Goal: Task Accomplishment & Management: Manage account settings

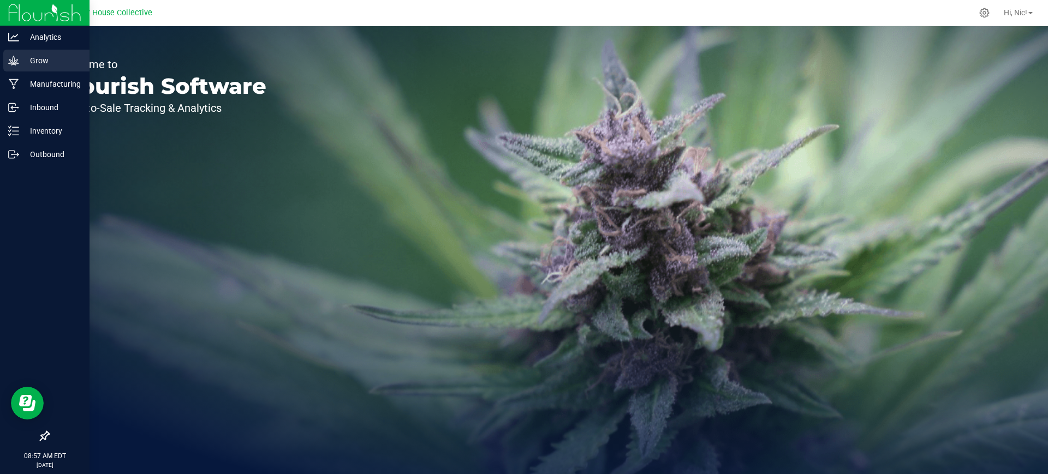
click at [43, 66] on p "Grow" at bounding box center [52, 60] width 66 height 13
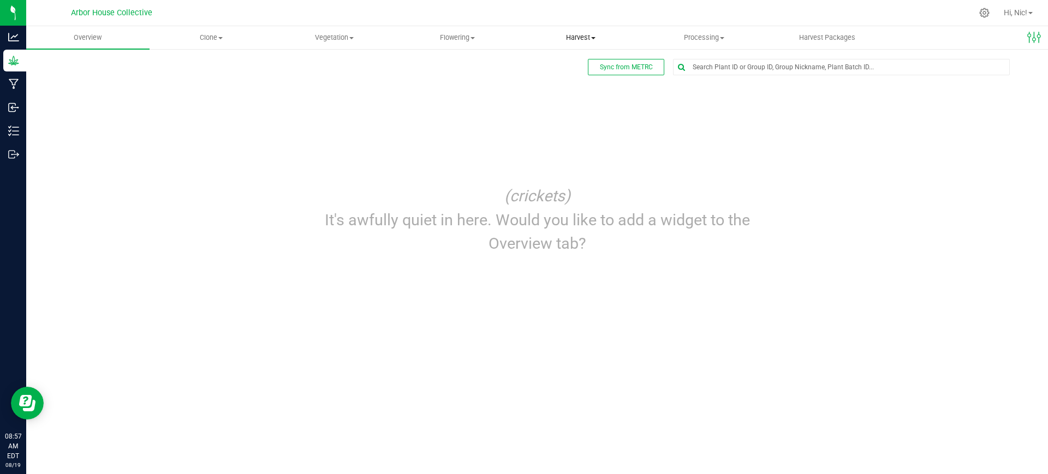
click at [592, 38] on span at bounding box center [593, 38] width 4 height 2
click at [557, 63] on span "Harvests" at bounding box center [549, 65] width 61 height 9
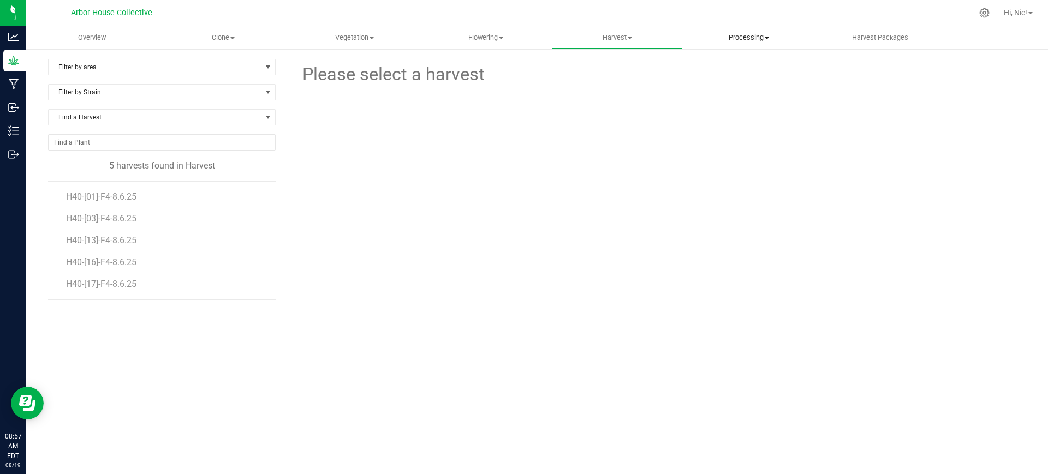
click at [740, 38] on span "Processing" at bounding box center [748, 38] width 130 height 10
click at [747, 82] on span "Processing harvests" at bounding box center [733, 78] width 101 height 9
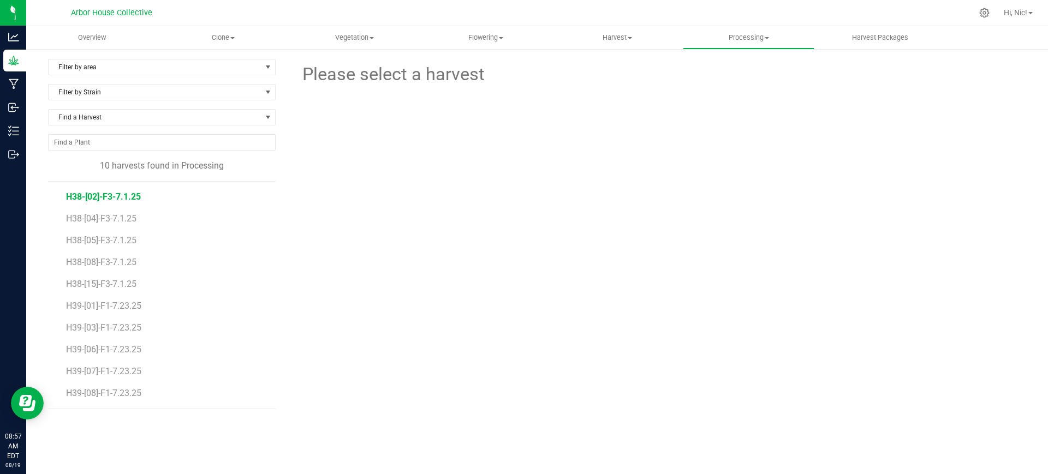
click at [116, 200] on span "H38-[02]-F3-7.1.25" at bounding box center [103, 197] width 75 height 10
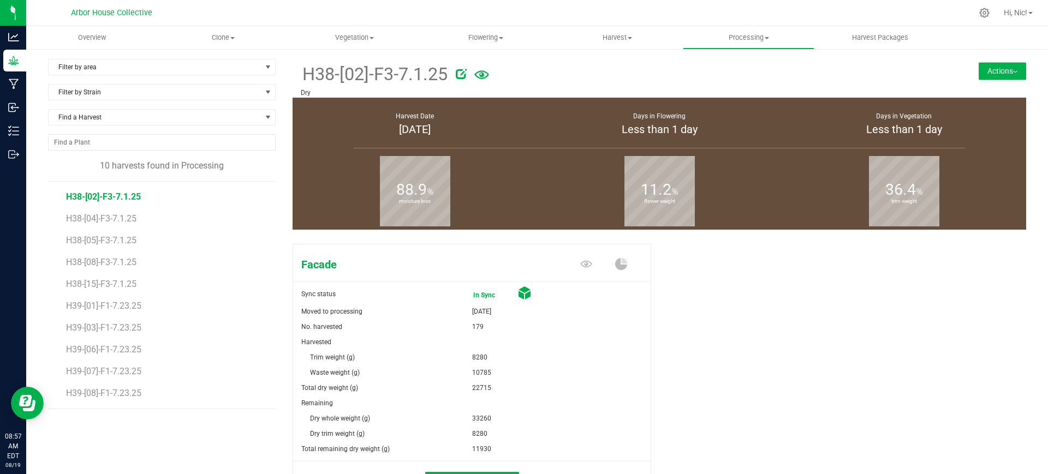
click at [1013, 71] on img at bounding box center [1015, 72] width 4 height 2
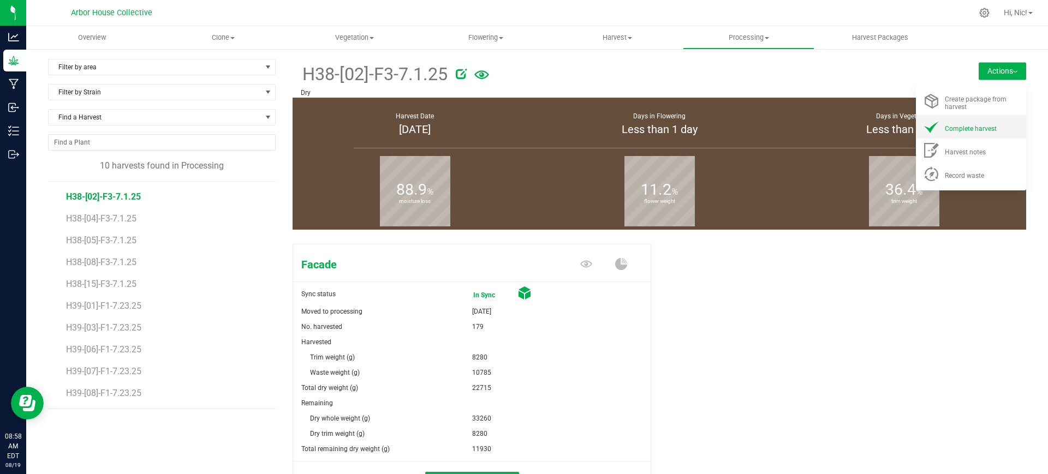
click at [991, 125] on div "Complete harvest" at bounding box center [982, 126] width 74 height 11
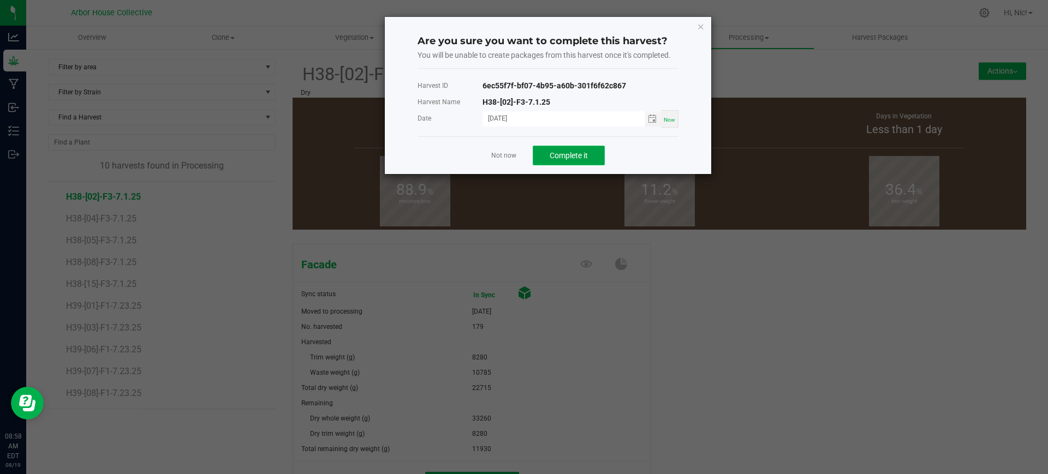
click at [592, 150] on button "Complete it" at bounding box center [569, 156] width 72 height 20
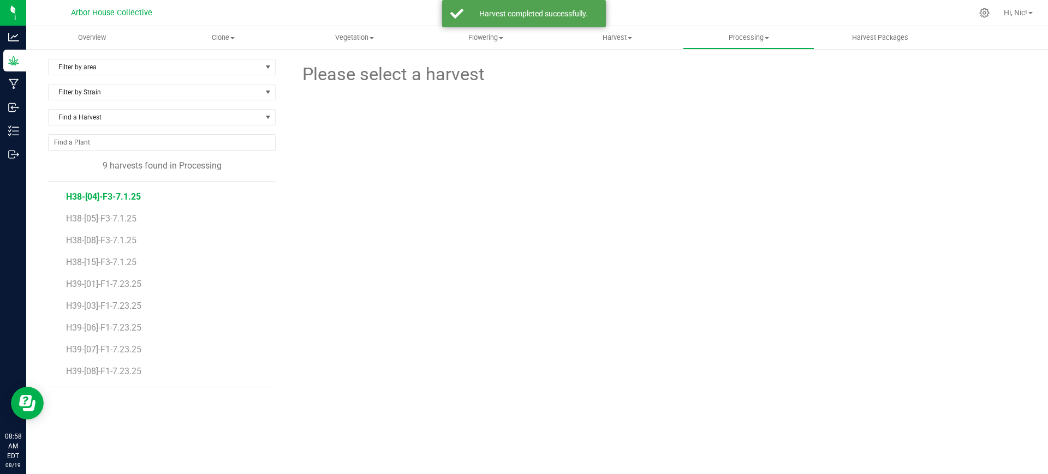
click at [122, 198] on span "H38-[04]-F3-7.1.25" at bounding box center [103, 197] width 75 height 10
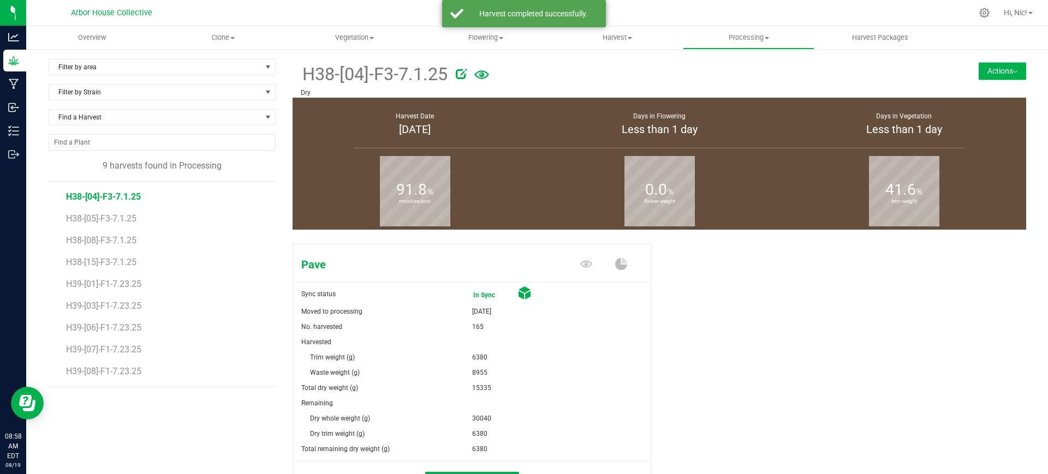
click at [989, 65] on button "Actions" at bounding box center [1002, 70] width 47 height 17
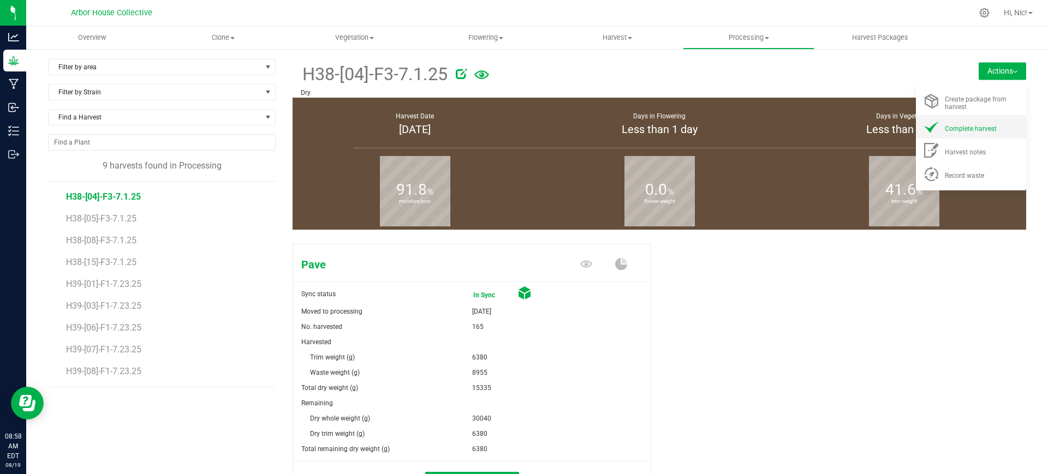
click at [973, 128] on span "Complete harvest" at bounding box center [971, 129] width 52 height 8
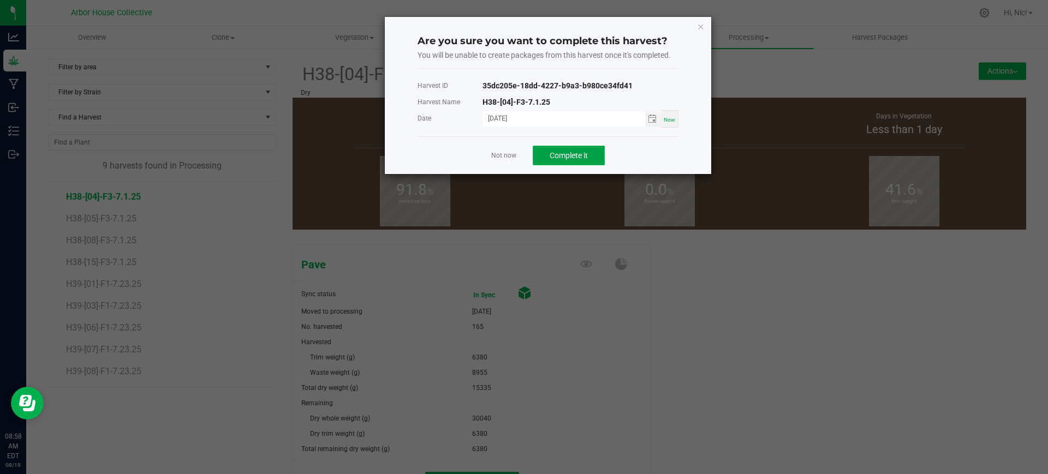
click at [568, 156] on span "Complete it" at bounding box center [569, 155] width 38 height 9
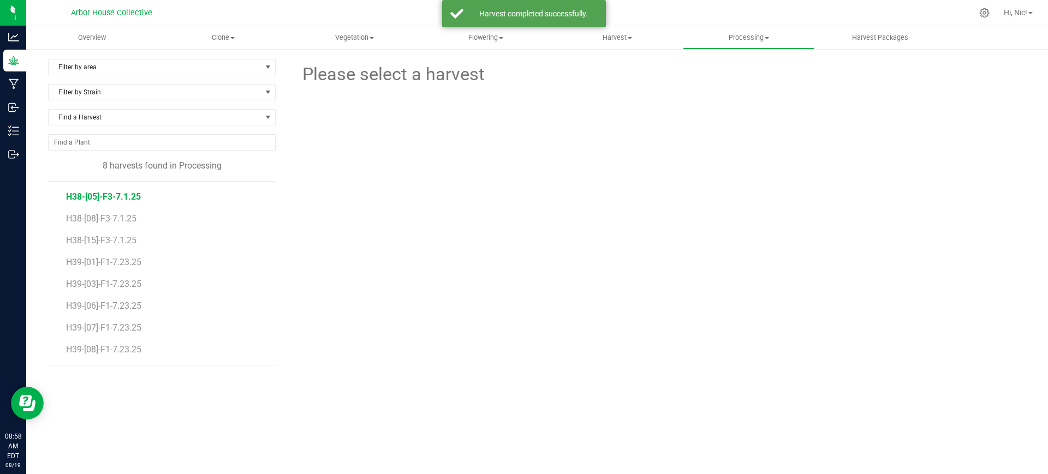
click at [124, 194] on span "H38-[05]-F3-7.1.25" at bounding box center [103, 197] width 75 height 10
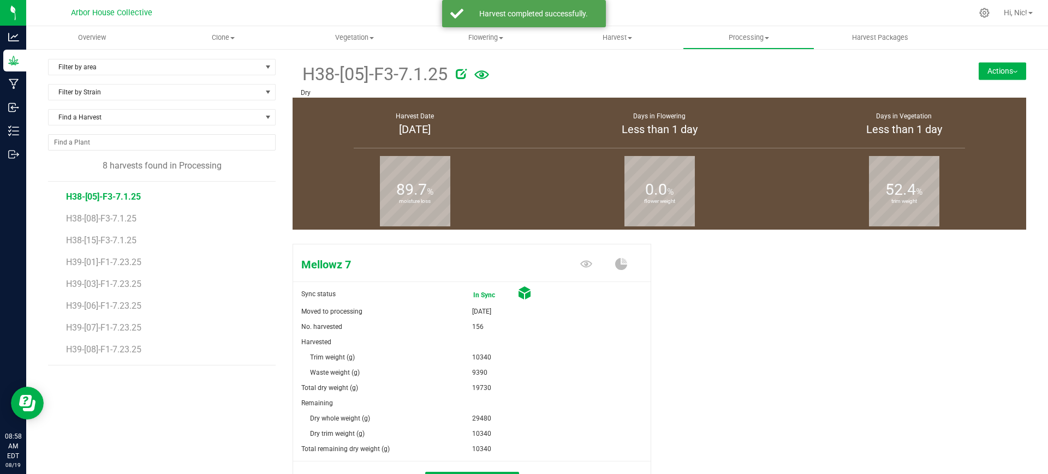
click at [1008, 68] on button "Actions" at bounding box center [1002, 70] width 47 height 17
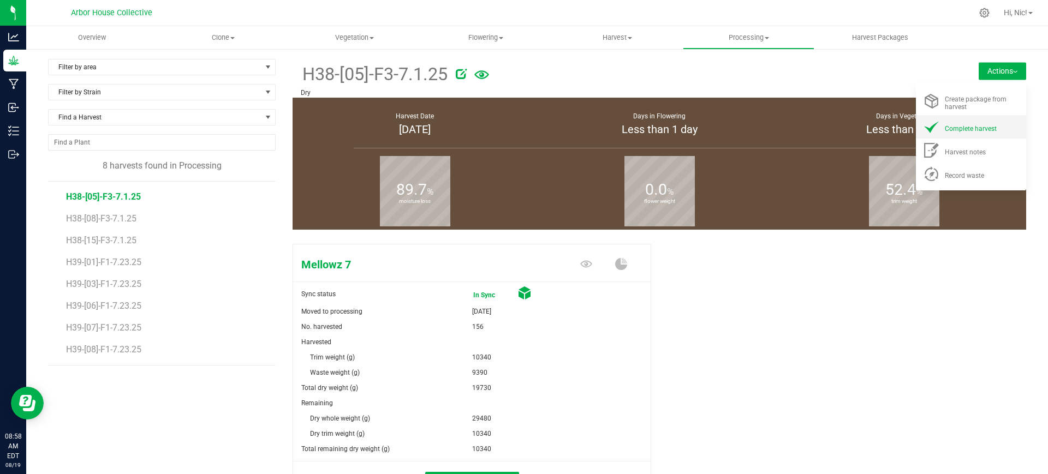
click at [980, 128] on span "Complete harvest" at bounding box center [971, 129] width 52 height 8
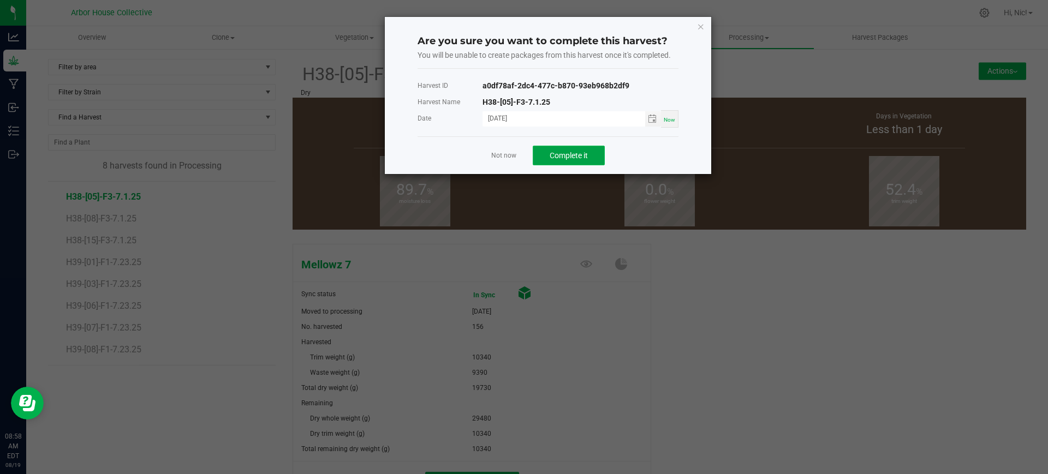
click at [583, 152] on span "Complete it" at bounding box center [569, 155] width 38 height 9
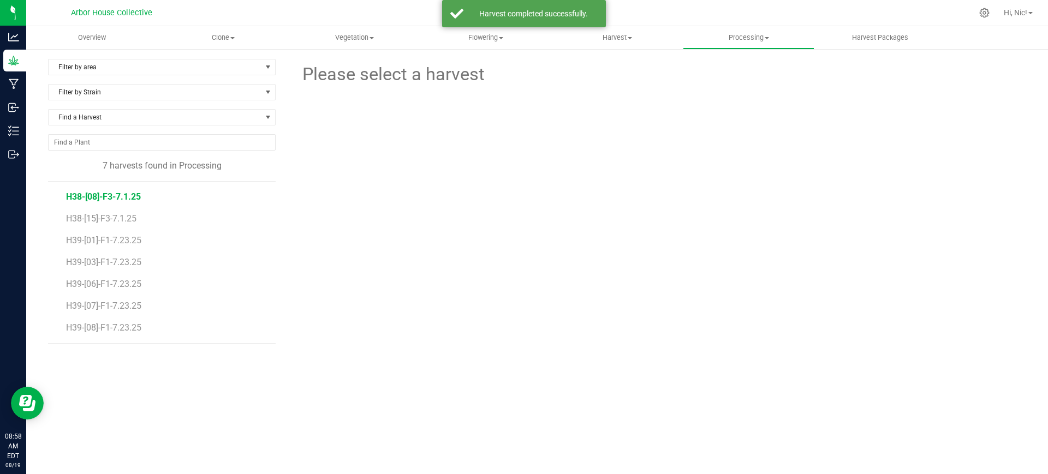
click at [106, 197] on span "H38-[08]-F3-7.1.25" at bounding box center [103, 197] width 75 height 10
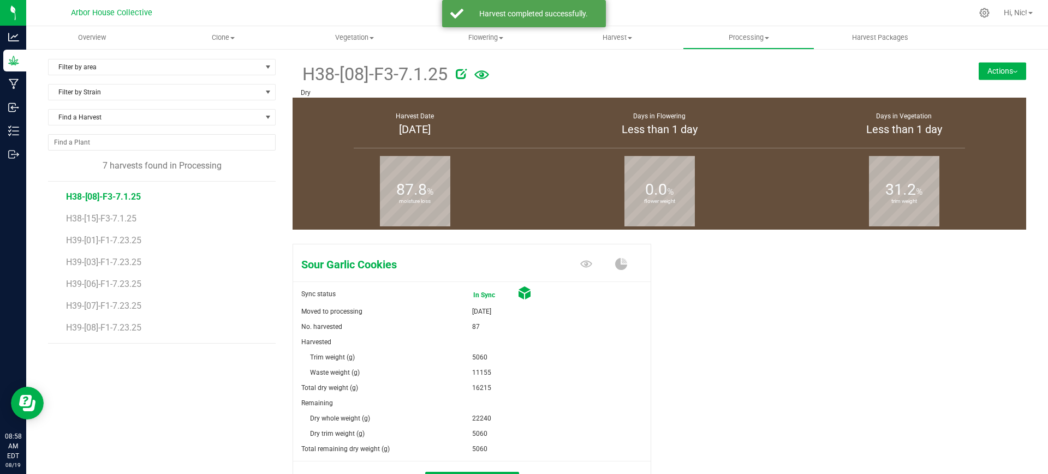
click at [985, 71] on button "Actions" at bounding box center [1002, 70] width 47 height 17
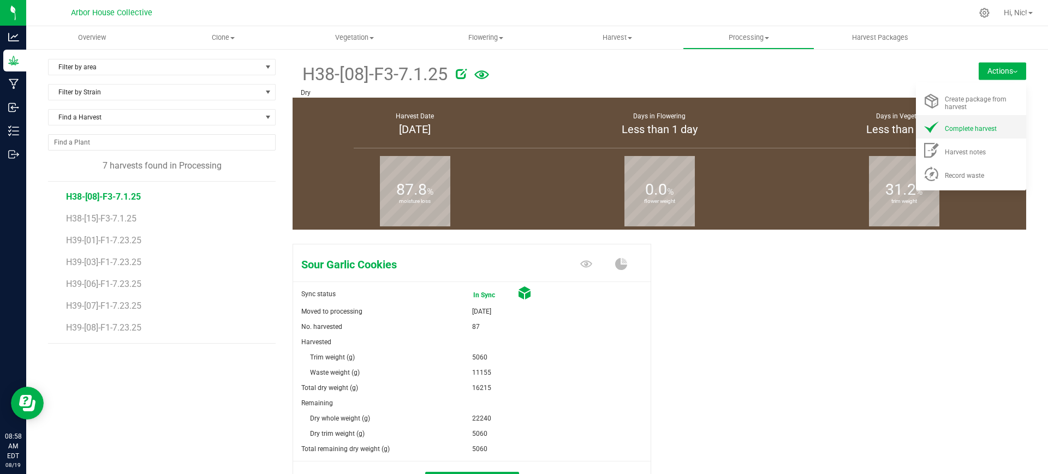
click at [973, 128] on span "Complete harvest" at bounding box center [971, 129] width 52 height 8
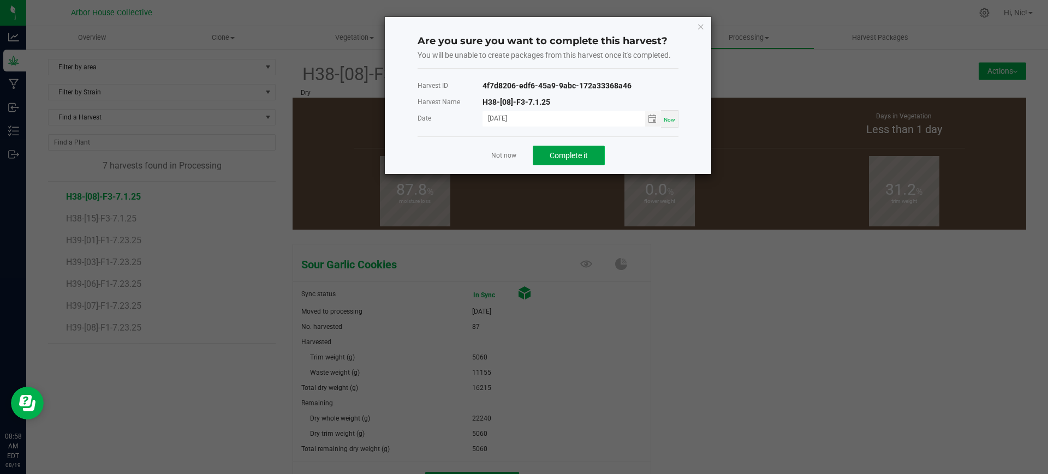
click at [589, 154] on button "Complete it" at bounding box center [569, 156] width 72 height 20
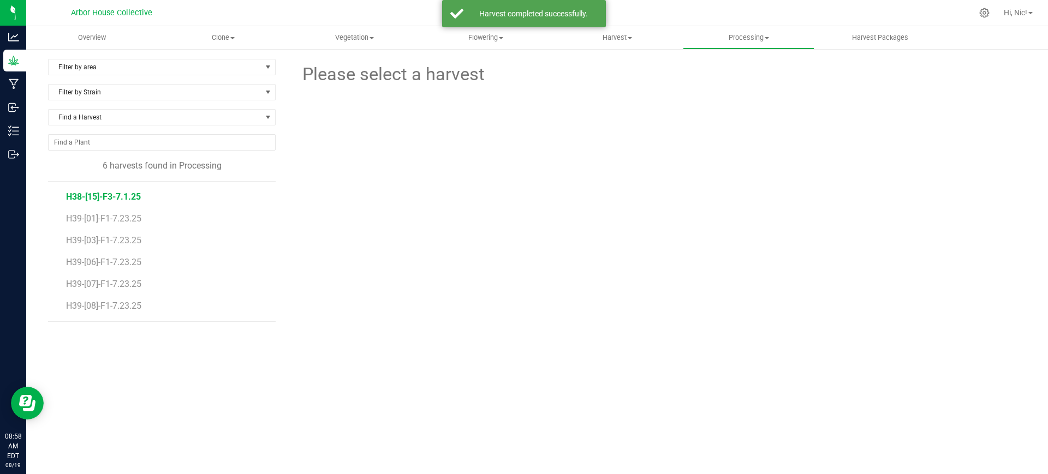
click at [126, 200] on span "H38-[15]-F3-7.1.25" at bounding box center [103, 197] width 75 height 10
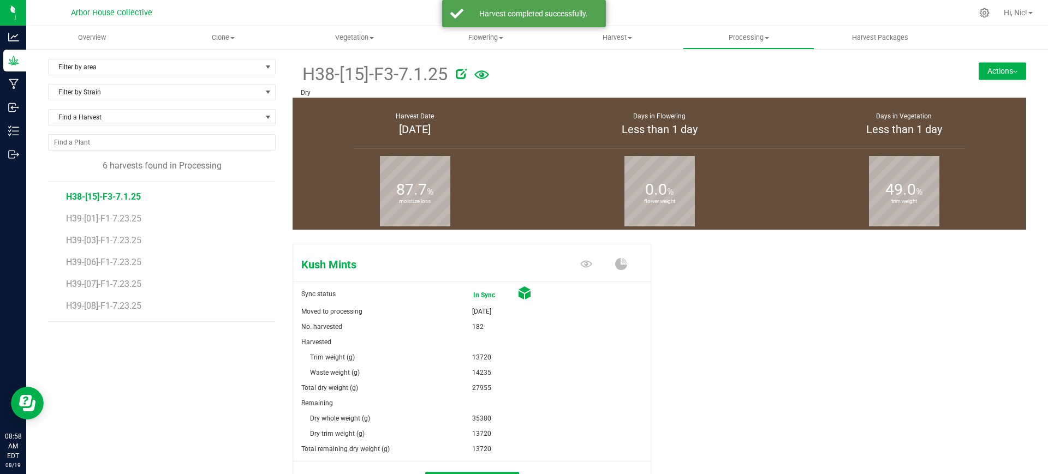
click at [1005, 72] on button "Actions" at bounding box center [1002, 70] width 47 height 17
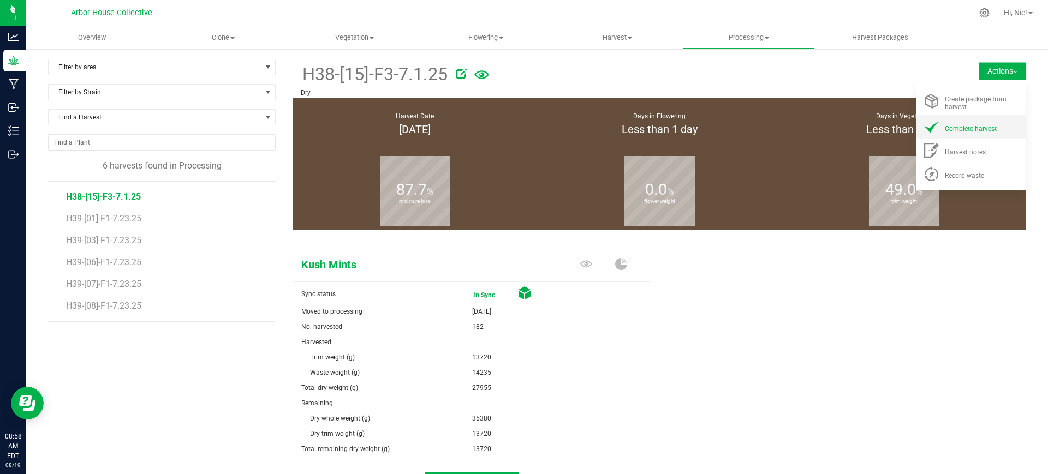
click at [989, 124] on div "Complete harvest" at bounding box center [982, 126] width 74 height 11
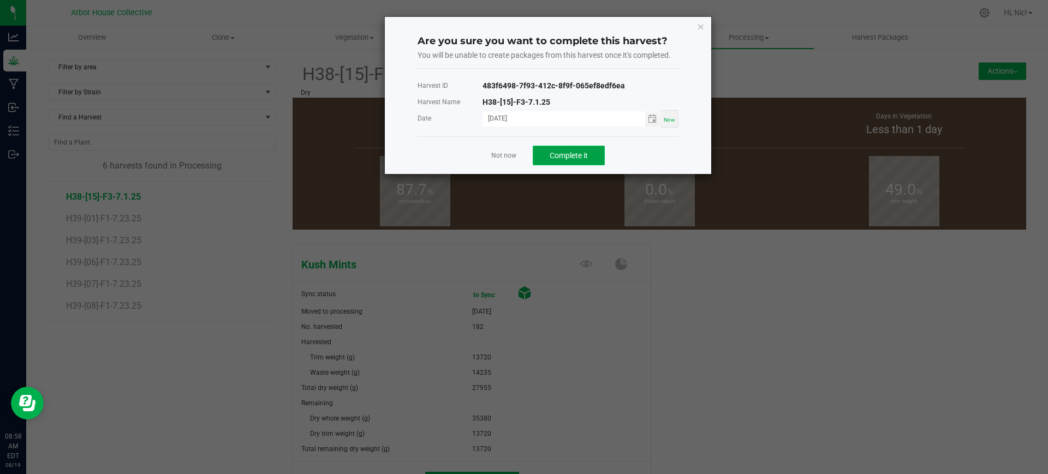
click at [592, 152] on button "Complete it" at bounding box center [569, 156] width 72 height 20
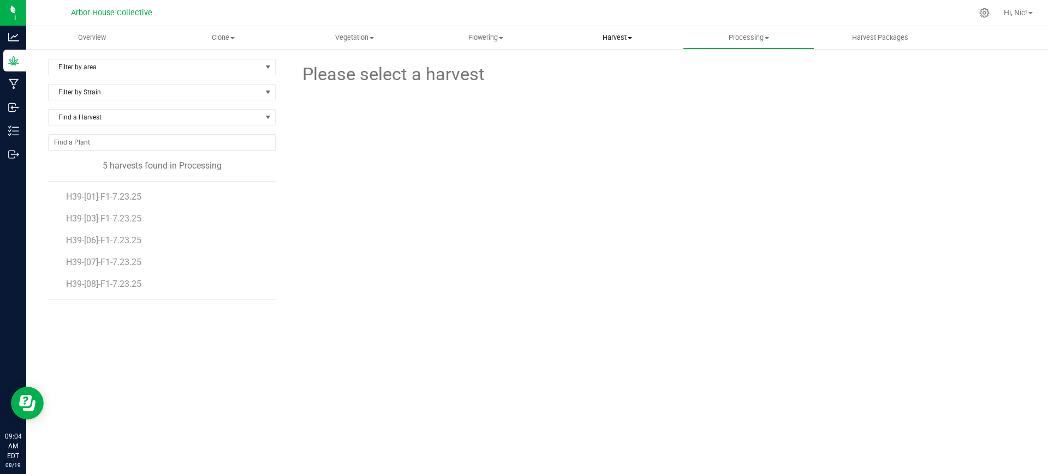
click at [621, 39] on span "Harvest" at bounding box center [617, 38] width 130 height 10
click at [604, 65] on span "Harvests" at bounding box center [582, 65] width 61 height 9
click at [123, 197] on span "H40-[01]-F4-8.6.25" at bounding box center [103, 197] width 75 height 10
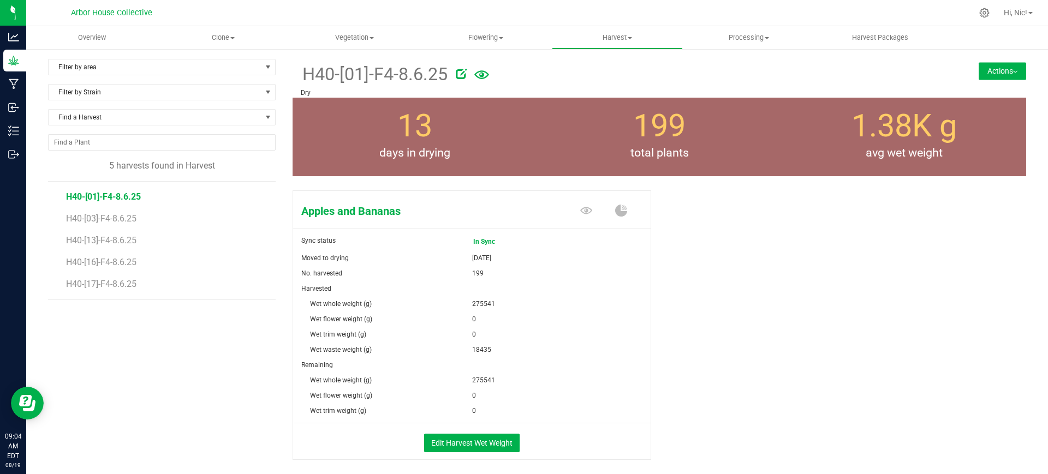
click at [987, 71] on button "Actions" at bounding box center [1002, 70] width 47 height 17
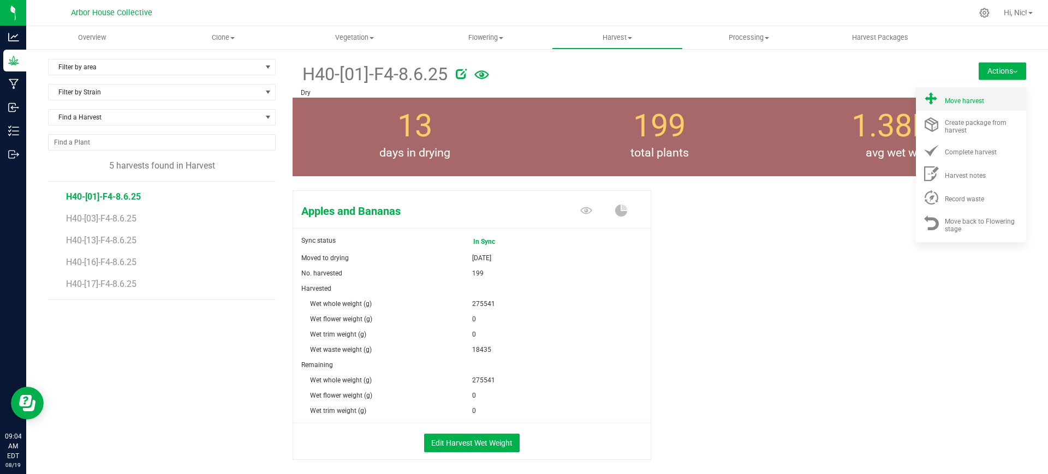
click at [979, 99] on div "Move harvest" at bounding box center [982, 98] width 74 height 11
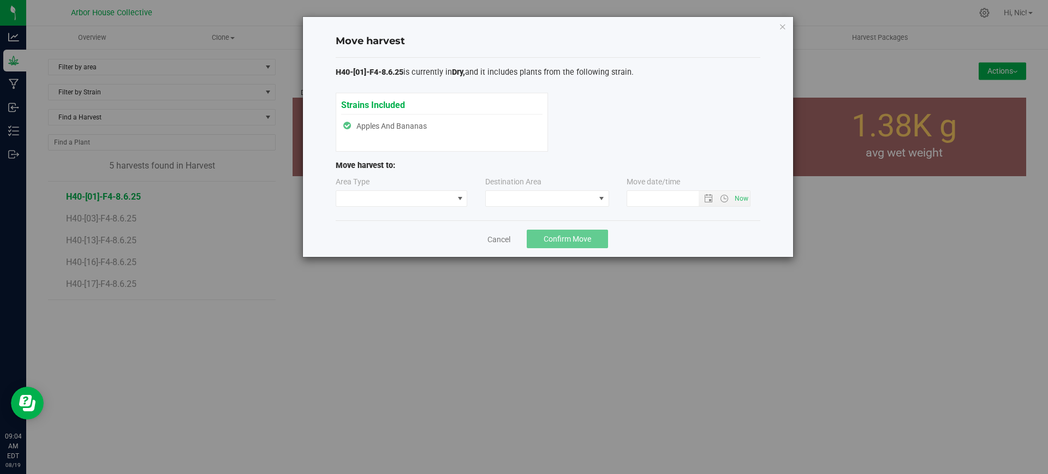
type input "[DATE] 9:04 AM"
click at [423, 203] on span at bounding box center [394, 198] width 117 height 15
click at [403, 239] on li "Processing" at bounding box center [401, 237] width 131 height 19
click at [558, 195] on span at bounding box center [540, 198] width 109 height 15
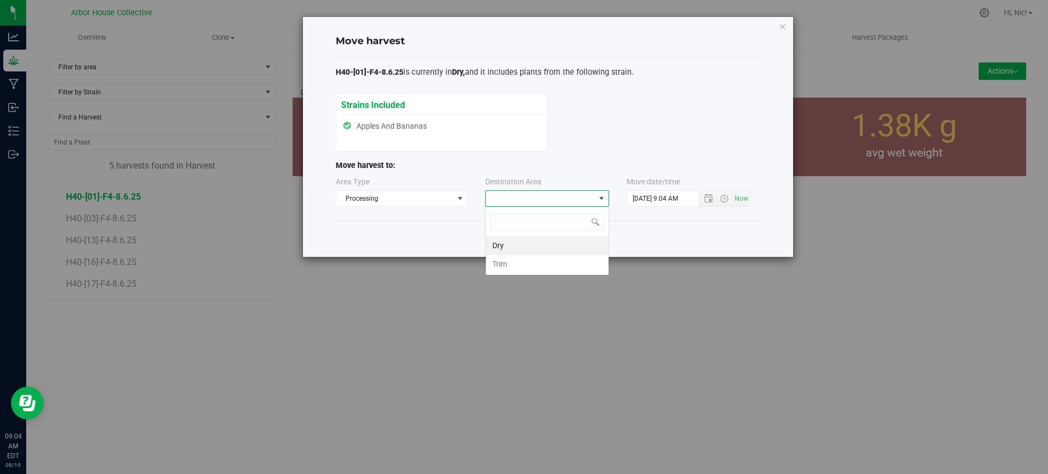
scroll to position [16, 124]
click at [529, 259] on li "Trim" at bounding box center [547, 264] width 123 height 19
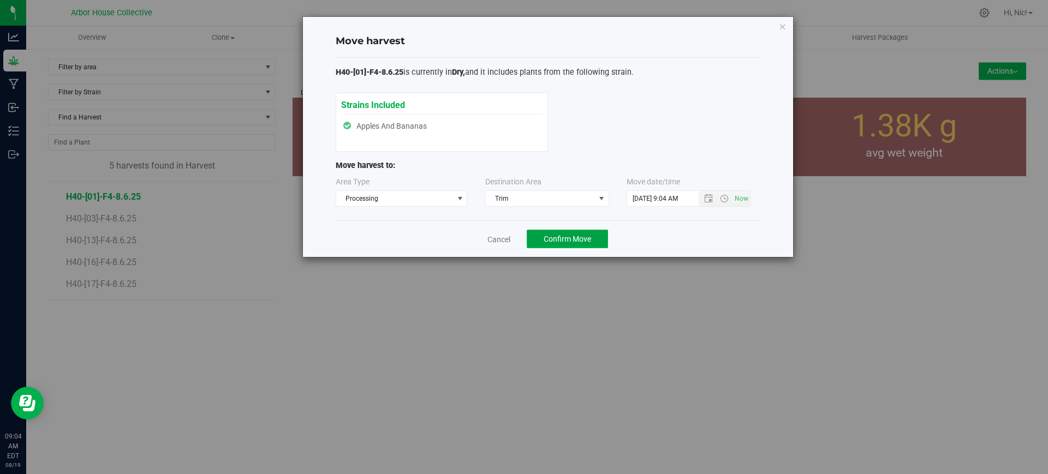
click at [579, 243] on button "Confirm Move" at bounding box center [567, 239] width 81 height 19
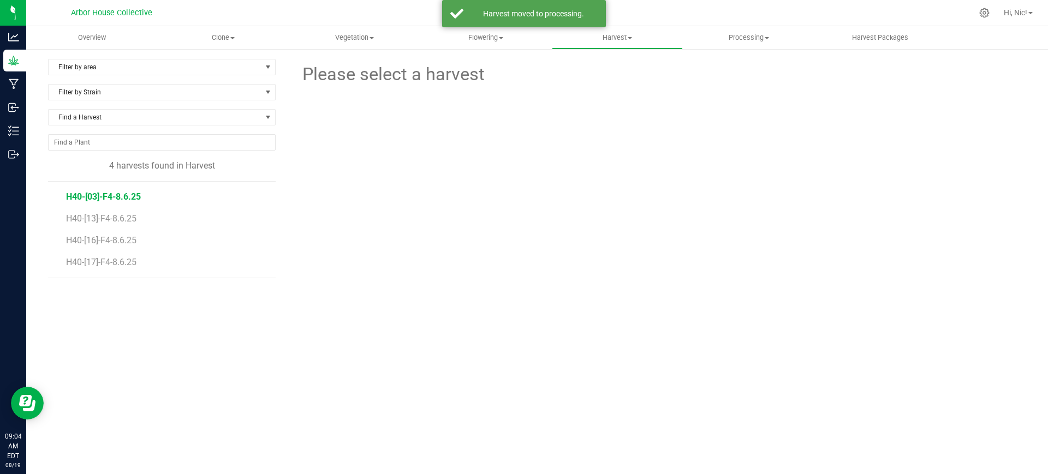
click at [120, 192] on span "H40-[03]-F4-8.6.25" at bounding box center [103, 197] width 75 height 10
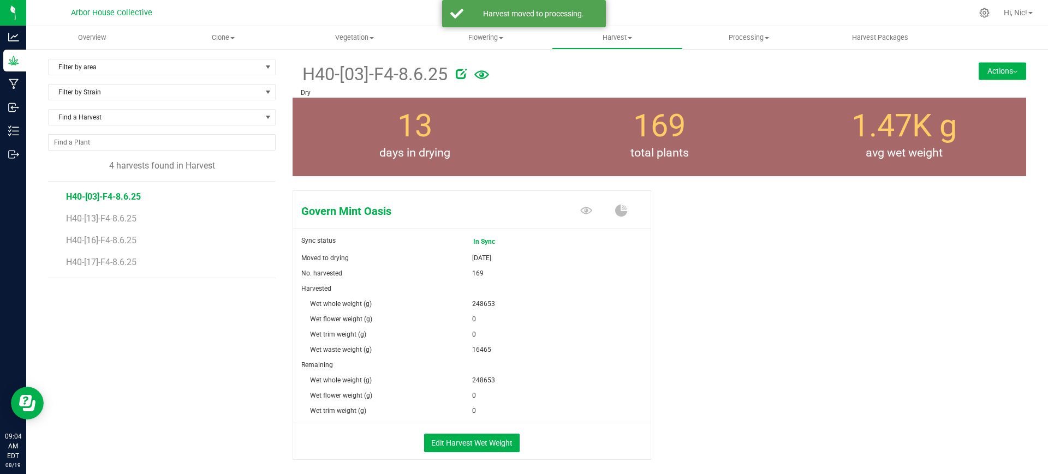
click at [1013, 71] on img at bounding box center [1015, 72] width 4 height 2
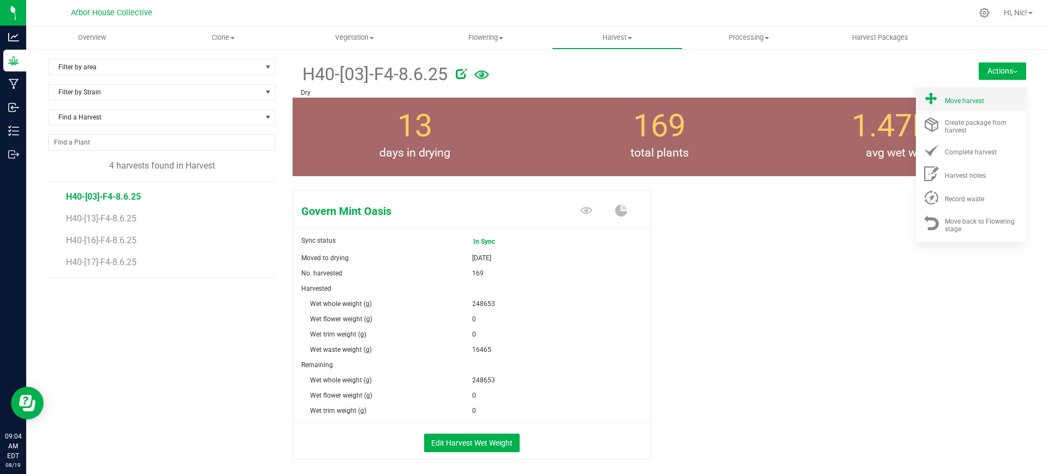
click at [948, 102] on span "Move harvest" at bounding box center [964, 101] width 39 height 8
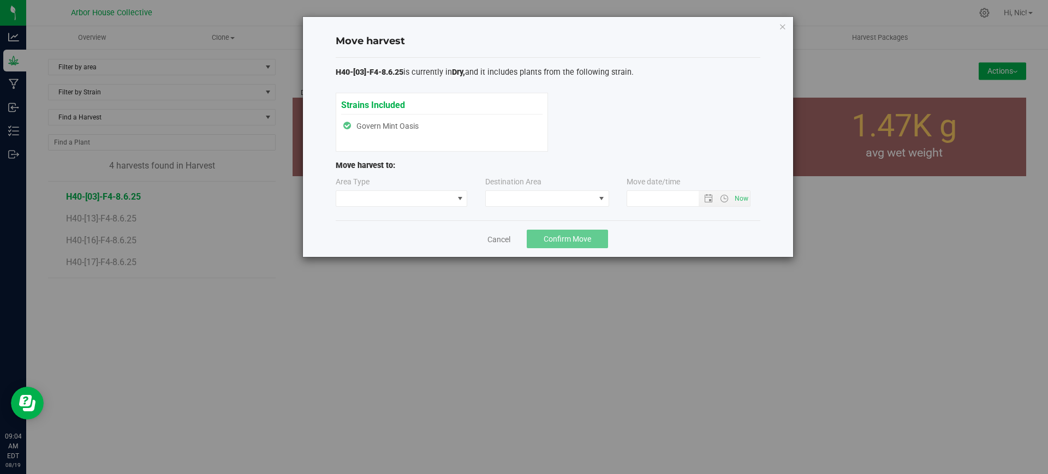
type input "[DATE] 9:04 AM"
click at [451, 196] on span at bounding box center [394, 198] width 117 height 15
click at [411, 238] on li "Processing" at bounding box center [401, 237] width 131 height 19
click at [563, 205] on span at bounding box center [540, 198] width 109 height 15
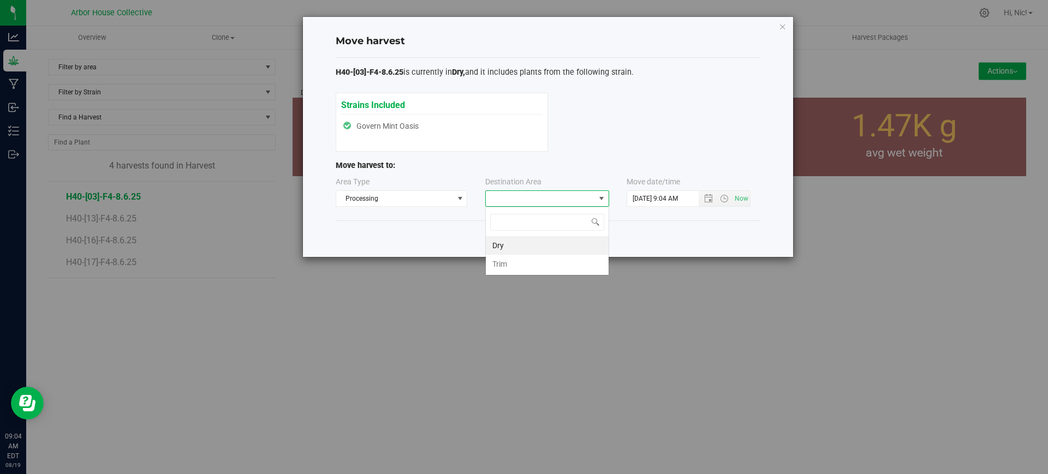
scroll to position [16, 124]
click at [529, 263] on li "Trim" at bounding box center [547, 264] width 123 height 19
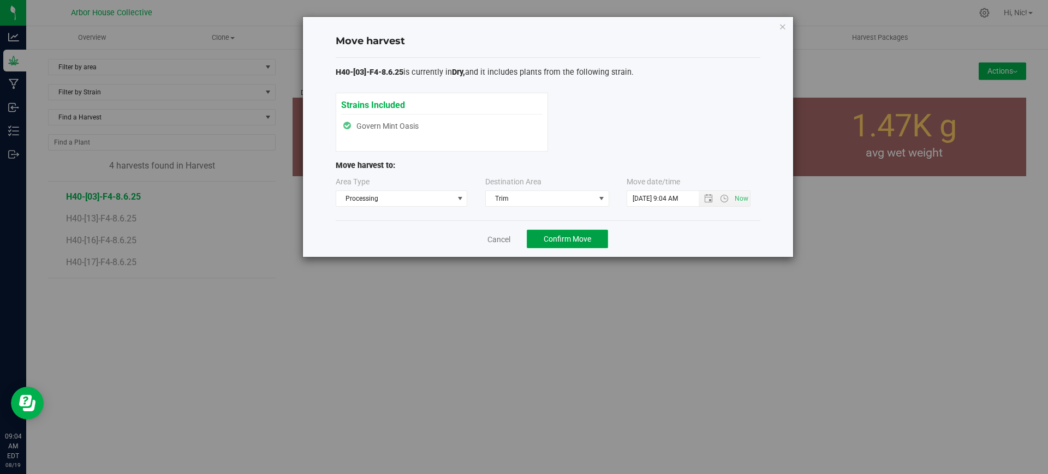
click at [581, 244] on button "Confirm Move" at bounding box center [567, 239] width 81 height 19
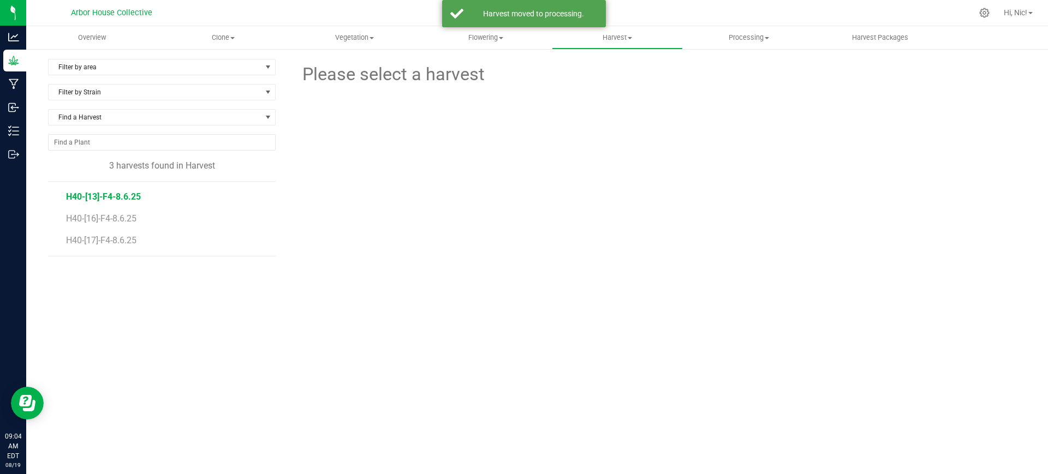
click at [128, 198] on span "H40-[13]-F4-8.6.25" at bounding box center [103, 197] width 75 height 10
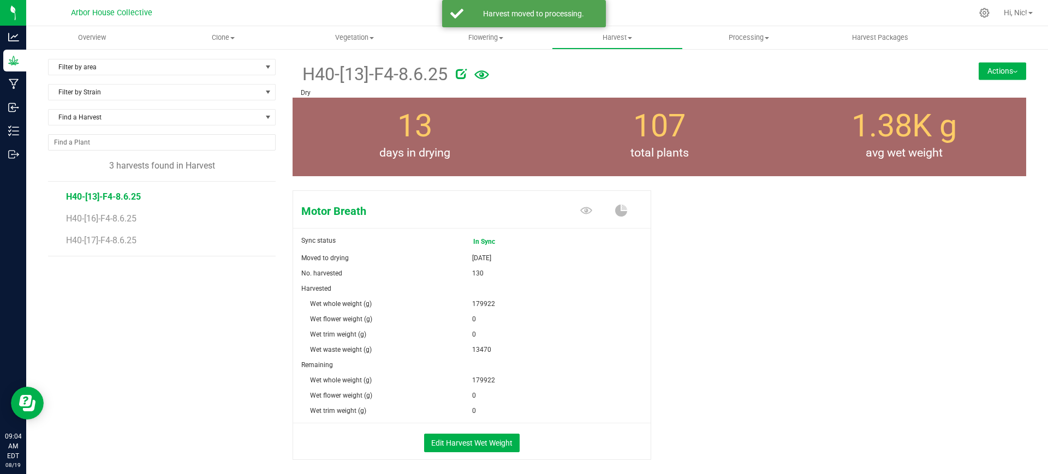
click at [1006, 75] on button "Actions" at bounding box center [1002, 70] width 47 height 17
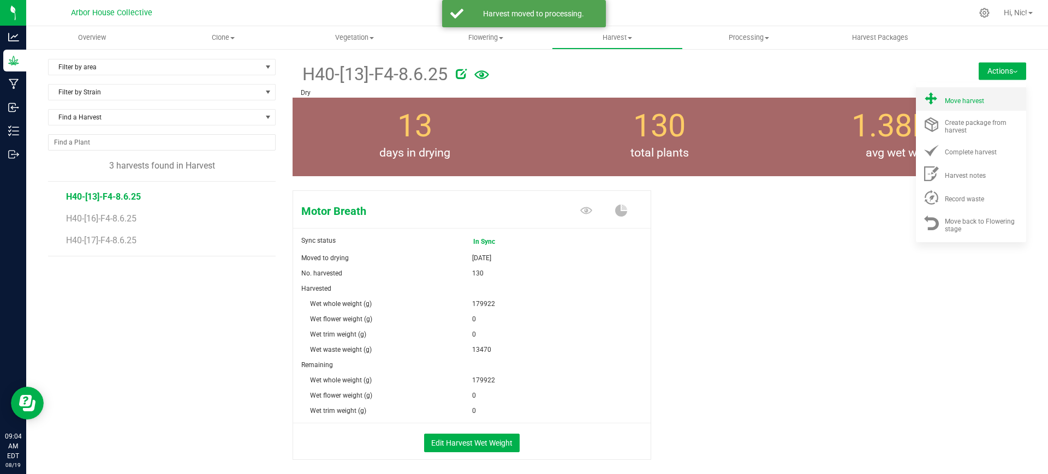
click at [983, 98] on div "Move harvest" at bounding box center [982, 98] width 74 height 11
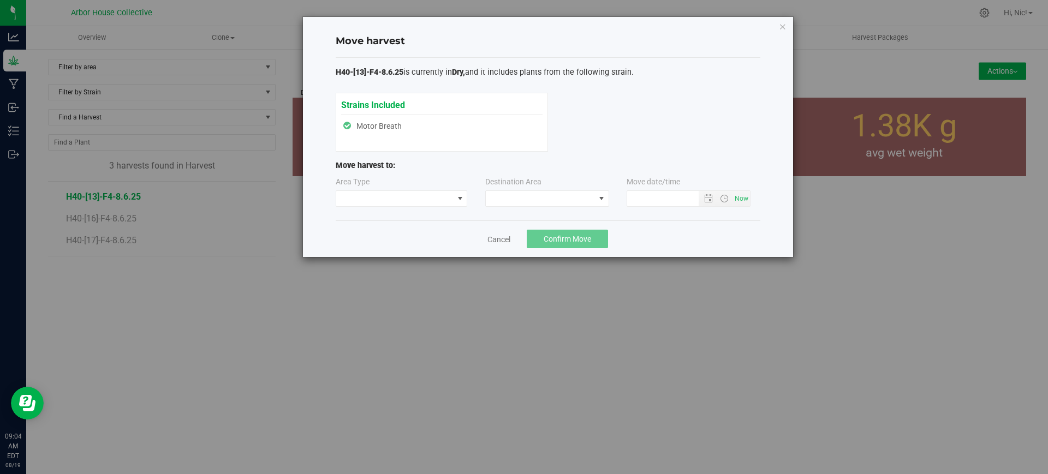
type input "[DATE] 9:04 AM"
click at [459, 202] on span at bounding box center [460, 198] width 9 height 9
click at [395, 239] on li "Processing" at bounding box center [401, 237] width 131 height 19
click at [530, 204] on span at bounding box center [540, 198] width 109 height 15
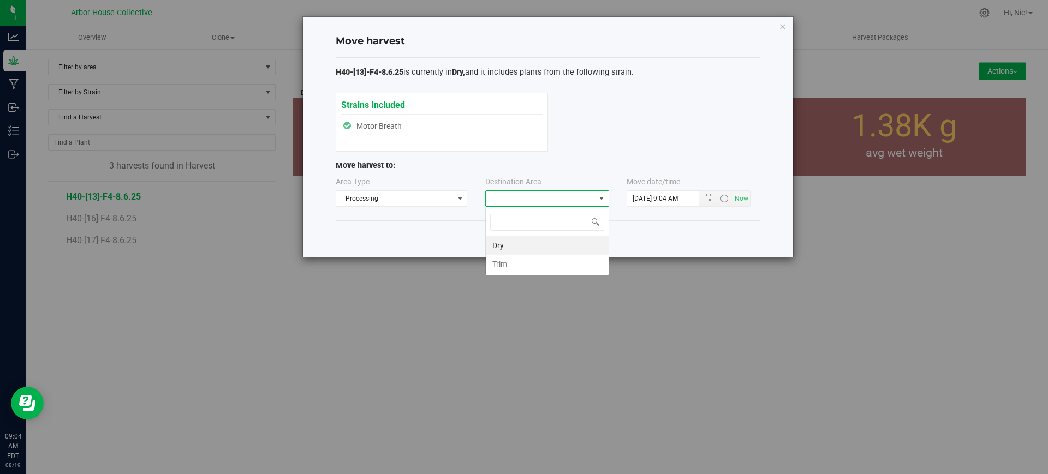
scroll to position [16, 124]
click at [518, 265] on li "Trim" at bounding box center [547, 264] width 123 height 19
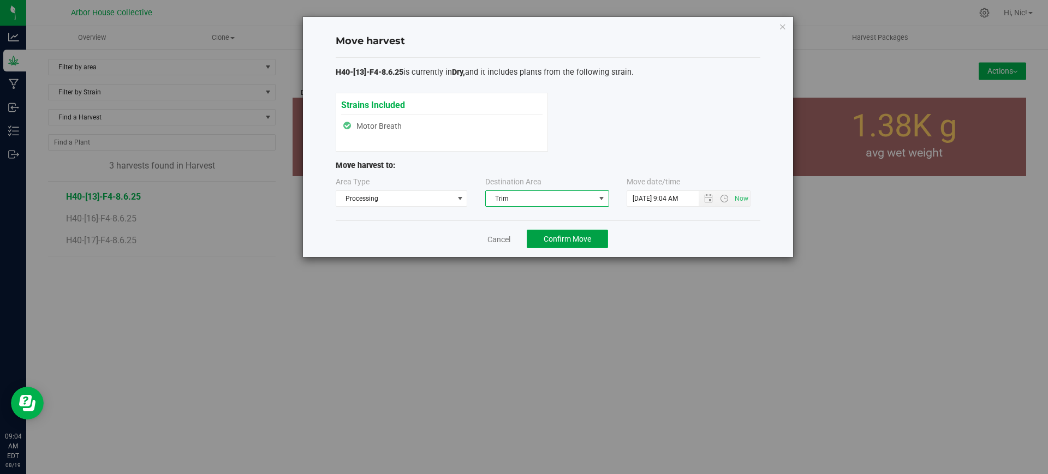
click at [591, 237] on span "Confirm Move" at bounding box center [567, 239] width 47 height 9
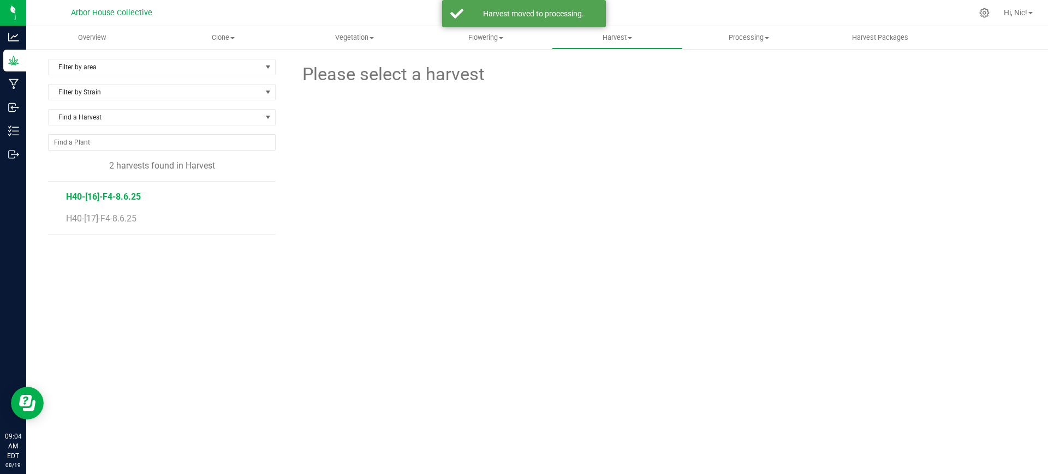
click at [127, 196] on span "H40-[16]-F4-8.6.25" at bounding box center [103, 197] width 75 height 10
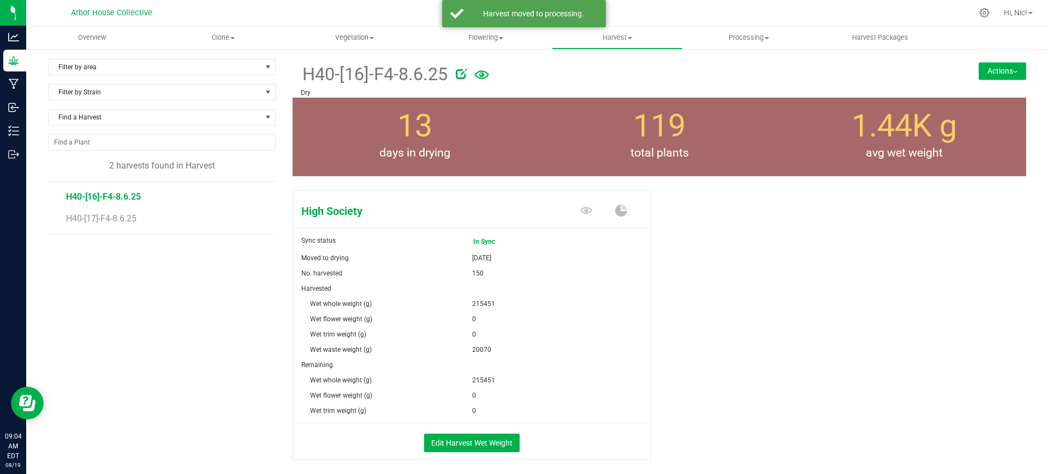
click at [1014, 67] on button "Actions" at bounding box center [1002, 70] width 47 height 17
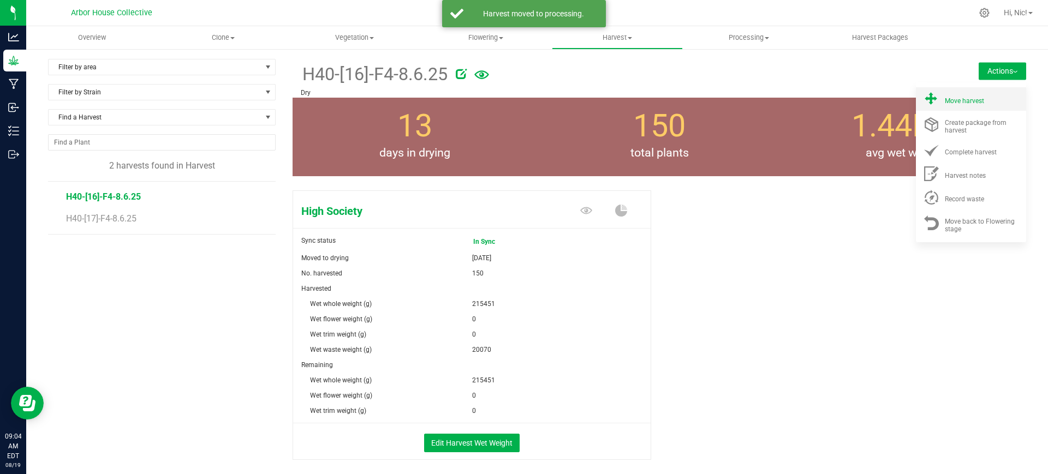
click at [987, 97] on div "Move harvest" at bounding box center [982, 98] width 74 height 11
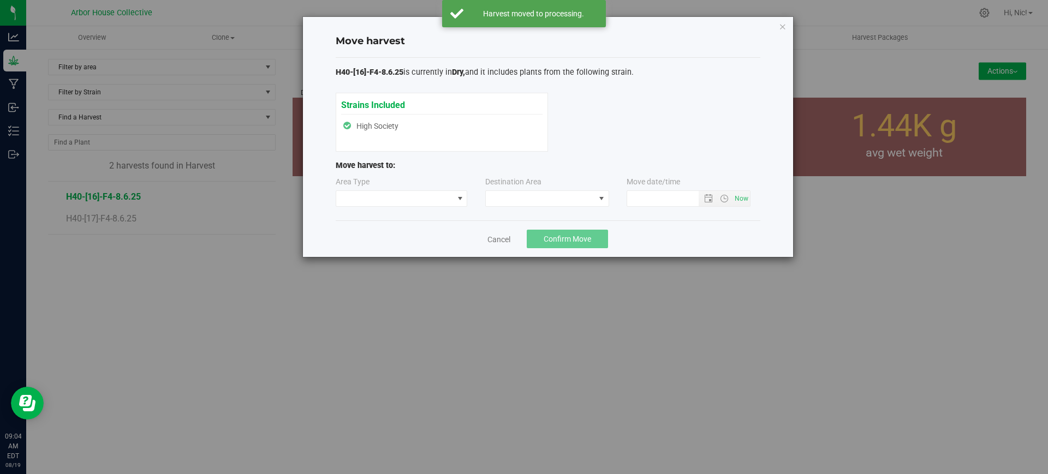
type input "[DATE] 9:04 AM"
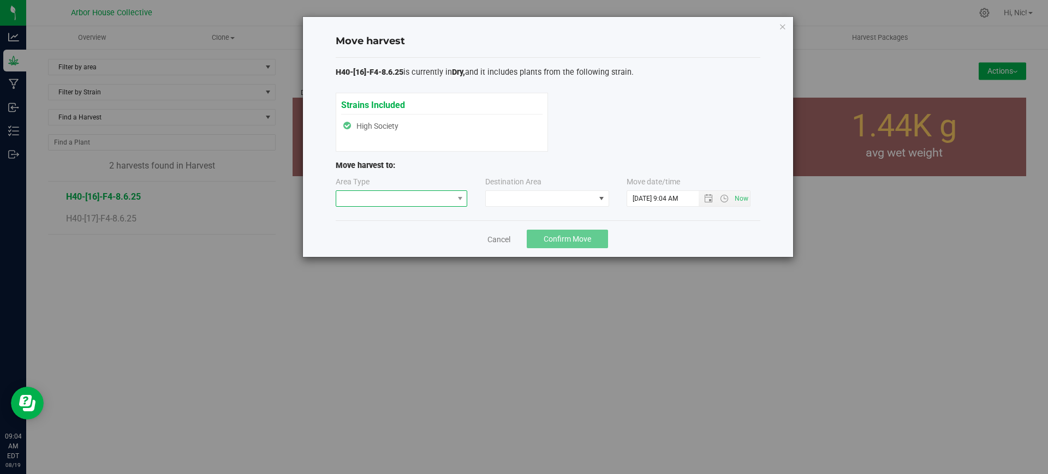
click at [421, 196] on span at bounding box center [394, 198] width 117 height 15
click at [399, 236] on li "Processing" at bounding box center [401, 237] width 131 height 19
click at [578, 199] on span at bounding box center [540, 198] width 109 height 15
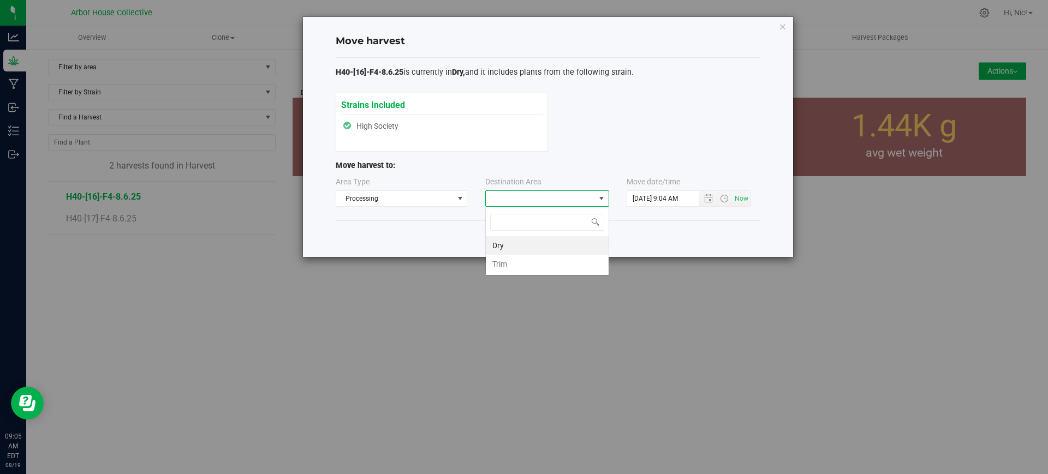
scroll to position [16, 124]
click at [534, 269] on li "Trim" at bounding box center [547, 264] width 123 height 19
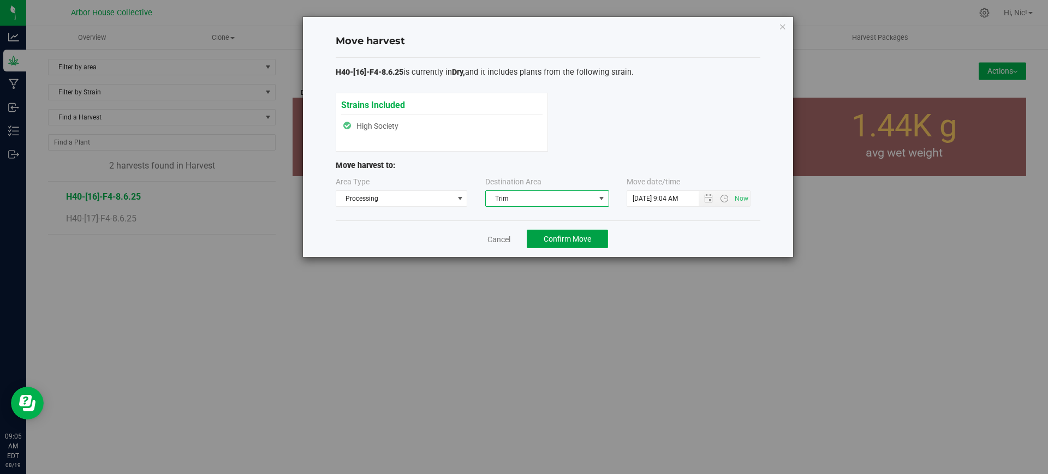
click at [587, 243] on button "Confirm Move" at bounding box center [567, 239] width 81 height 19
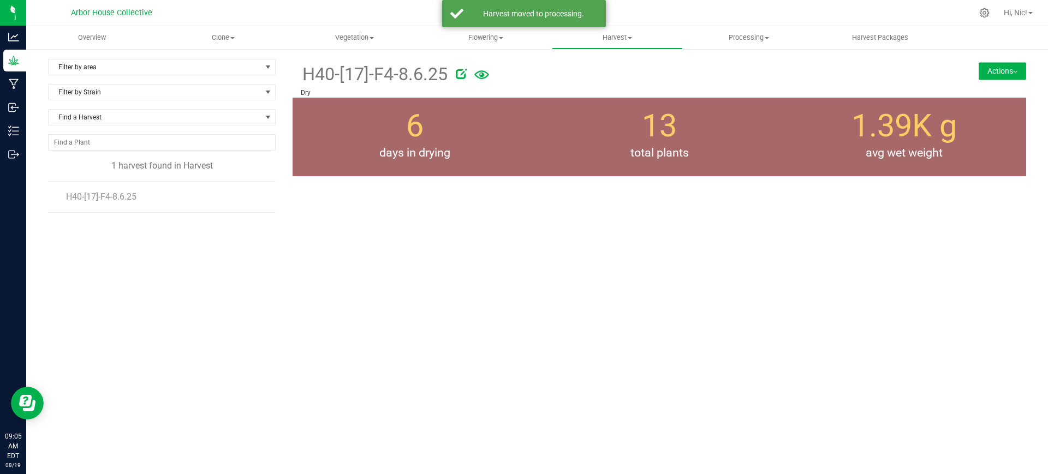
click at [129, 192] on span "H40-[17]-F4-8.6.25" at bounding box center [101, 197] width 70 height 10
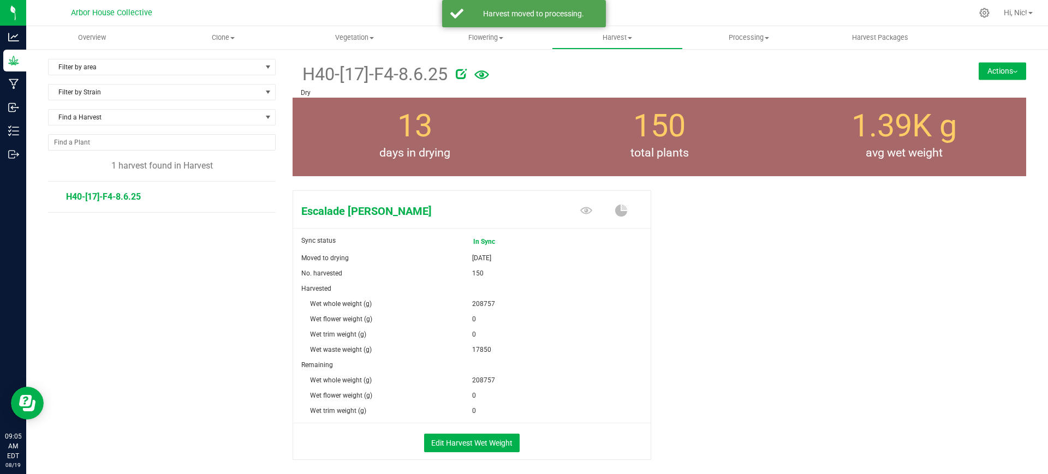
click at [118, 198] on span "H40-[17]-F4-8.6.25" at bounding box center [103, 197] width 75 height 10
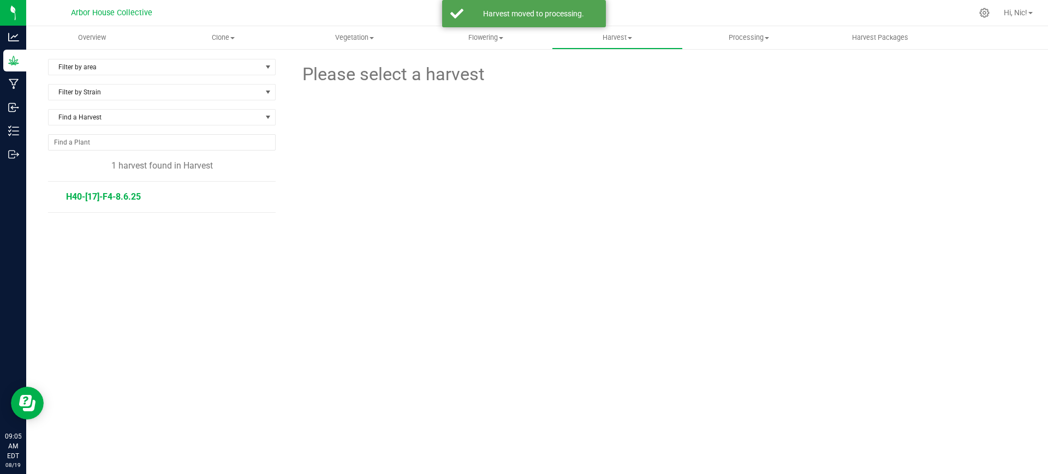
click at [118, 198] on span "H40-[17]-F4-8.6.25" at bounding box center [103, 197] width 75 height 10
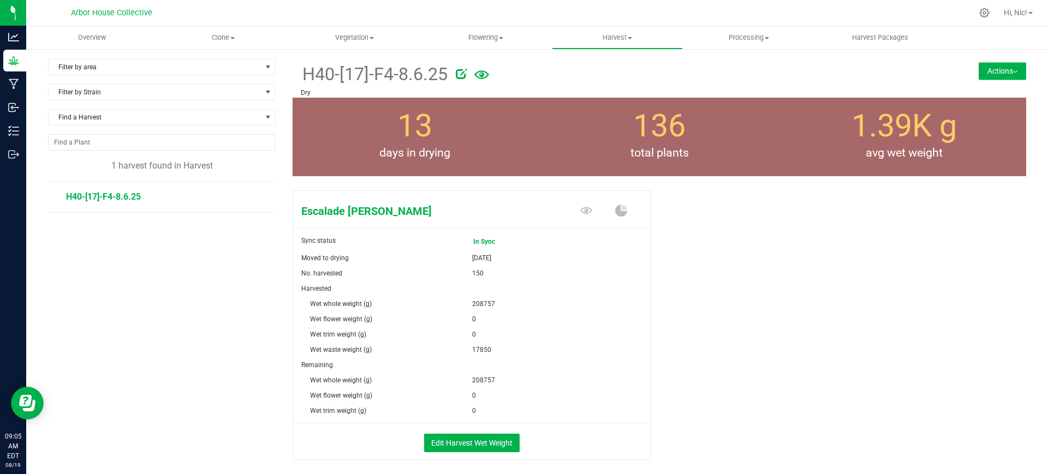
click at [979, 72] on button "Actions" at bounding box center [1002, 70] width 47 height 17
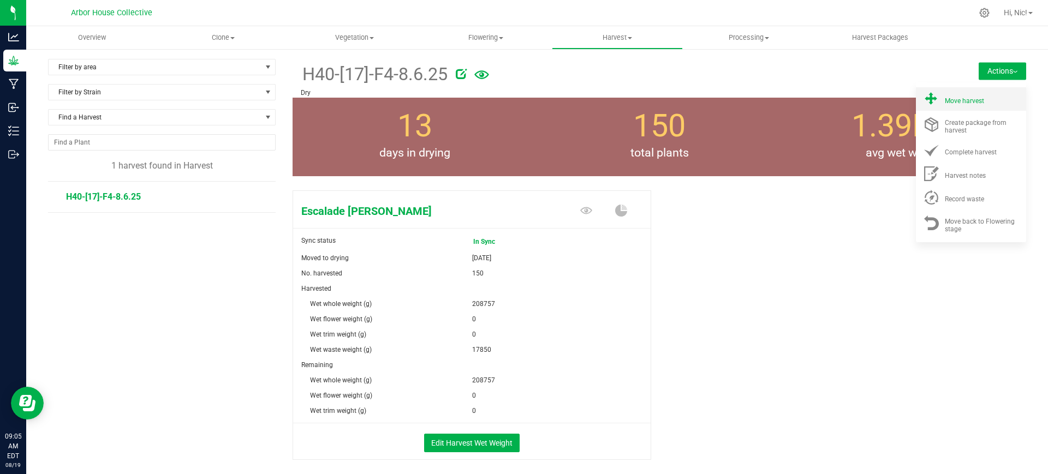
click at [962, 100] on span "Move harvest" at bounding box center [964, 101] width 39 height 8
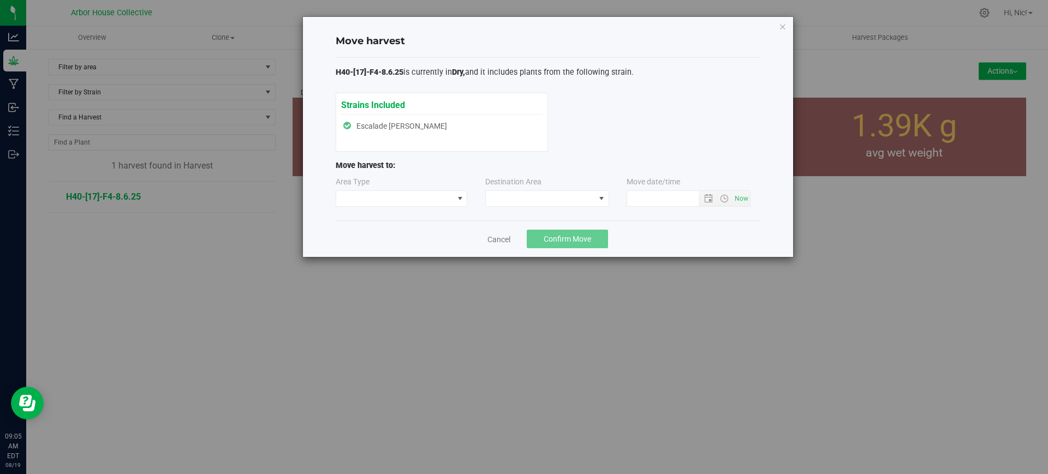
type input "[DATE] 9:05 AM"
click at [442, 198] on span at bounding box center [394, 198] width 117 height 15
click at [389, 233] on li "Processing" at bounding box center [401, 237] width 131 height 19
click at [547, 200] on span at bounding box center [540, 198] width 109 height 15
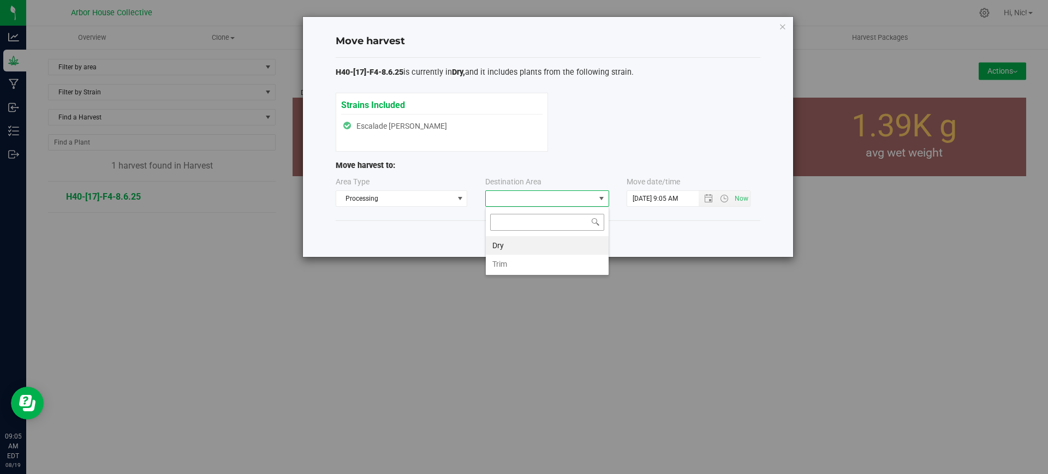
scroll to position [16, 124]
click at [522, 258] on li "Trim" at bounding box center [547, 264] width 123 height 19
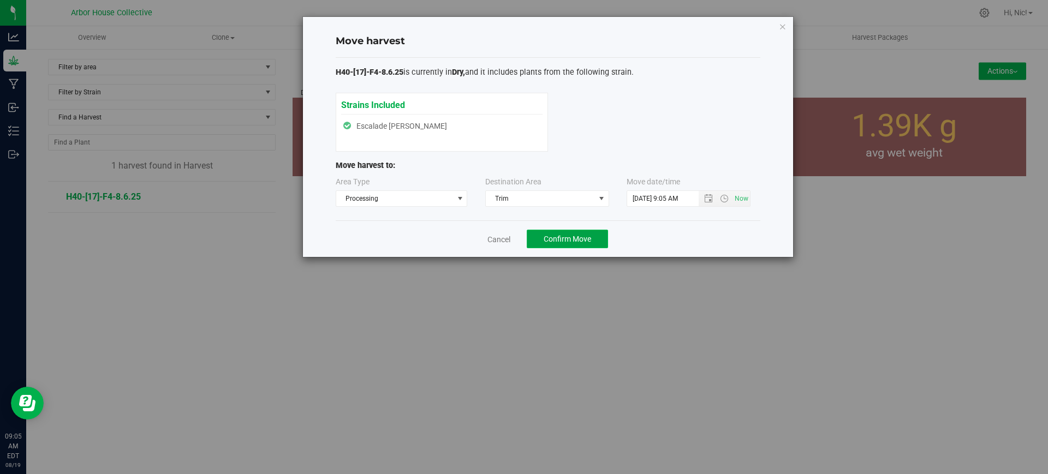
click at [589, 243] on span "Confirm Move" at bounding box center [567, 239] width 47 height 9
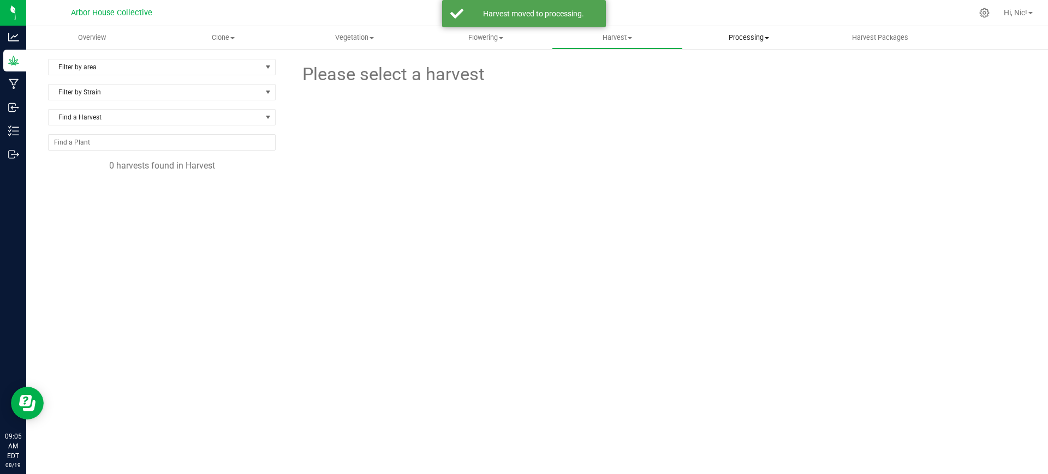
click at [766, 38] on span at bounding box center [767, 38] width 4 height 2
click at [747, 78] on span "Processing harvests" at bounding box center [733, 78] width 101 height 9
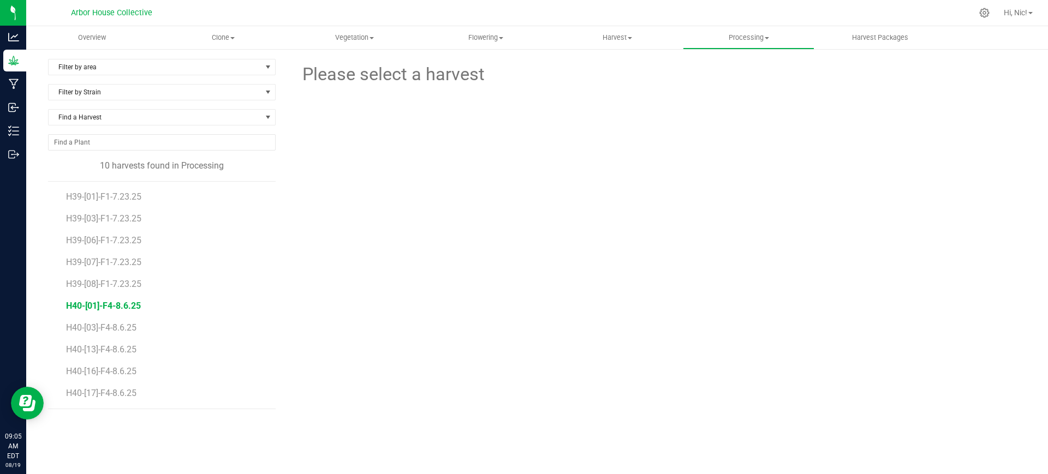
click at [98, 305] on span "H40-[01]-F4-8.6.25" at bounding box center [103, 306] width 75 height 10
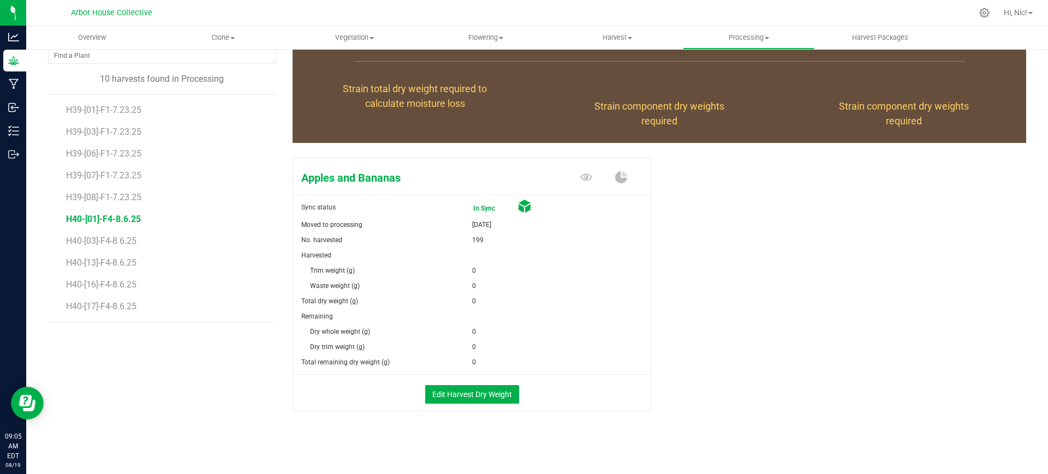
scroll to position [86, 0]
click at [479, 397] on button "Edit Harvest Dry Weight" at bounding box center [472, 395] width 94 height 19
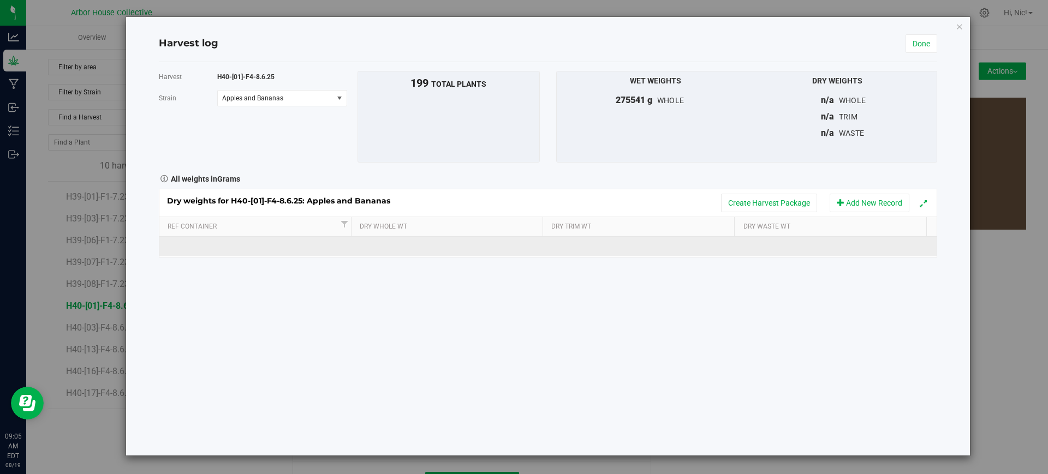
click at [409, 242] on td at bounding box center [451, 247] width 194 height 20
click at [401, 242] on span at bounding box center [453, 247] width 183 height 16
paste input "48320"
type input "48320"
click at [569, 243] on div "Dry weights for H40-[01]-F4-8.6.25: Apples and Bananas Create Harvest Package A…" at bounding box center [548, 223] width 778 height 69
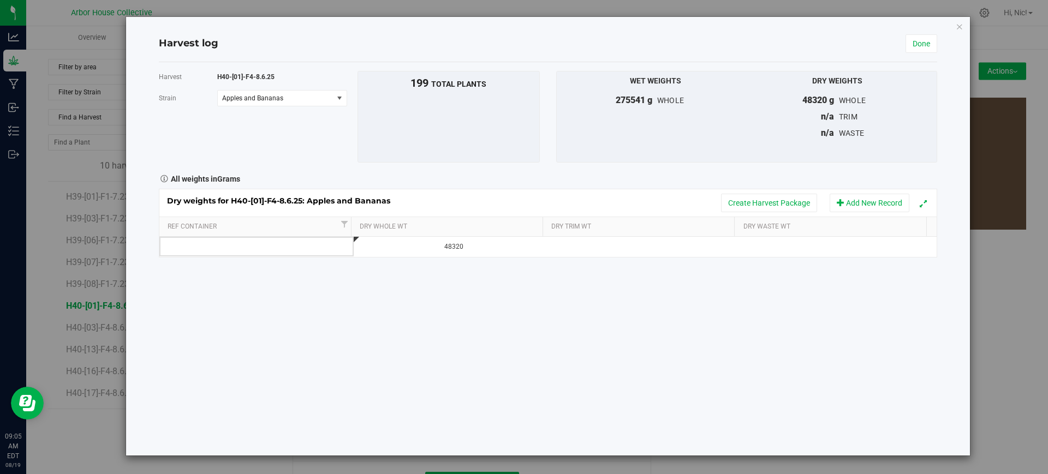
click at [569, 243] on td at bounding box center [645, 247] width 194 height 20
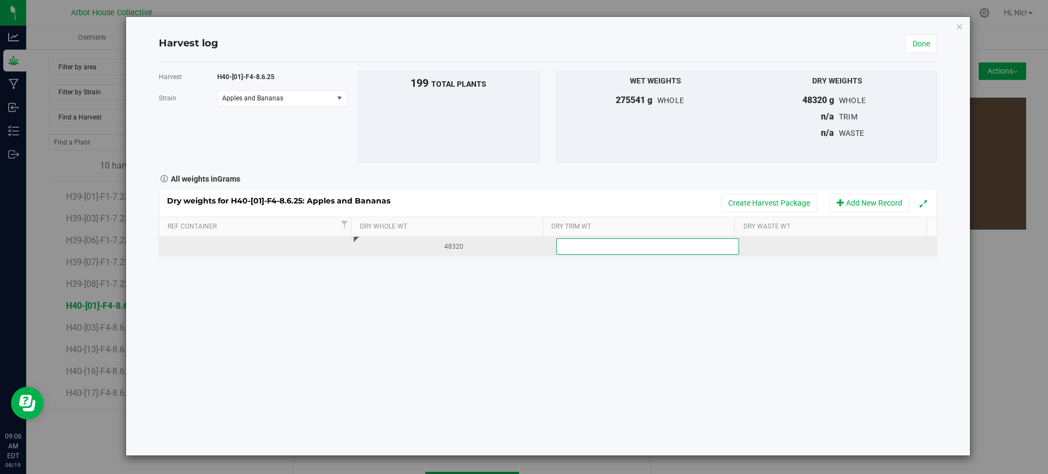
click at [582, 244] on span at bounding box center [647, 247] width 183 height 16
paste input "5940"
type input "5940"
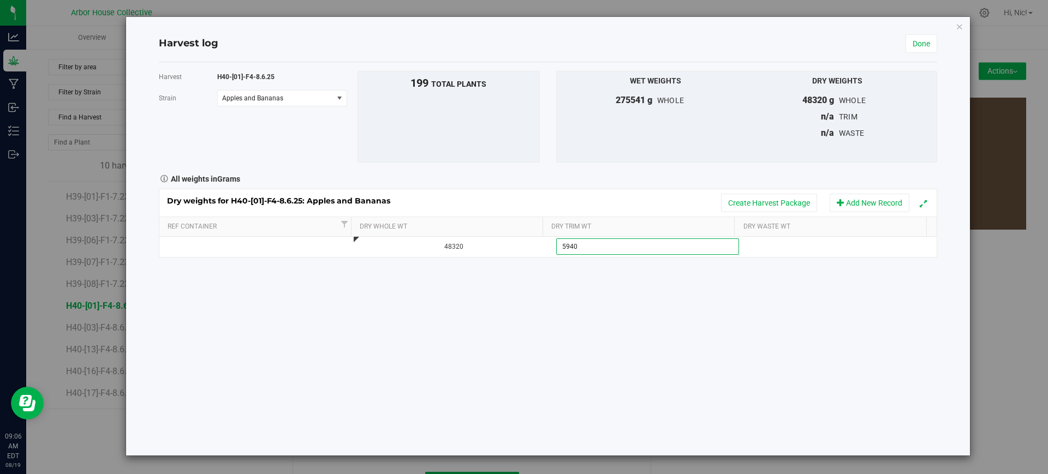
type input "5940.0000 g"
click at [630, 287] on div "Harvest H40-[01]-F4-8.6.25 [GEOGRAPHIC_DATA] Apples and Bananas Select strain A…" at bounding box center [548, 259] width 778 height 394
click at [919, 43] on link "Done" at bounding box center [922, 43] width 32 height 19
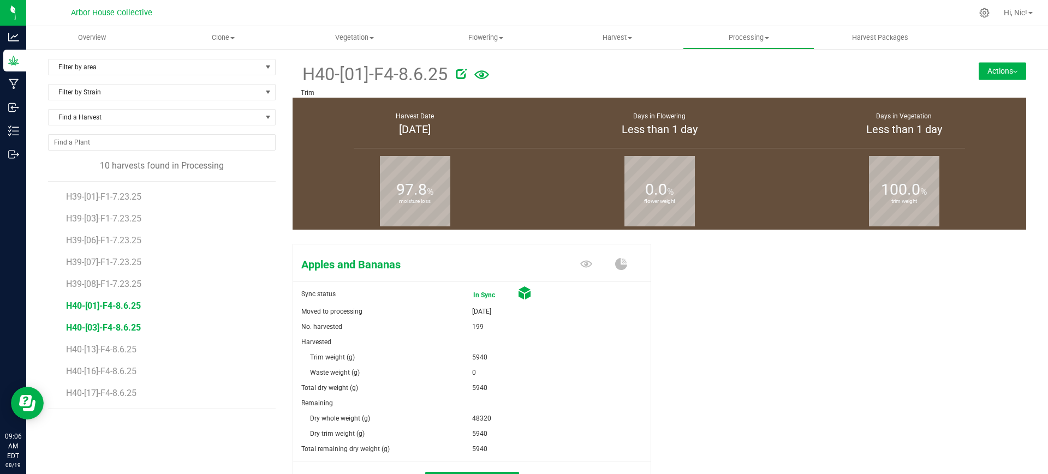
click at [115, 326] on span "H40-[03]-F4-8.6.25" at bounding box center [103, 328] width 75 height 10
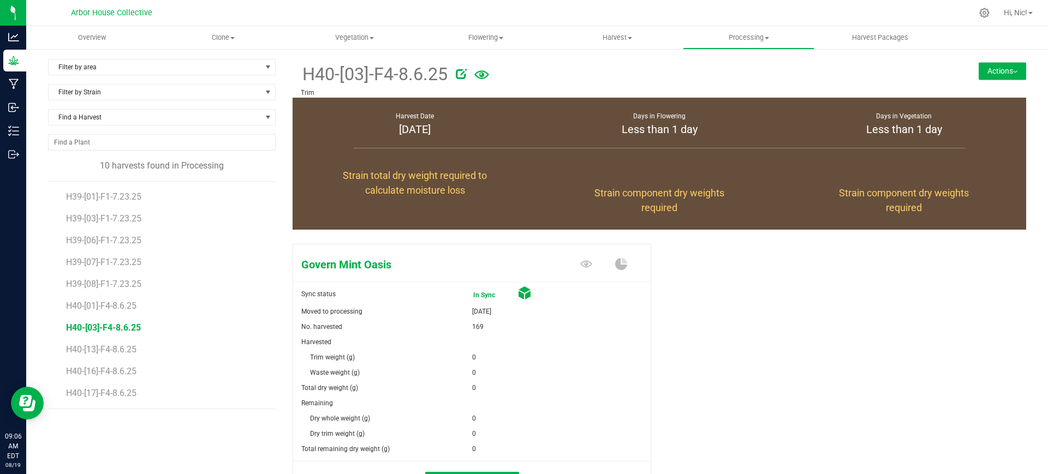
scroll to position [87, 0]
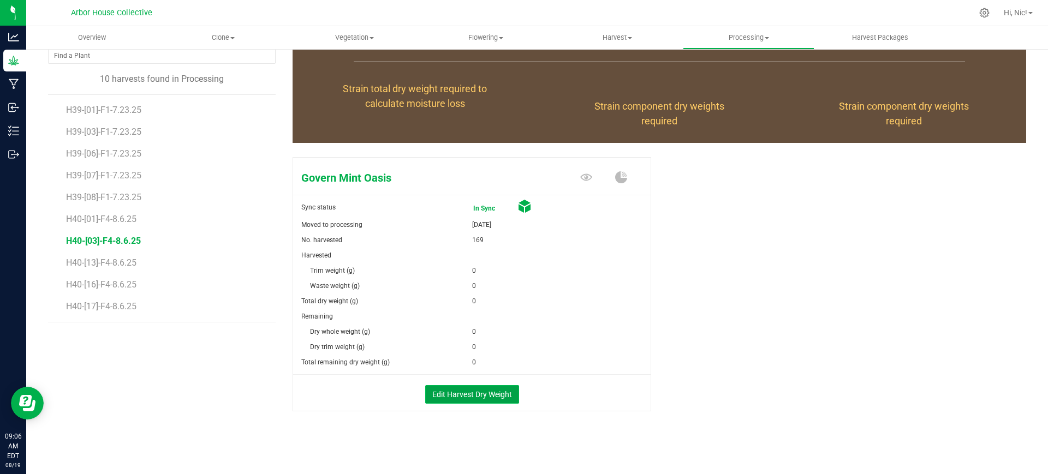
click at [482, 395] on button "Edit Harvest Dry Weight" at bounding box center [472, 394] width 94 height 19
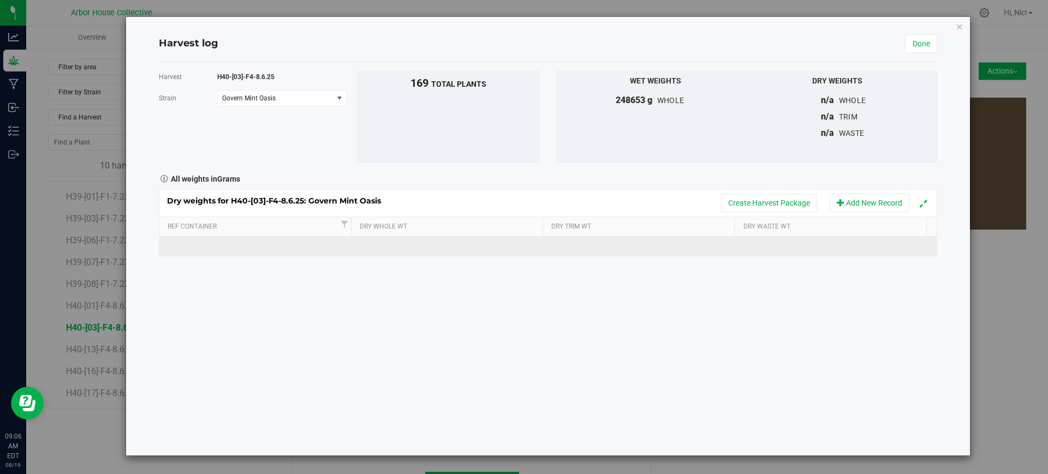
click at [437, 243] on td at bounding box center [451, 247] width 194 height 20
type input "42560"
click at [590, 245] on td at bounding box center [645, 247] width 194 height 20
type input "10360"
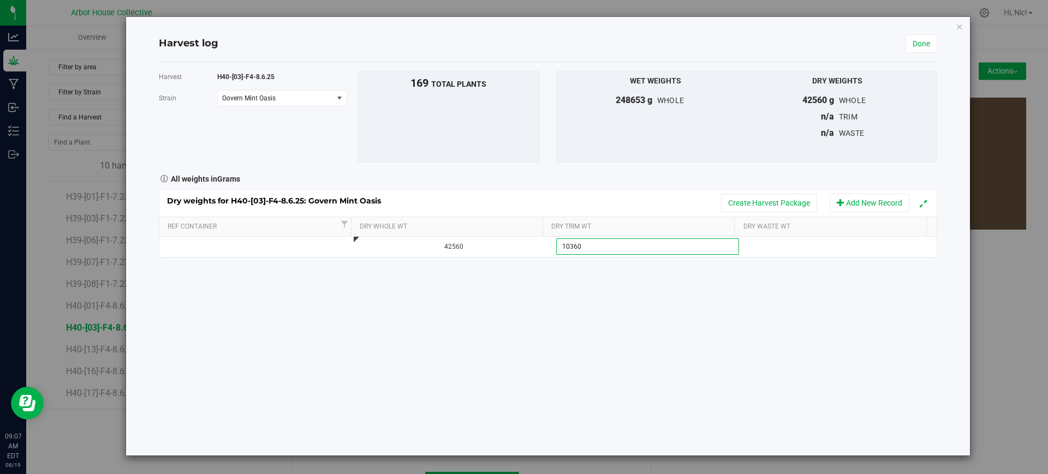
click at [658, 329] on div "Harvest H40-[03]-F4-8.6.25 [GEOGRAPHIC_DATA] Govern Mint Oasis Select strain Go…" at bounding box center [548, 259] width 778 height 394
click at [918, 38] on link "Done" at bounding box center [922, 43] width 32 height 19
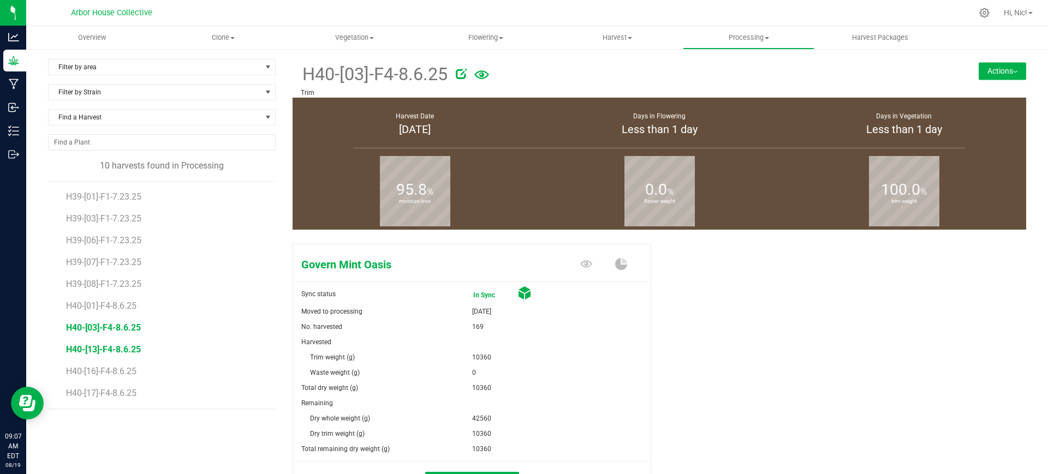
click at [110, 352] on span "H40-[13]-F4-8.6.25" at bounding box center [103, 349] width 75 height 10
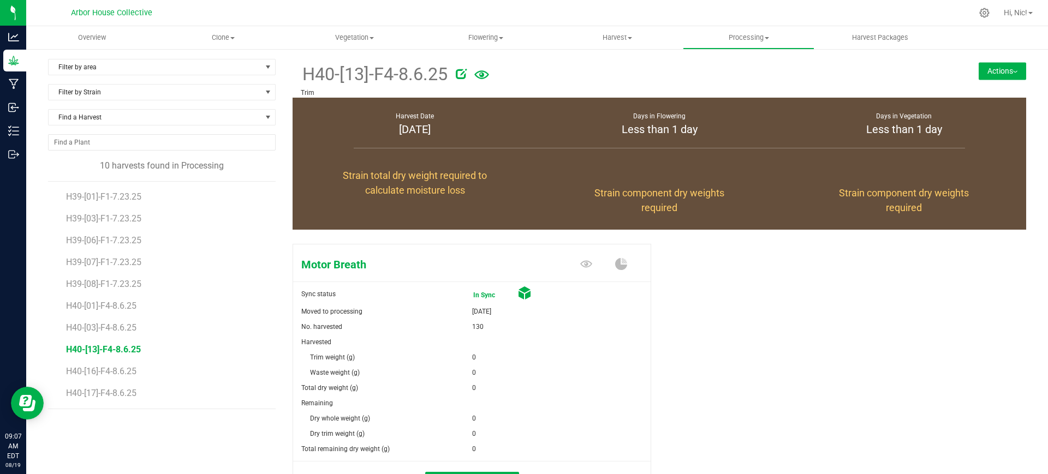
scroll to position [87, 0]
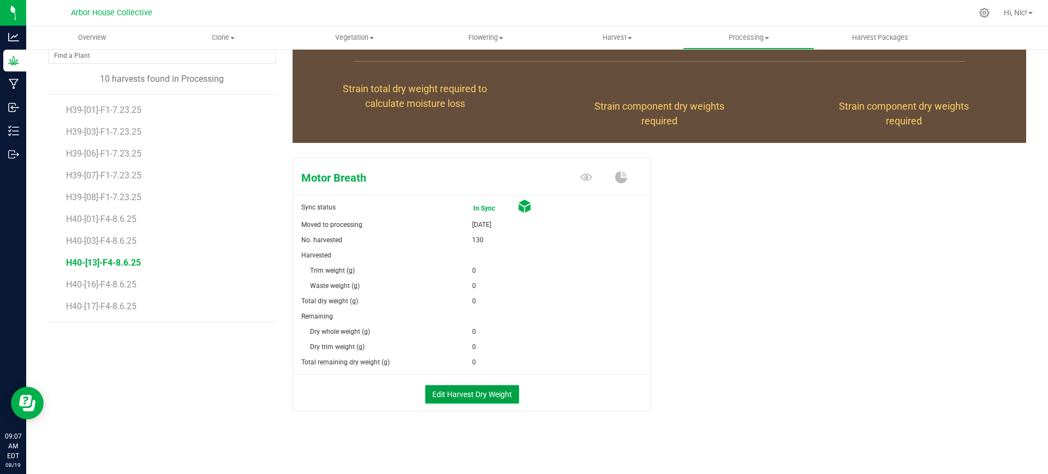
click at [463, 395] on button "Edit Harvest Dry Weight" at bounding box center [472, 394] width 94 height 19
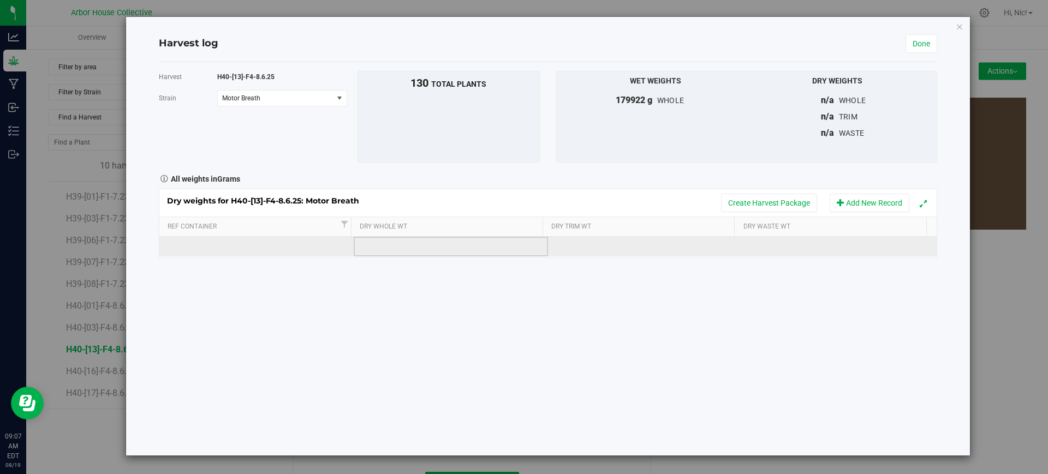
click at [422, 251] on td at bounding box center [451, 247] width 194 height 20
type input "28320"
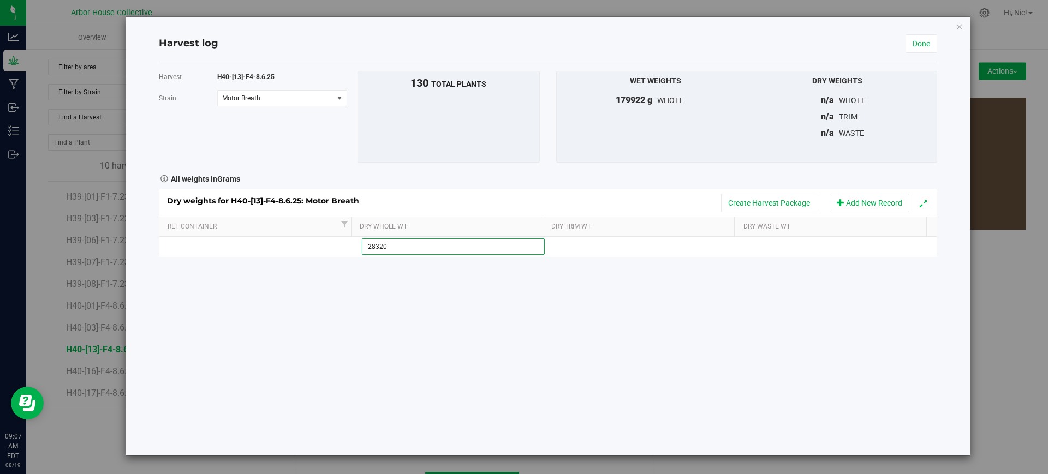
click at [617, 291] on div "Harvest H40-[13]-F4-8.6.25 [GEOGRAPHIC_DATA] Motor Breath Select strain Motor B…" at bounding box center [548, 259] width 778 height 394
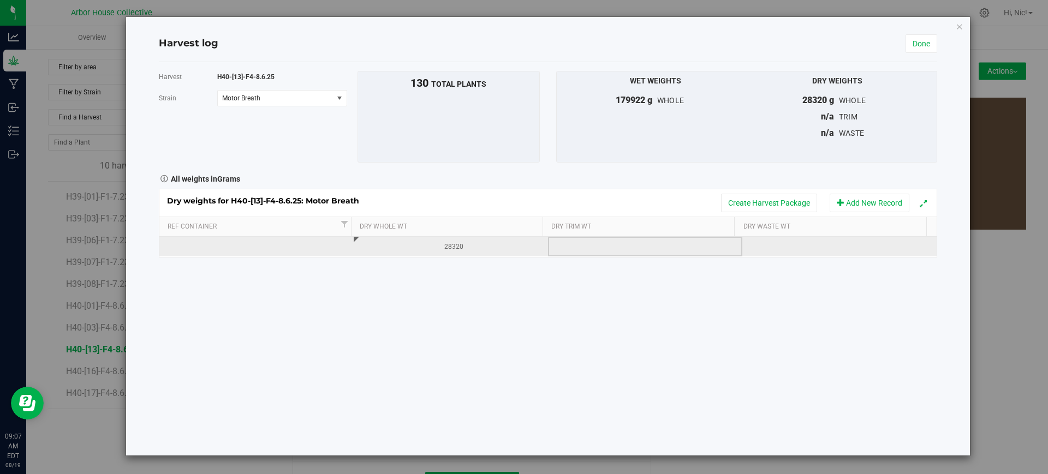
click at [602, 245] on td at bounding box center [645, 247] width 194 height 20
click at [578, 242] on span at bounding box center [647, 247] width 183 height 16
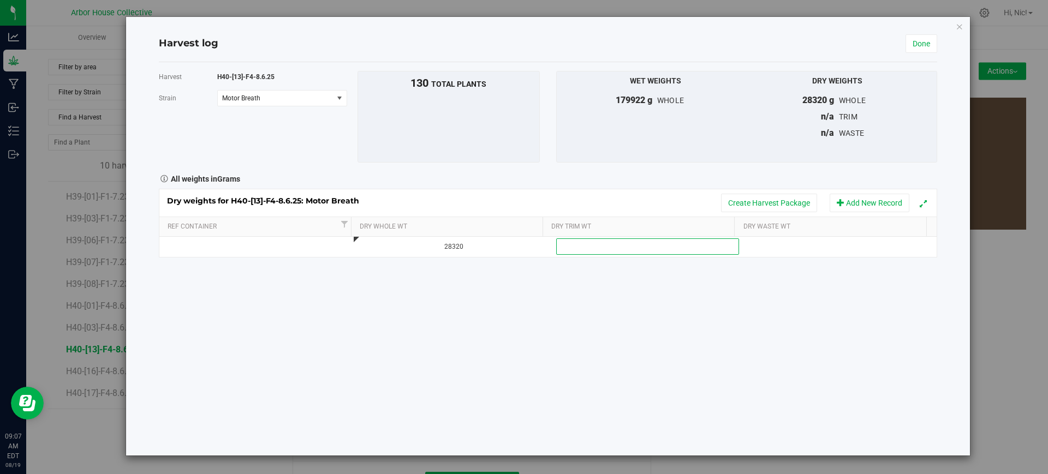
paste input "7720"
type input "7720"
click at [618, 343] on div "Harvest H40-[13]-F4-8.6.25 [GEOGRAPHIC_DATA] Motor Breath Select strain Motor B…" at bounding box center [548, 259] width 778 height 394
click at [924, 47] on link "Done" at bounding box center [922, 43] width 32 height 19
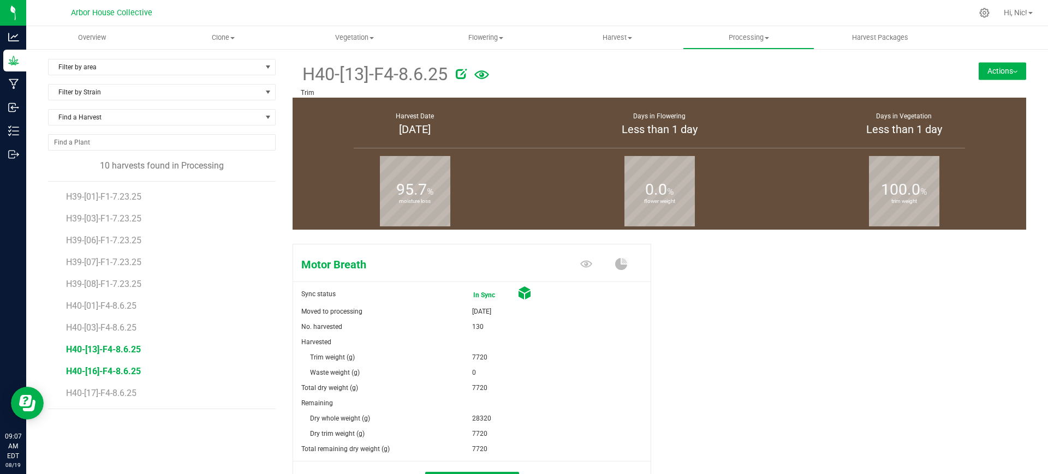
click at [121, 371] on span "H40-[16]-F4-8.6.25" at bounding box center [103, 371] width 75 height 10
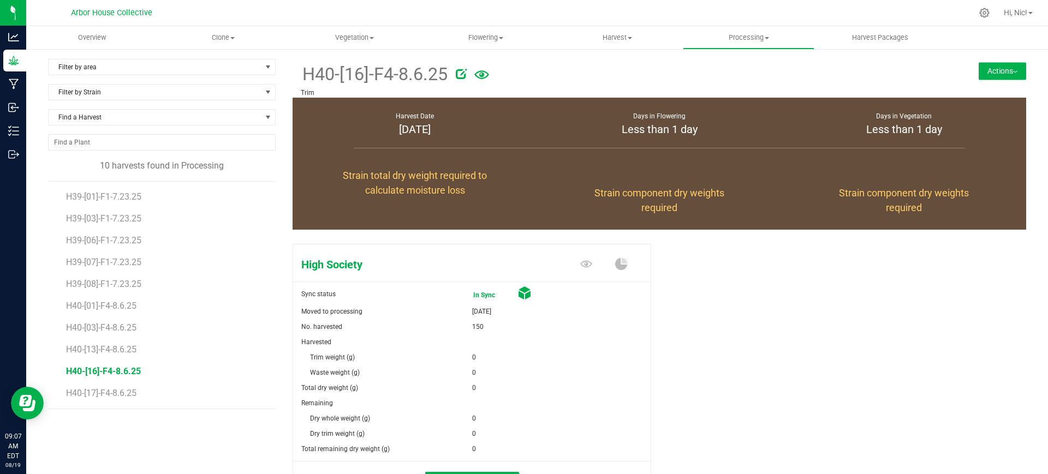
scroll to position [87, 0]
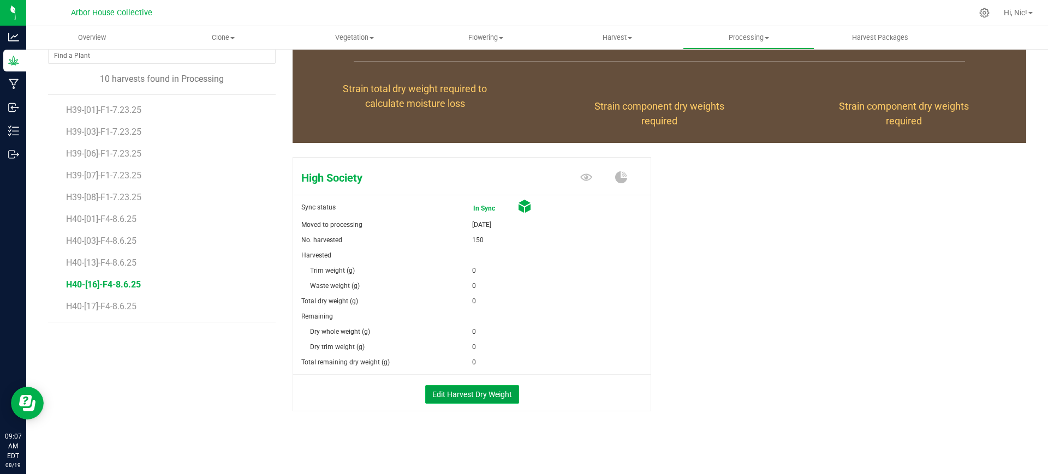
click at [479, 395] on button "Edit Harvest Dry Weight" at bounding box center [472, 394] width 94 height 19
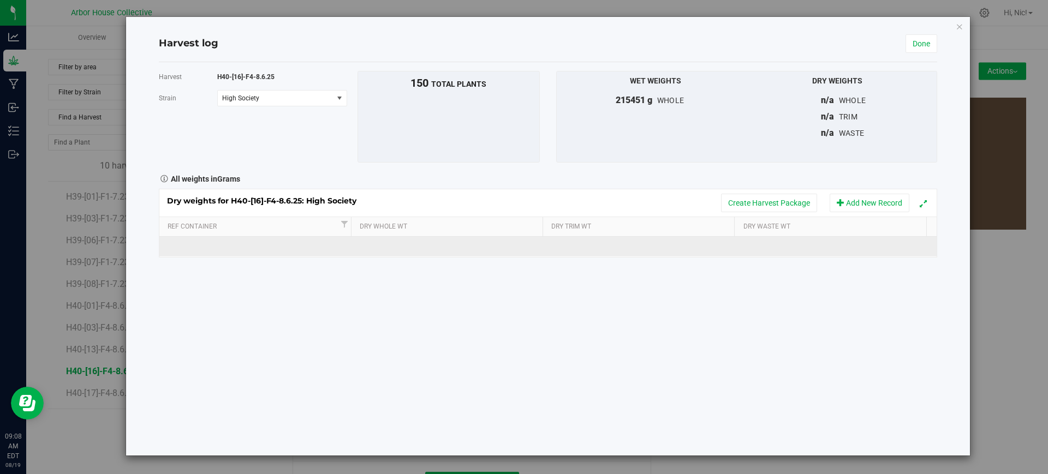
click at [443, 251] on td at bounding box center [451, 247] width 194 height 20
type input "29820"
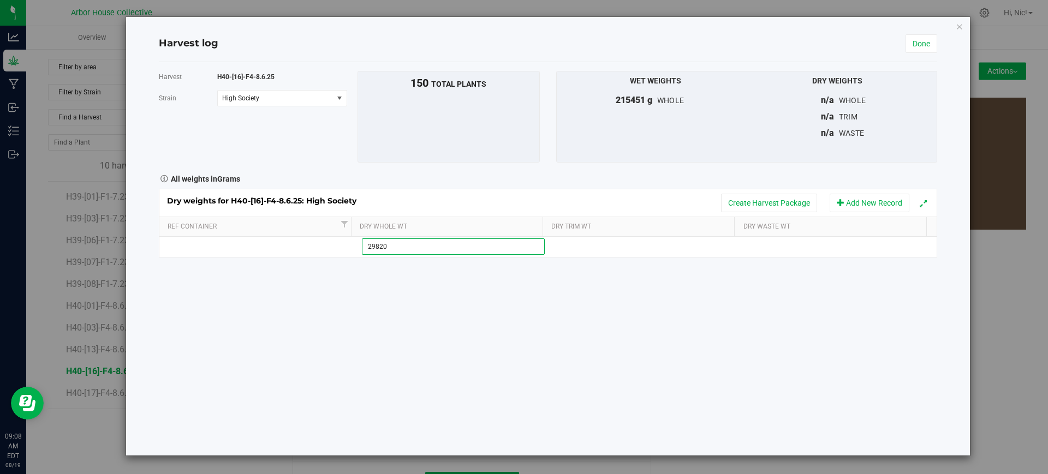
click at [624, 292] on div "Harvest H40-[16]-F4-8.6.25 [GEOGRAPHIC_DATA] High Society Select strain High So…" at bounding box center [548, 259] width 778 height 394
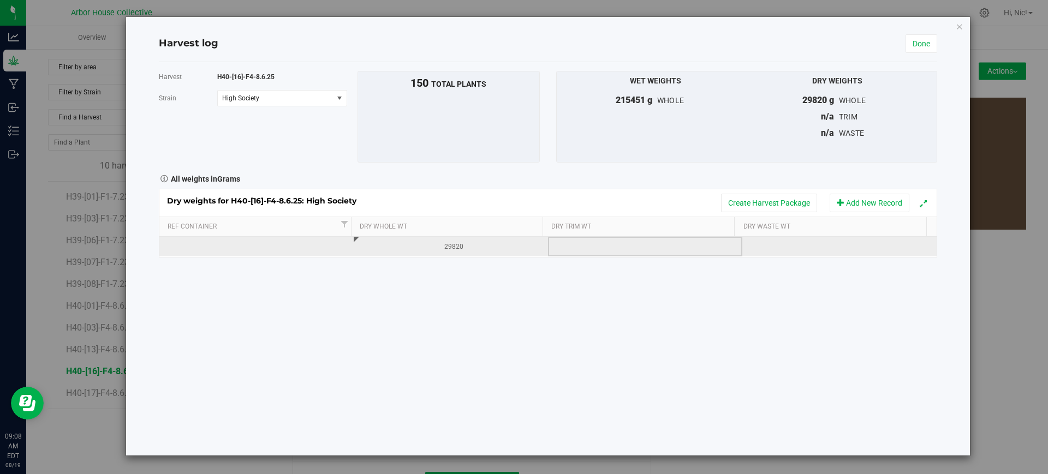
click at [621, 255] on td at bounding box center [645, 247] width 194 height 20
type input "7980"
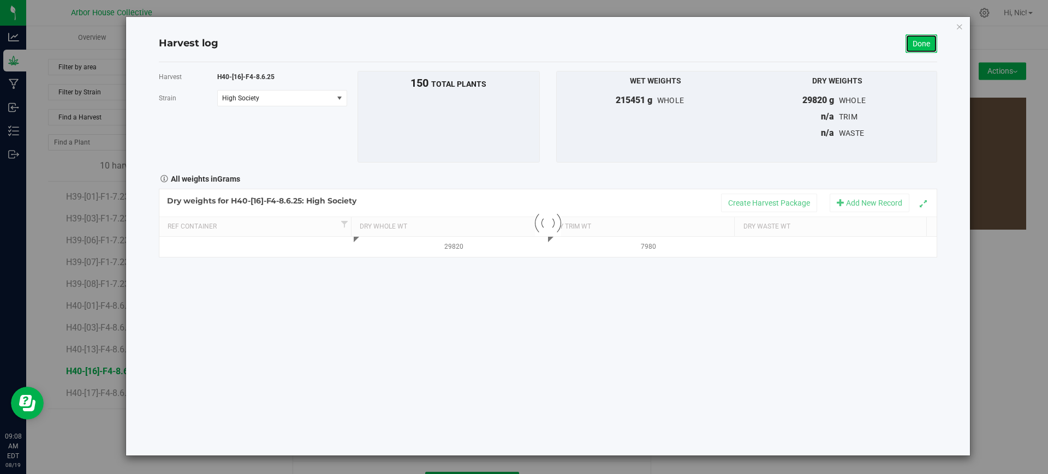
click at [923, 43] on link "Done" at bounding box center [922, 43] width 32 height 19
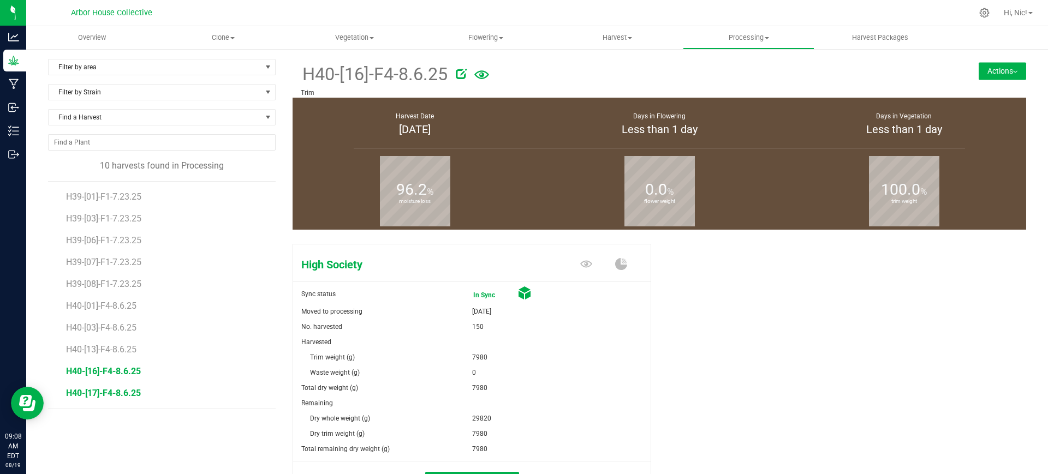
click at [109, 392] on span "H40-[17]-F4-8.6.25" at bounding box center [103, 393] width 75 height 10
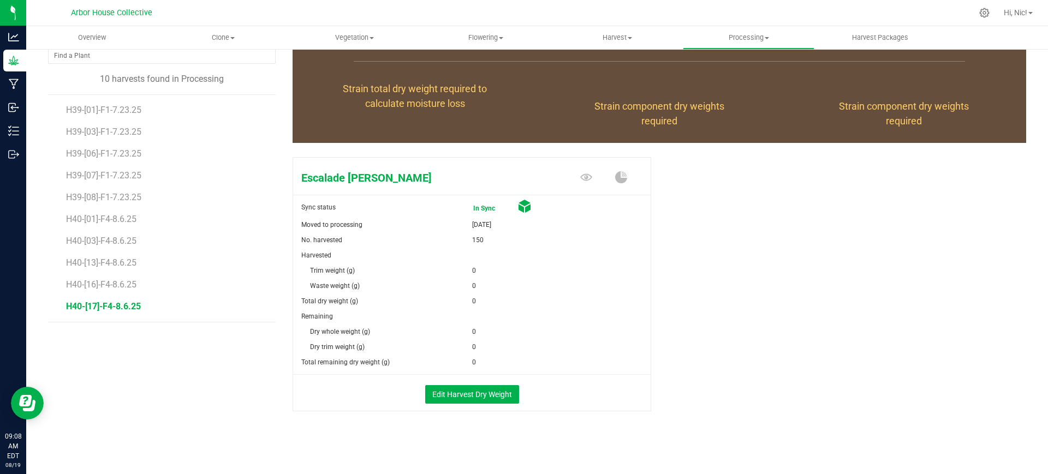
scroll to position [86, 0]
click at [474, 395] on button "Edit Harvest Dry Weight" at bounding box center [472, 395] width 94 height 19
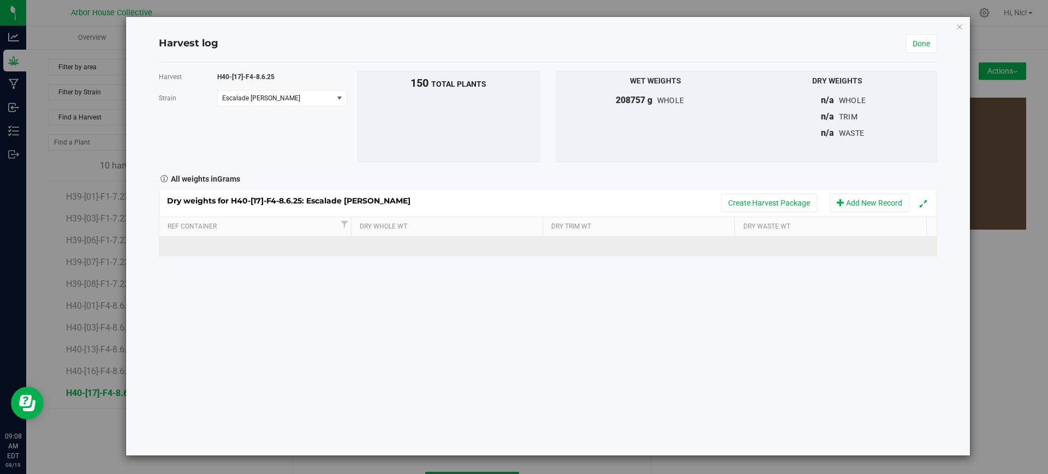
click at [423, 247] on td at bounding box center [451, 247] width 194 height 20
paste input "38060"
type input "38060"
click at [581, 251] on td at bounding box center [645, 247] width 194 height 20
type input "6500"
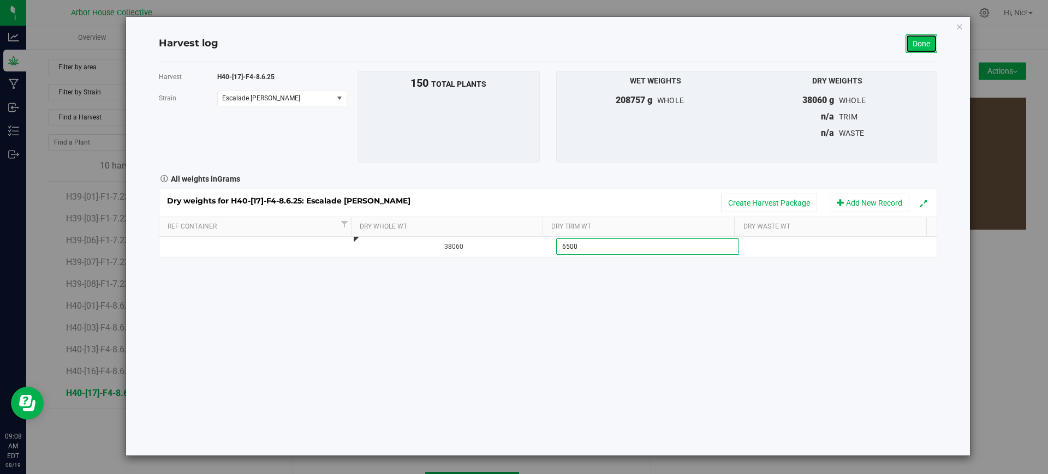
click at [929, 45] on link "Done" at bounding box center [922, 43] width 32 height 19
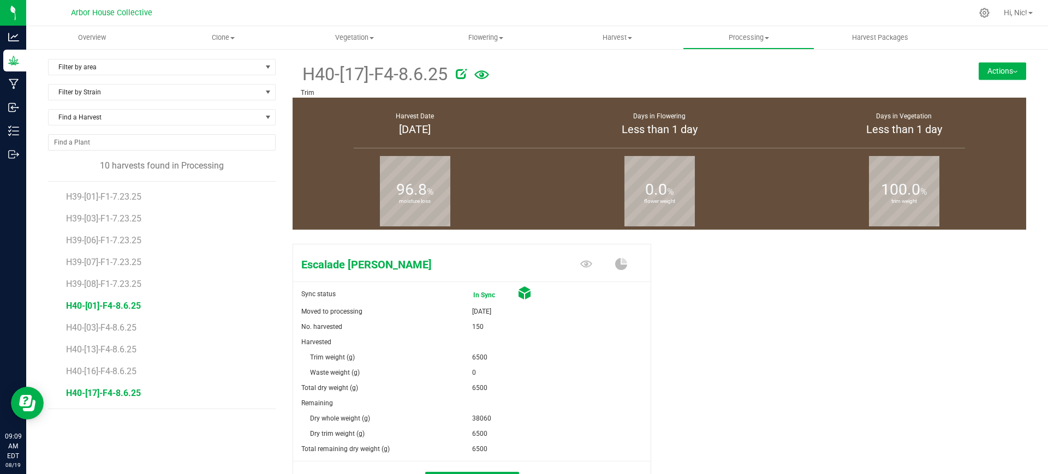
click at [98, 303] on span "H40-[01]-F4-8.6.25" at bounding box center [103, 306] width 75 height 10
click at [109, 325] on span "H40-[03]-F4-8.6.25" at bounding box center [103, 328] width 75 height 10
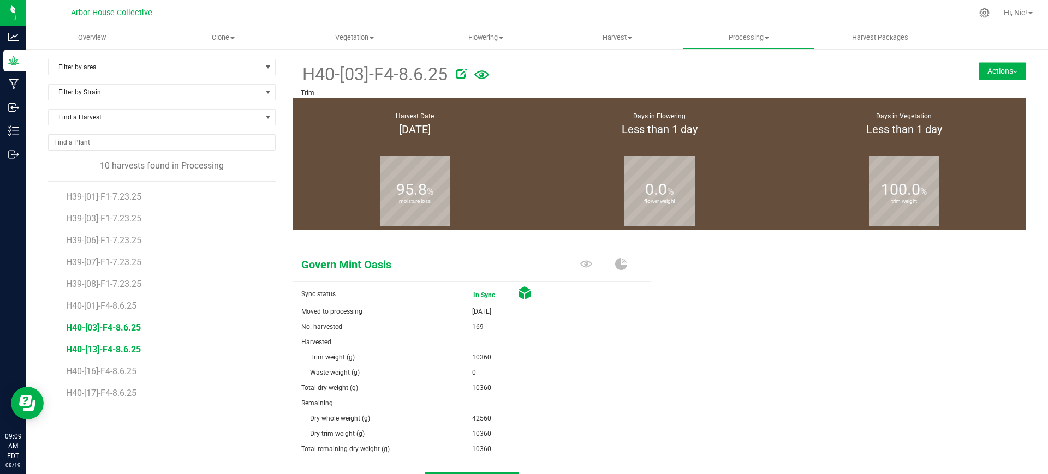
click at [114, 349] on span "H40-[13]-F4-8.6.25" at bounding box center [103, 349] width 75 height 10
click at [120, 371] on span "H40-[16]-F4-8.6.25" at bounding box center [103, 371] width 75 height 10
click at [127, 391] on span "H40-[17]-F4-8.6.25" at bounding box center [103, 393] width 75 height 10
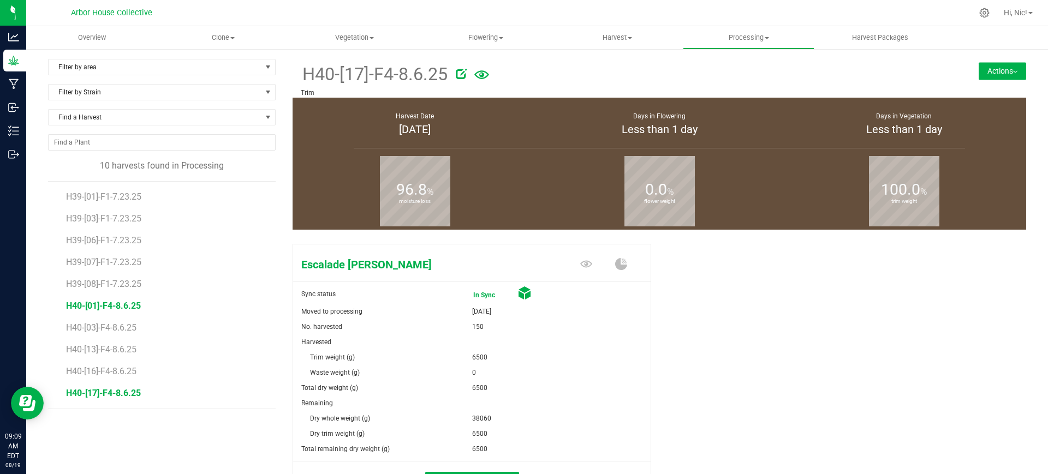
click at [122, 302] on span "H40-[01]-F4-8.6.25" at bounding box center [103, 306] width 75 height 10
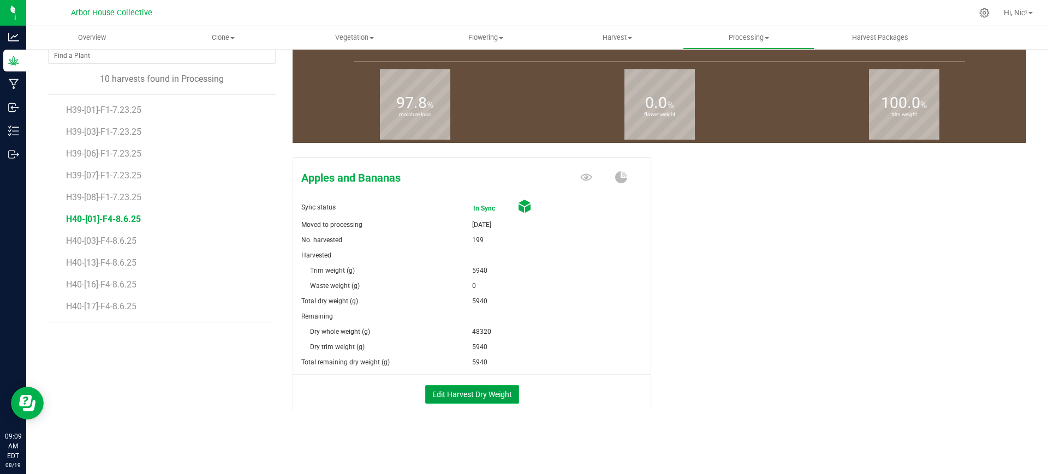
click at [487, 395] on button "Edit Harvest Dry Weight" at bounding box center [472, 394] width 94 height 19
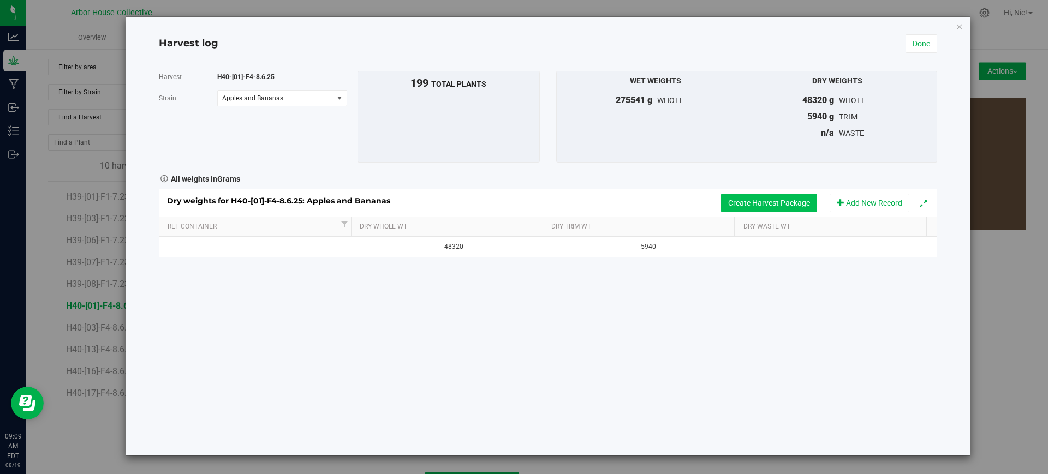
click at [781, 202] on button "Create Harvest Package" at bounding box center [769, 203] width 96 height 19
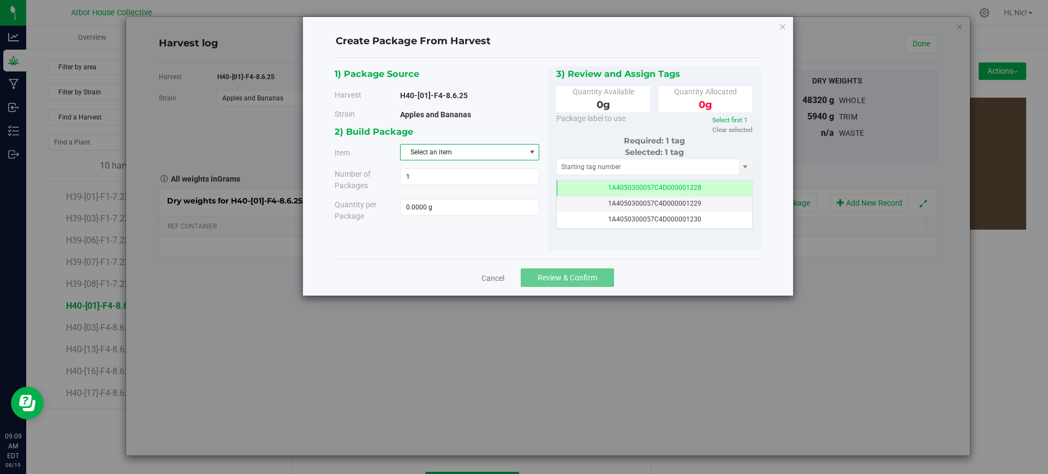
click at [507, 148] on span "Select an item" at bounding box center [463, 152] width 124 height 15
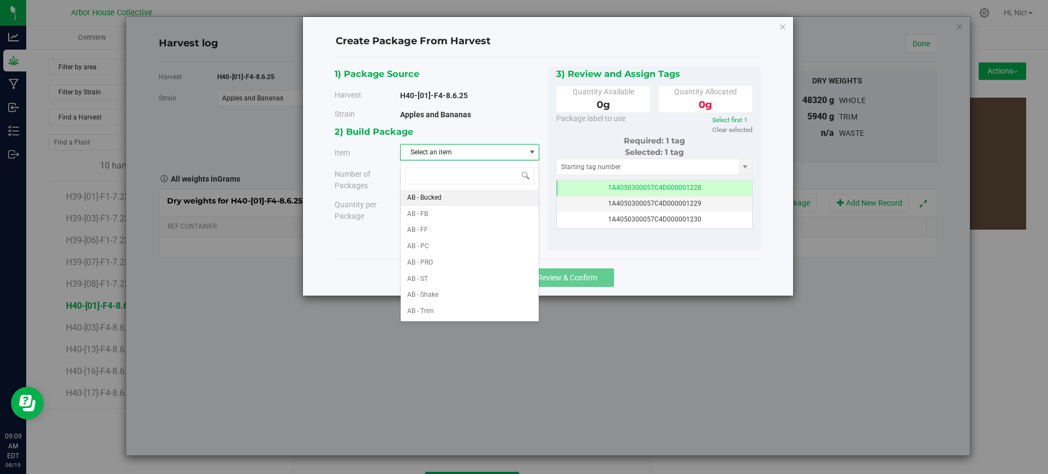
click at [445, 192] on li "AB - Bucked" at bounding box center [470, 198] width 138 height 16
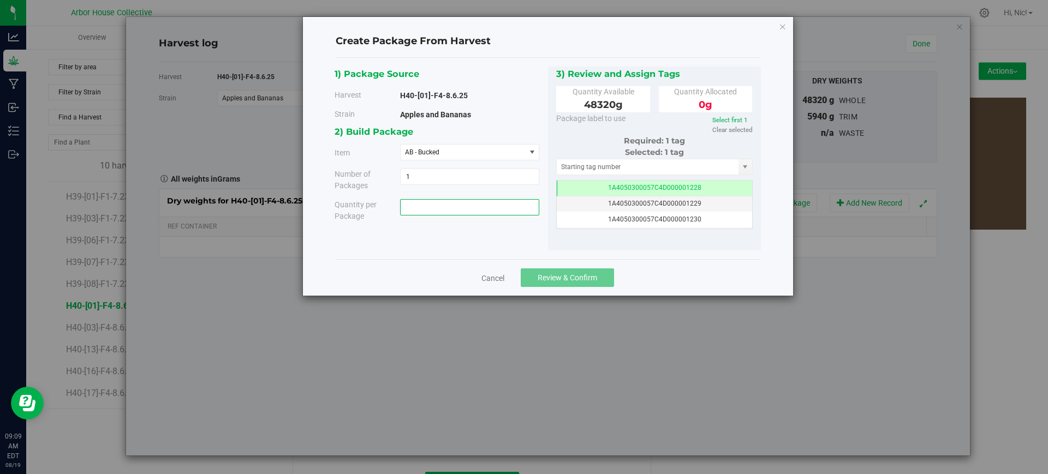
click at [458, 210] on span at bounding box center [469, 207] width 139 height 16
paste input "21160"
type input "21160"
type input "21160.0000 g"
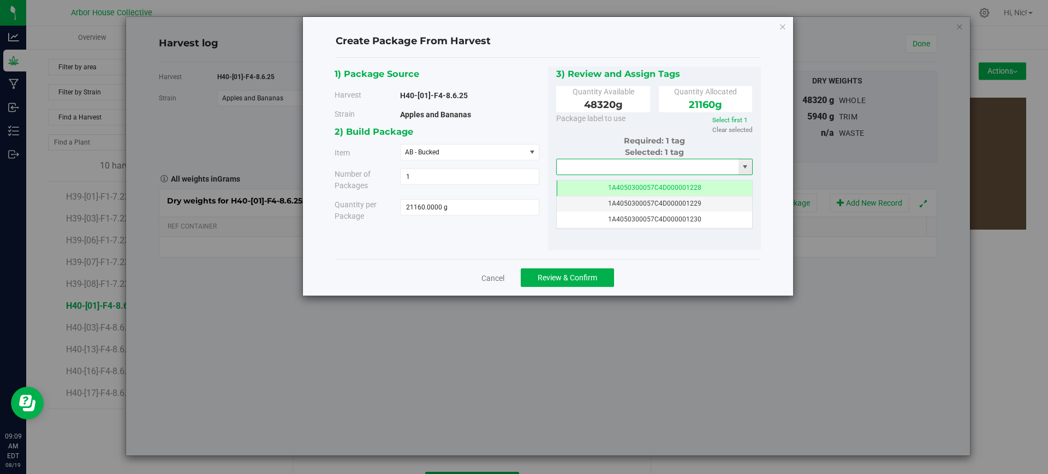
click at [635, 164] on input "text" at bounding box center [648, 166] width 182 height 15
paste input "1A4050300057C4D000001228"
click at [641, 184] on li "1A4050300057C4D000001228" at bounding box center [655, 185] width 196 height 16
type input "1A4050300057C4D000001228"
click at [742, 120] on link "Select first 1" at bounding box center [729, 120] width 35 height 8
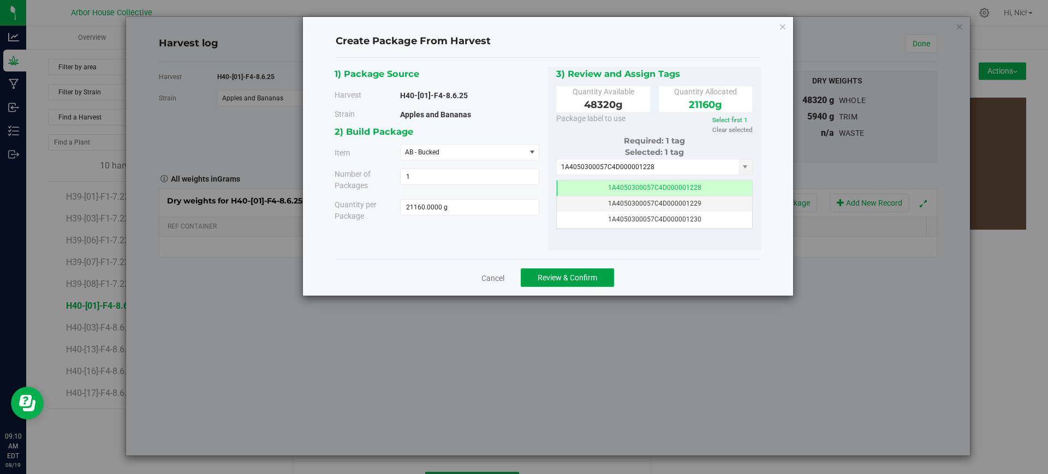
click at [587, 278] on span "Review & Confirm" at bounding box center [568, 277] width 60 height 9
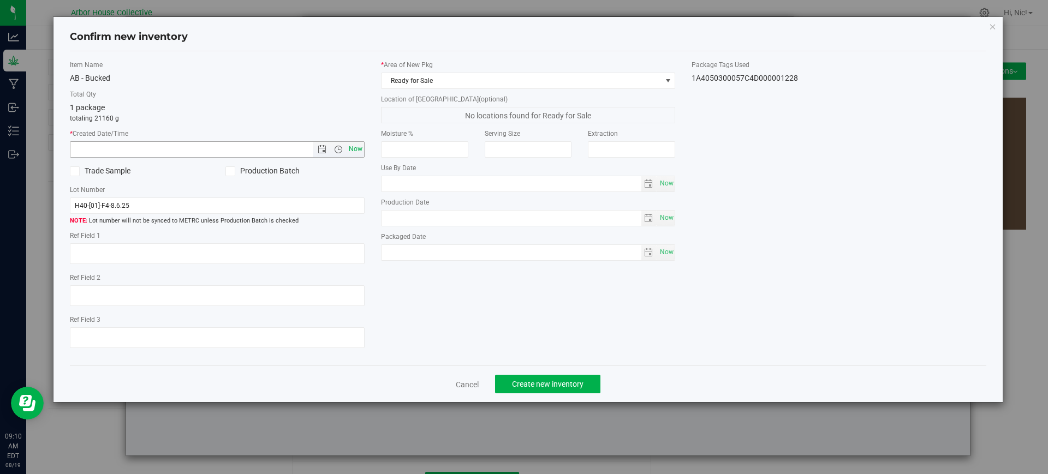
click at [352, 152] on span "Now" at bounding box center [355, 149] width 19 height 16
type input "[DATE] 9:10 AM"
click at [153, 209] on input "H40-[01]-F4-8.6.25" at bounding box center [217, 206] width 295 height 16
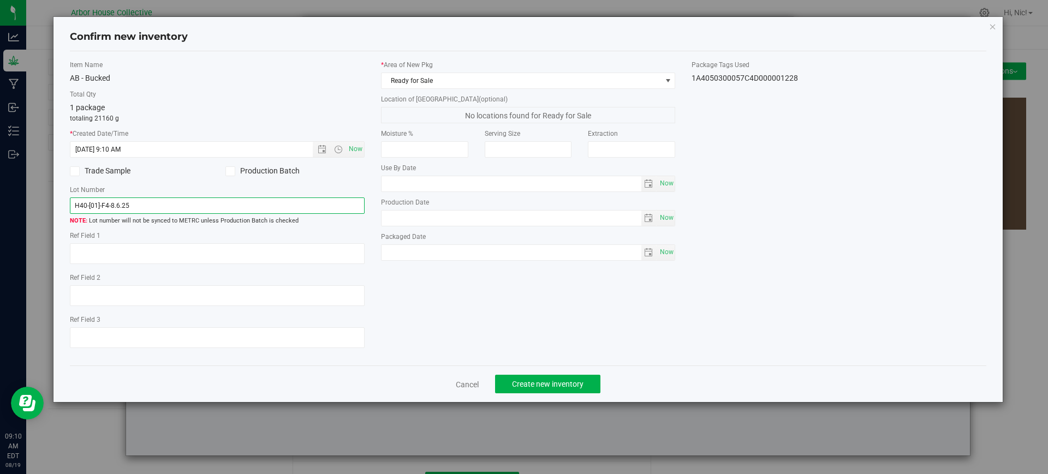
paste input "B1"
click at [98, 205] on input "H40-[01]-B1" at bounding box center [217, 206] width 295 height 16
type input "H40-AB-B1"
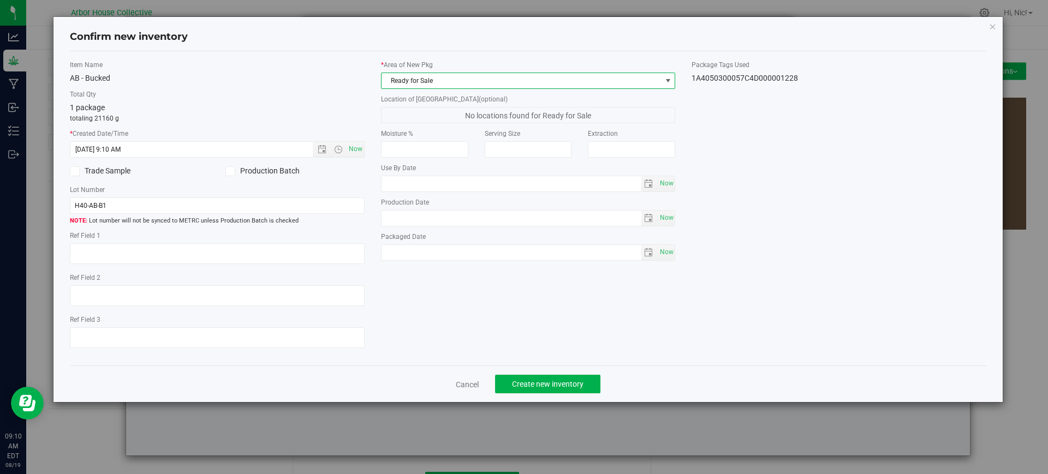
click at [672, 81] on span at bounding box center [668, 80] width 9 height 9
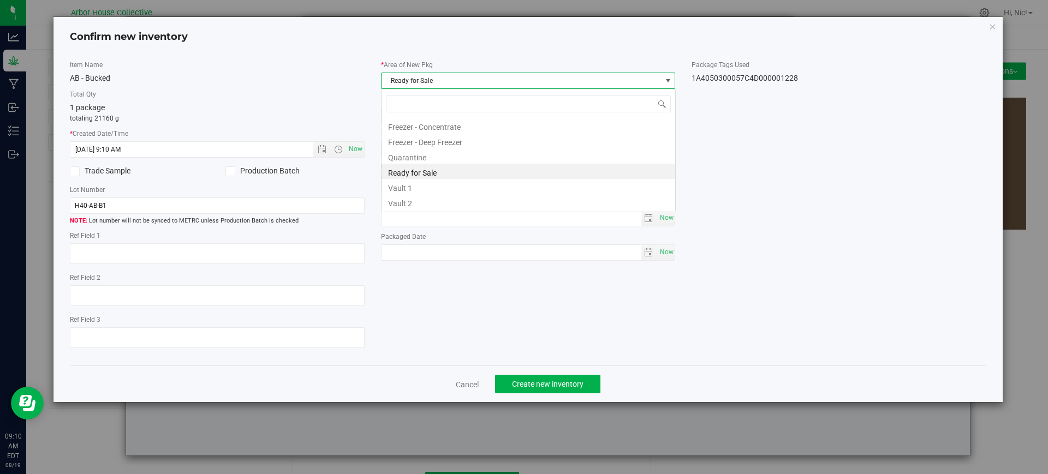
scroll to position [16, 295]
click at [413, 204] on li "Vault 2" at bounding box center [529, 201] width 294 height 15
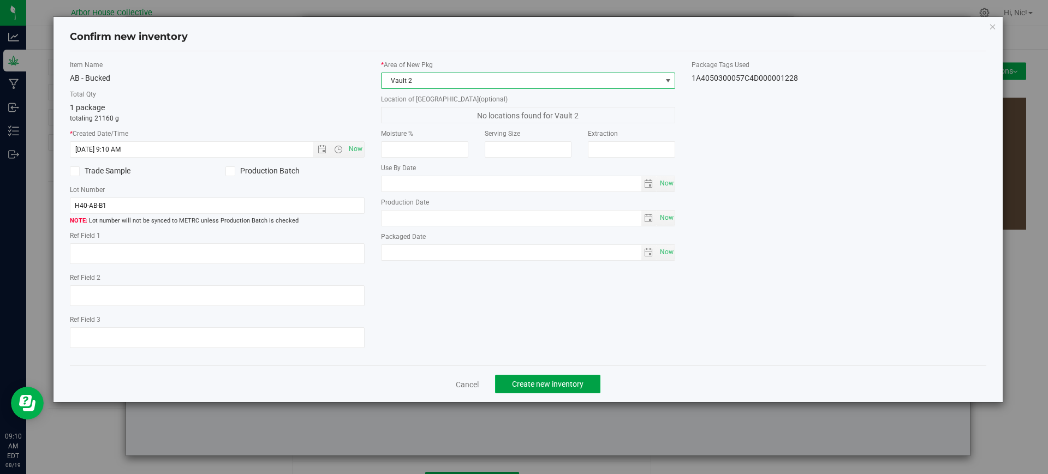
click at [563, 384] on span "Create new inventory" at bounding box center [548, 384] width 72 height 9
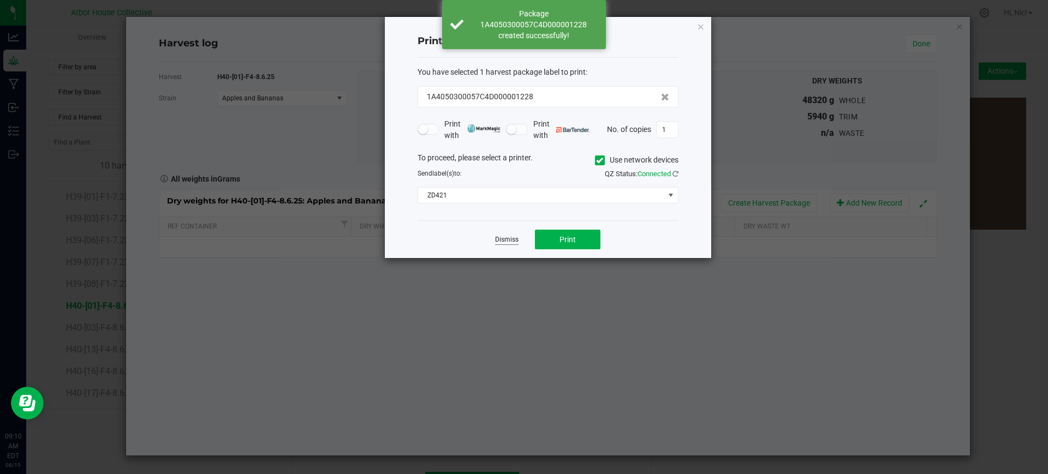
click at [501, 237] on link "Dismiss" at bounding box center [506, 239] width 23 height 9
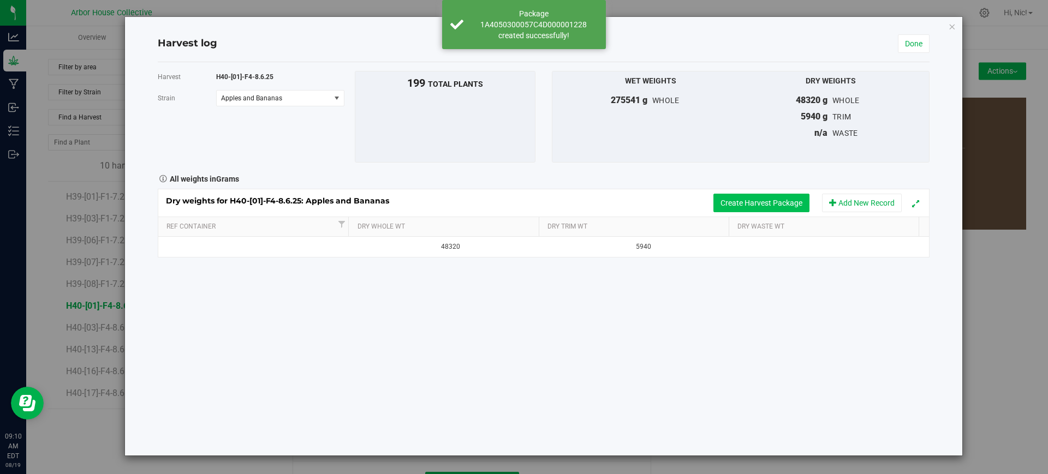
click at [721, 205] on button "Create Harvest Package" at bounding box center [761, 203] width 96 height 19
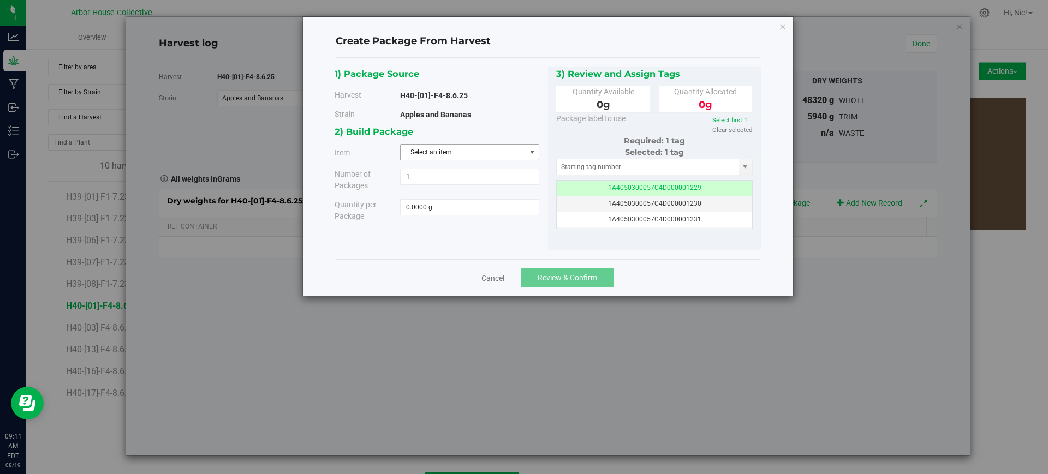
click at [468, 152] on span "Select an item" at bounding box center [463, 152] width 124 height 15
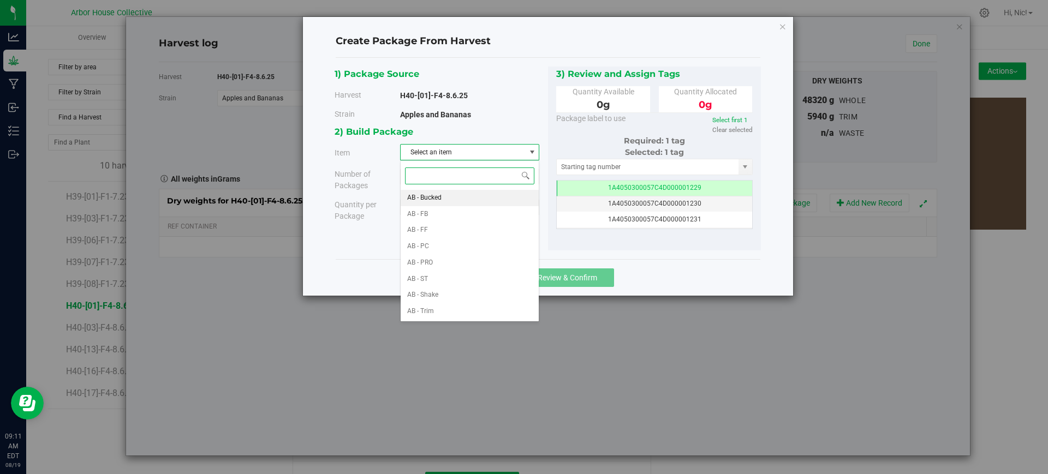
click at [441, 201] on span "AB - Bucked" at bounding box center [424, 198] width 34 height 14
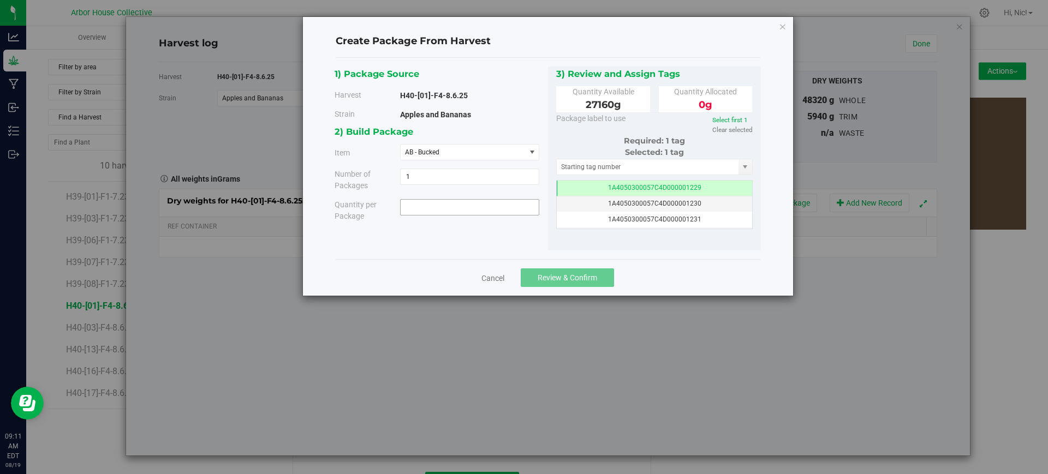
click at [443, 206] on span at bounding box center [469, 207] width 139 height 16
paste input "22040"
type input "22040"
type input "22040.0000 g"
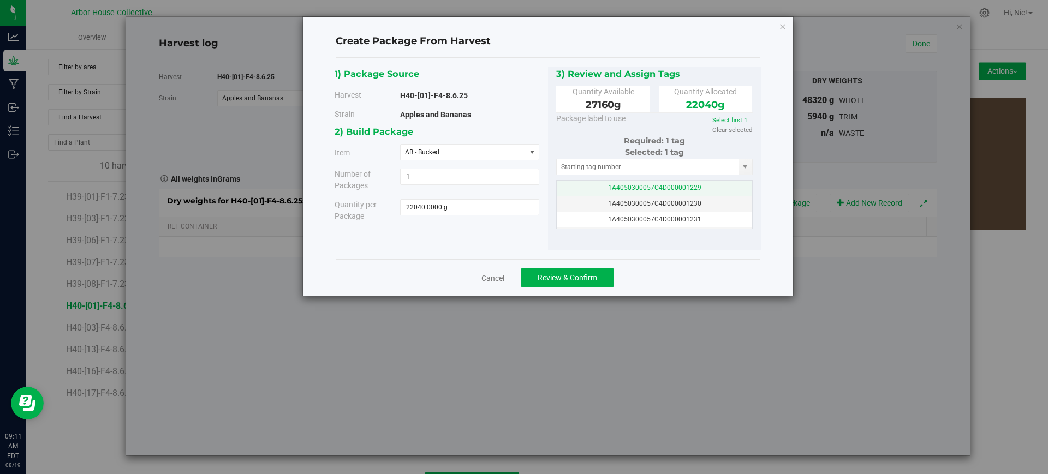
click at [616, 186] on span "1A4050300057C4D000001229" at bounding box center [654, 188] width 93 height 8
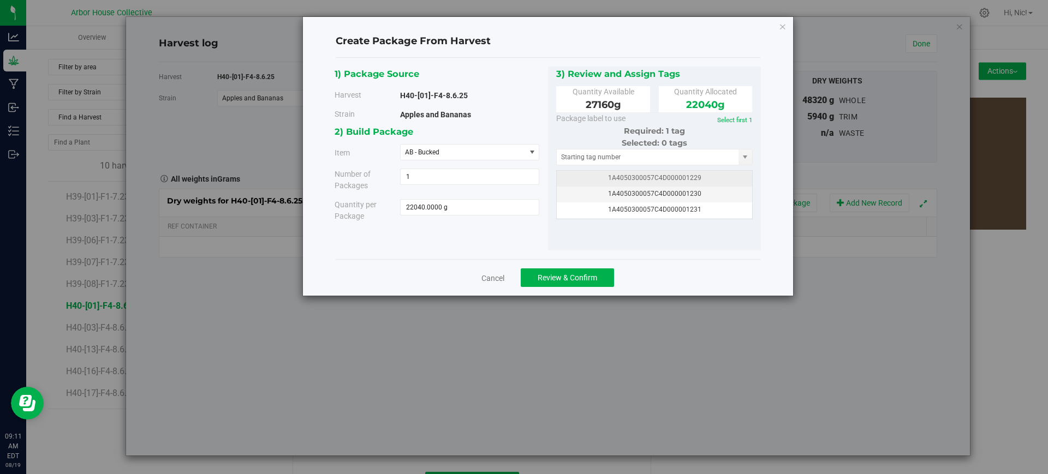
click at [653, 179] on span "1A4050300057C4D000001229" at bounding box center [654, 178] width 93 height 8
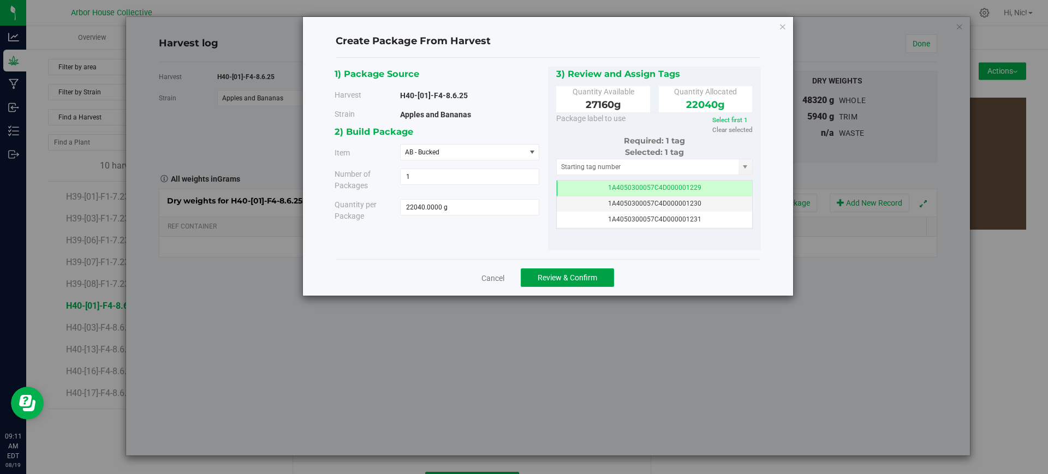
click at [578, 278] on span "Review & Confirm" at bounding box center [568, 277] width 60 height 9
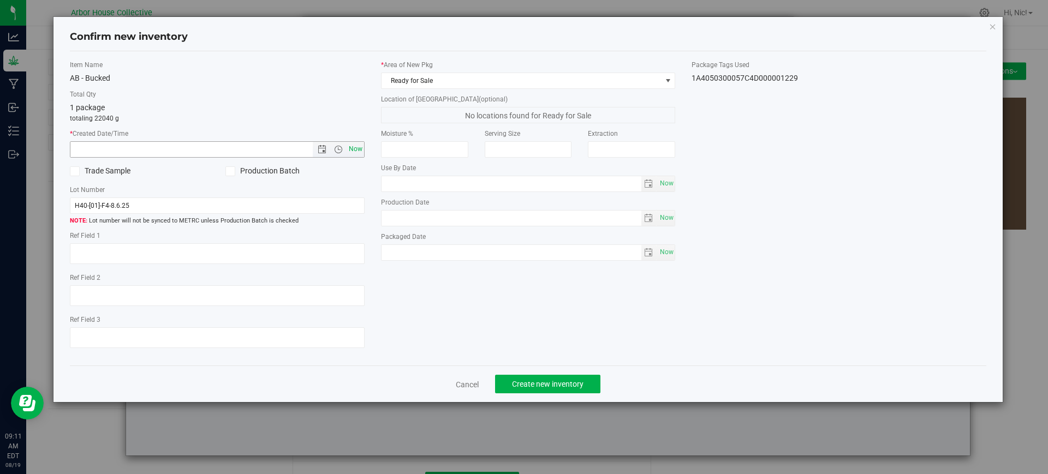
click at [355, 148] on span "Now" at bounding box center [355, 149] width 19 height 16
type input "[DATE] 9:11 AM"
click at [154, 204] on input "H40-[01]-F4-8.6.25" at bounding box center [217, 206] width 295 height 16
type input "H40-[01]-F4-8.6.25 (B2)"
click at [668, 85] on span at bounding box center [668, 80] width 14 height 15
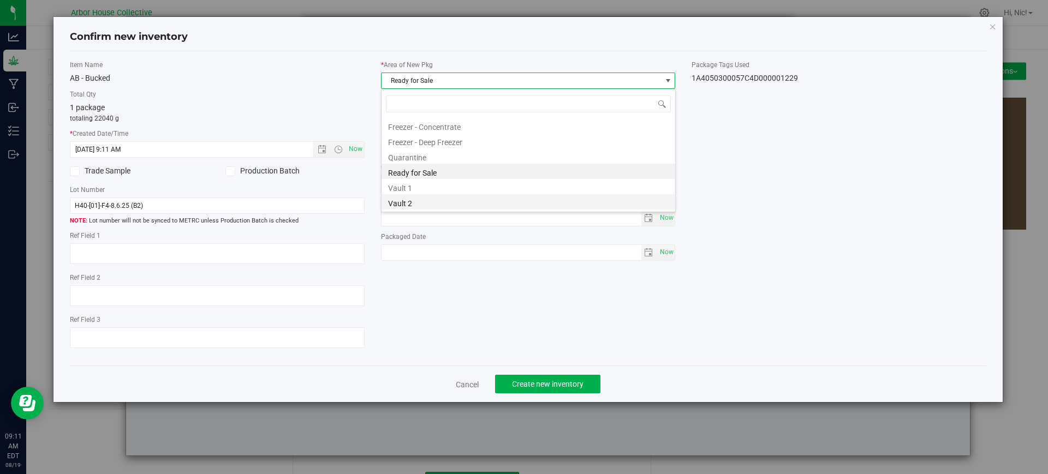
click at [460, 200] on li "Vault 2" at bounding box center [529, 201] width 294 height 15
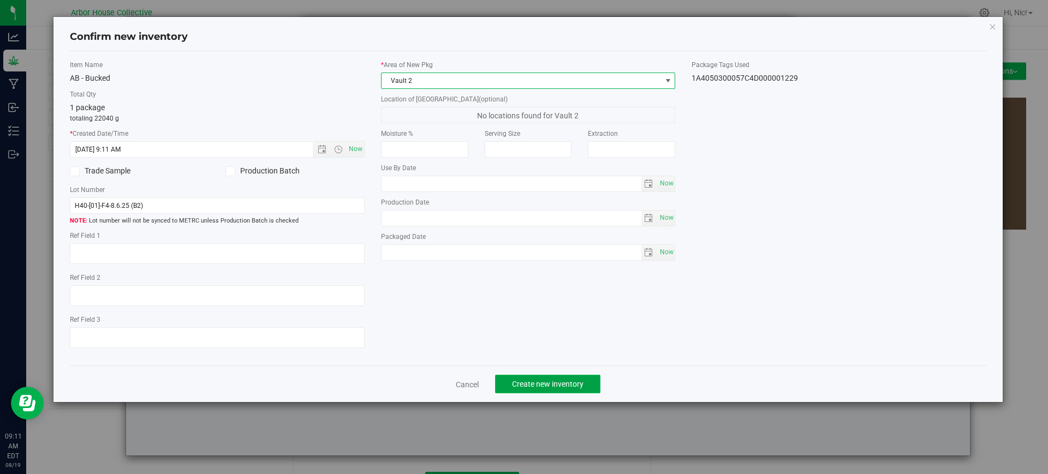
click at [550, 378] on button "Create new inventory" at bounding box center [547, 384] width 105 height 19
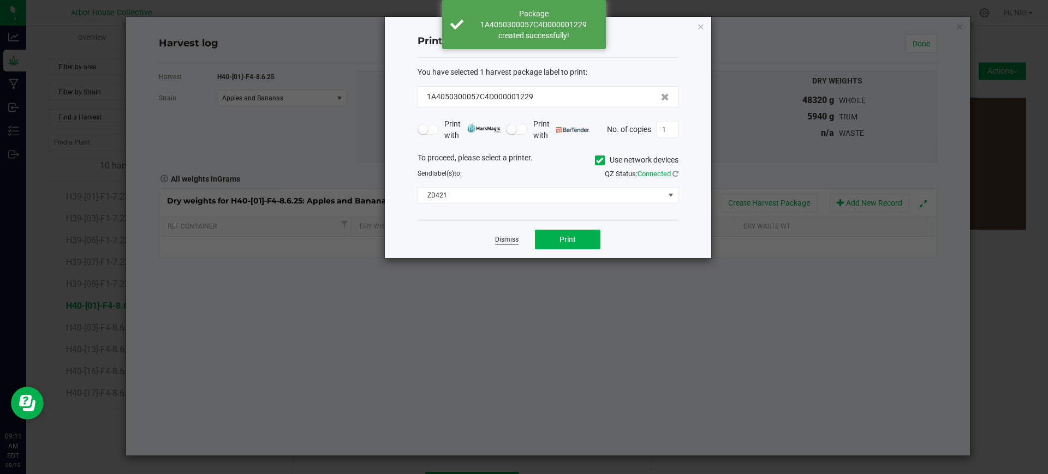
click at [505, 239] on link "Dismiss" at bounding box center [506, 239] width 23 height 9
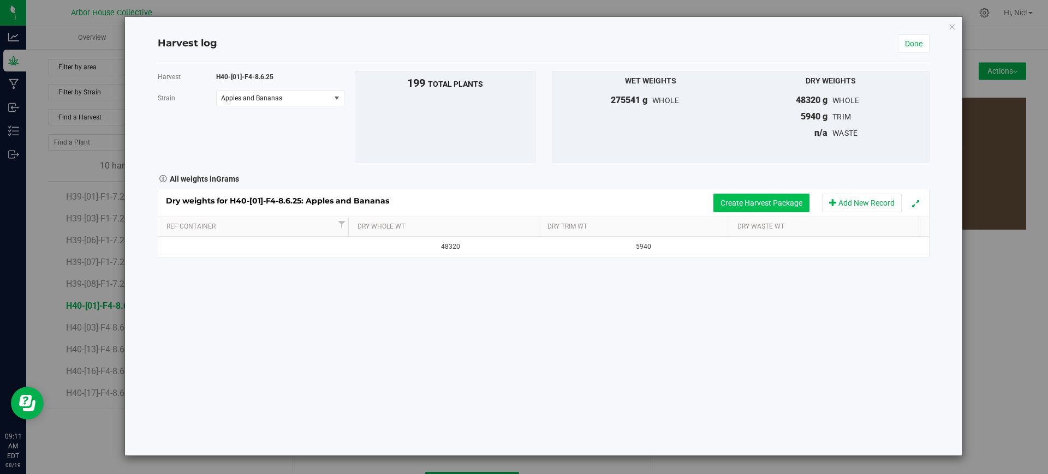
click at [723, 204] on button "Create Harvest Package" at bounding box center [761, 203] width 96 height 19
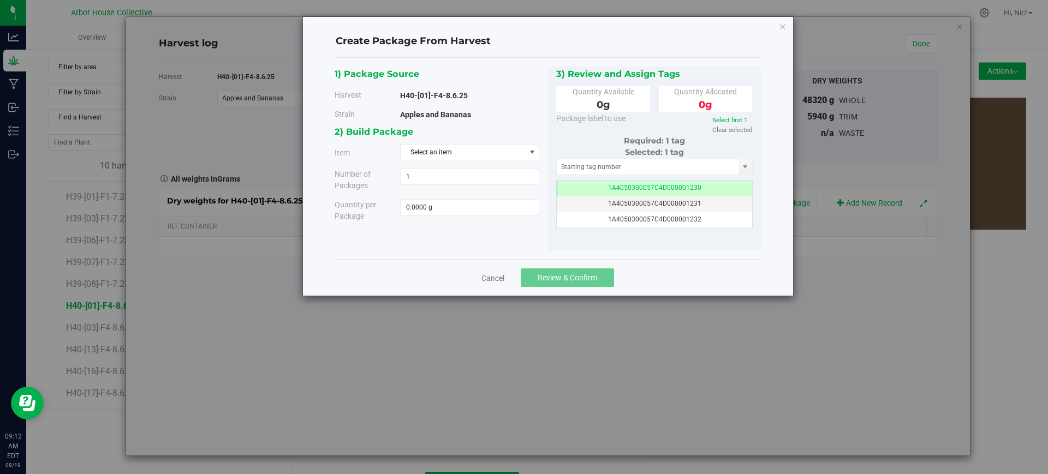
click at [788, 25] on div "Create Package From Harvest 1) Package Source Harvest H40-[01]-F4-8.6.25 [GEOGR…" at bounding box center [548, 156] width 490 height 279
click at [783, 25] on icon "button" at bounding box center [783, 26] width 8 height 13
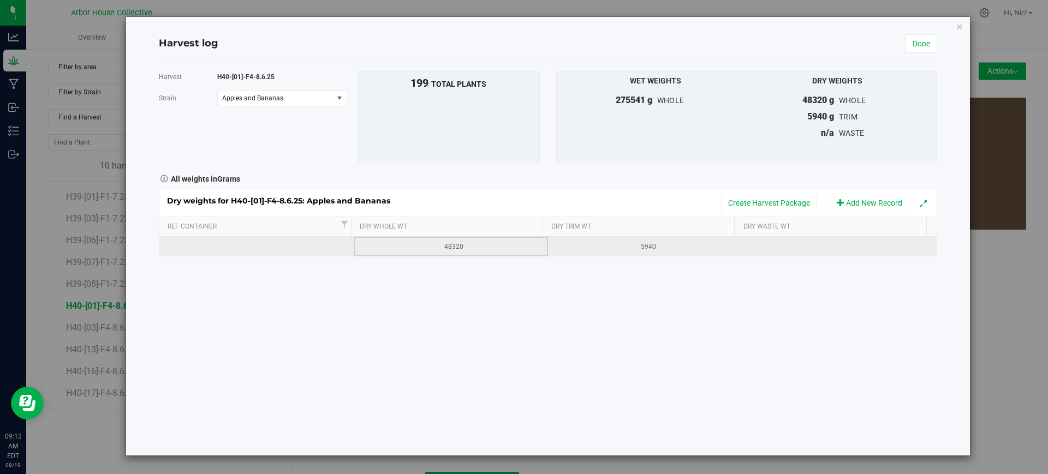
click at [463, 242] on div "48320" at bounding box center [454, 247] width 186 height 10
click at [463, 241] on input "48320" at bounding box center [453, 246] width 182 height 15
type input "48320"
click at [633, 329] on div "Harvest H40-[01]-F4-8.6.25 [GEOGRAPHIC_DATA] Apples and Bananas Select strain A…" at bounding box center [548, 259] width 778 height 394
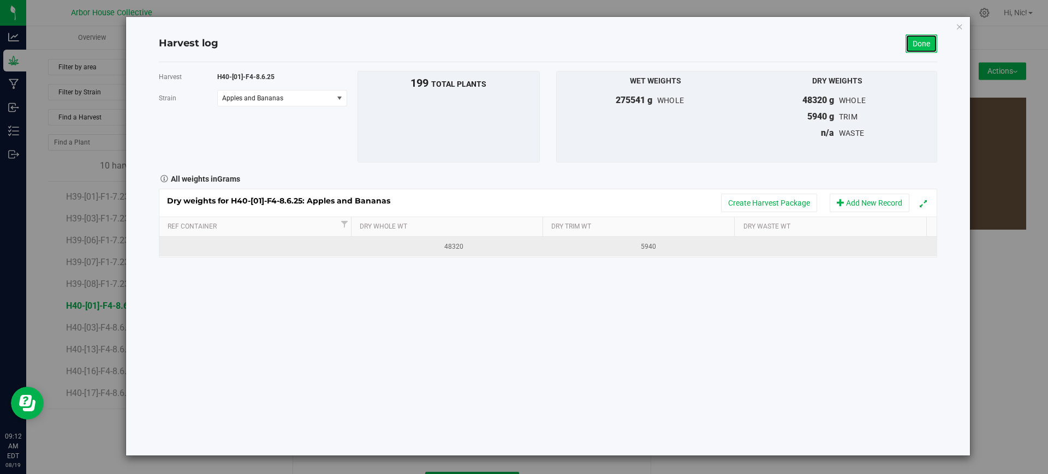
click at [916, 39] on link "Done" at bounding box center [922, 43] width 32 height 19
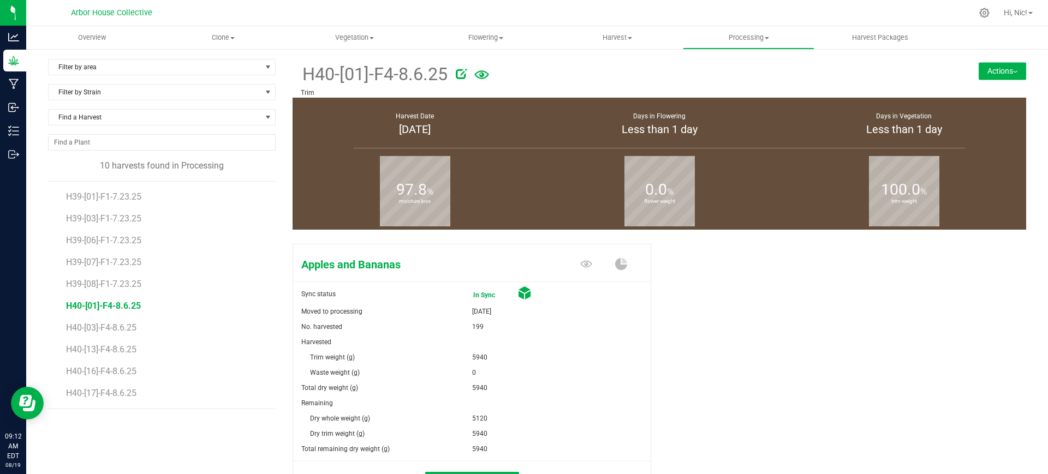
scroll to position [87, 0]
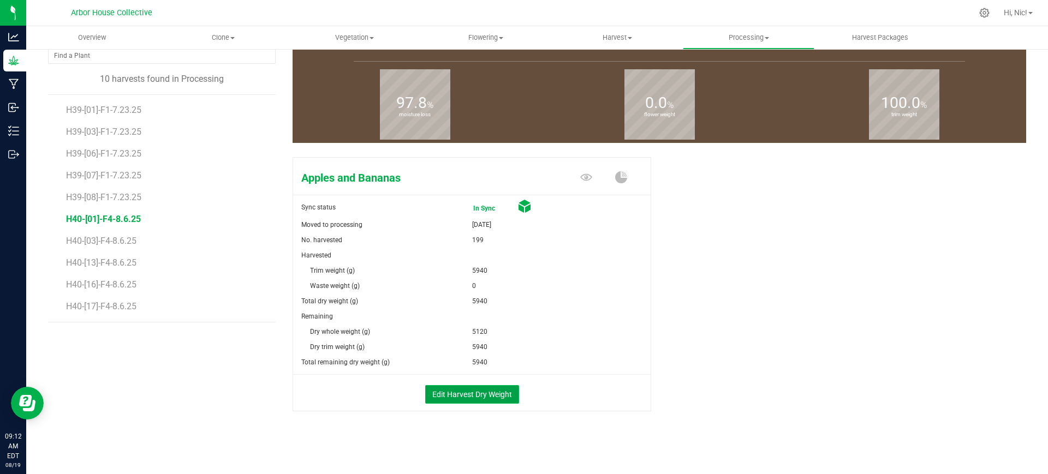
click at [481, 395] on button "Edit Harvest Dry Weight" at bounding box center [472, 394] width 94 height 19
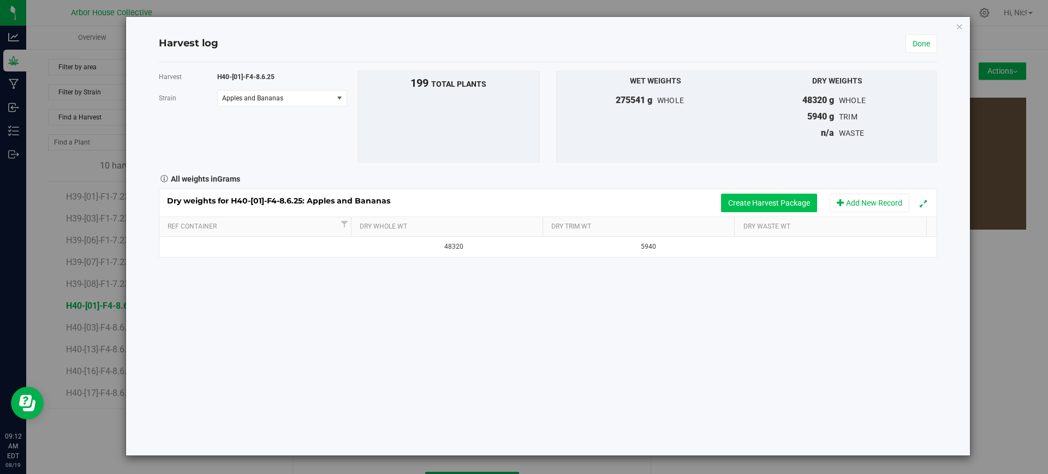
click at [753, 201] on button "Create Harvest Package" at bounding box center [769, 203] width 96 height 19
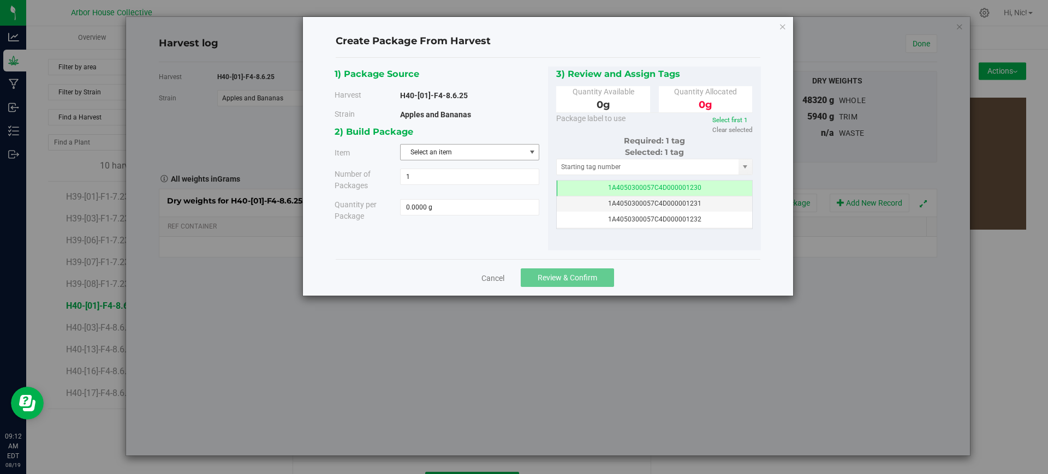
click at [462, 151] on span "Select an item" at bounding box center [463, 152] width 124 height 15
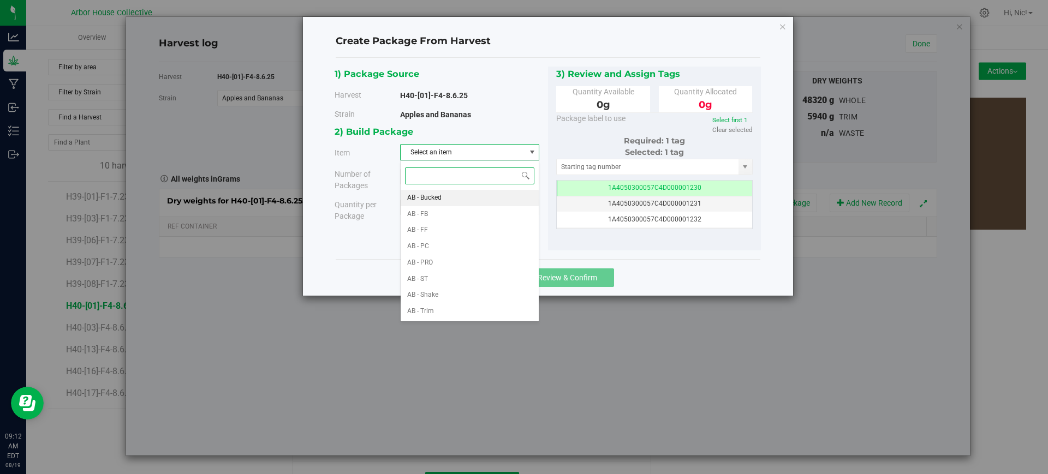
click at [430, 198] on span "AB - Bucked" at bounding box center [424, 198] width 34 height 14
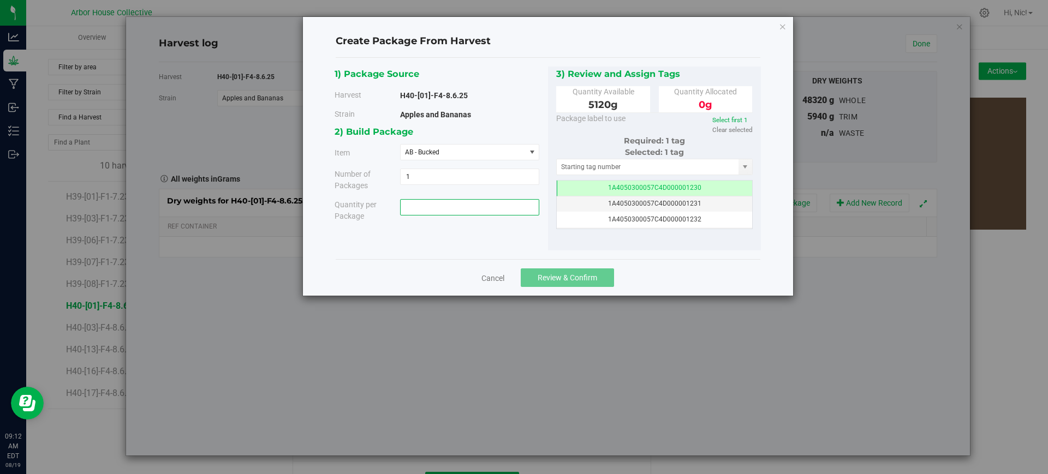
click at [464, 206] on span at bounding box center [469, 207] width 139 height 16
paste input "5120"
type input "5120"
type input "5120.0000 g"
click at [689, 185] on span "1A4050300057C4D000001230" at bounding box center [654, 188] width 93 height 8
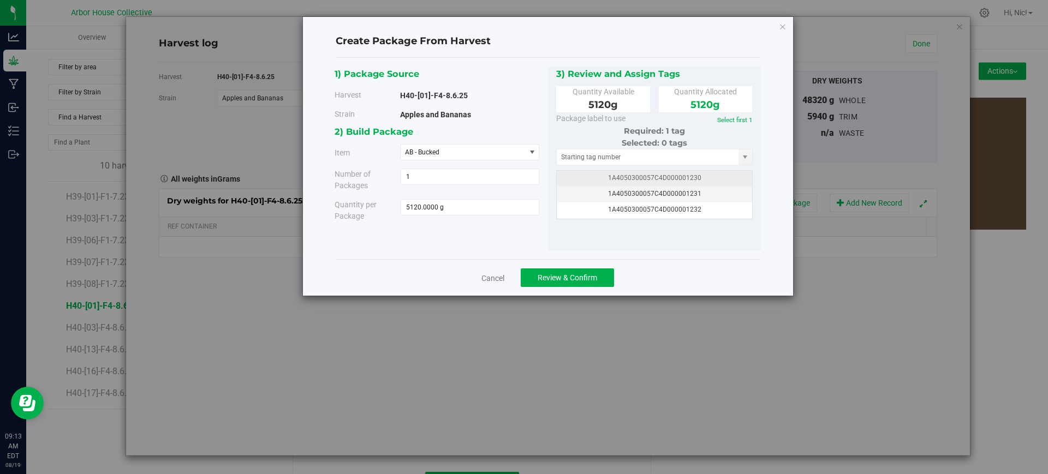
click at [681, 176] on span "1A4050300057C4D000001230" at bounding box center [654, 178] width 93 height 8
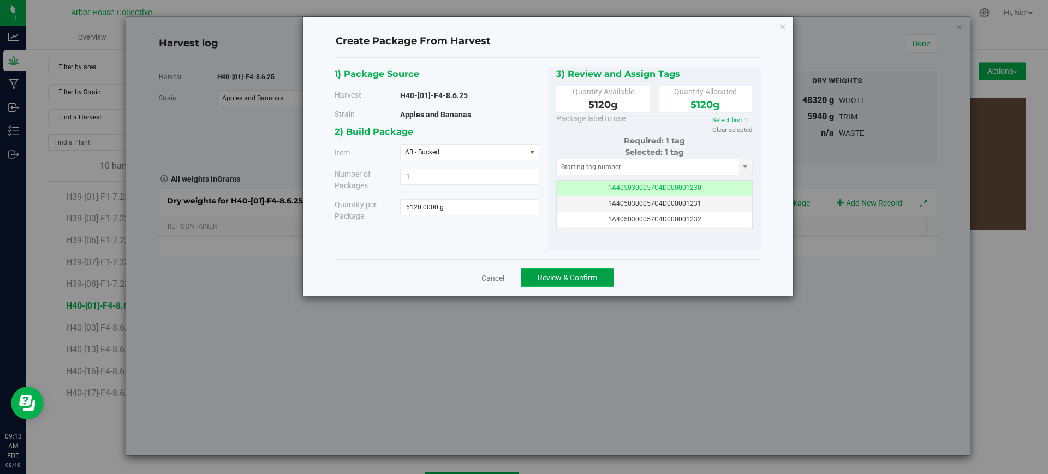
click at [576, 276] on span "Review & Confirm" at bounding box center [568, 277] width 60 height 9
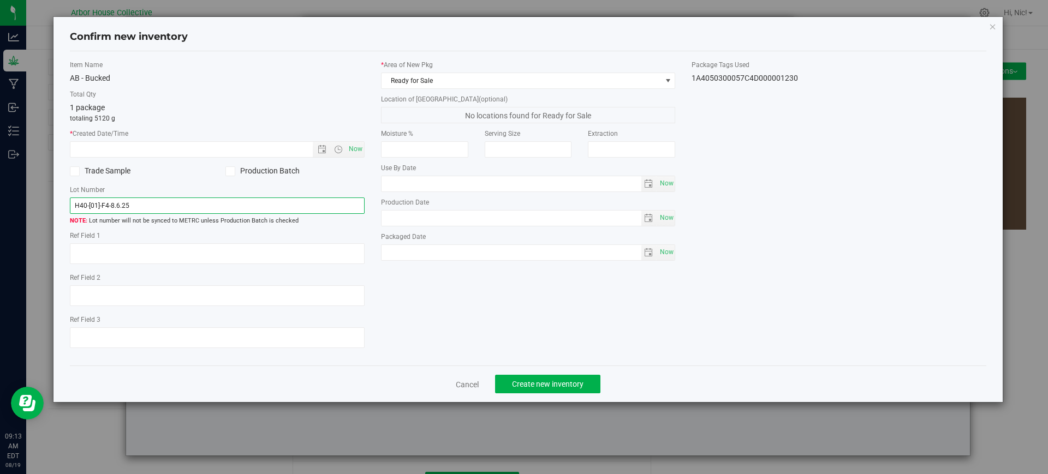
click at [222, 205] on input "H40-[01]-F4-8.6.25" at bounding box center [217, 206] width 295 height 16
type input "H40-[01]-F4-8.6.25 (B3)"
click at [355, 146] on span "Now" at bounding box center [355, 149] width 19 height 16
type input "[DATE] 9:13 AM"
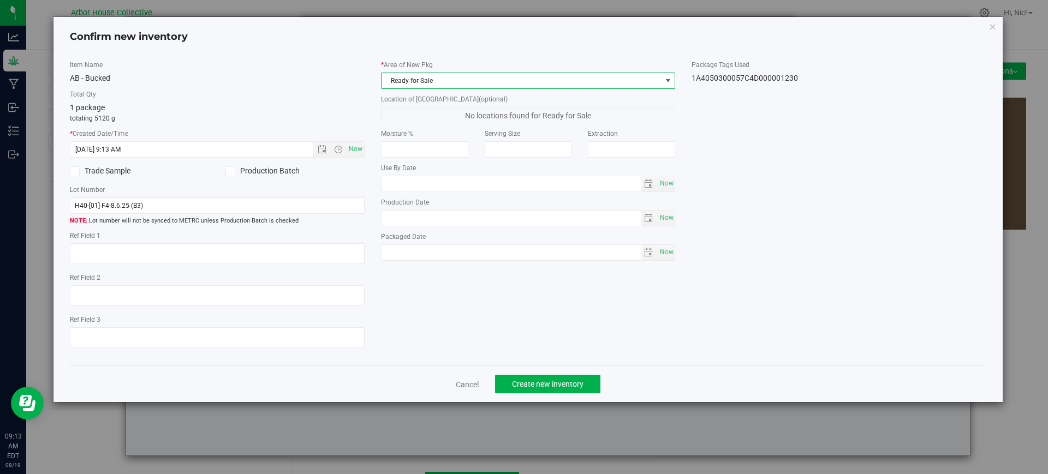
click at [665, 77] on span at bounding box center [668, 80] width 9 height 9
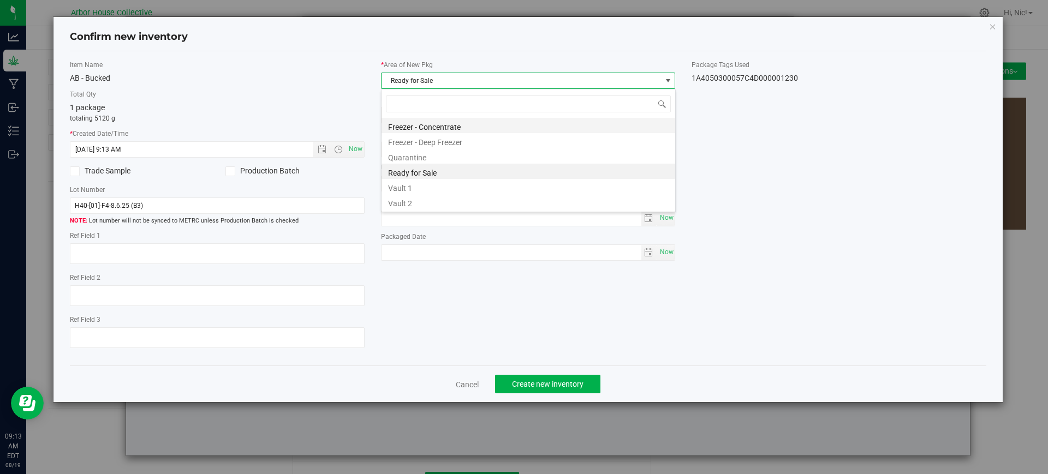
scroll to position [16, 295]
click at [416, 189] on li "Vault 1" at bounding box center [529, 186] width 294 height 15
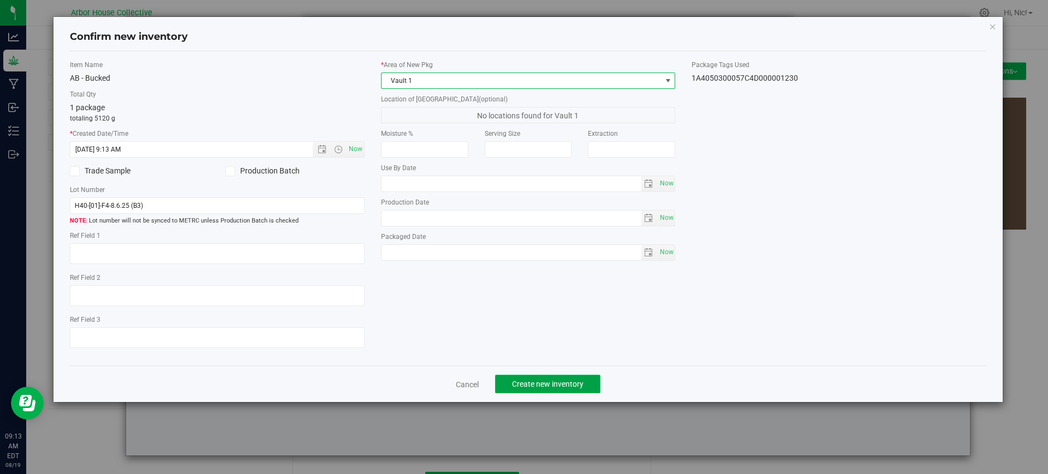
click at [581, 382] on span "Create new inventory" at bounding box center [548, 384] width 72 height 9
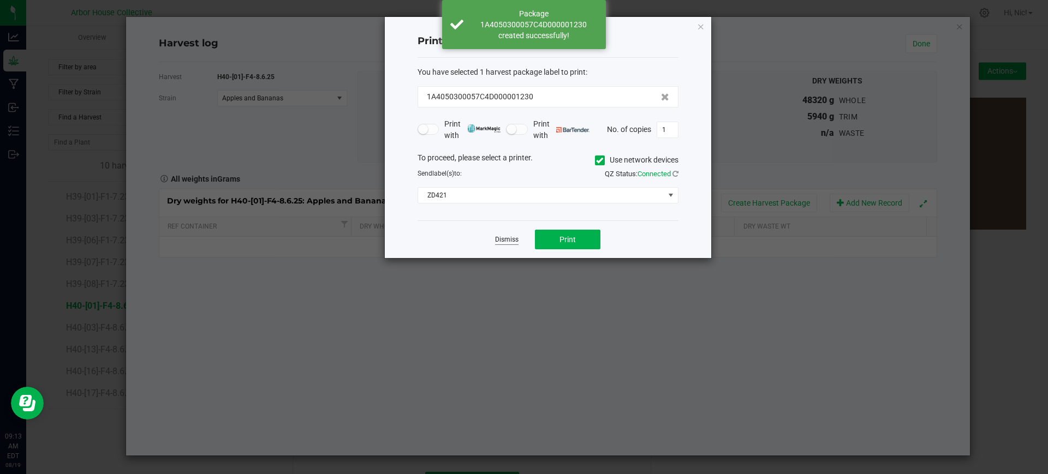
click at [513, 238] on link "Dismiss" at bounding box center [506, 239] width 23 height 9
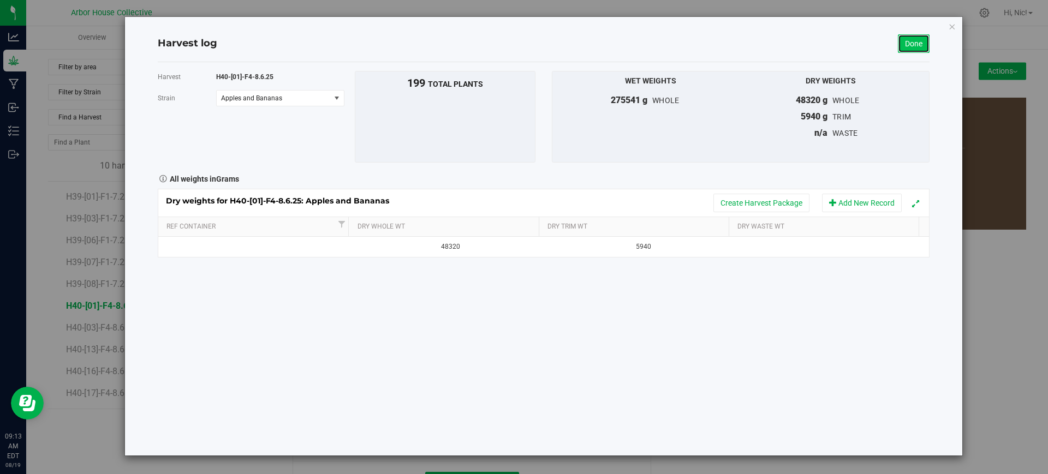
click at [901, 48] on link "Done" at bounding box center [914, 43] width 32 height 19
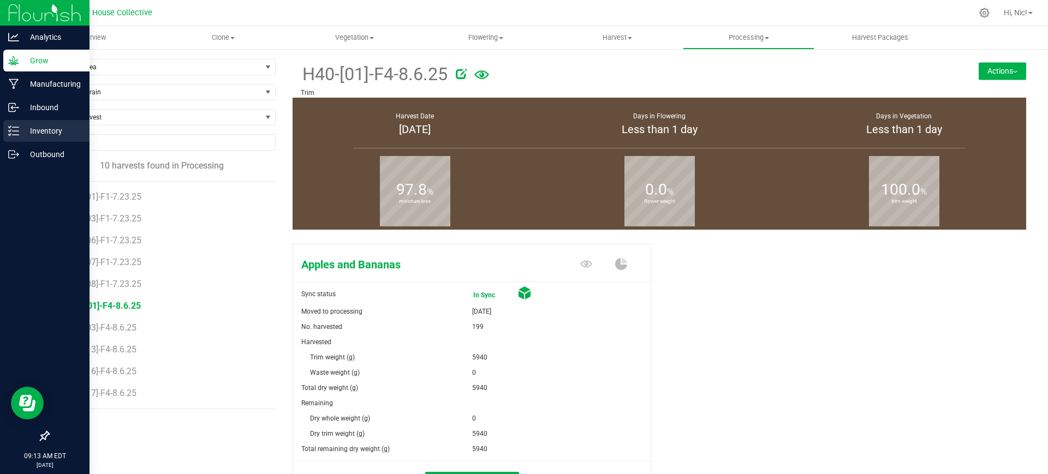
click at [49, 126] on p "Inventory" at bounding box center [52, 130] width 66 height 13
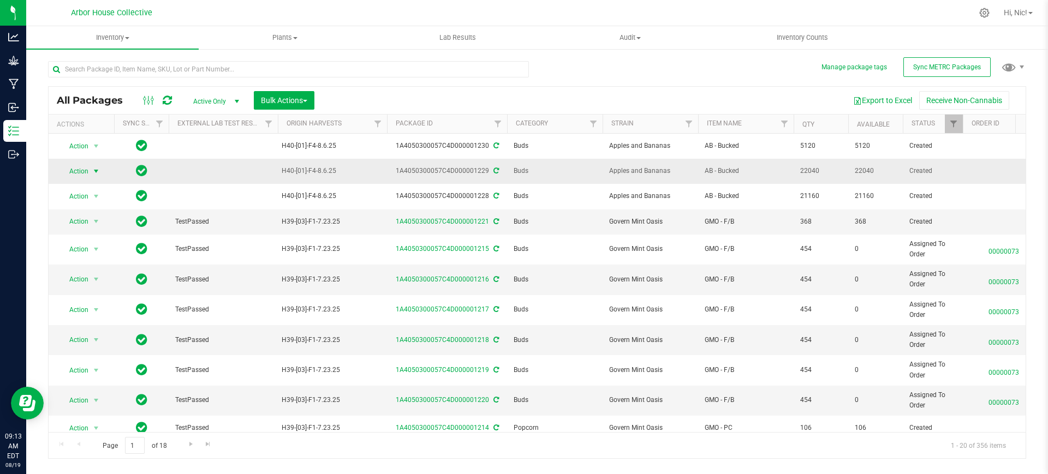
click at [92, 170] on span "select" at bounding box center [96, 171] width 9 height 9
click at [114, 254] on li "Locate package" at bounding box center [94, 254] width 69 height 16
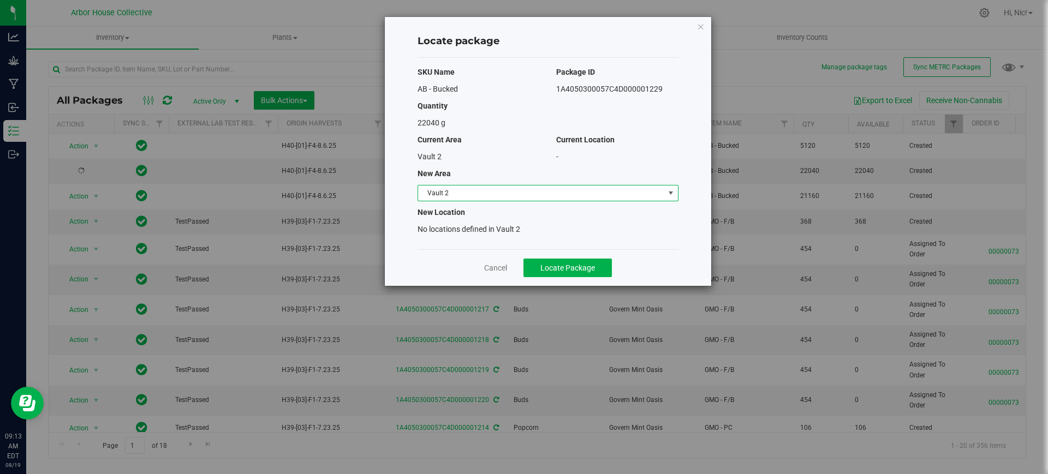
click at [667, 191] on span "select" at bounding box center [671, 193] width 9 height 9
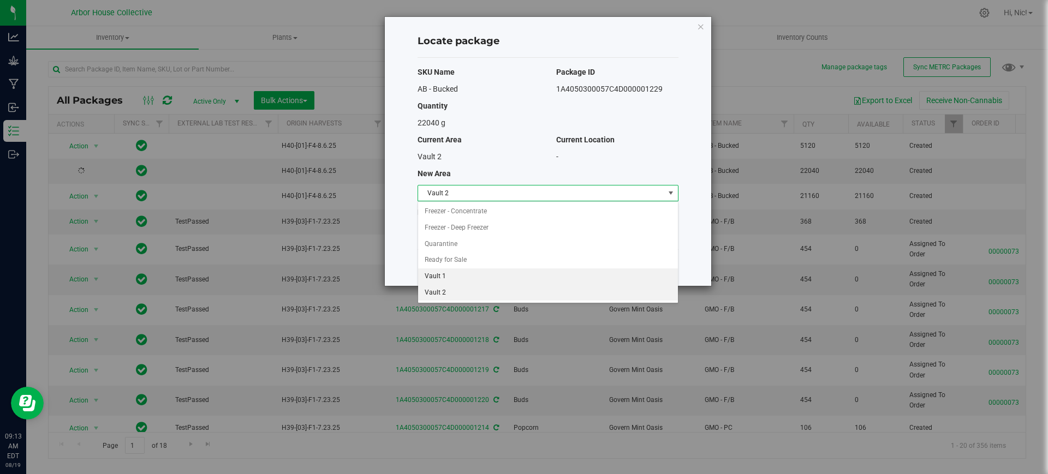
click at [433, 279] on li "Vault 1" at bounding box center [548, 277] width 260 height 16
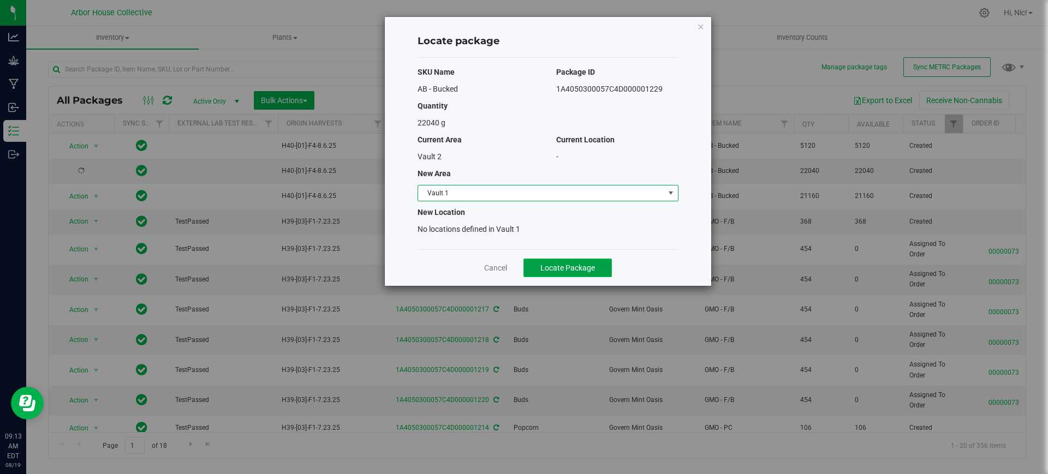
click at [582, 271] on span "Locate Package" at bounding box center [567, 268] width 55 height 9
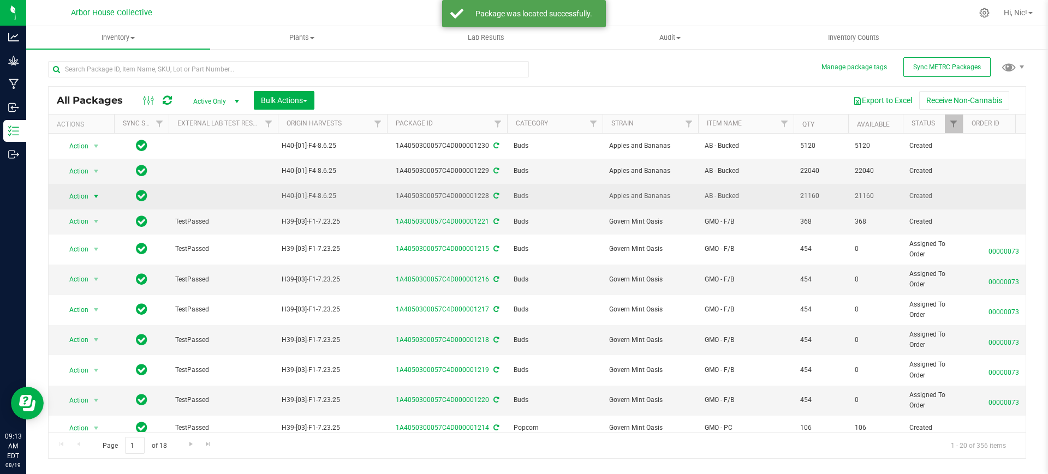
click at [98, 194] on span "select" at bounding box center [96, 196] width 9 height 9
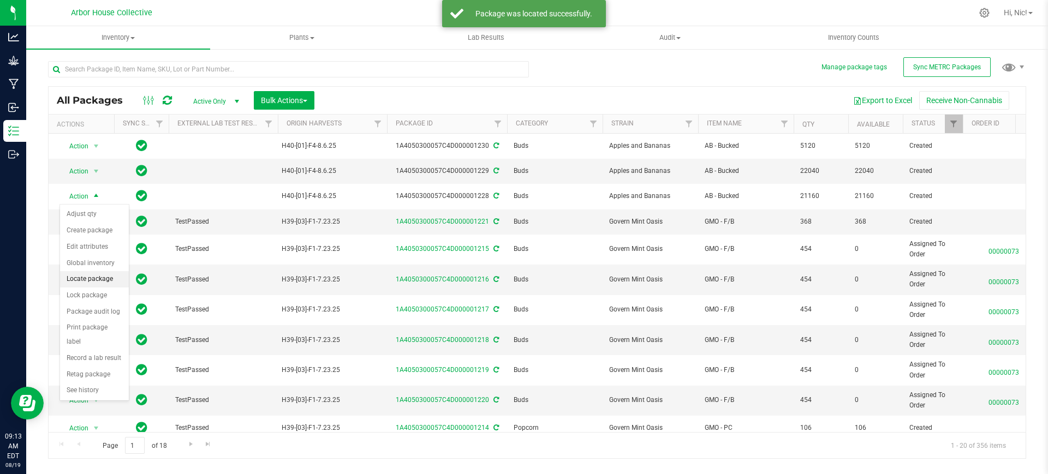
click at [111, 283] on li "Locate package" at bounding box center [94, 279] width 69 height 16
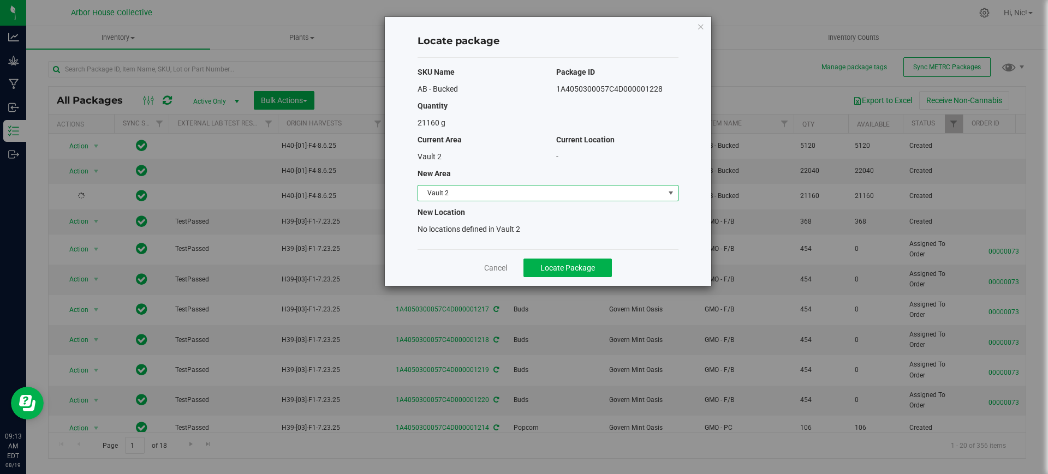
click at [670, 192] on span "select" at bounding box center [671, 193] width 9 height 9
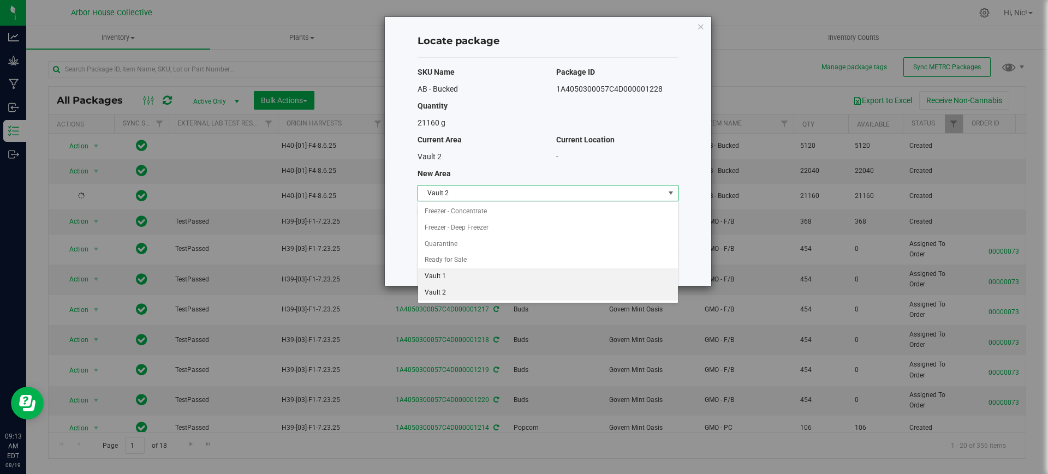
click at [457, 274] on li "Vault 1" at bounding box center [548, 277] width 260 height 16
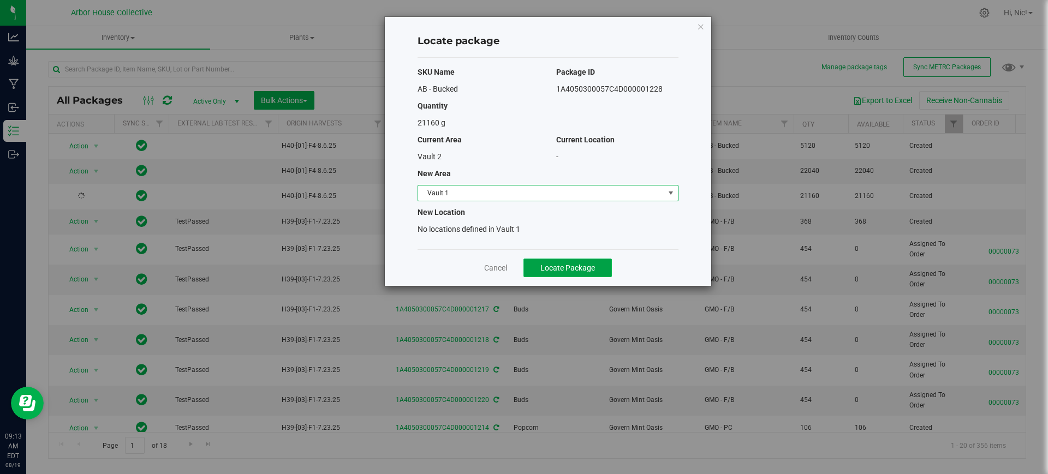
click at [591, 269] on span "Locate Package" at bounding box center [567, 268] width 55 height 9
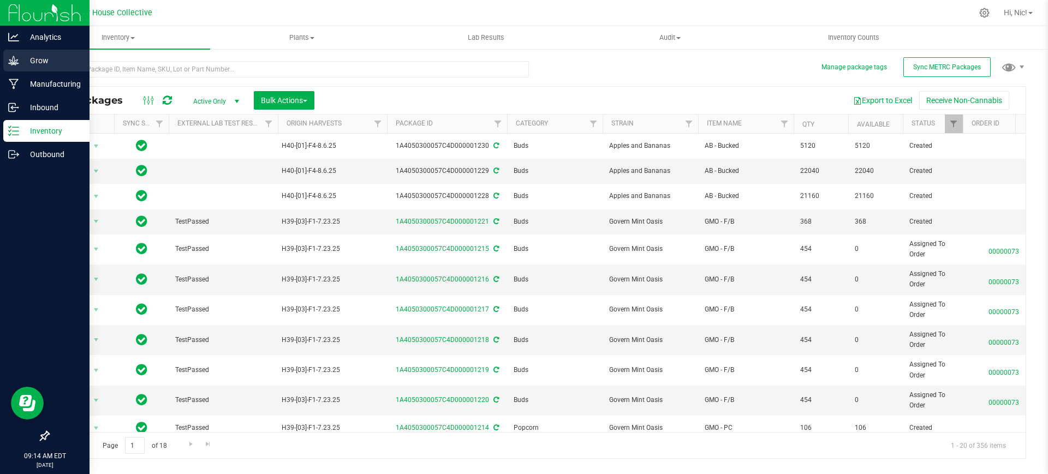
click at [37, 56] on p "Grow" at bounding box center [52, 60] width 66 height 13
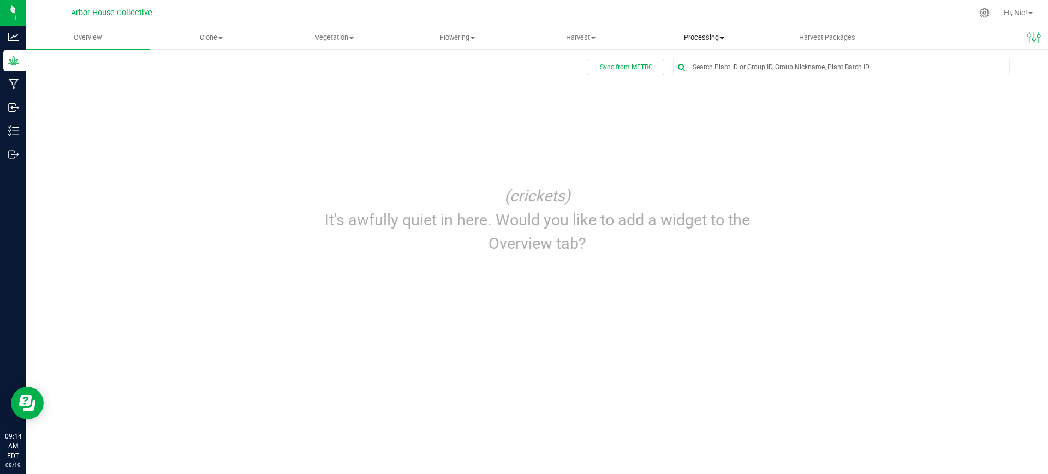
click at [729, 37] on span "Processing" at bounding box center [704, 38] width 122 height 10
click at [718, 76] on span "Processing harvests" at bounding box center [693, 78] width 101 height 9
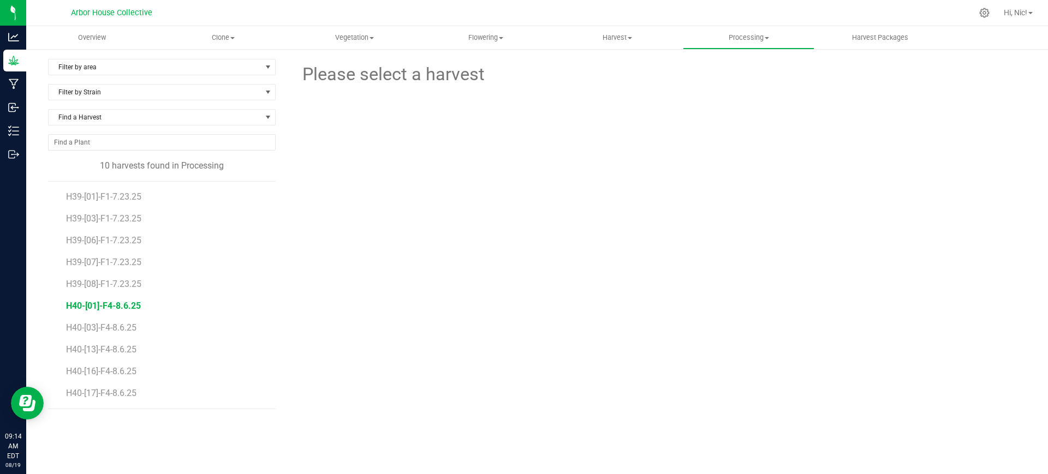
click at [114, 307] on span "H40-[01]-F4-8.6.25" at bounding box center [103, 306] width 75 height 10
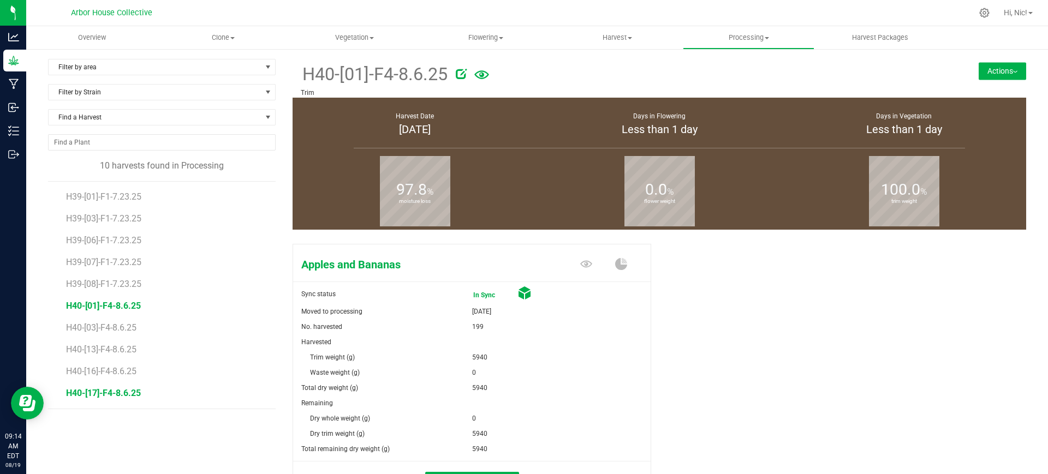
click at [122, 395] on span "H40-[17]-F4-8.6.25" at bounding box center [103, 393] width 75 height 10
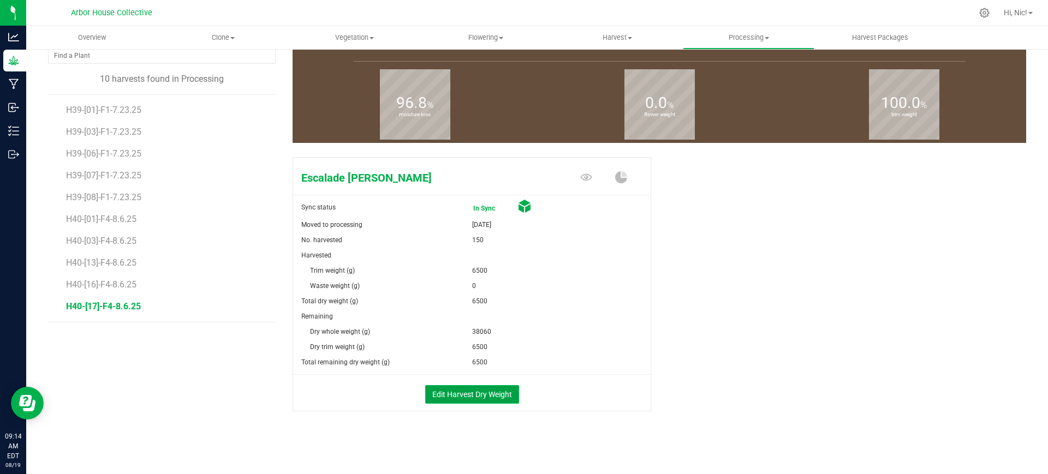
click at [482, 399] on button "Edit Harvest Dry Weight" at bounding box center [472, 394] width 94 height 19
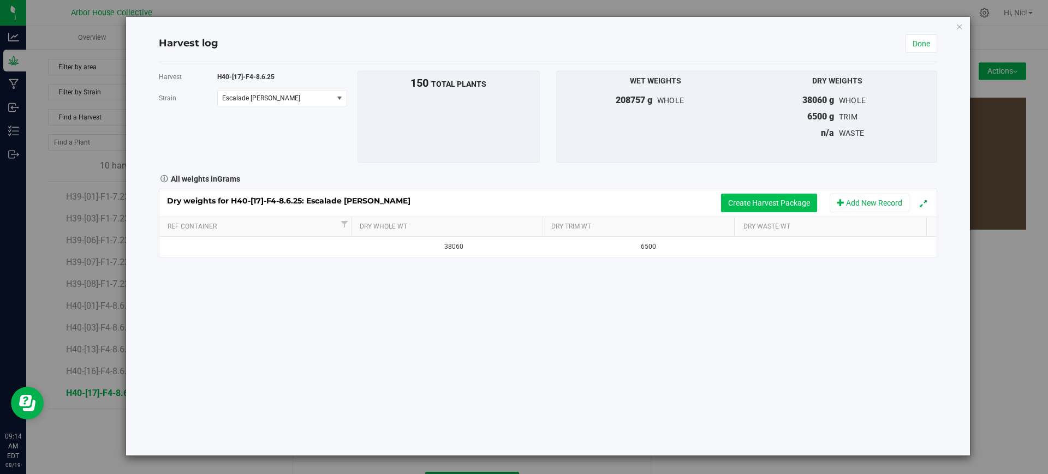
click at [754, 199] on button "Create Harvest Package" at bounding box center [769, 203] width 96 height 19
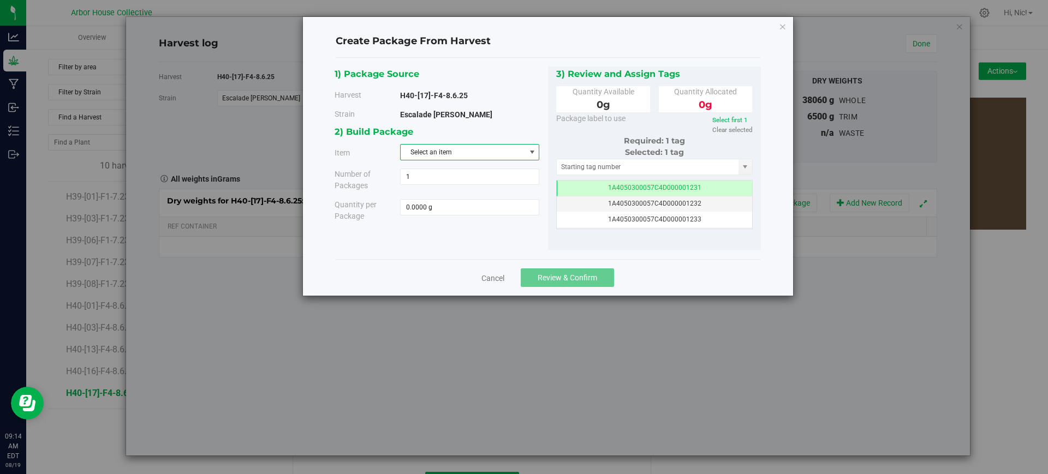
click at [438, 150] on span "Select an item" at bounding box center [463, 152] width 124 height 15
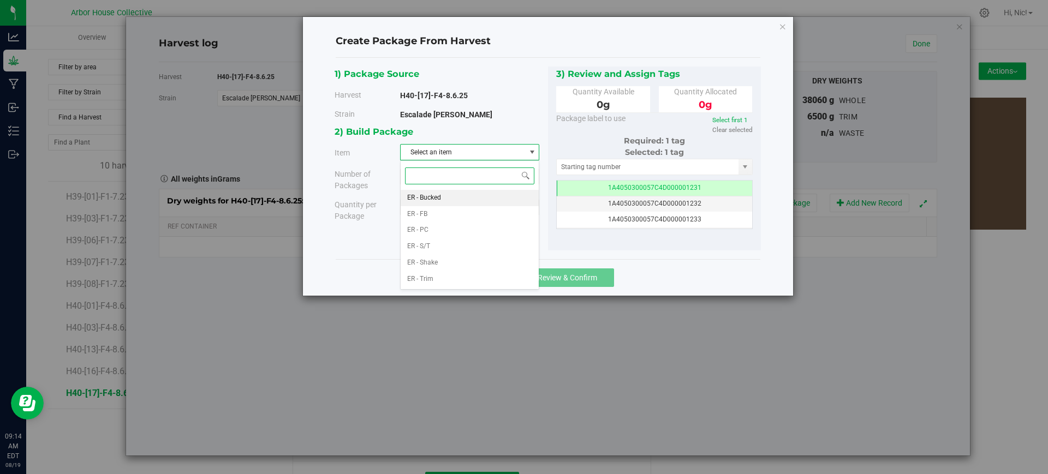
click at [447, 198] on li "ER - Bucked" at bounding box center [470, 198] width 138 height 16
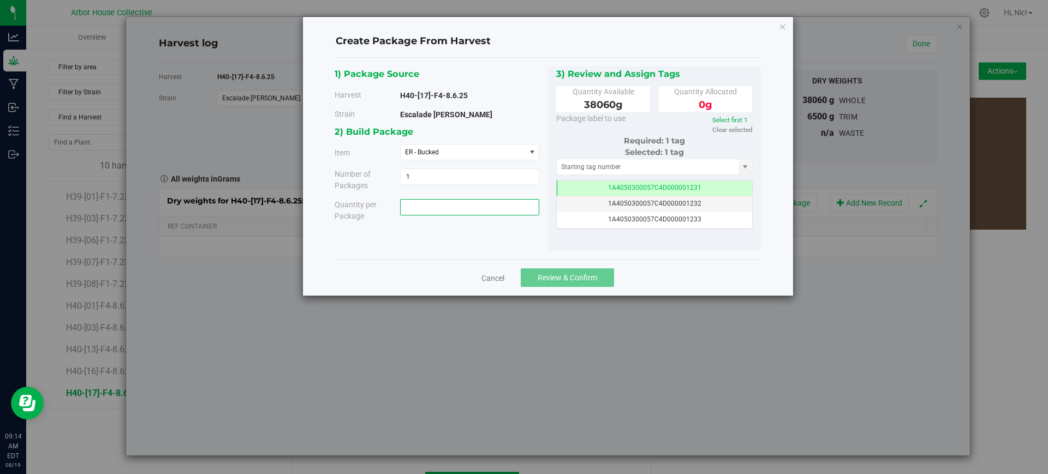
click at [430, 214] on span at bounding box center [469, 207] width 139 height 16
paste input "20900"
type input "20900"
type input "20900.0000 g"
click at [485, 225] on div "2) Build Package Item ER - Bucked ER - Bucked ER - FB ER - PC ER - S/T ER - Sha…" at bounding box center [441, 176] width 213 height 105
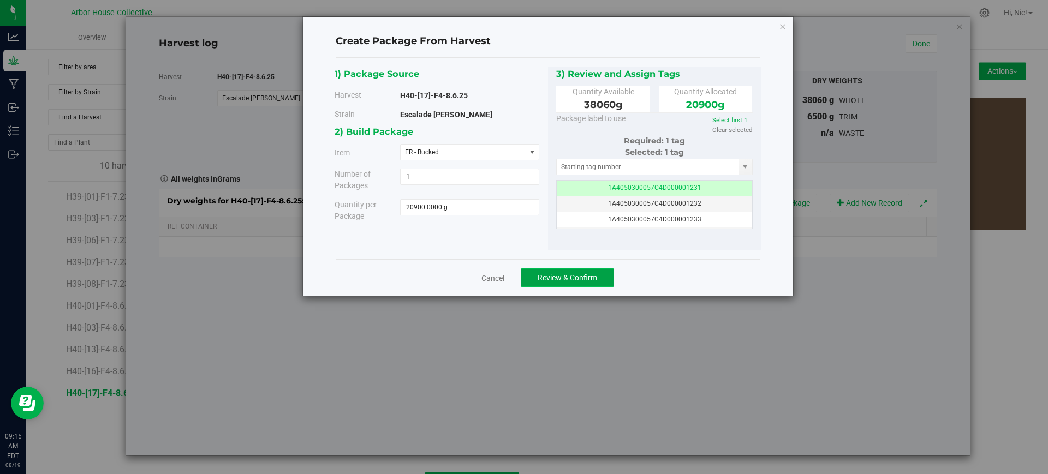
click at [568, 277] on span "Review & Confirm" at bounding box center [568, 277] width 60 height 9
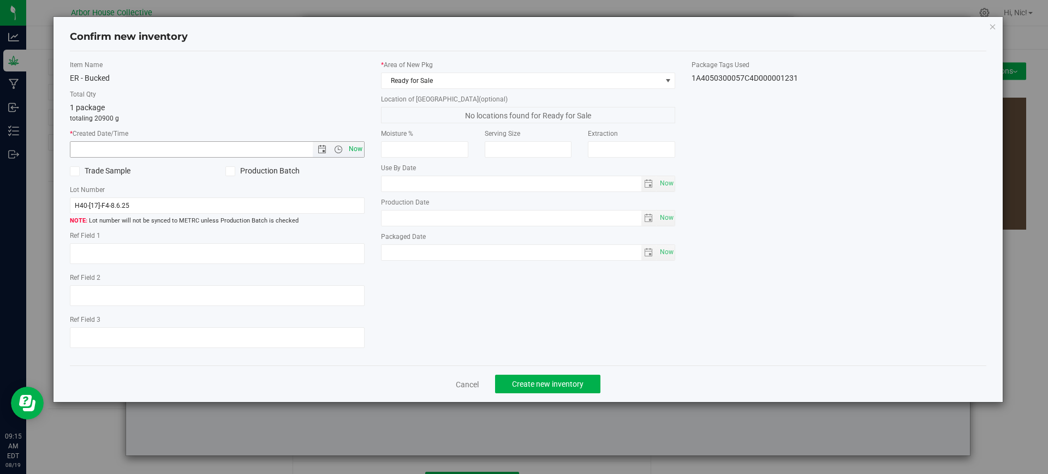
click at [358, 146] on span "Now" at bounding box center [355, 149] width 19 height 16
type input "[DATE] 9:15 AM"
click at [201, 205] on input "H40-[17]-F4-8.6.25" at bounding box center [217, 206] width 295 height 16
type input "H40-[17]-F4-8.6.25 (B1)"
click at [673, 76] on span at bounding box center [668, 80] width 14 height 15
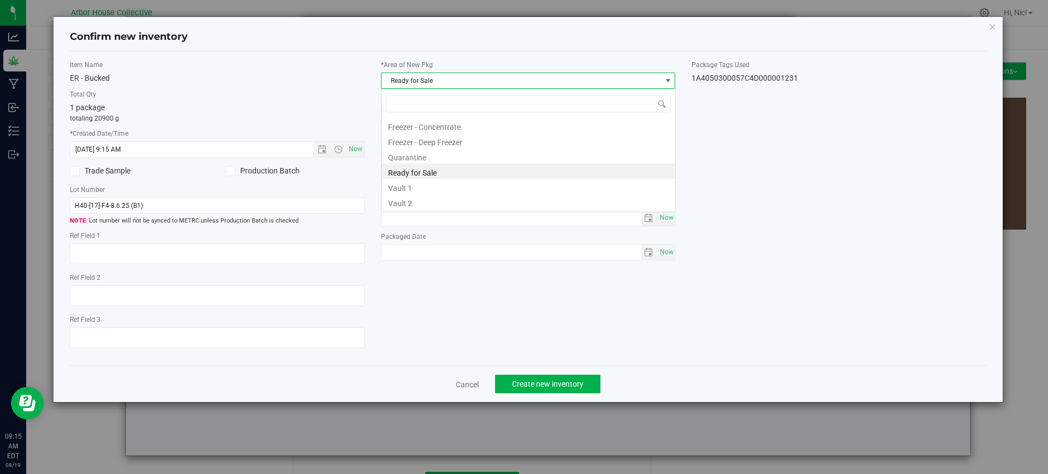
scroll to position [16, 295]
click at [450, 187] on li "Vault 1" at bounding box center [529, 186] width 294 height 15
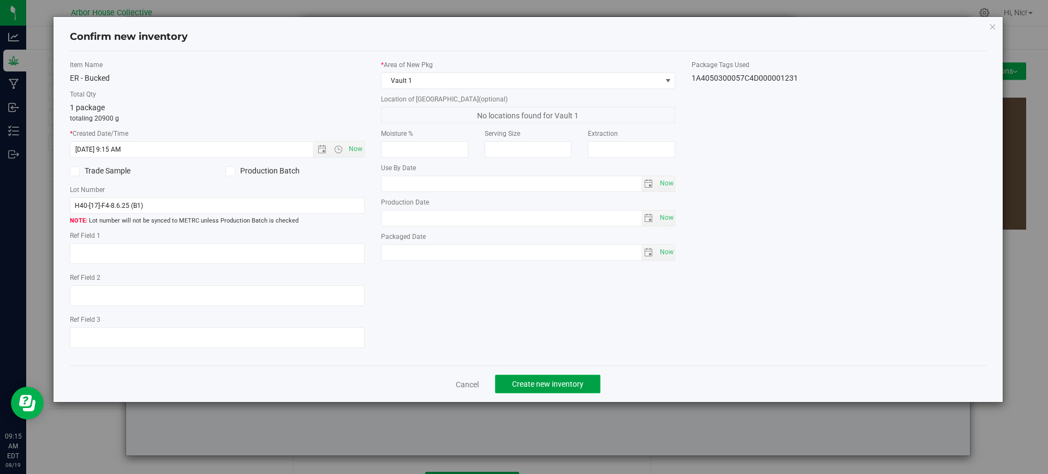
click at [541, 380] on span "Create new inventory" at bounding box center [548, 384] width 72 height 9
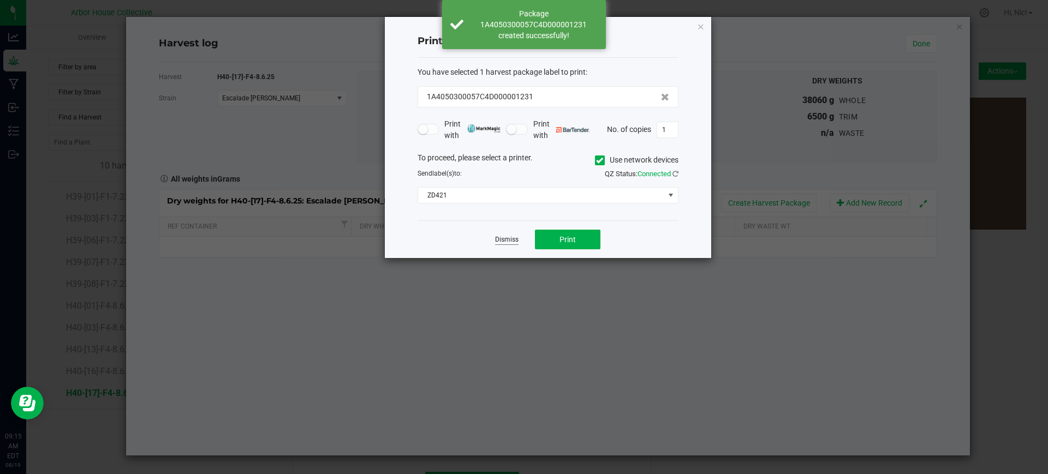
click at [501, 238] on link "Dismiss" at bounding box center [506, 239] width 23 height 9
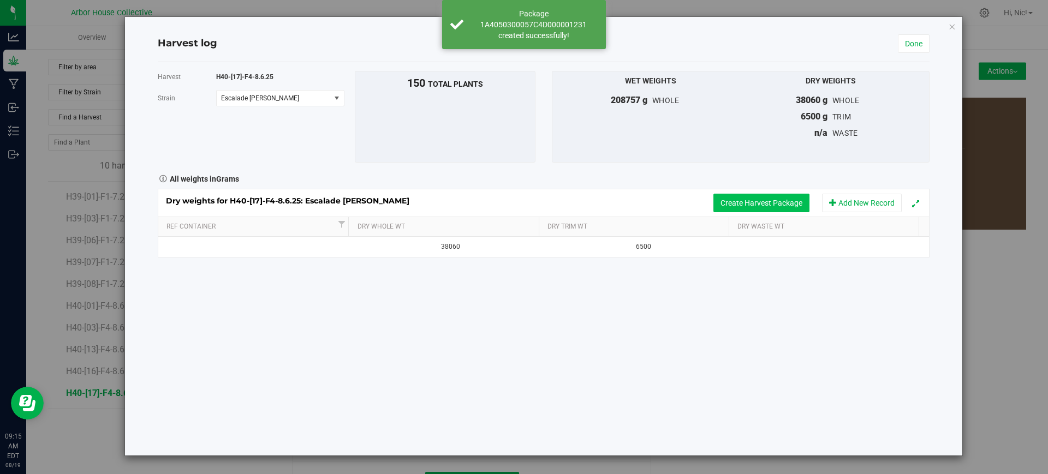
click at [731, 199] on button "Create Harvest Package" at bounding box center [761, 203] width 96 height 19
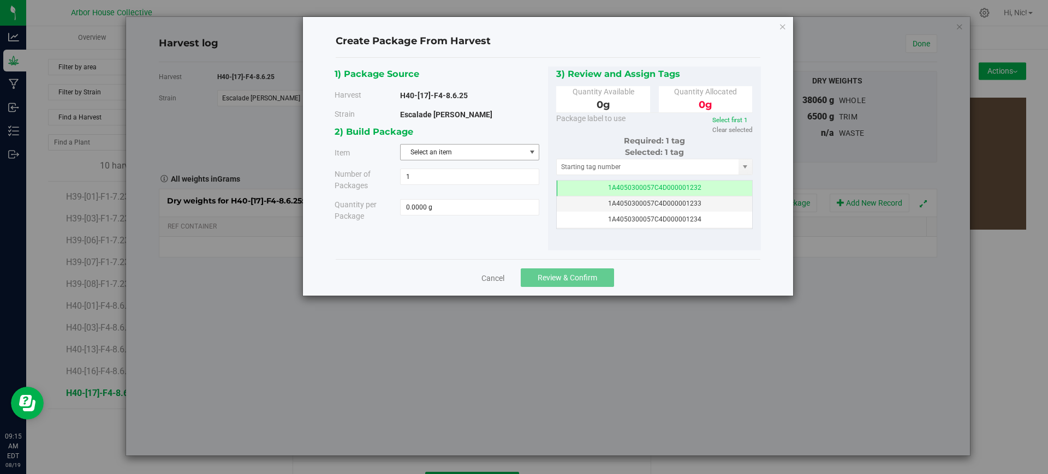
click at [473, 150] on span "Select an item" at bounding box center [463, 152] width 124 height 15
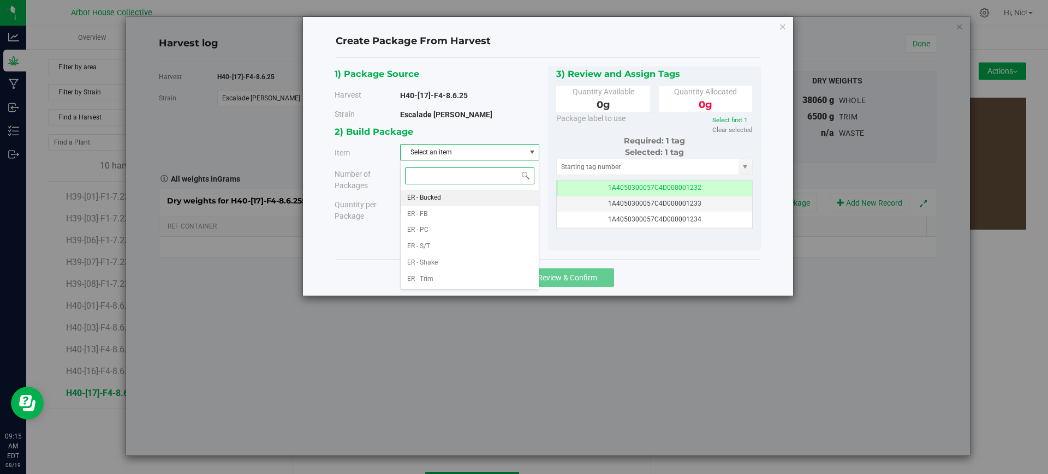
click at [433, 196] on span "ER - Bucked" at bounding box center [424, 198] width 34 height 14
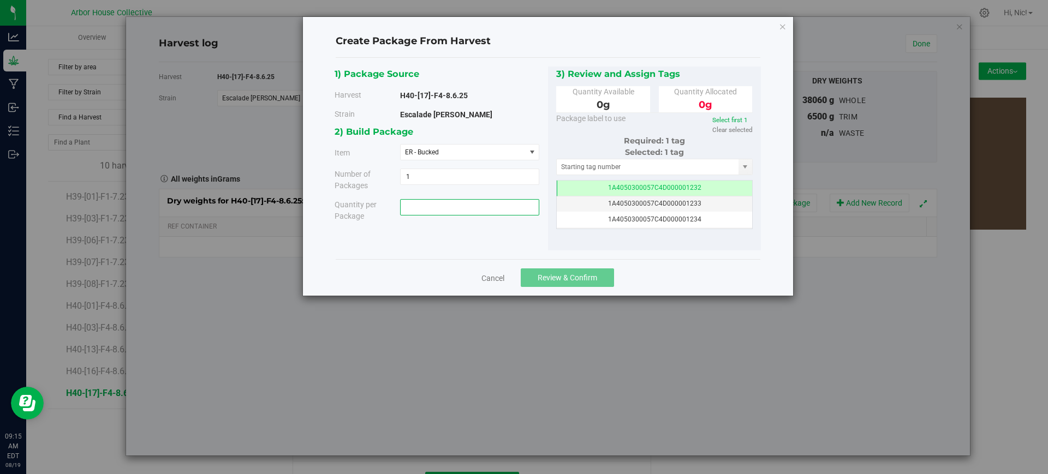
click at [441, 203] on span at bounding box center [469, 207] width 139 height 16
paste input "17160"
type input "17160"
type input "17160.0000 g"
click at [523, 237] on div "1) Package Source Harvest H40-[17]-F4-8.6.25 [GEOGRAPHIC_DATA] Escalade [PERSON…" at bounding box center [548, 159] width 426 height 185
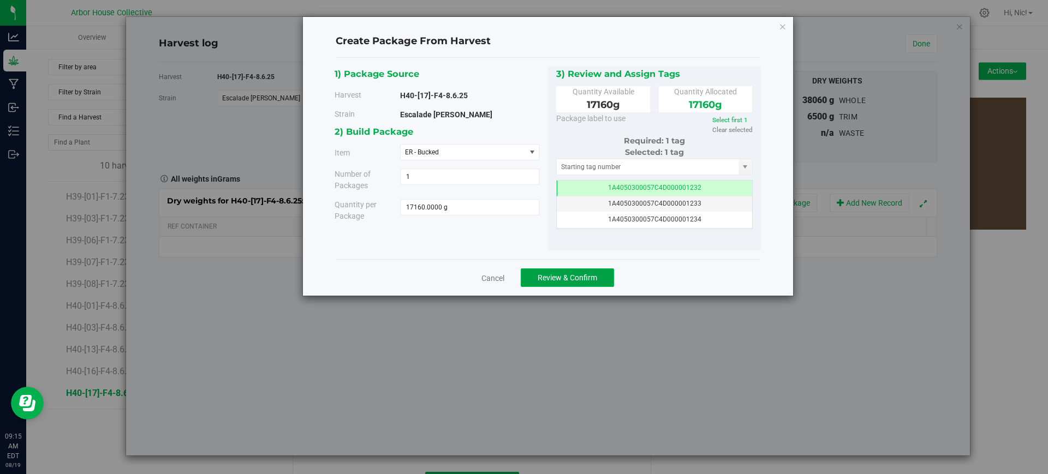
click at [587, 273] on span "Review & Confirm" at bounding box center [568, 277] width 60 height 9
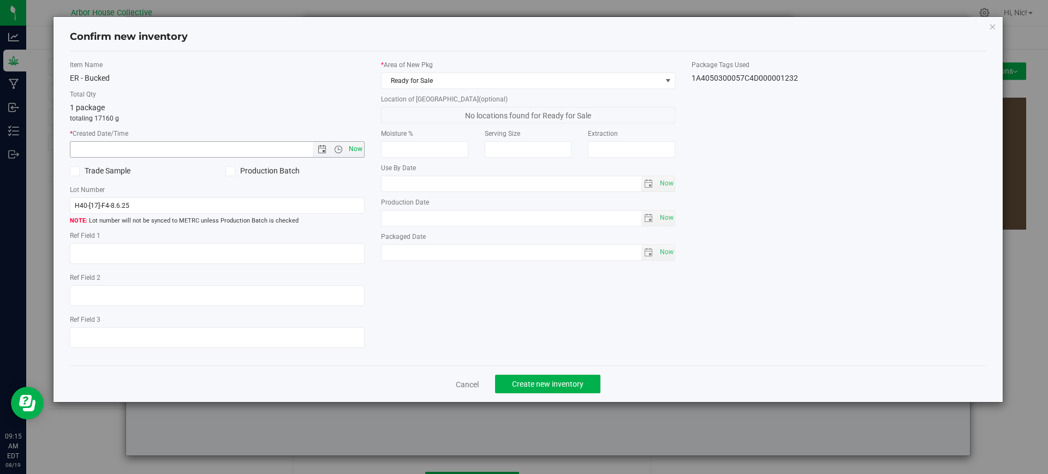
click at [353, 147] on span "Now" at bounding box center [355, 149] width 19 height 16
type input "[DATE] 9:15 AM"
click at [178, 201] on input "H40-[17]-F4-8.6.25" at bounding box center [217, 206] width 295 height 16
type input "H40-[17]-F4-8.6.25 (B2)"
click at [665, 81] on span at bounding box center [668, 80] width 9 height 9
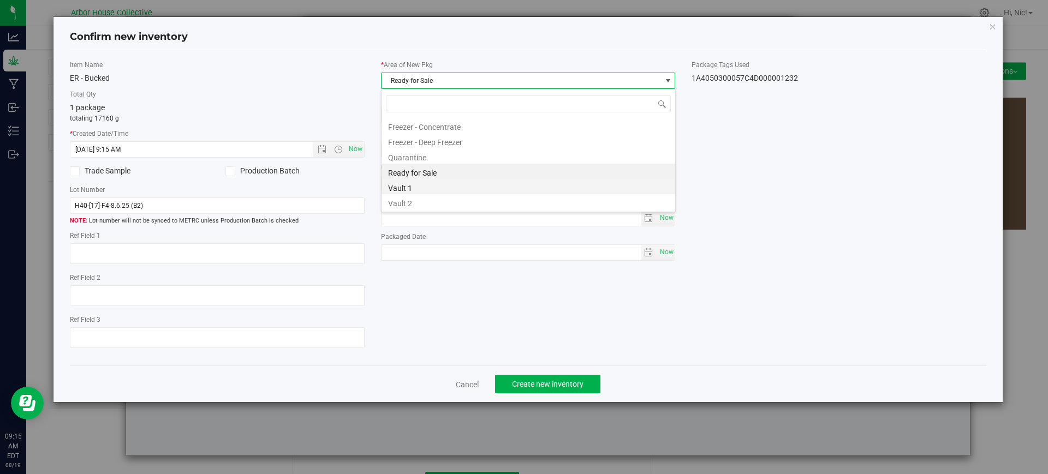
click at [436, 181] on li "Vault 1" at bounding box center [529, 186] width 294 height 15
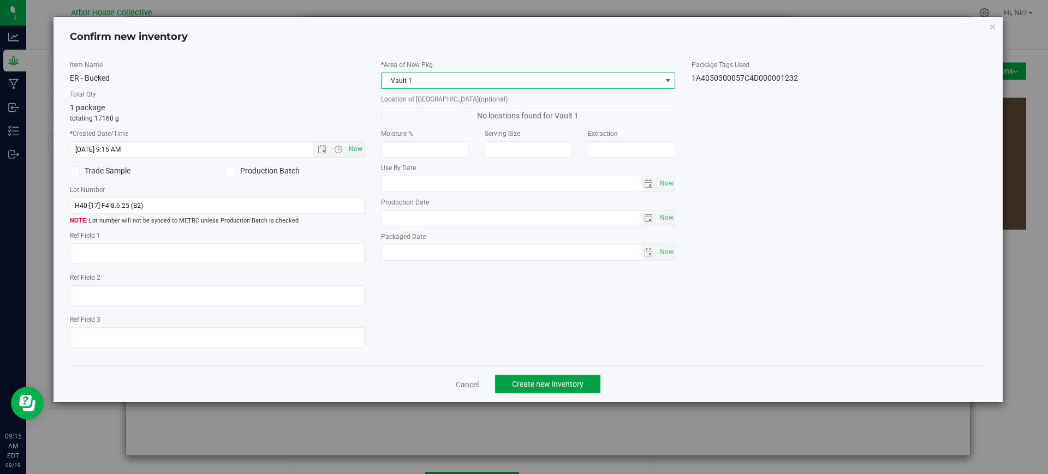
click at [552, 386] on span "Create new inventory" at bounding box center [548, 384] width 72 height 9
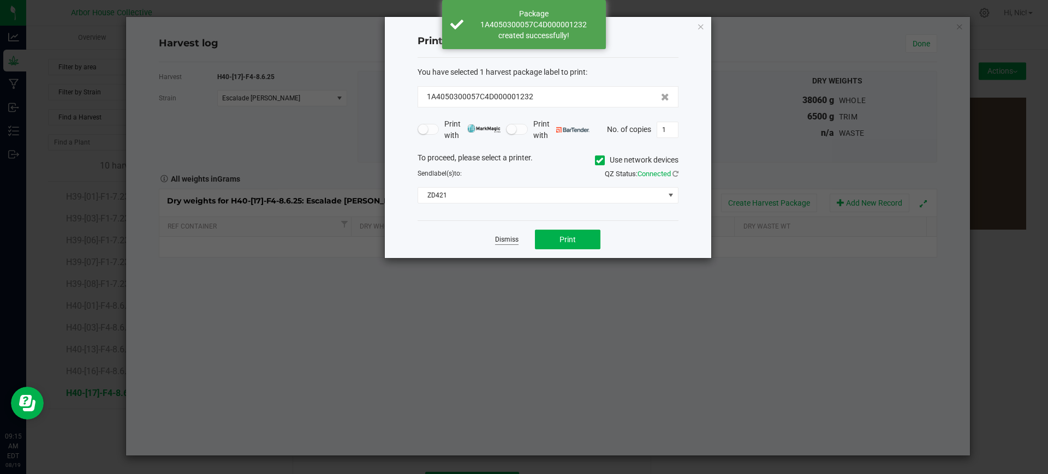
click at [502, 239] on link "Dismiss" at bounding box center [506, 239] width 23 height 9
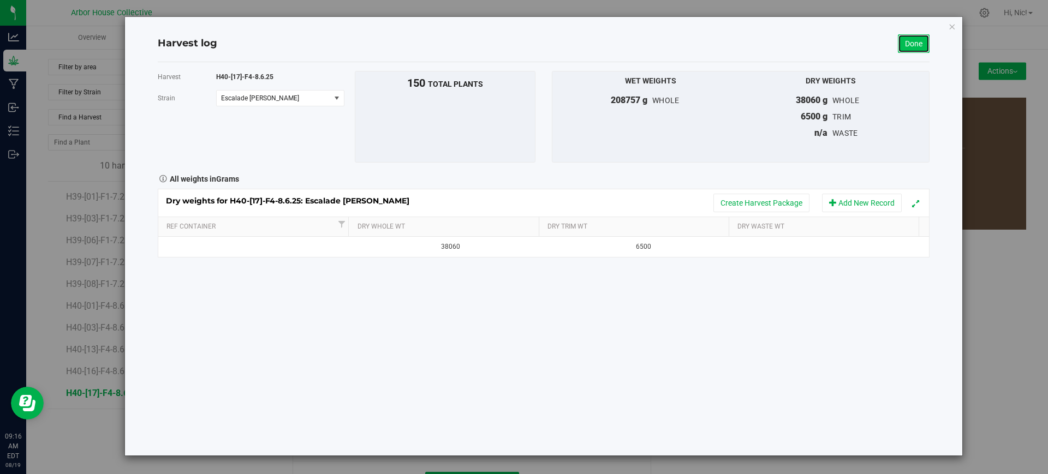
click at [923, 41] on link "Done" at bounding box center [914, 43] width 32 height 19
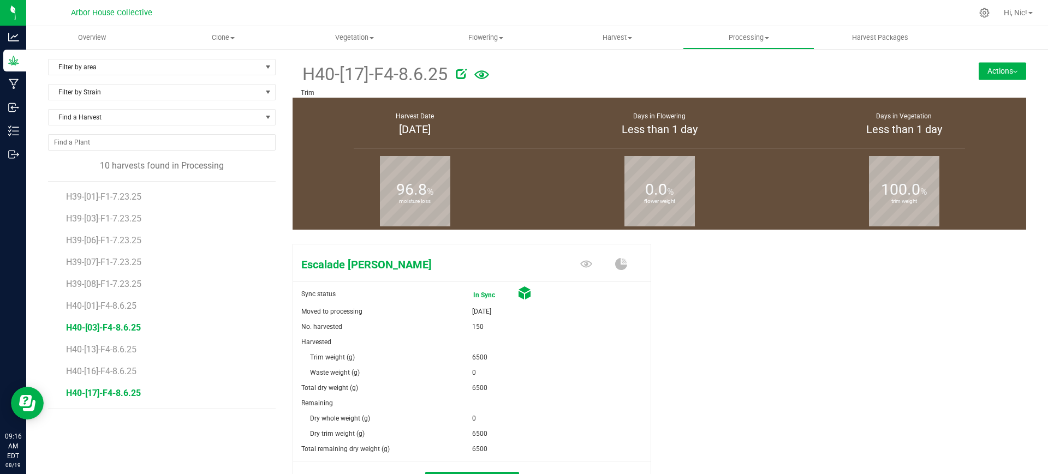
click at [102, 329] on span "H40-[03]-F4-8.6.25" at bounding box center [103, 328] width 75 height 10
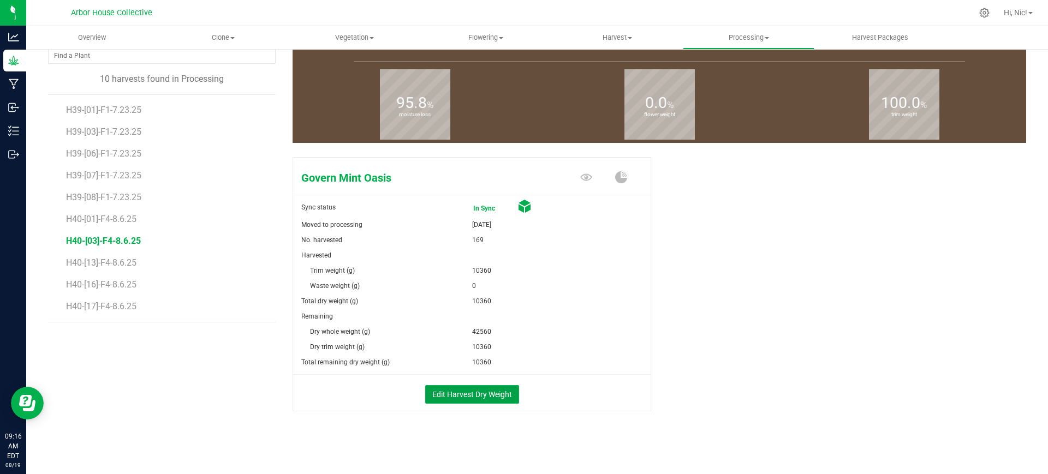
click at [474, 395] on button "Edit Harvest Dry Weight" at bounding box center [472, 394] width 94 height 19
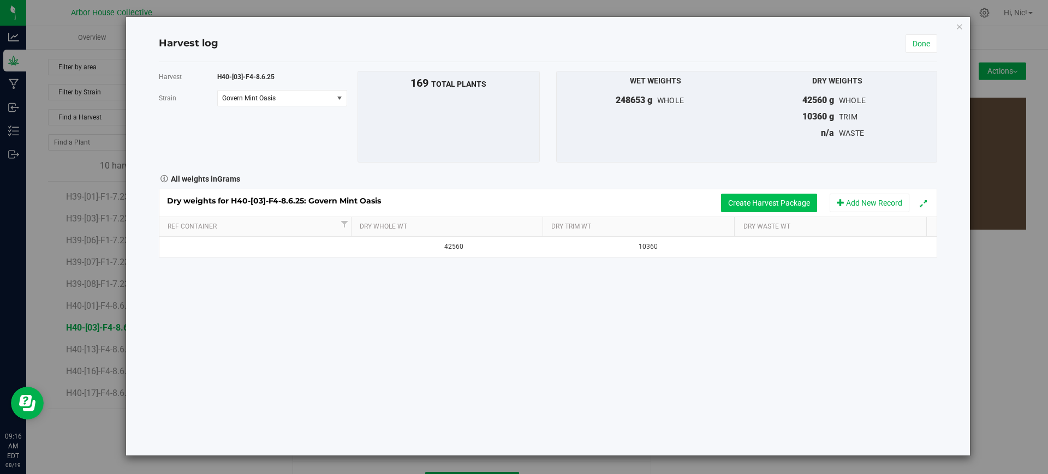
click at [760, 201] on button "Create Harvest Package" at bounding box center [769, 203] width 96 height 19
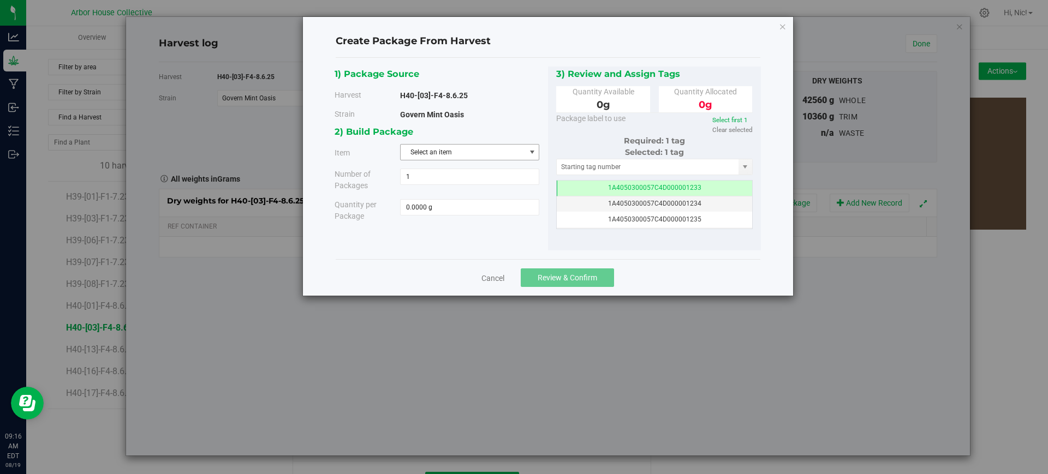
click at [503, 148] on span "Select an item" at bounding box center [463, 152] width 124 height 15
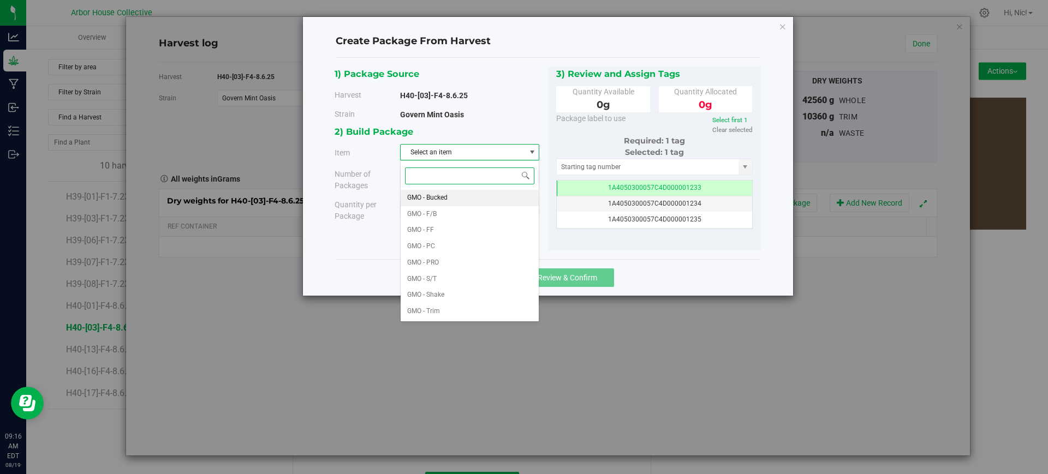
click at [469, 192] on li "GMO - Bucked" at bounding box center [470, 198] width 138 height 16
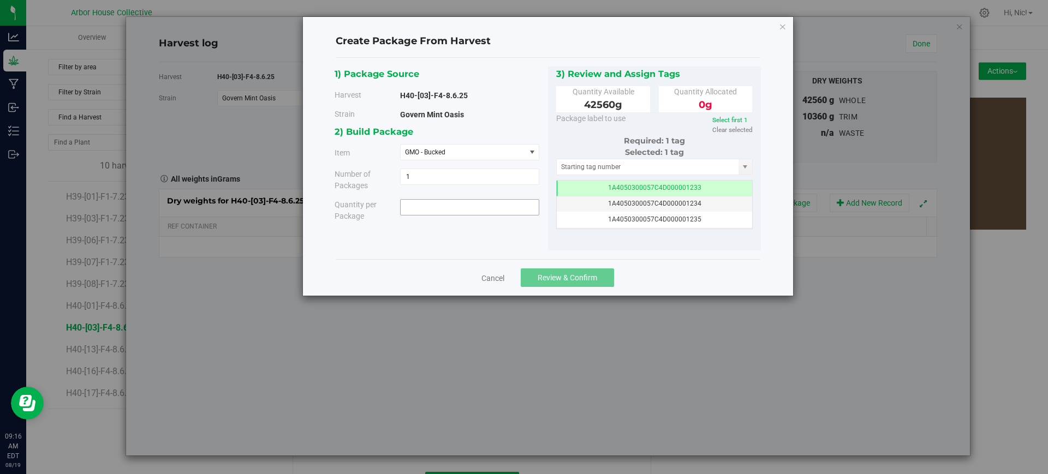
click at [442, 209] on span at bounding box center [469, 207] width 139 height 16
paste input "18160"
type input "18160"
type input "18160.0000 g"
click at [461, 234] on div "1) Package Source Harvest H40-[03]-F4-8.6.25 [GEOGRAPHIC_DATA] Govern Mint Oasi…" at bounding box center [548, 159] width 426 height 185
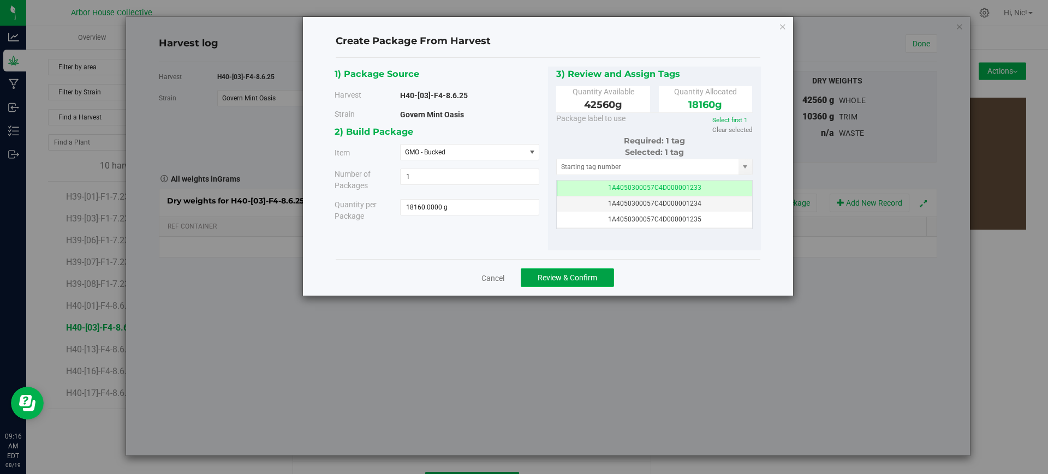
click at [561, 277] on span "Review & Confirm" at bounding box center [568, 277] width 60 height 9
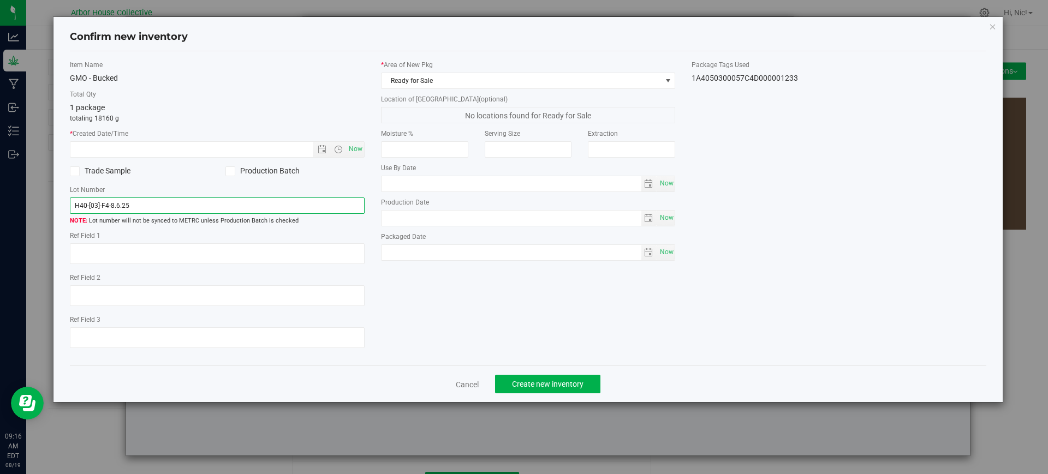
click at [175, 199] on input "H40-[03]-F4-8.6.25" at bounding box center [217, 206] width 295 height 16
type input "H40-[03]-F4-8.6.25 (B1)"
click at [357, 147] on span "Now" at bounding box center [355, 149] width 19 height 16
type input "[DATE] 9:16 AM"
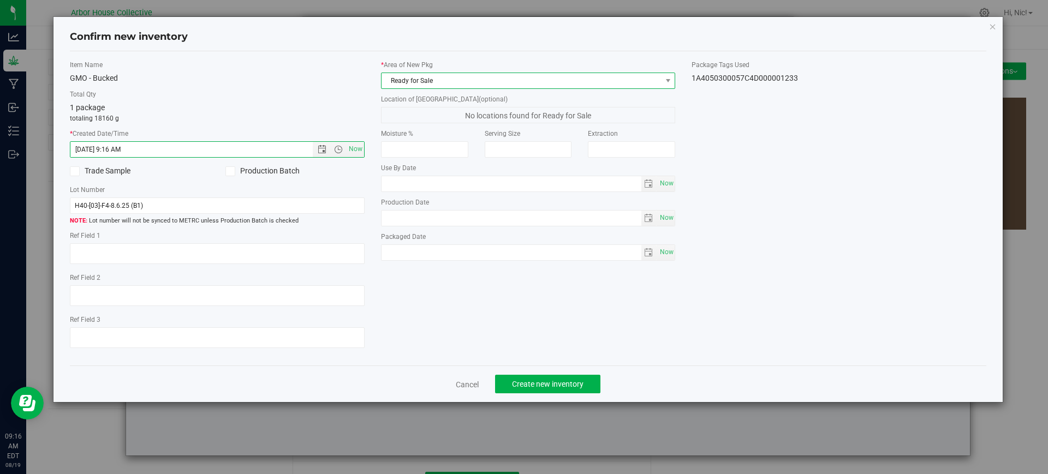
click at [663, 81] on span at bounding box center [668, 80] width 14 height 15
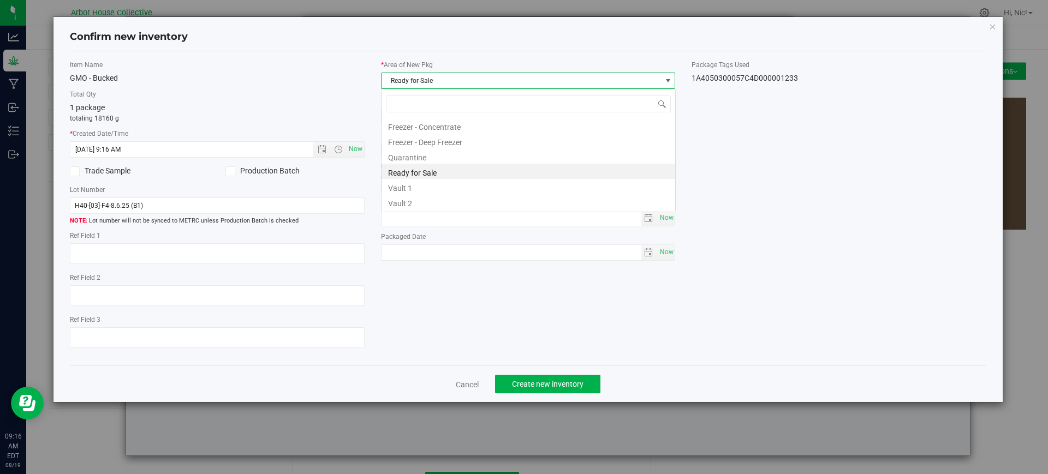
scroll to position [16, 295]
click at [462, 193] on li "Vault 1" at bounding box center [529, 186] width 294 height 15
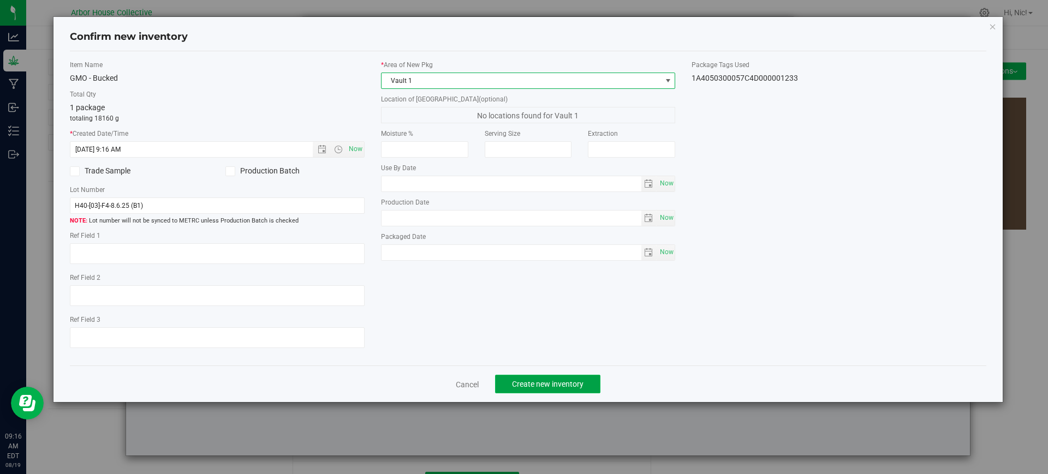
click at [550, 383] on span "Create new inventory" at bounding box center [548, 384] width 72 height 9
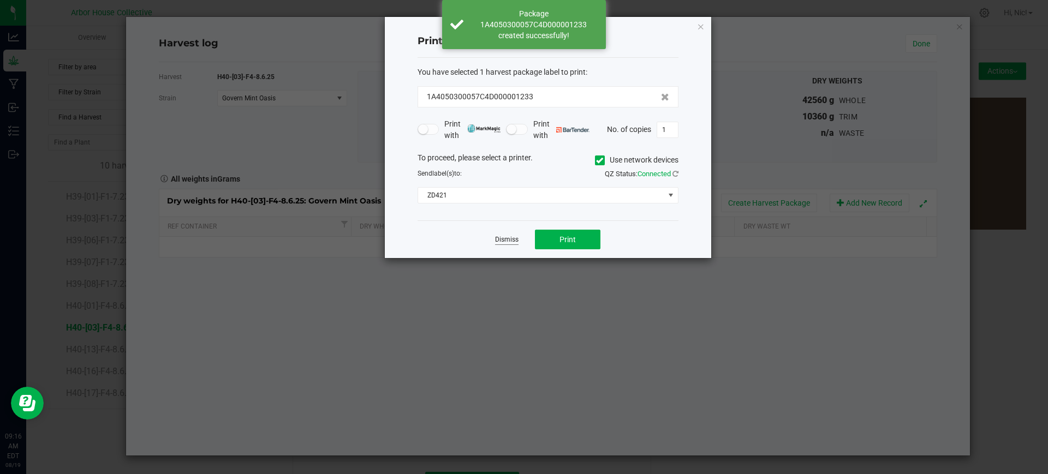
click at [507, 241] on link "Dismiss" at bounding box center [506, 239] width 23 height 9
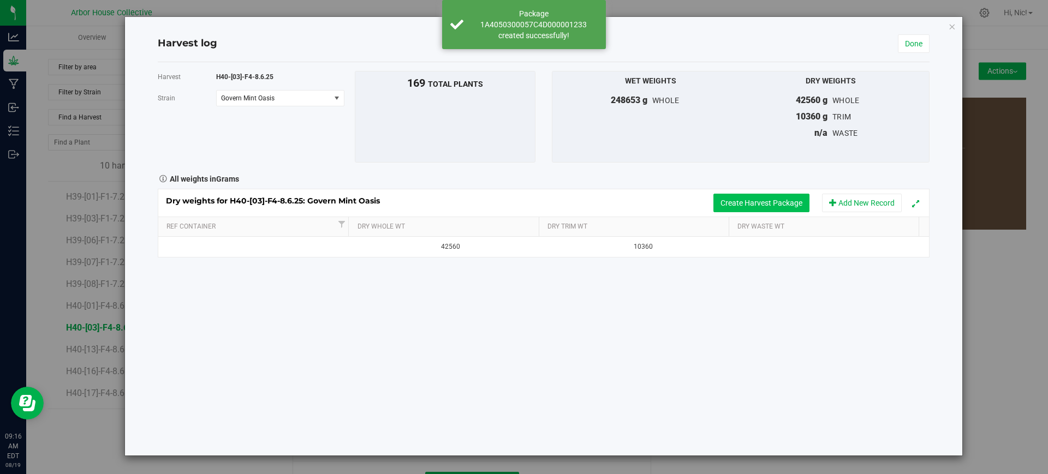
click at [731, 204] on button "Create Harvest Package" at bounding box center [761, 203] width 96 height 19
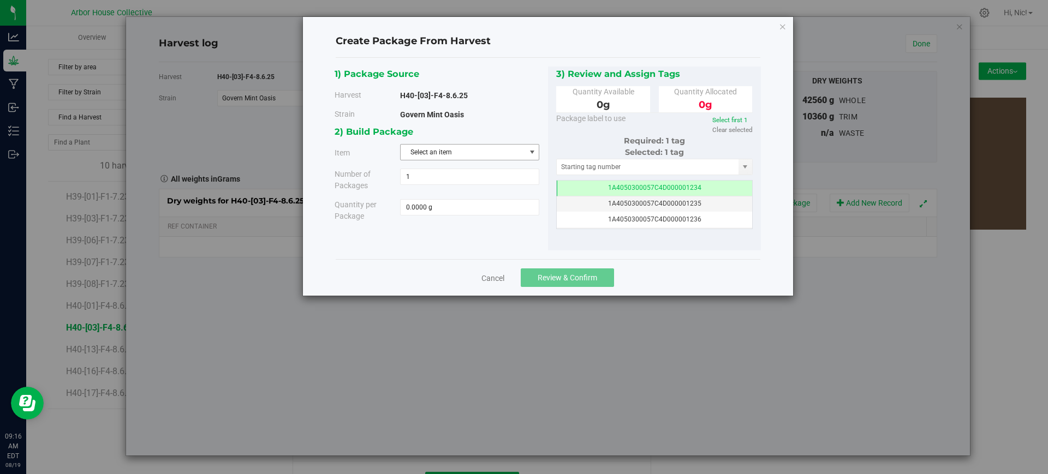
click at [468, 151] on span "Select an item" at bounding box center [463, 152] width 124 height 15
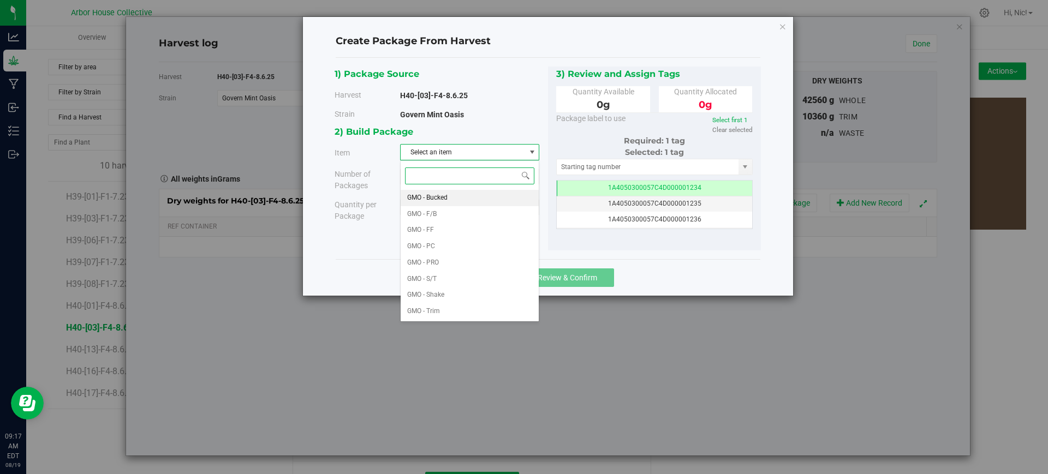
click at [448, 194] on span "GMO - Bucked" at bounding box center [427, 198] width 40 height 14
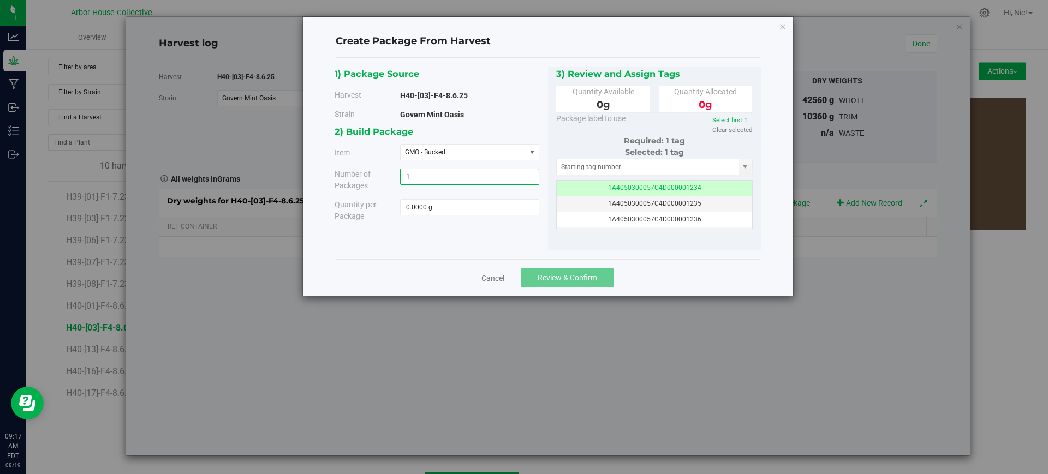
click at [440, 176] on span "1 1" at bounding box center [469, 177] width 139 height 16
click at [437, 215] on span "0.0000 g 0" at bounding box center [469, 207] width 139 height 16
click at [407, 199] on span at bounding box center [469, 207] width 139 height 16
paste input "18360"
type input "18360"
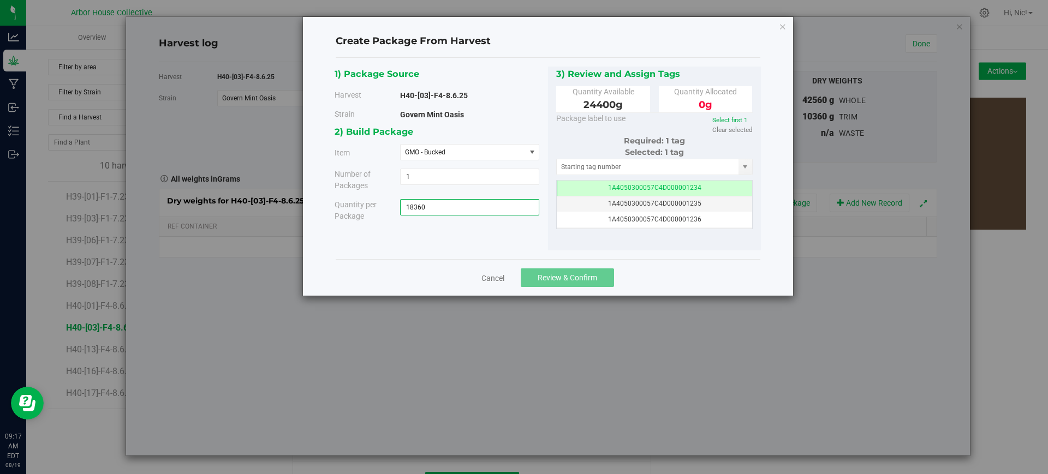
type input "18360.0000 g"
click at [489, 227] on div "2) Build Package Item GMO - Bucked GMO - Bucked GMO - F/B GMO - FF GMO - PC GMO…" at bounding box center [441, 176] width 213 height 105
click at [564, 280] on span "Review & Confirm" at bounding box center [568, 277] width 60 height 9
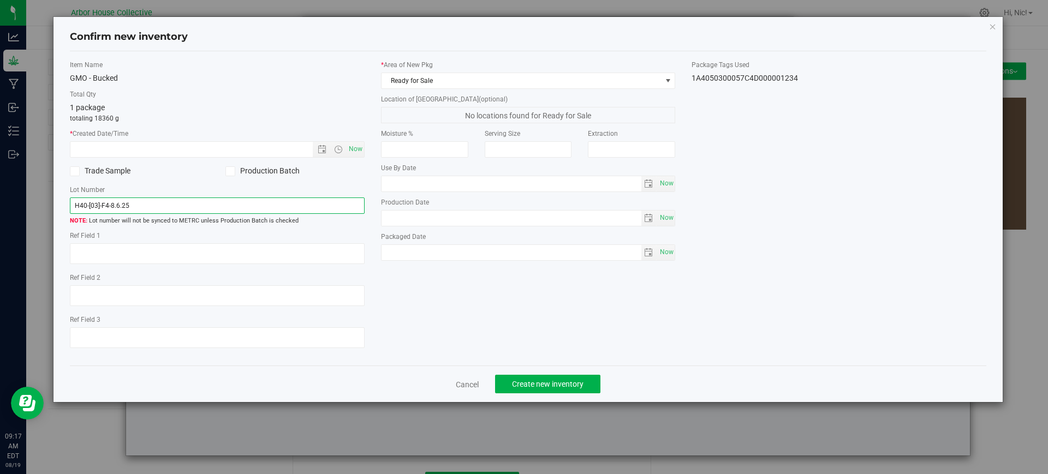
click at [223, 205] on input "H40-[03]-F4-8.6.25" at bounding box center [217, 206] width 295 height 16
type input "H40-[03]-F4-8.6.25 (B2)"
click at [361, 148] on span "Now" at bounding box center [355, 149] width 19 height 16
type input "[DATE] 9:17 AM"
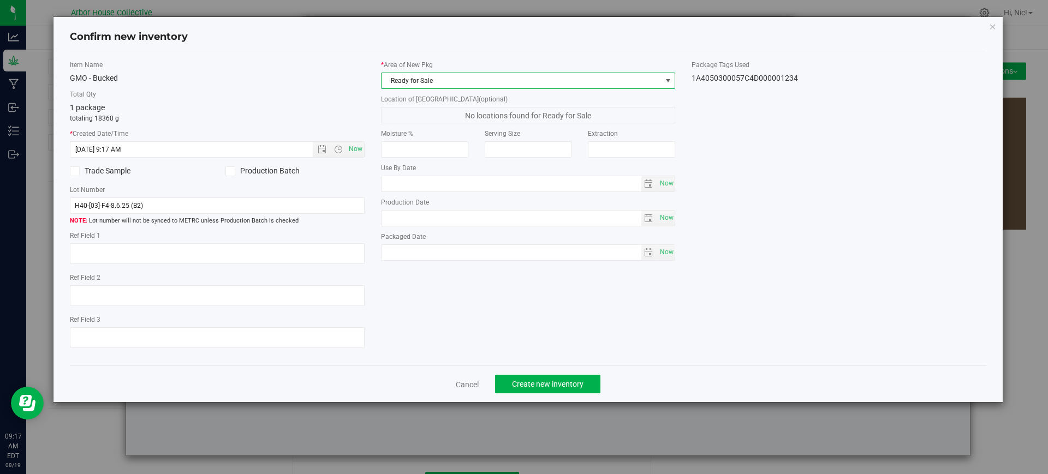
click at [669, 84] on span at bounding box center [668, 80] width 9 height 9
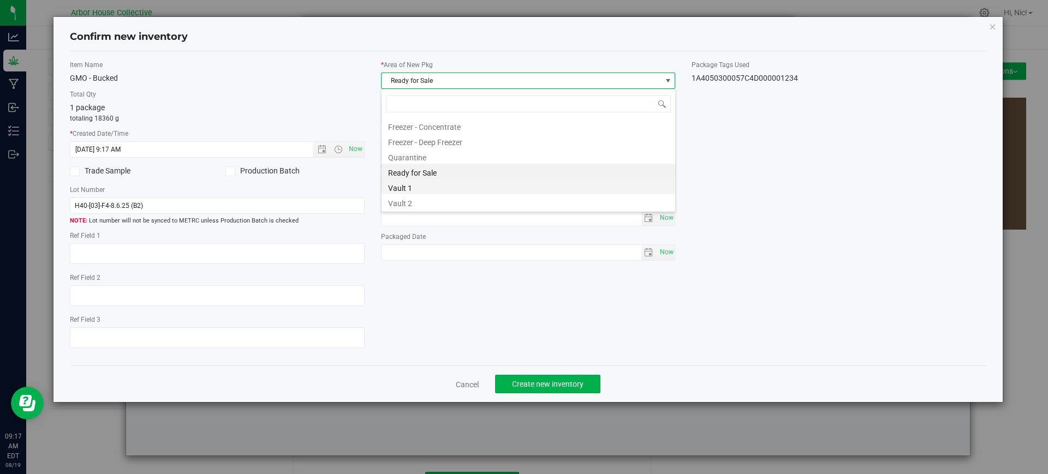
click at [431, 188] on li "Vault 1" at bounding box center [529, 186] width 294 height 15
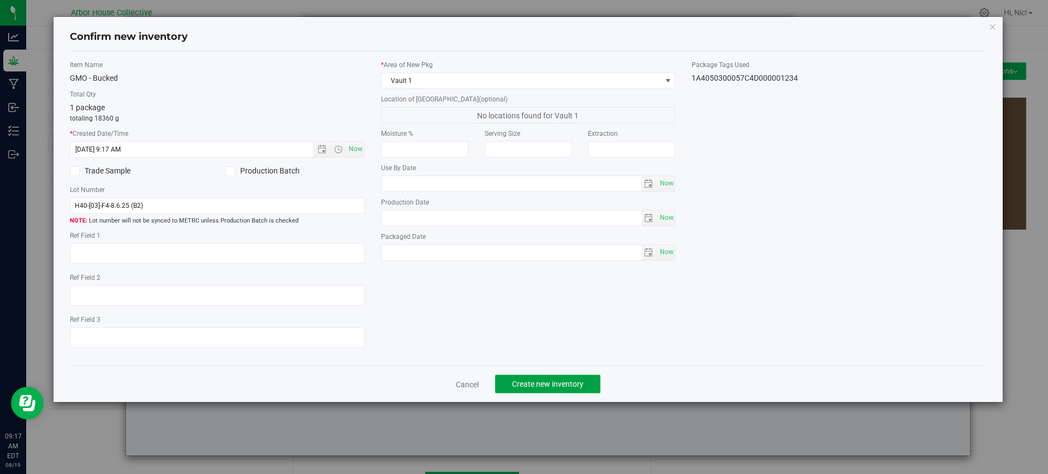
click at [577, 380] on span "Create new inventory" at bounding box center [548, 384] width 72 height 9
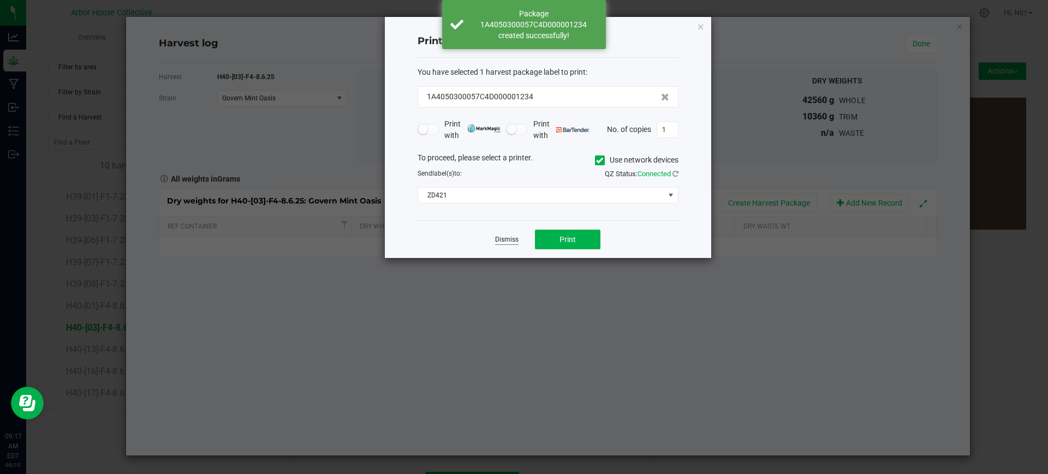
click at [508, 238] on link "Dismiss" at bounding box center [506, 239] width 23 height 9
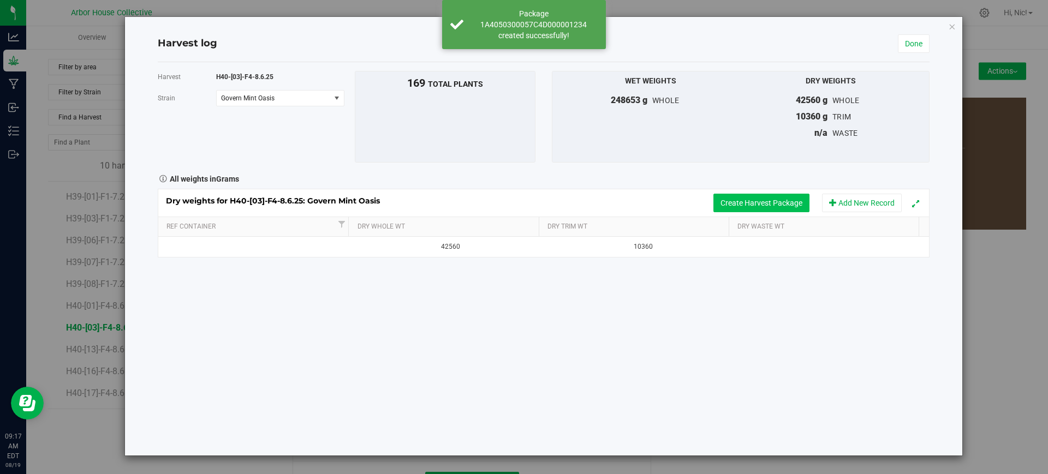
click at [755, 208] on button "Create Harvest Package" at bounding box center [761, 203] width 96 height 19
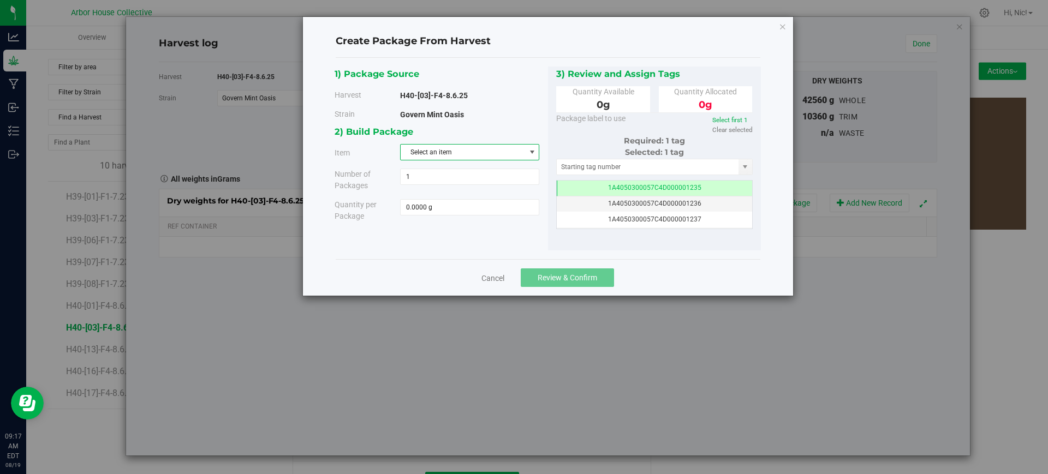
click at [485, 148] on span "Select an item" at bounding box center [463, 152] width 124 height 15
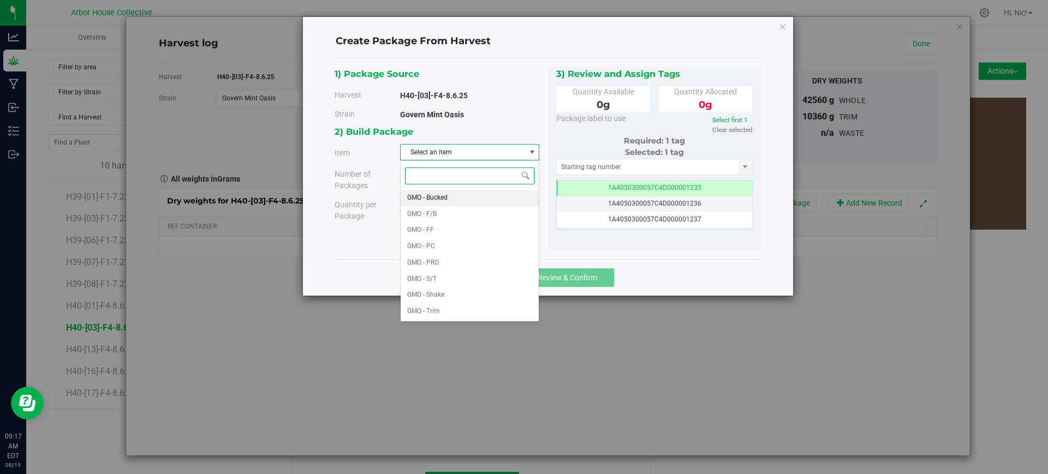
click at [440, 192] on span "GMO - Bucked" at bounding box center [427, 198] width 40 height 14
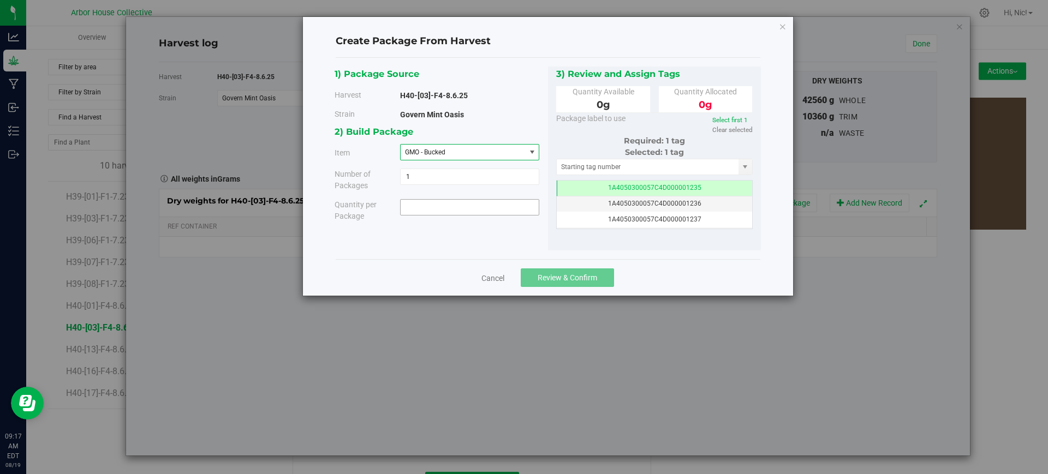
click at [439, 206] on span at bounding box center [469, 207] width 139 height 16
paste input "6040"
type input "6040"
type input "6040.0000 g"
click at [495, 236] on div "1) Package Source Harvest H40-[03]-F4-8.6.25 [GEOGRAPHIC_DATA] Govern Mint Oasi…" at bounding box center [548, 159] width 426 height 185
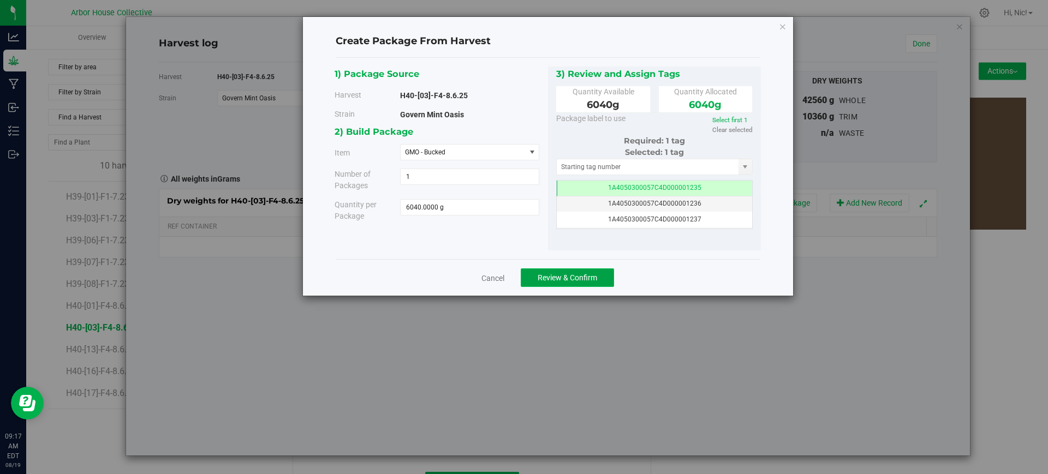
click at [579, 275] on span "Review & Confirm" at bounding box center [568, 277] width 60 height 9
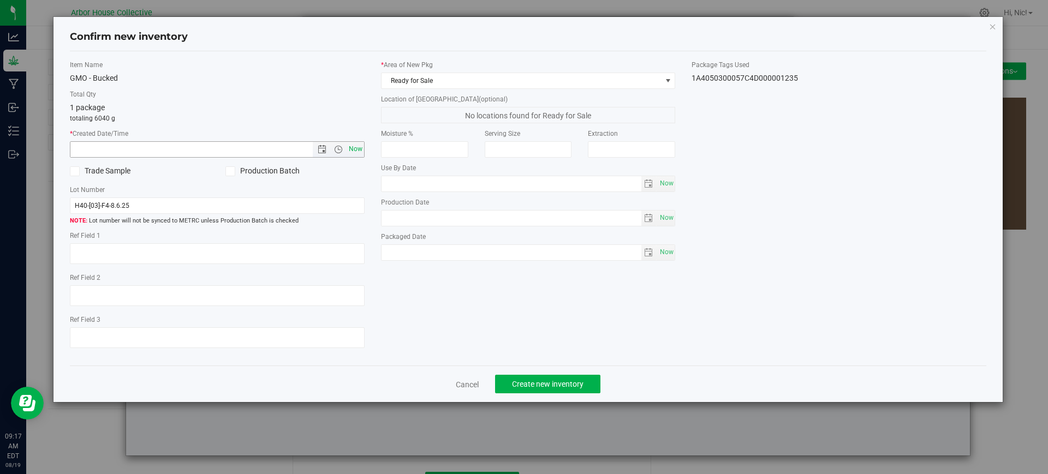
click at [356, 153] on span "Now" at bounding box center [355, 149] width 19 height 16
type input "[DATE] 9:17 AM"
click at [224, 199] on input "H40-[03]-F4-8.6.25" at bounding box center [217, 206] width 295 height 16
type input "H40-[03]-F4-8.6.25 (B3)"
click at [625, 77] on span "Ready for Sale" at bounding box center [522, 80] width 280 height 15
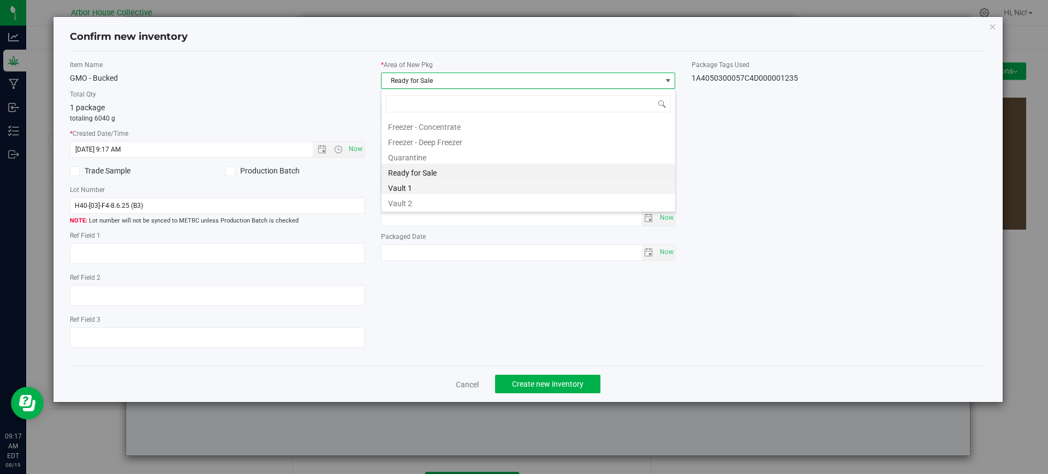
click at [481, 186] on li "Vault 1" at bounding box center [529, 186] width 294 height 15
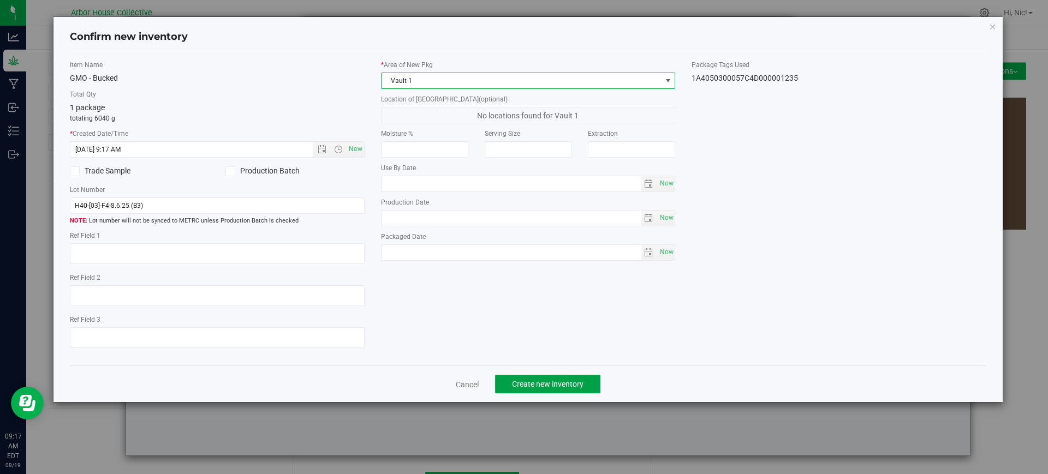
click at [550, 380] on span "Create new inventory" at bounding box center [548, 384] width 72 height 9
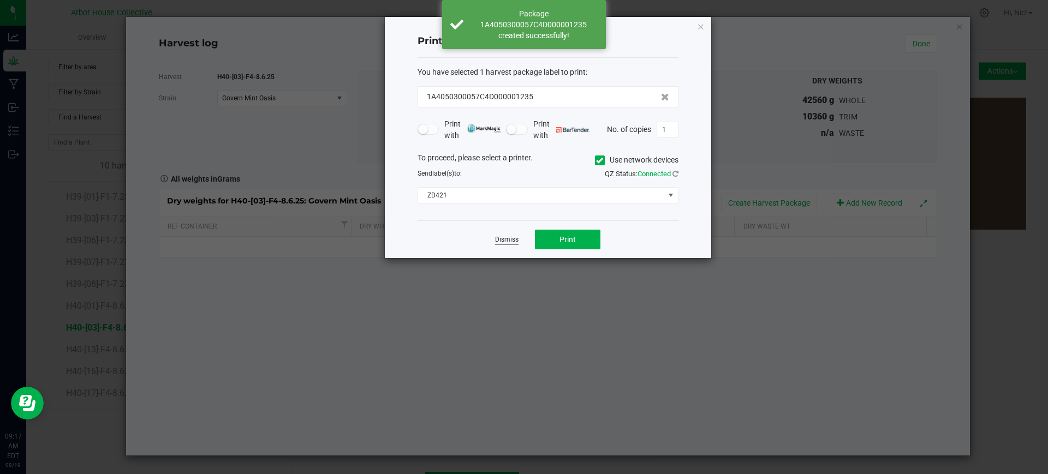
click at [503, 241] on link "Dismiss" at bounding box center [506, 239] width 23 height 9
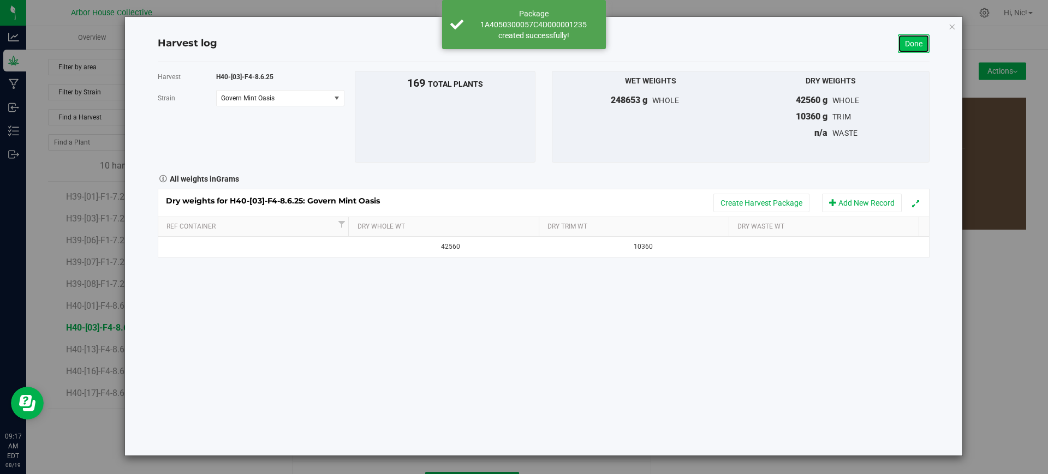
click at [910, 46] on link "Done" at bounding box center [914, 43] width 32 height 19
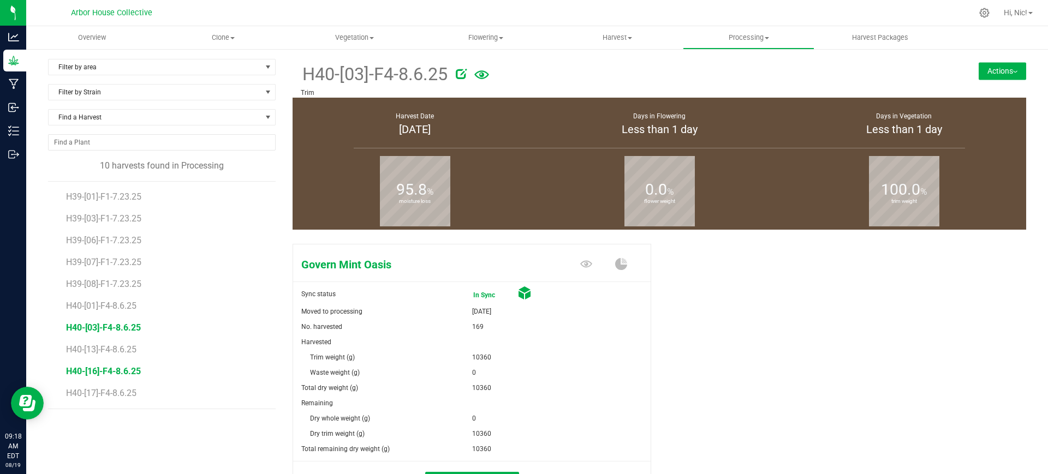
click at [117, 369] on span "H40-[16]-F4-8.6.25" at bounding box center [103, 371] width 75 height 10
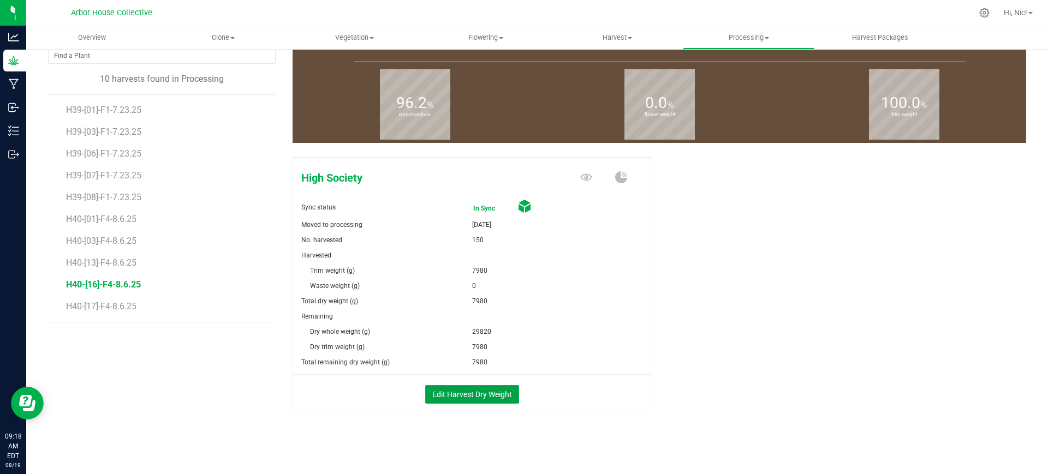
click at [465, 395] on button "Edit Harvest Dry Weight" at bounding box center [472, 394] width 94 height 19
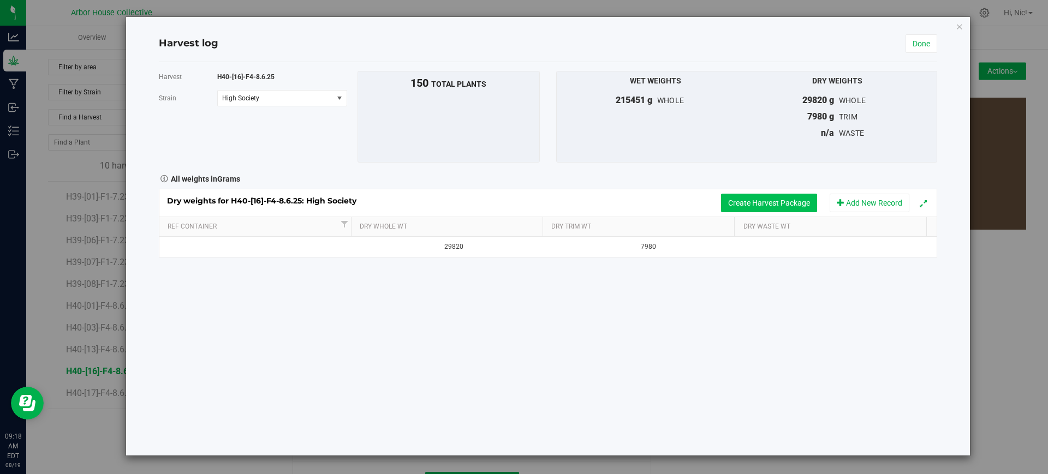
click at [780, 200] on button "Create Harvest Package" at bounding box center [769, 203] width 96 height 19
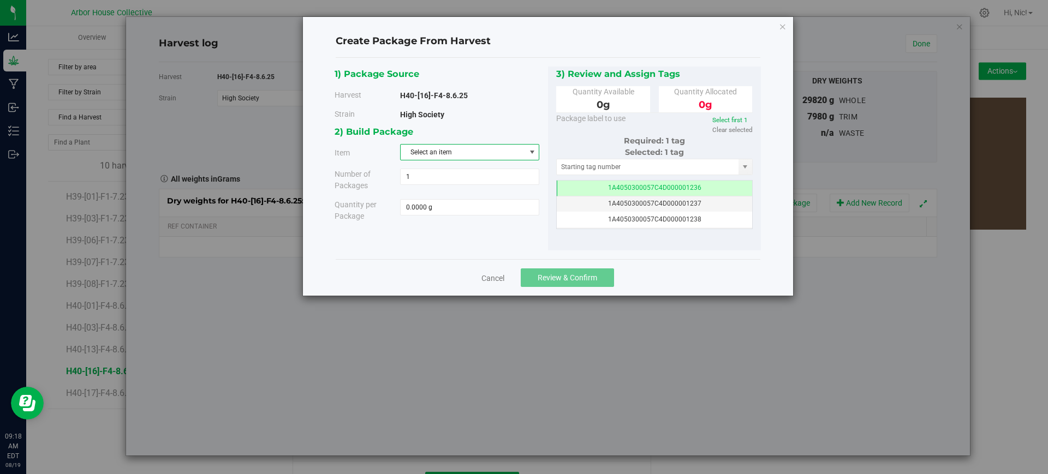
click at [449, 153] on span "Select an item" at bounding box center [463, 152] width 124 height 15
click at [447, 195] on li "HS - Bucked" at bounding box center [470, 198] width 138 height 16
click at [432, 211] on span at bounding box center [469, 207] width 139 height 16
paste input "17760"
type input "17760"
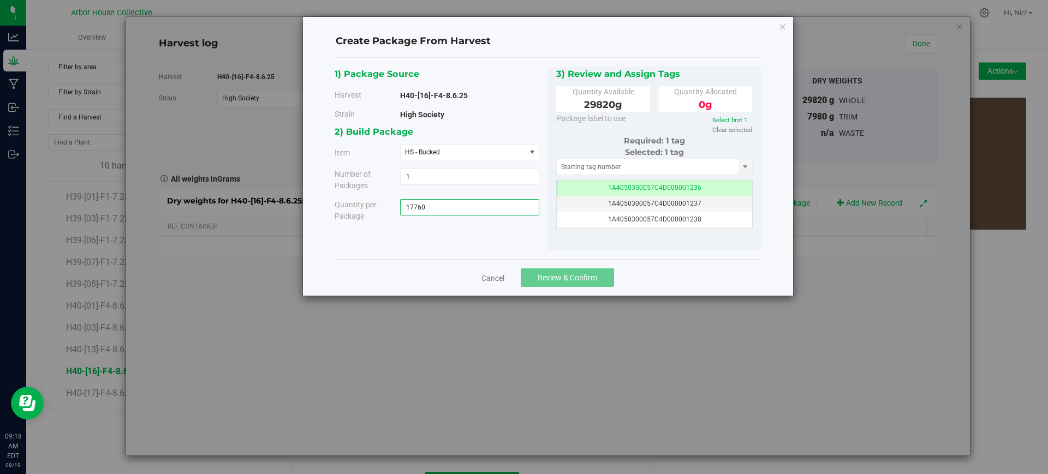
type input "17760.0000 g"
click at [474, 234] on div "1) Package Source Harvest H40-[16]-F4-8.6.25 [GEOGRAPHIC_DATA] High Society" at bounding box center [548, 159] width 426 height 185
click at [586, 276] on span "Review & Confirm" at bounding box center [568, 277] width 60 height 9
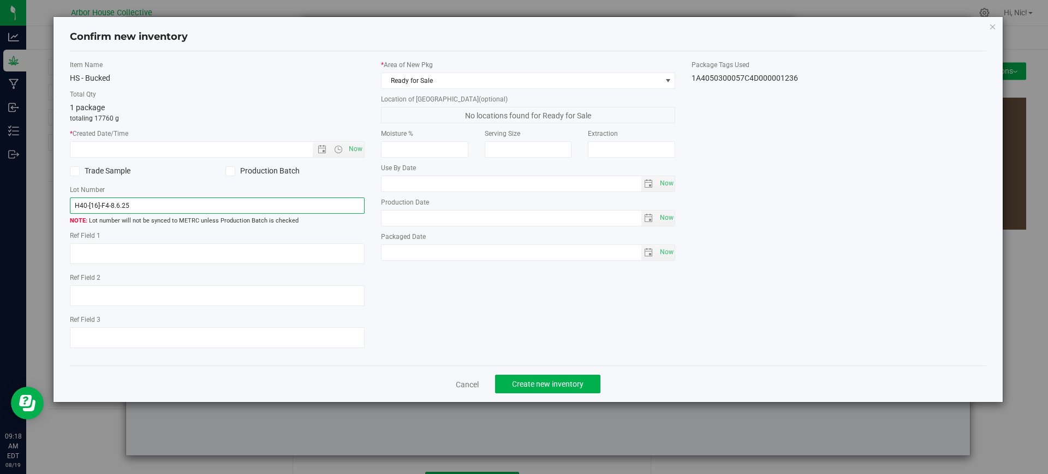
click at [252, 202] on input "H40-[16]-F4-8.6.25" at bounding box center [217, 206] width 295 height 16
type input "H40-[16]-F4-8.6.25 (B1)"
click at [359, 147] on span "Now" at bounding box center [355, 149] width 19 height 16
type input "[DATE] 9:18 AM"
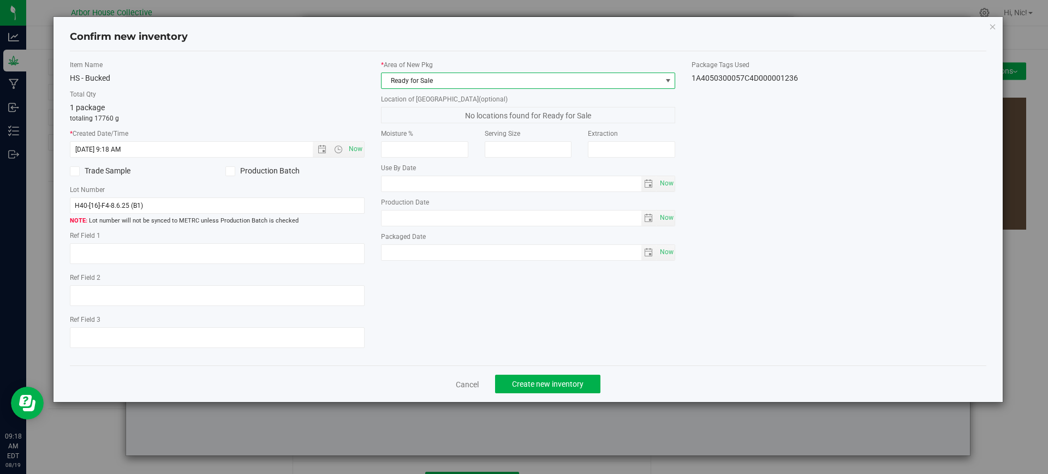
click at [668, 82] on span at bounding box center [668, 80] width 9 height 9
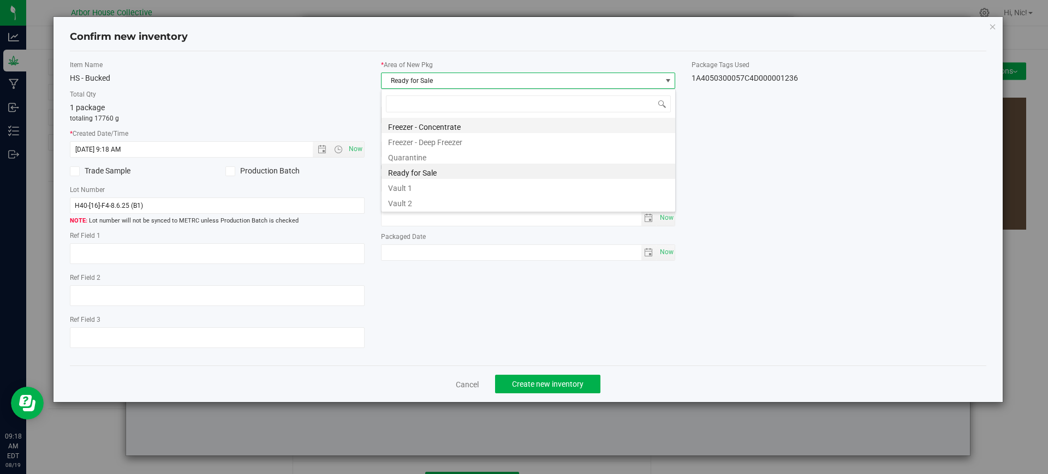
scroll to position [16, 295]
click at [447, 189] on li "Vault 1" at bounding box center [529, 186] width 294 height 15
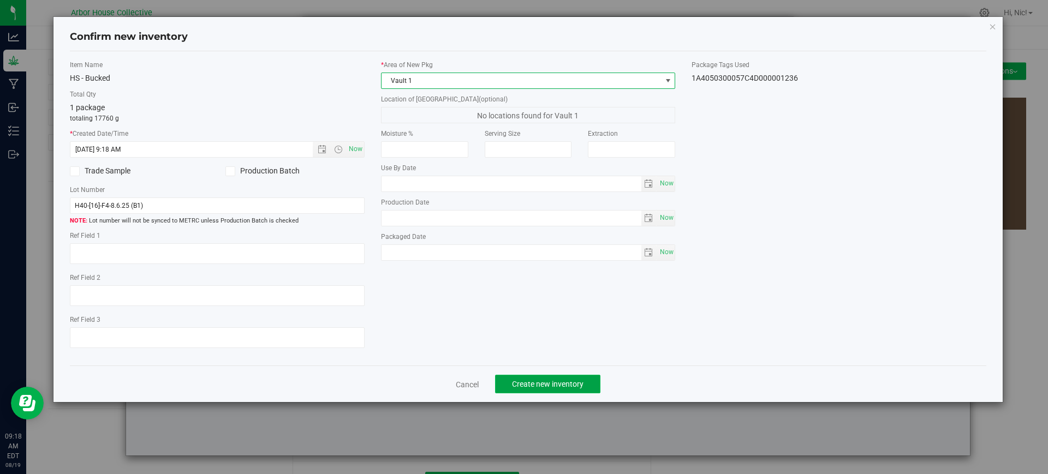
click at [541, 375] on button "Create new inventory" at bounding box center [547, 384] width 105 height 19
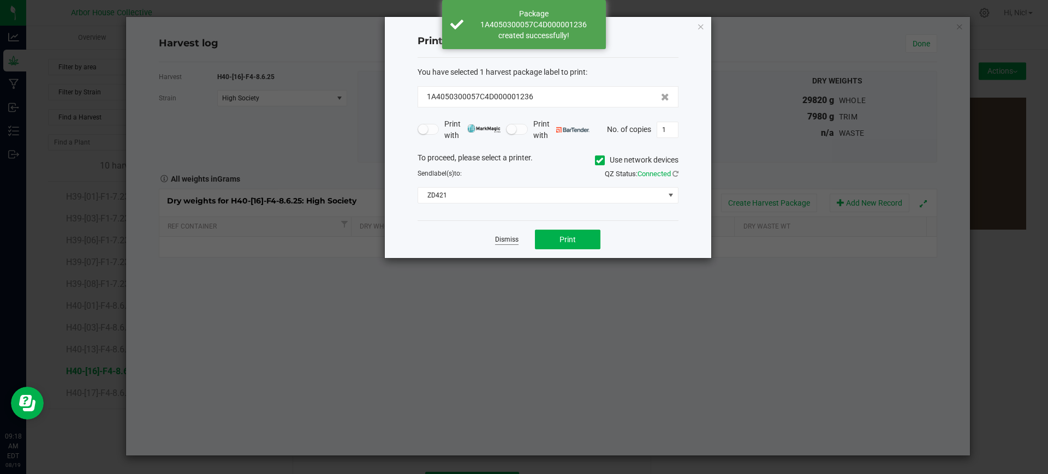
click at [507, 241] on link "Dismiss" at bounding box center [506, 239] width 23 height 9
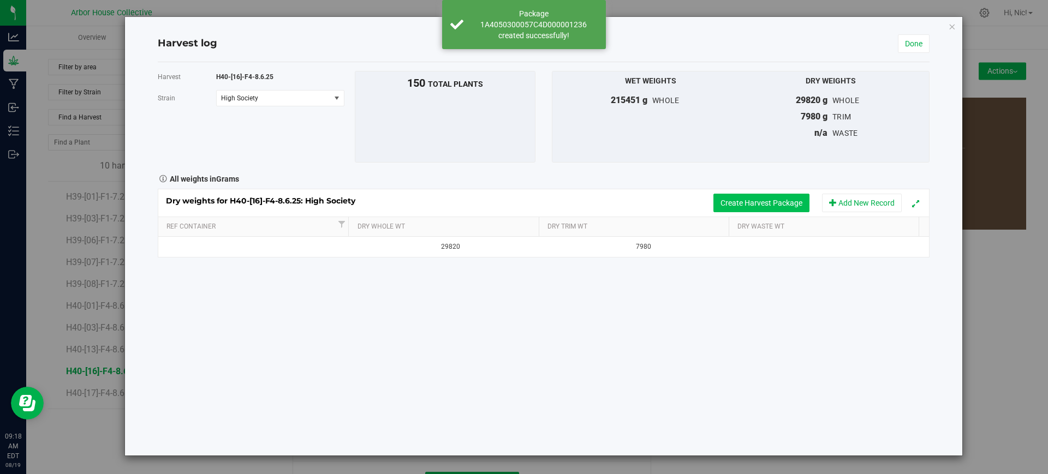
click at [775, 203] on button "Create Harvest Package" at bounding box center [761, 203] width 96 height 19
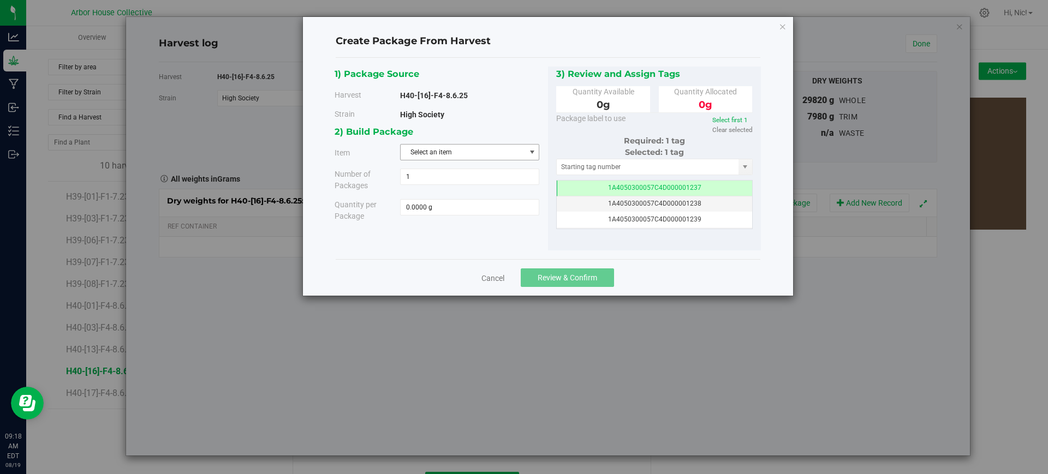
click at [492, 149] on span "Select an item" at bounding box center [463, 152] width 124 height 15
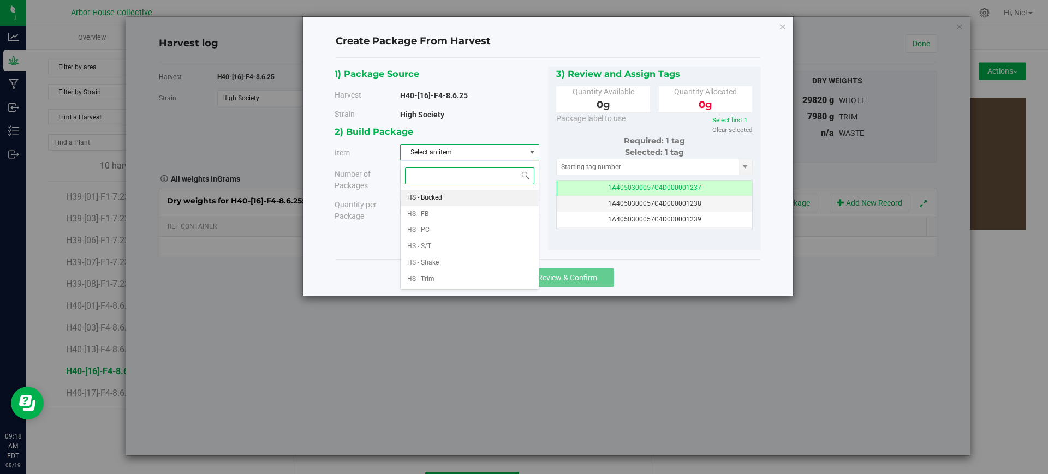
click at [439, 200] on span "HS - Bucked" at bounding box center [424, 198] width 35 height 14
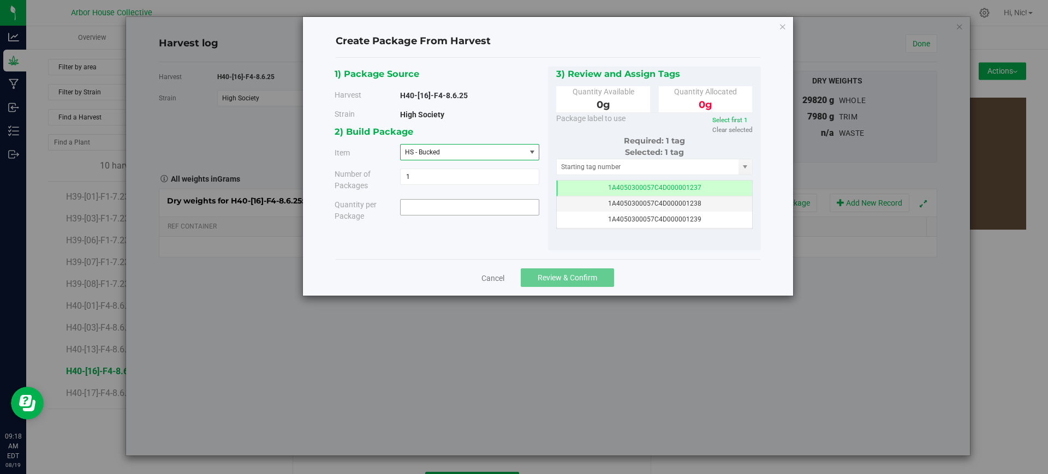
click at [423, 212] on span at bounding box center [469, 207] width 139 height 16
paste input "12060"
type input "12060"
type input "12060.0000 g"
click at [491, 231] on div "1) Package Source Harvest H40-[16]-F4-8.6.25 [GEOGRAPHIC_DATA] High Society" at bounding box center [548, 159] width 426 height 185
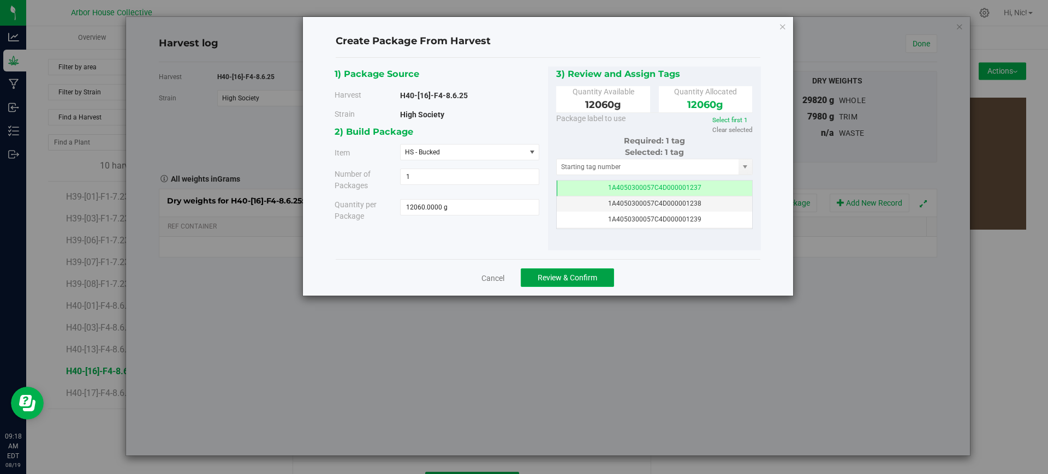
click at [564, 277] on span "Review & Confirm" at bounding box center [568, 277] width 60 height 9
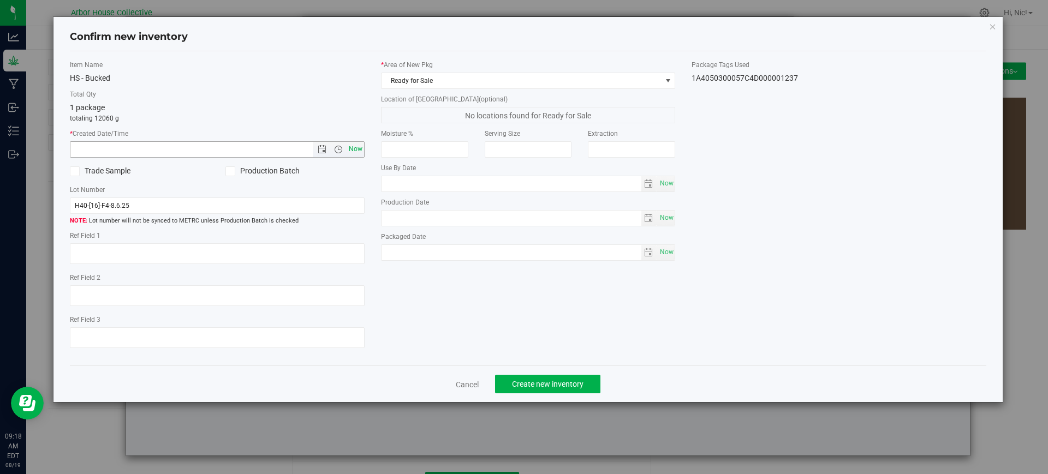
click at [354, 151] on span "Now" at bounding box center [355, 149] width 19 height 16
type input "[DATE] 9:18 AM"
click at [225, 199] on input "H40-[16]-F4-8.6.25" at bounding box center [217, 206] width 295 height 16
type input "H40-[16]-F4-8.6.25 (B2)"
click at [598, 80] on span "Ready for Sale" at bounding box center [522, 80] width 280 height 15
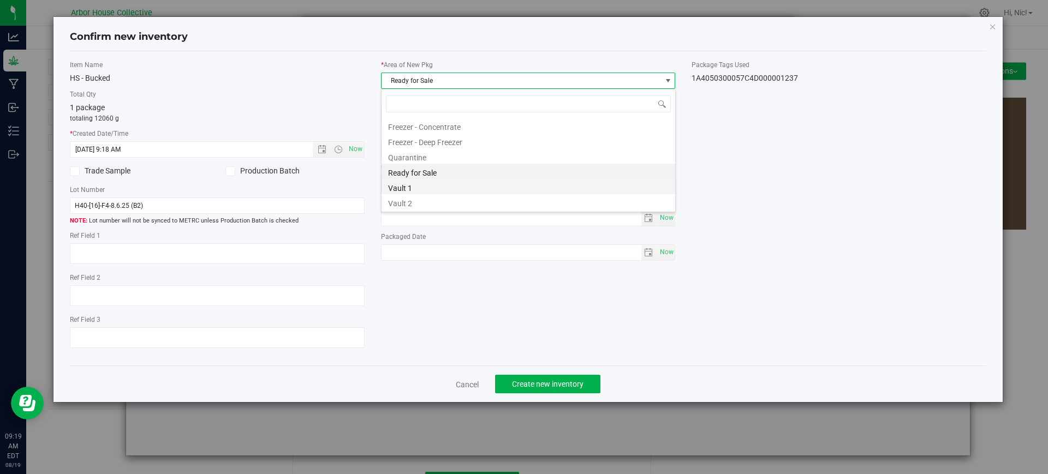
click at [433, 186] on li "Vault 1" at bounding box center [529, 186] width 294 height 15
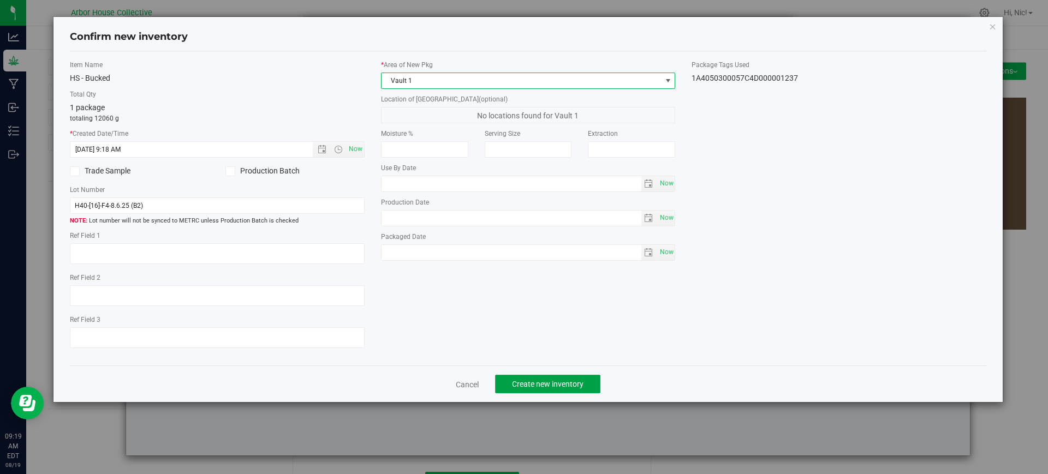
click at [551, 387] on span "Create new inventory" at bounding box center [548, 384] width 72 height 9
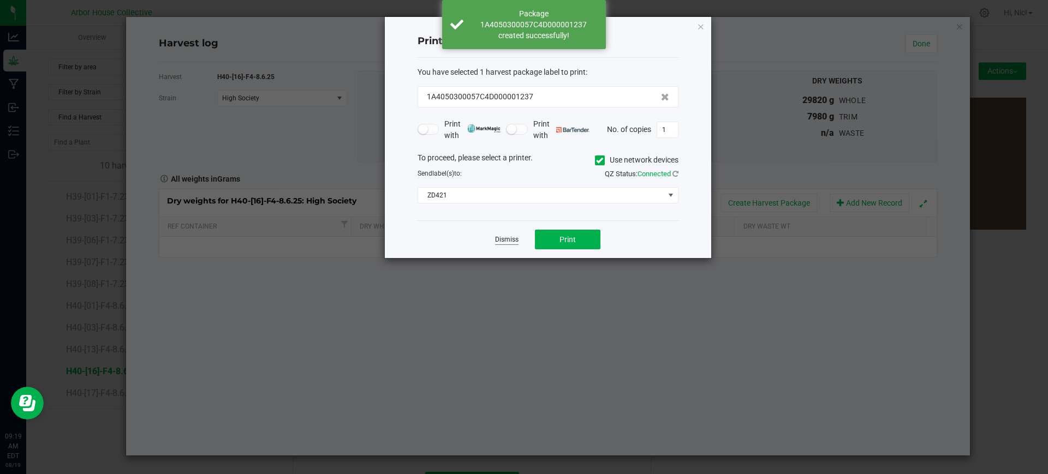
click at [508, 241] on link "Dismiss" at bounding box center [506, 239] width 23 height 9
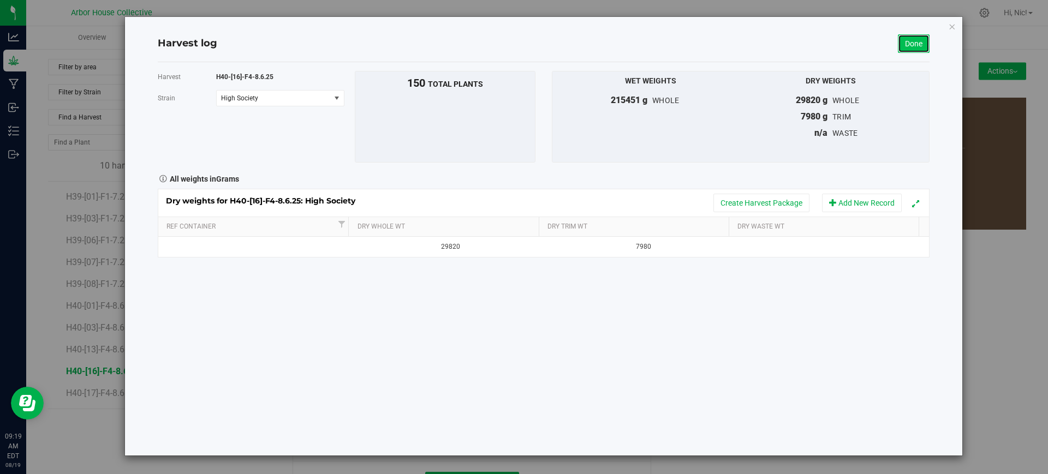
click at [918, 47] on link "Done" at bounding box center [914, 43] width 32 height 19
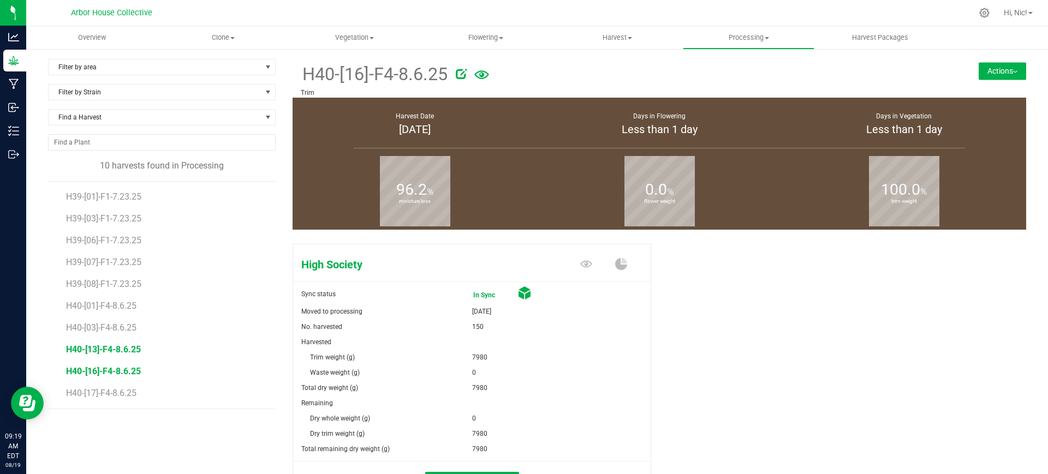
click at [104, 350] on span "H40-[13]-F4-8.6.25" at bounding box center [103, 349] width 75 height 10
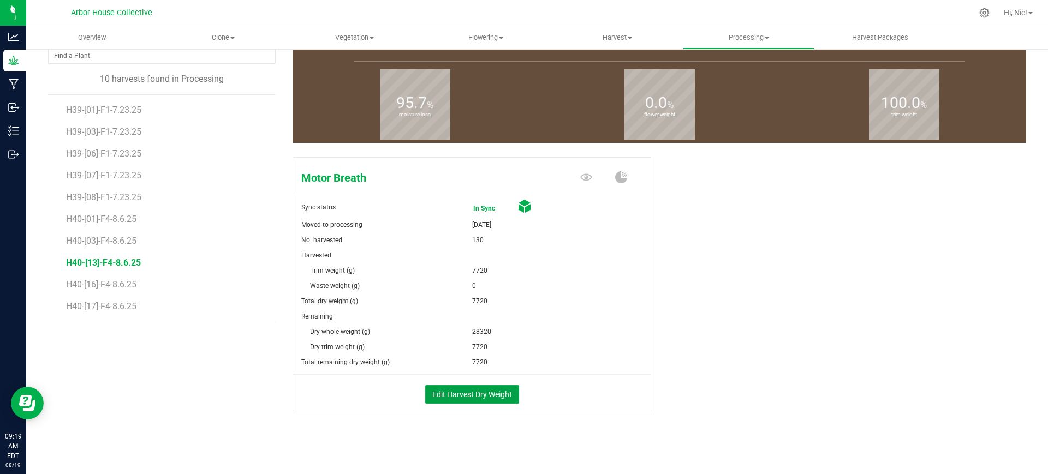
click at [481, 388] on button "Edit Harvest Dry Weight" at bounding box center [472, 394] width 94 height 19
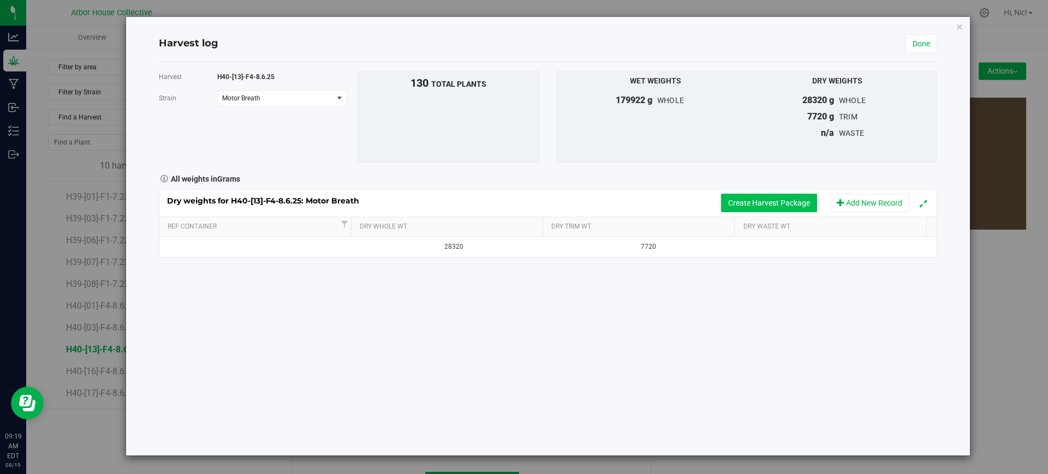
click at [791, 198] on button "Create Harvest Package" at bounding box center [769, 203] width 96 height 19
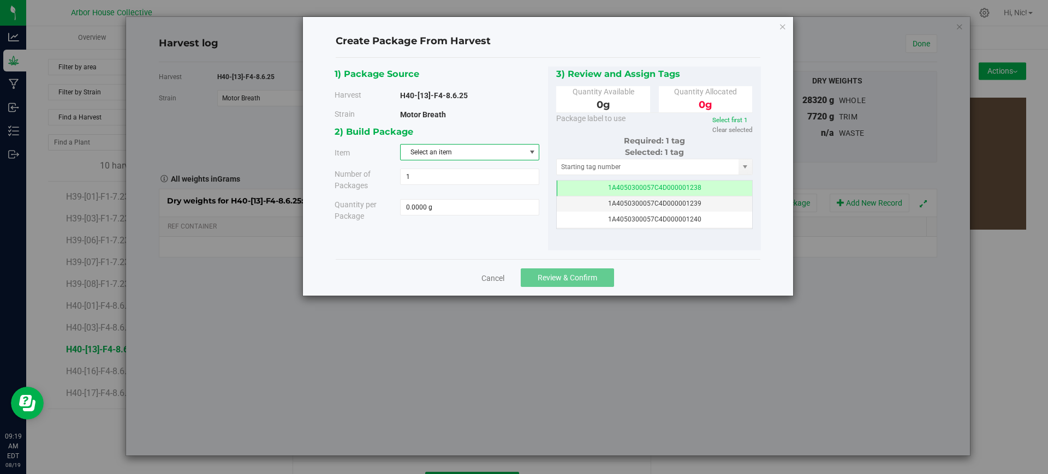
click at [456, 154] on span "Select an item" at bounding box center [463, 152] width 124 height 15
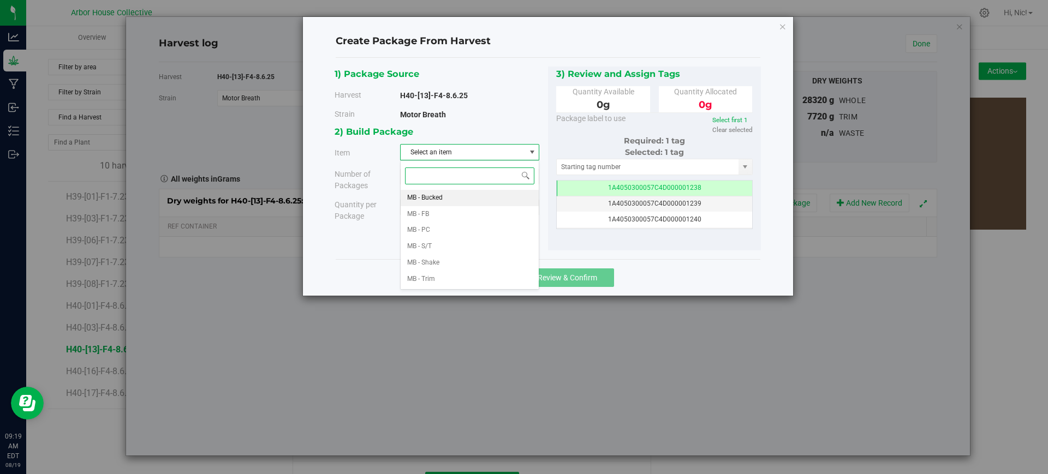
click at [445, 197] on li "MB - Bucked" at bounding box center [470, 198] width 138 height 16
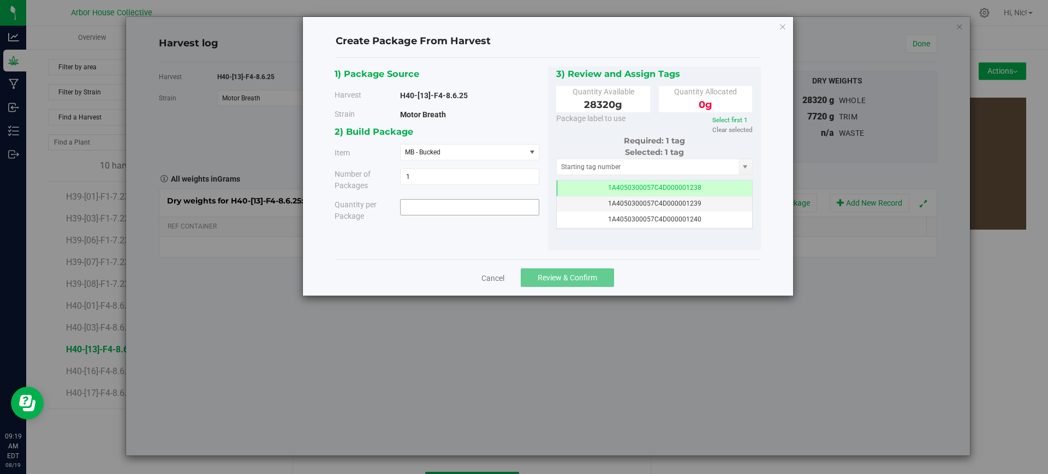
click at [451, 210] on span at bounding box center [469, 207] width 139 height 16
paste input "20820"
type input "20820"
type input "20820.0000 g"
click at [461, 227] on div "2) Build Package Item MB - Bucked MB - Bucked MB - FB MB - PC MB - S/T MB - Sha…" at bounding box center [441, 176] width 213 height 105
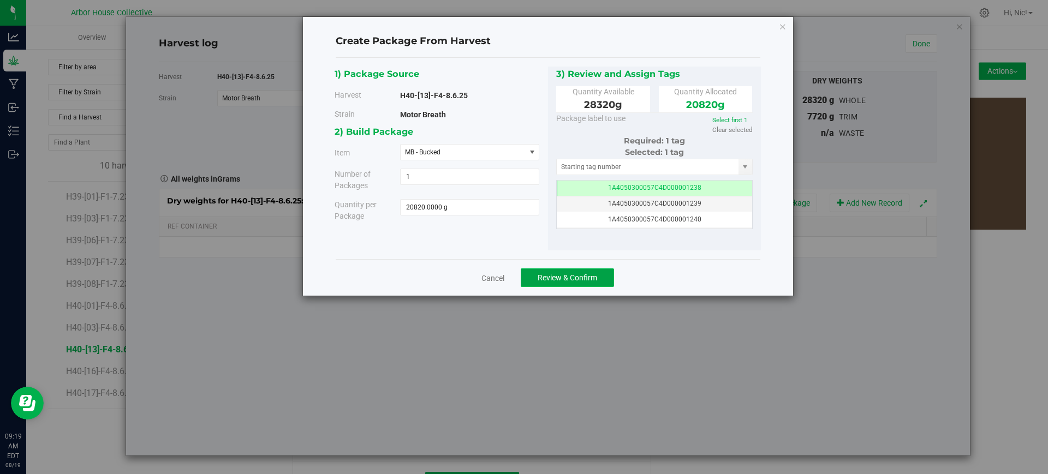
click at [568, 270] on button "Review & Confirm" at bounding box center [567, 278] width 93 height 19
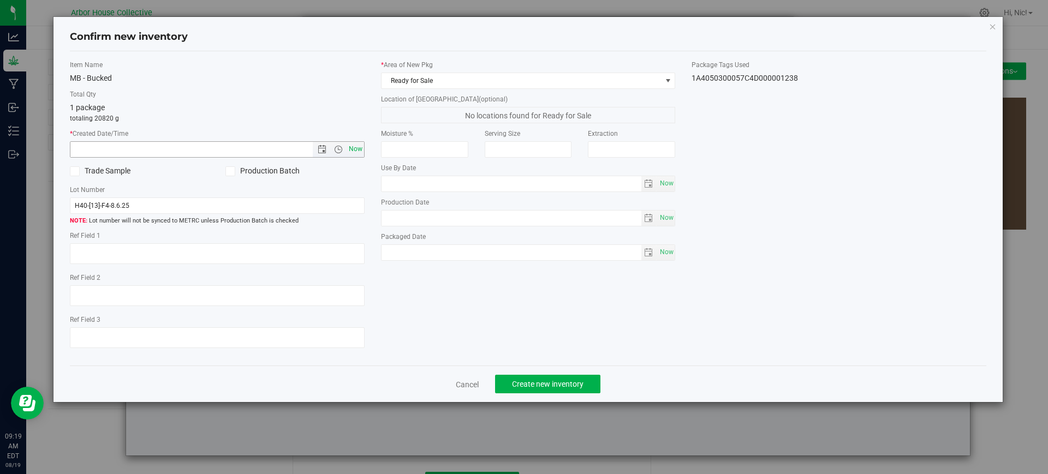
click at [352, 150] on span "Now" at bounding box center [355, 149] width 19 height 16
type input "[DATE] 9:19 AM"
click at [209, 204] on input "H40-[13]-F4-8.6.25" at bounding box center [217, 206] width 295 height 16
type input "H40-[13]-F4-8.6.25 (B1)"
click at [652, 81] on span "Ready for Sale" at bounding box center [522, 80] width 280 height 15
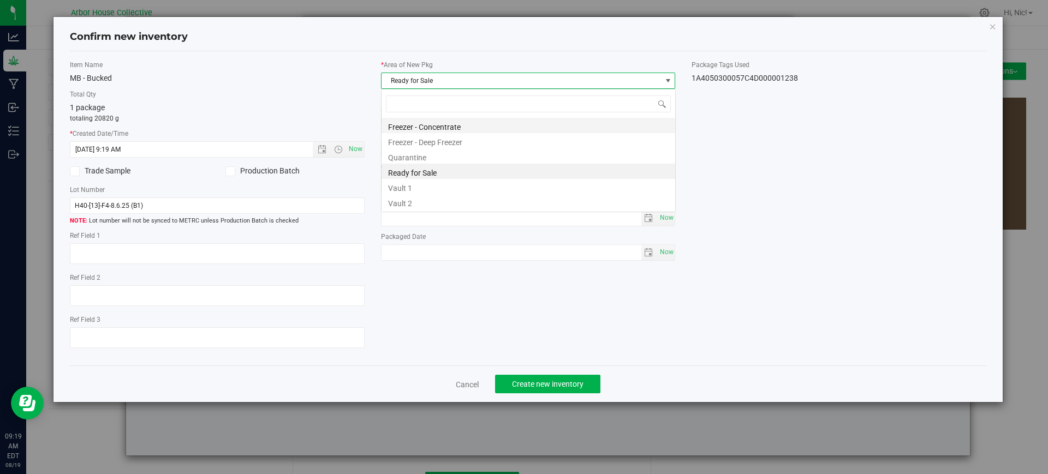
scroll to position [16, 295]
click at [427, 191] on li "Vault 1" at bounding box center [529, 186] width 294 height 15
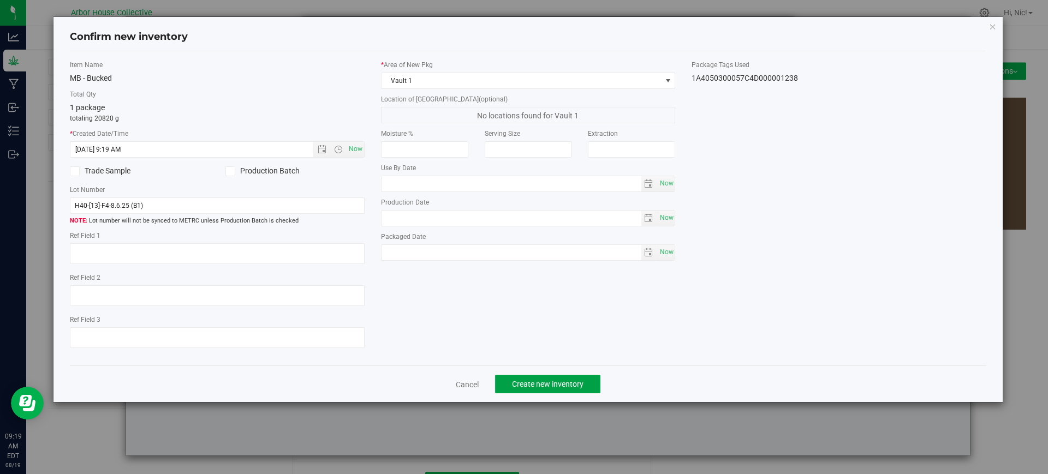
click at [558, 387] on span "Create new inventory" at bounding box center [548, 384] width 72 height 9
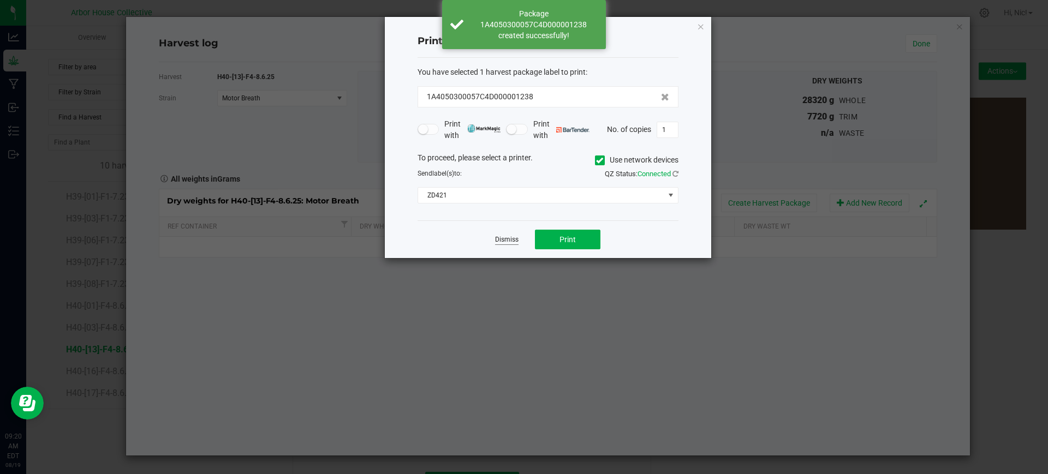
click at [504, 239] on link "Dismiss" at bounding box center [506, 239] width 23 height 9
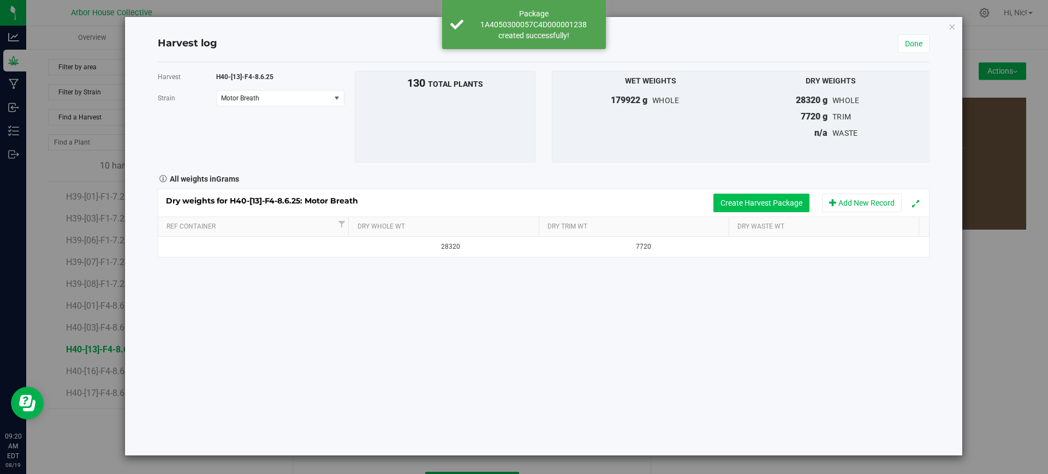
click at [770, 204] on button "Create Harvest Package" at bounding box center [761, 203] width 96 height 19
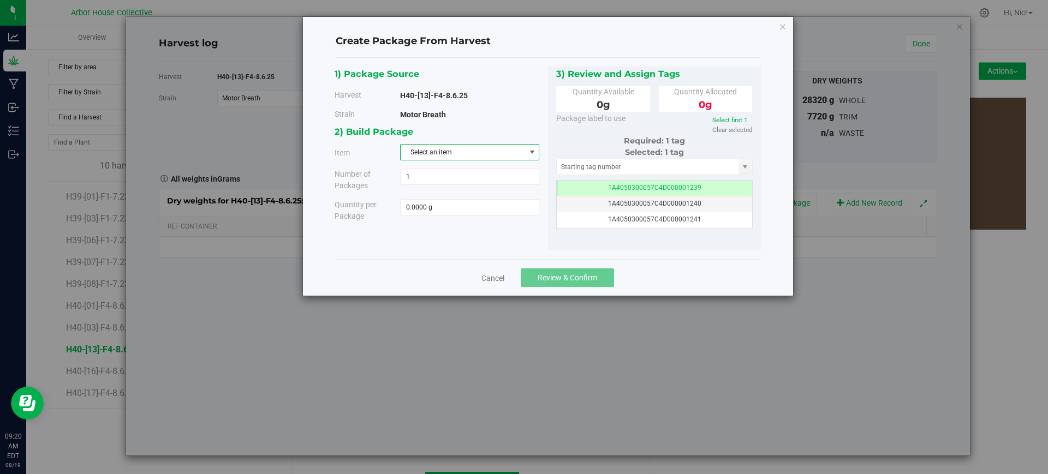
click at [473, 155] on span "Select an item" at bounding box center [463, 152] width 124 height 15
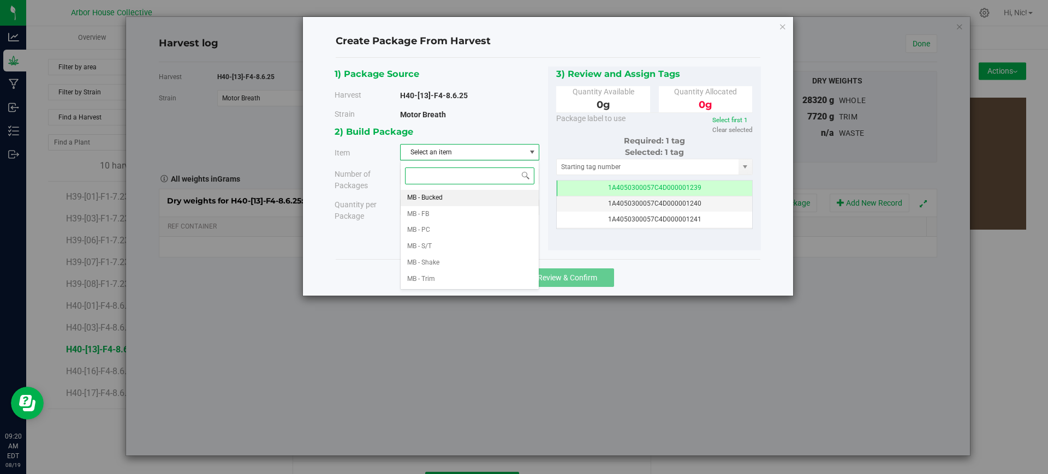
click at [445, 199] on li "MB - Bucked" at bounding box center [470, 198] width 138 height 16
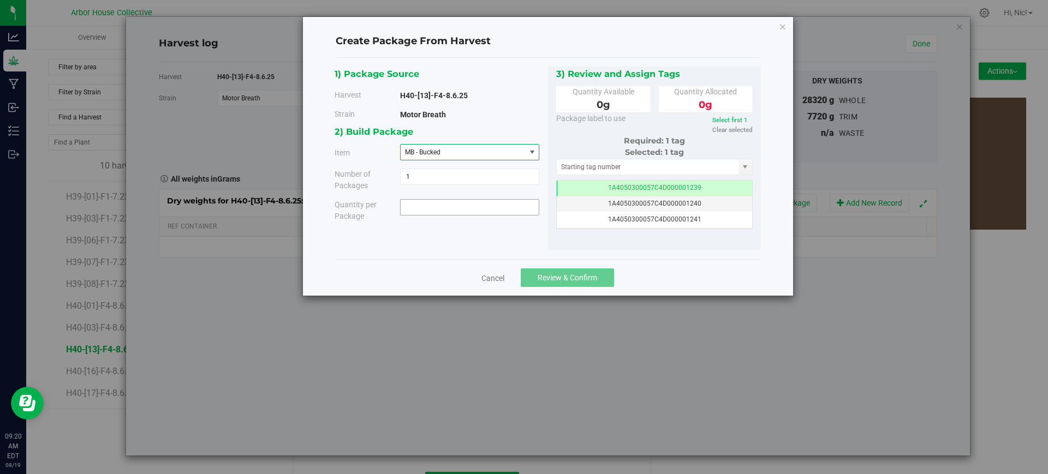
click at [438, 209] on span at bounding box center [469, 207] width 139 height 16
paste input "7500"
type input "7500"
type input "7500.0000 g"
click at [514, 226] on div "2) Build Package Item MB - Bucked MB - Bucked MB - FB MB - PC MB - S/T MB - Sha…" at bounding box center [441, 176] width 213 height 105
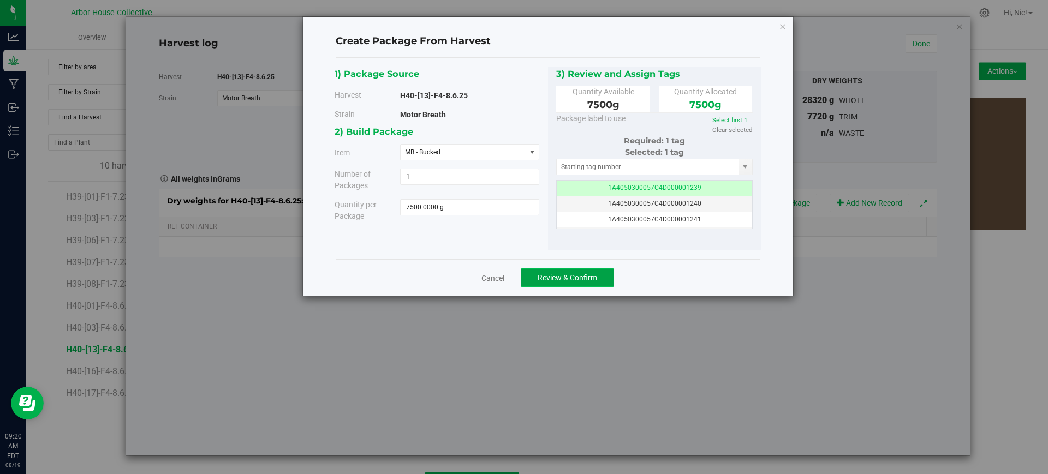
click at [563, 277] on span "Review & Confirm" at bounding box center [568, 277] width 60 height 9
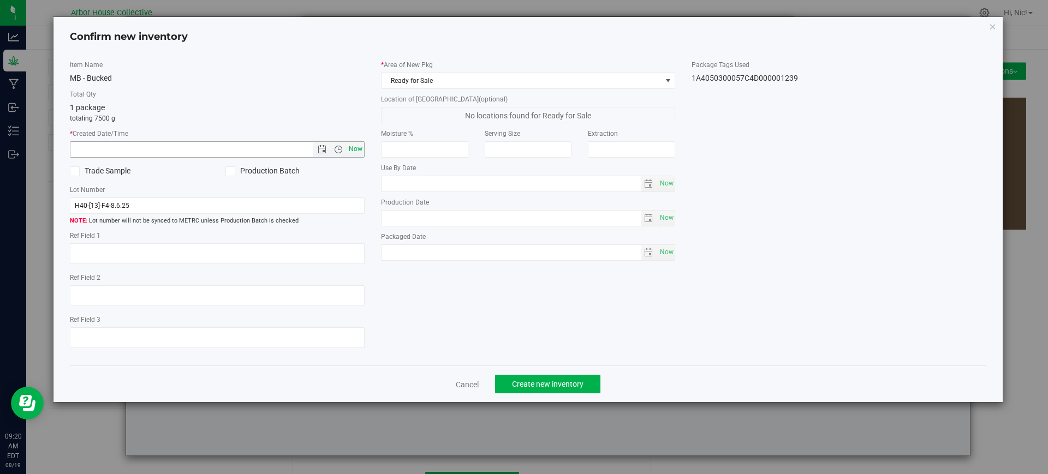
click at [356, 148] on span "Now" at bounding box center [355, 149] width 19 height 16
type input "[DATE] 9:20 AM"
click at [169, 205] on input "H40-[13]-F4-8.6.25" at bounding box center [217, 206] width 295 height 16
type input "H40-[13]-F4-8.6.25 (B2)"
click at [662, 80] on span at bounding box center [668, 80] width 14 height 15
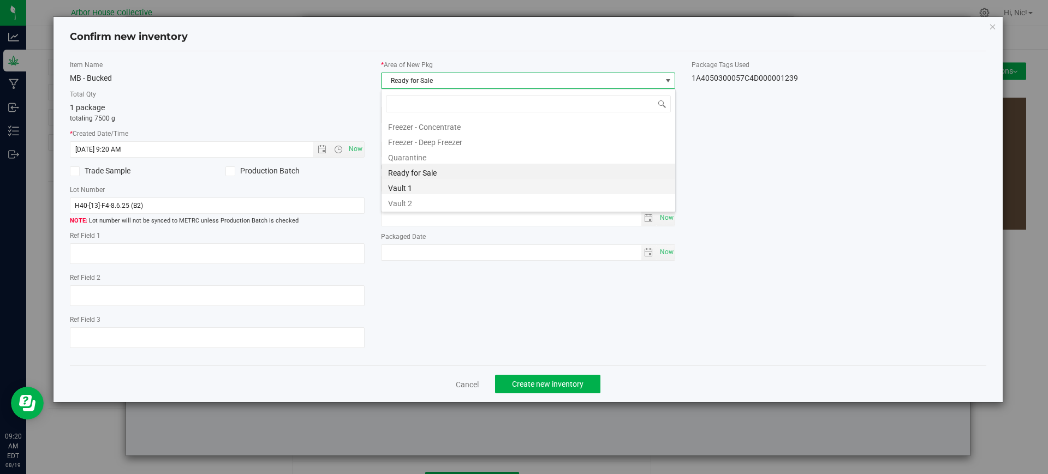
click at [438, 188] on li "Vault 1" at bounding box center [529, 186] width 294 height 15
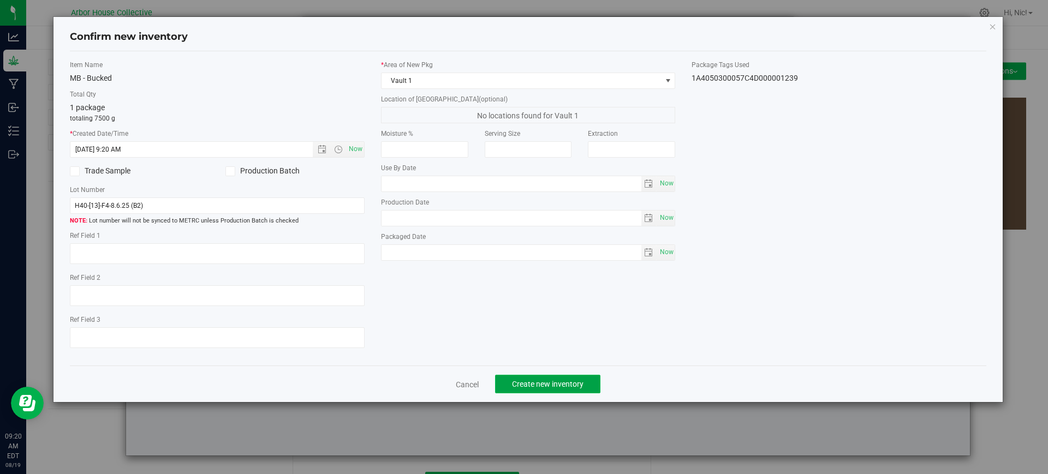
click at [550, 383] on span "Create new inventory" at bounding box center [548, 384] width 72 height 9
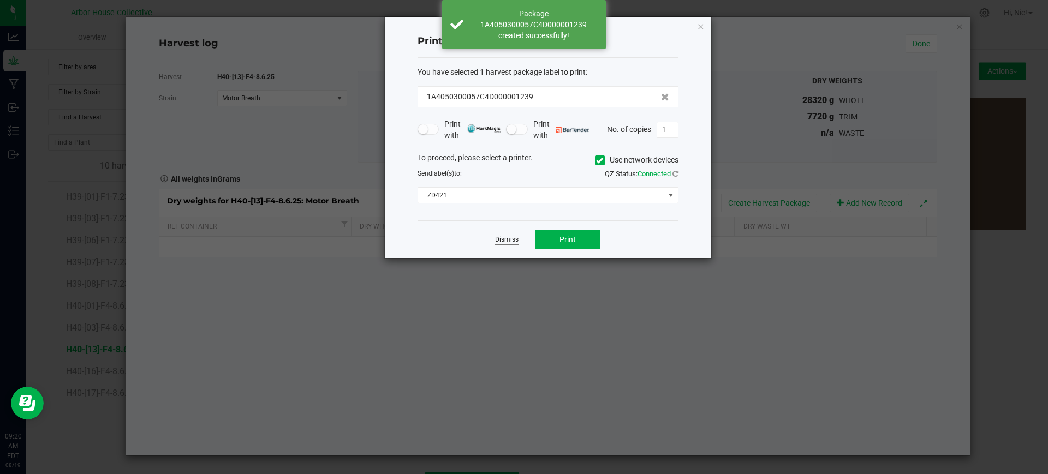
click at [504, 237] on link "Dismiss" at bounding box center [506, 239] width 23 height 9
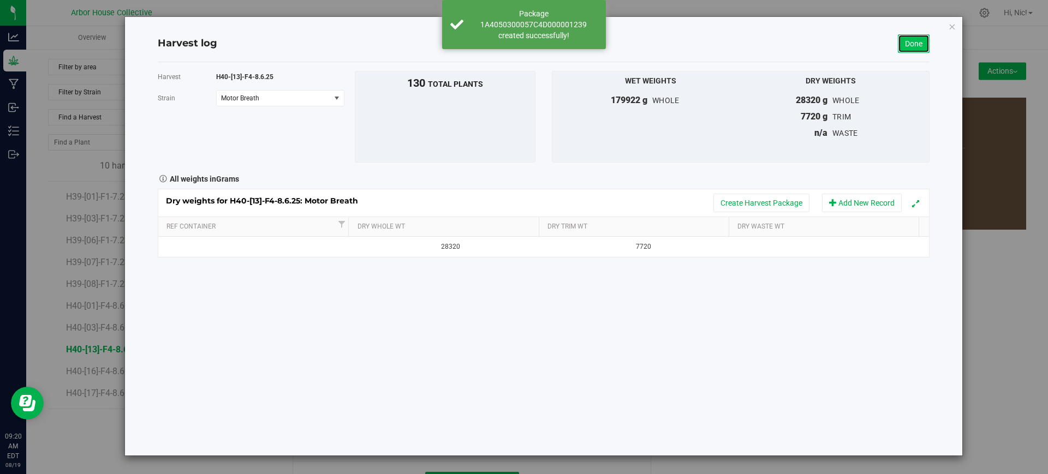
click at [909, 44] on link "Done" at bounding box center [914, 43] width 32 height 19
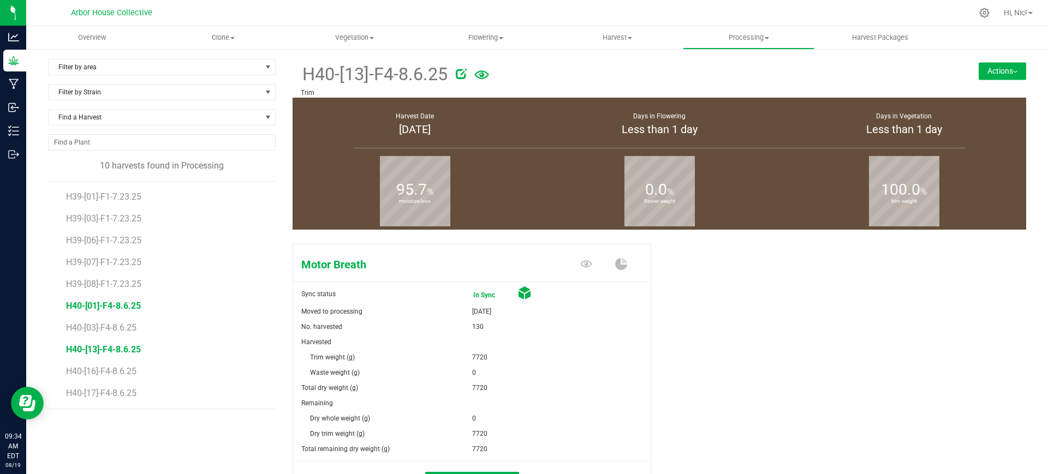
click at [121, 306] on span "H40-[01]-F4-8.6.25" at bounding box center [103, 306] width 75 height 10
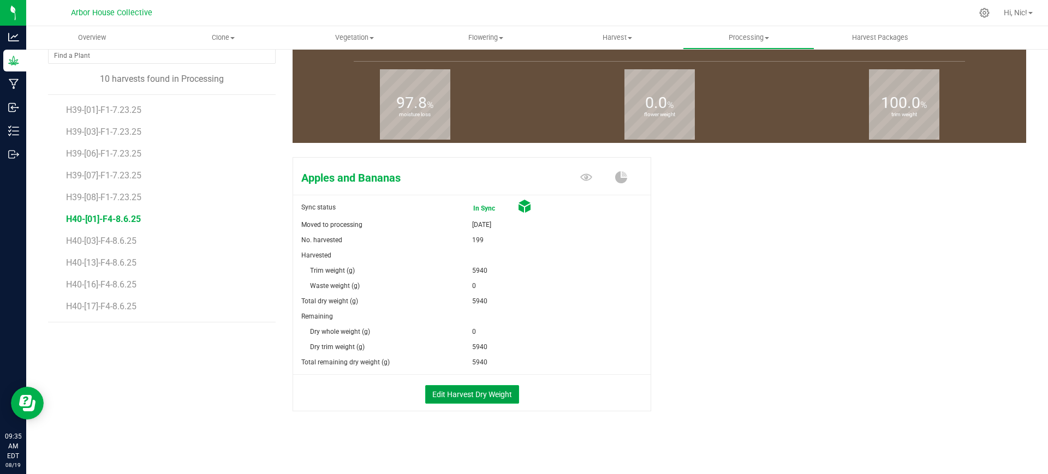
click at [453, 388] on button "Edit Harvest Dry Weight" at bounding box center [472, 394] width 94 height 19
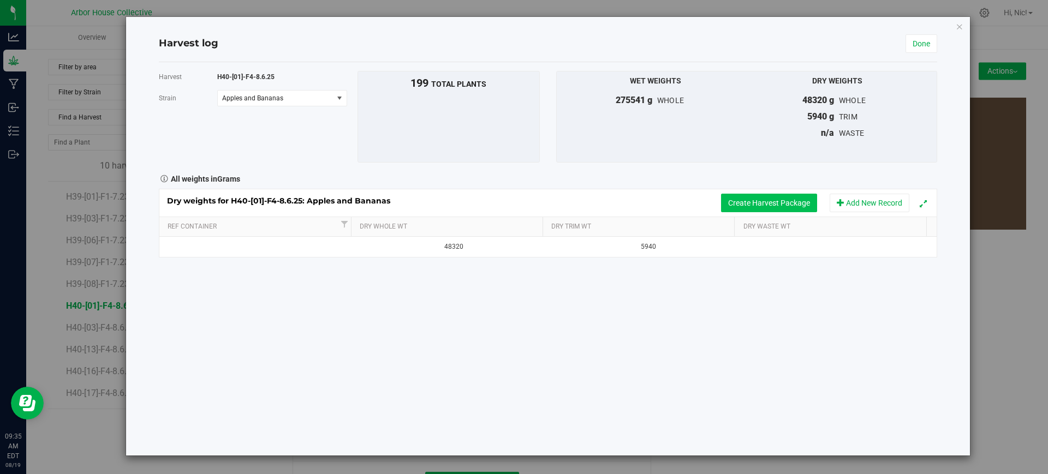
click at [777, 202] on button "Create Harvest Package" at bounding box center [769, 203] width 96 height 19
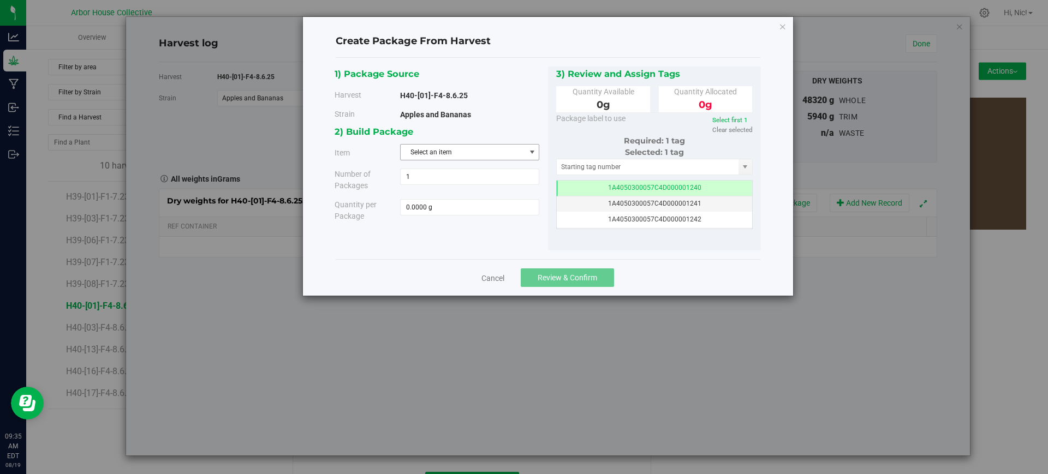
click at [479, 151] on span "Select an item" at bounding box center [463, 152] width 124 height 15
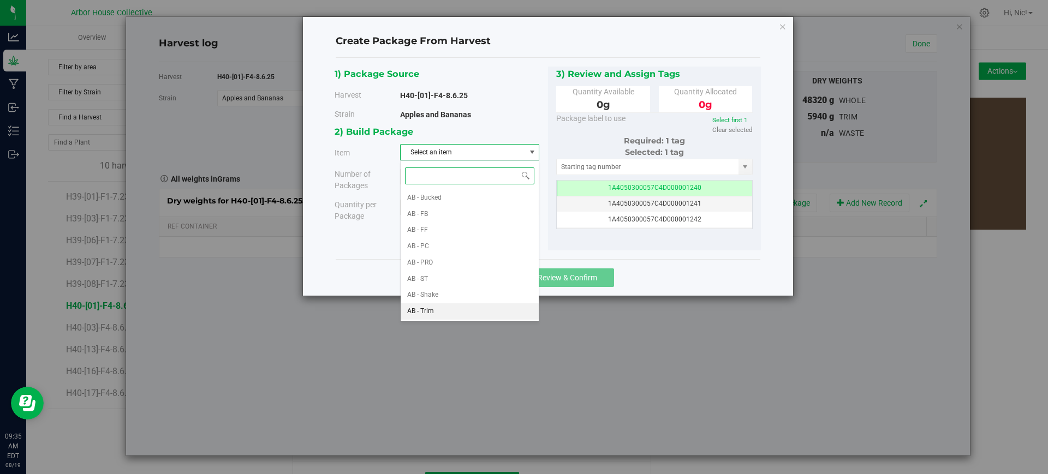
click at [462, 308] on li "AB - Trim" at bounding box center [470, 312] width 138 height 16
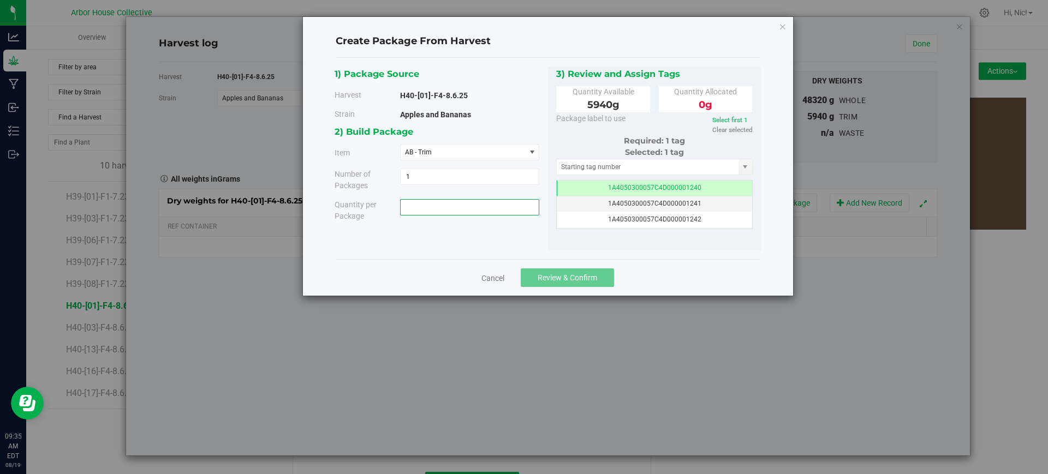
click at [444, 206] on span at bounding box center [469, 207] width 139 height 16
paste input "3040"
type input "3040"
type input "3040.0000 g"
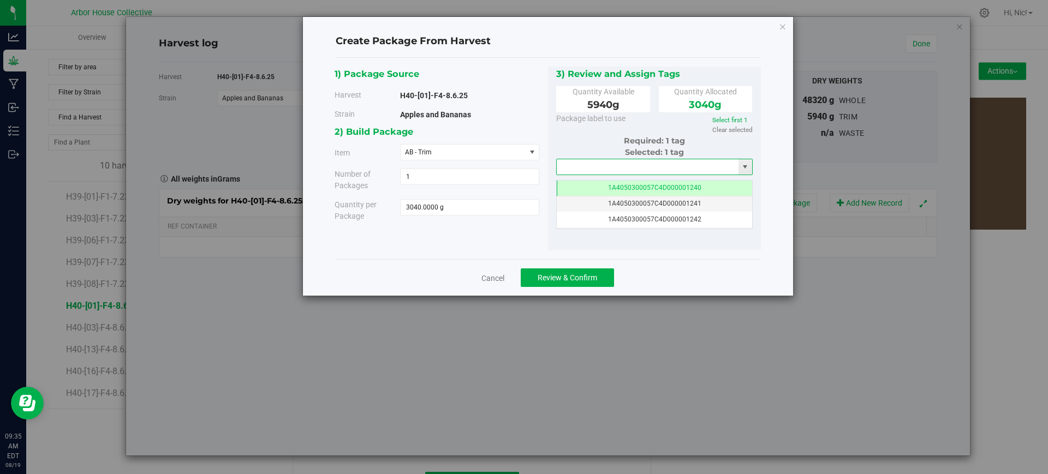
click at [641, 171] on input "text" at bounding box center [648, 166] width 182 height 15
paste input "1A4050300057C4D000001252"
click at [648, 191] on li "1A4050300057C4D000001252" at bounding box center [655, 185] width 196 height 16
type input "1A4050300057C4D000001252"
click at [559, 281] on span "Review & Confirm" at bounding box center [568, 277] width 60 height 9
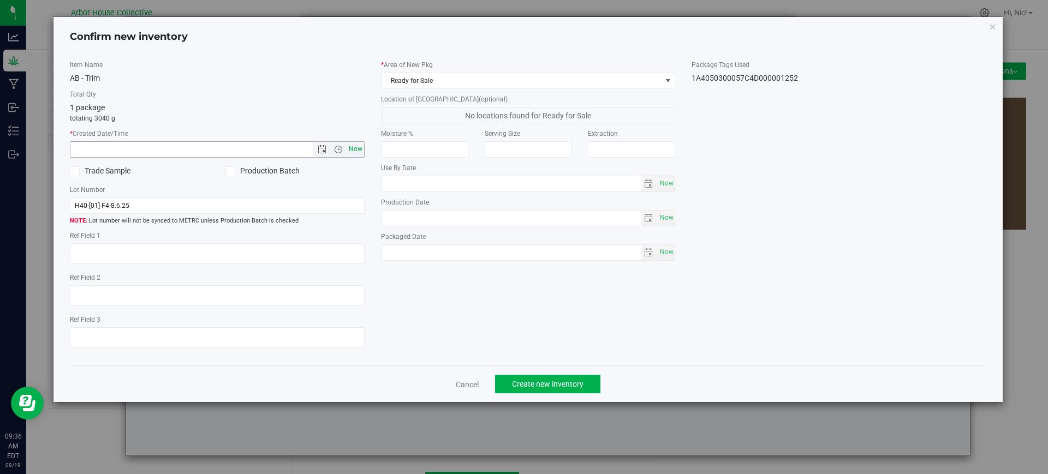
click at [353, 145] on span "Now" at bounding box center [355, 149] width 19 height 16
type input "[DATE] 9:36 AM"
click at [227, 202] on input "H40-[01]-F4-8.6.25" at bounding box center [217, 206] width 295 height 16
click at [430, 300] on div "Item Name AB - Trim Total Qty 1 package totaling 3040 g * Created Date/Time [DA…" at bounding box center [528, 209] width 933 height 298
click at [664, 80] on span at bounding box center [668, 80] width 9 height 9
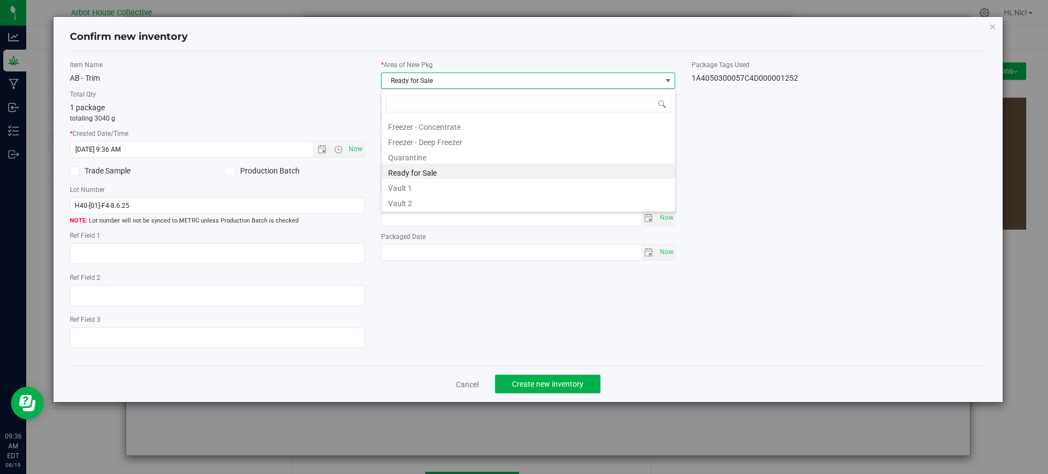
scroll to position [16, 295]
click at [430, 193] on li "Vault 1" at bounding box center [529, 186] width 294 height 15
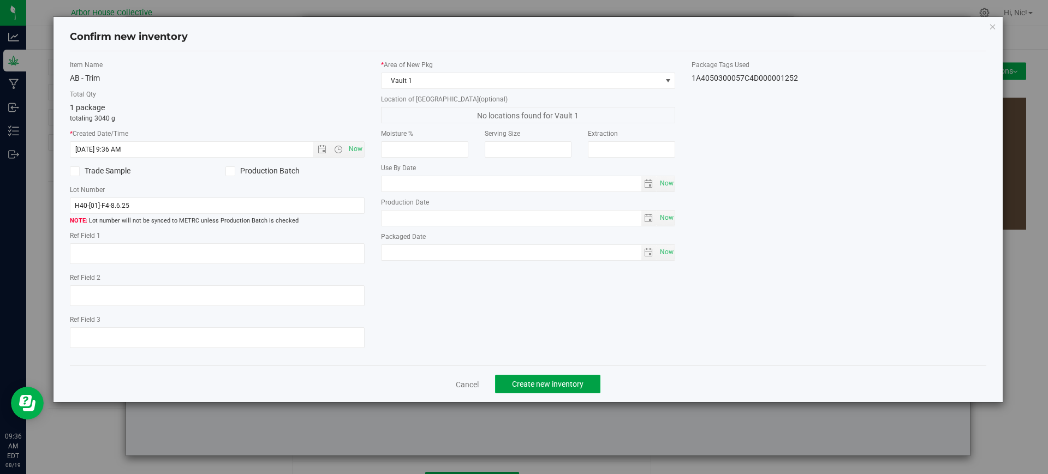
click at [549, 382] on span "Create new inventory" at bounding box center [548, 384] width 72 height 9
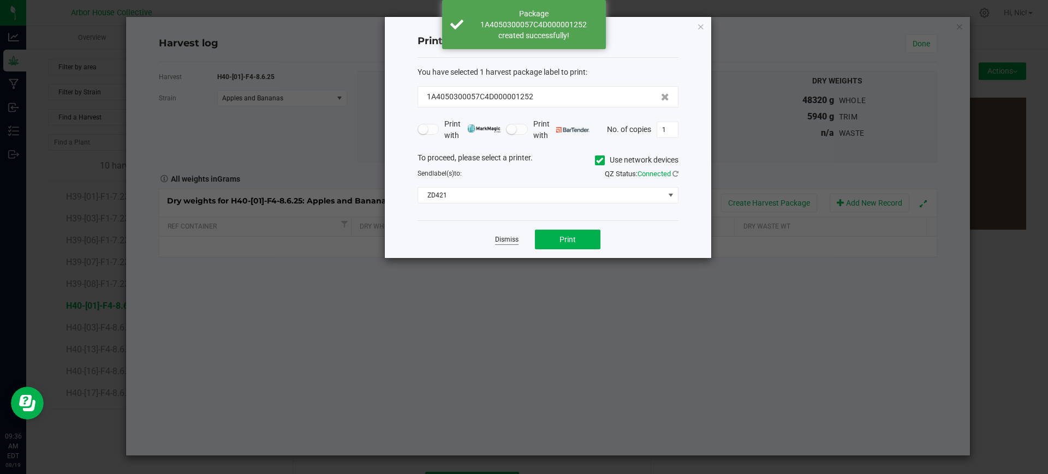
click at [501, 236] on link "Dismiss" at bounding box center [506, 239] width 23 height 9
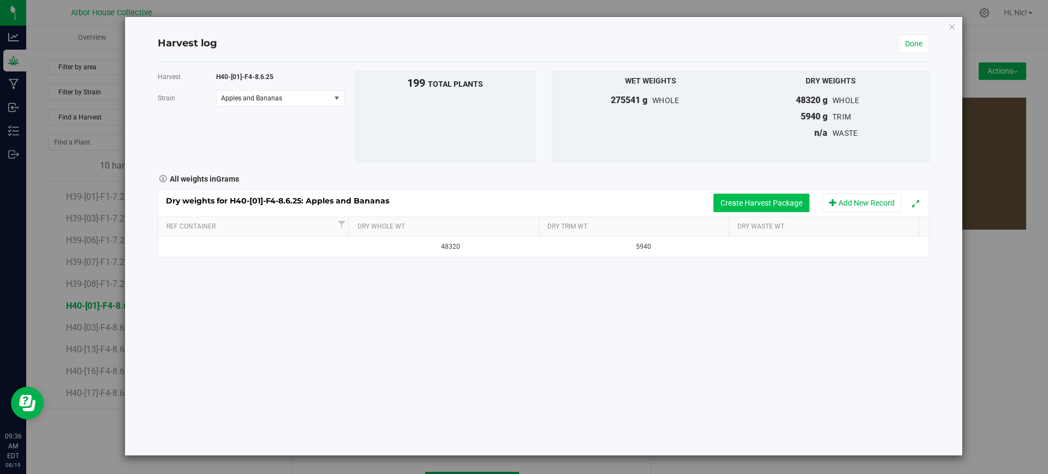
click at [783, 203] on button "Create Harvest Package" at bounding box center [761, 203] width 96 height 19
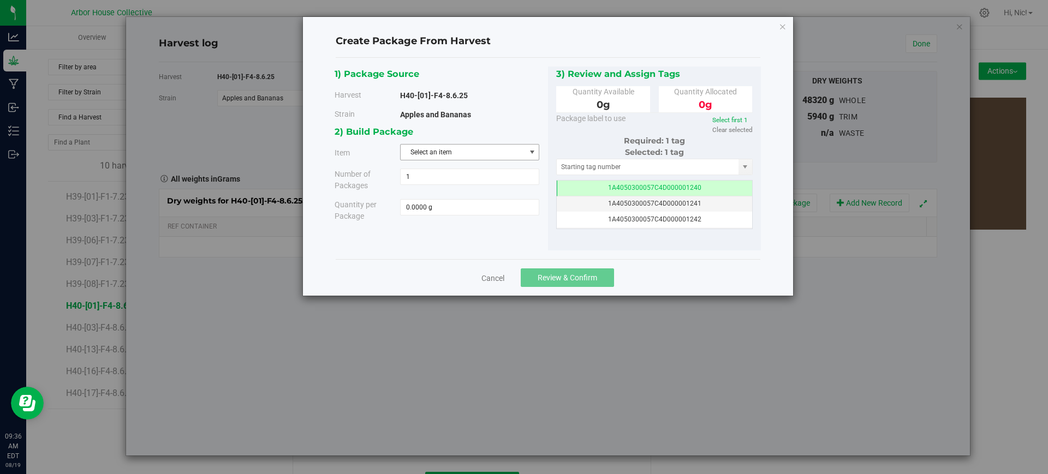
click at [475, 153] on span "Select an item" at bounding box center [463, 152] width 124 height 15
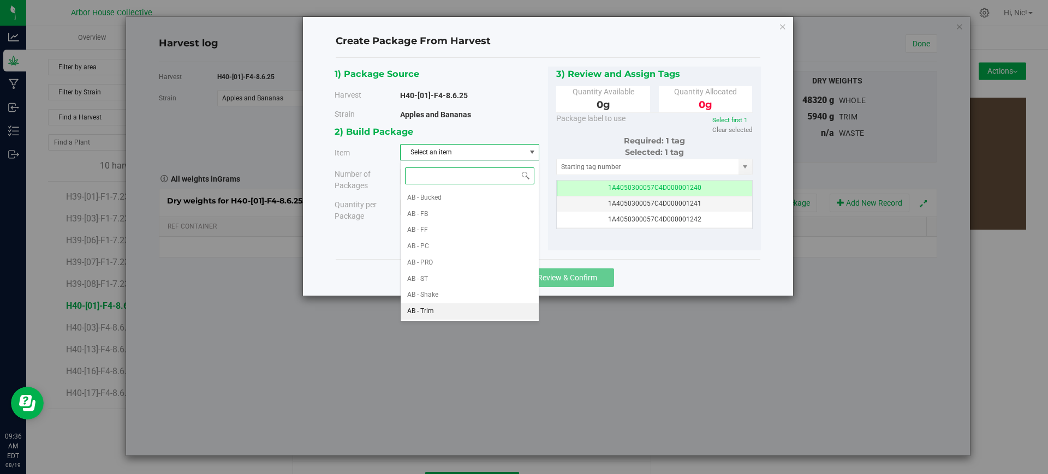
click at [445, 312] on li "AB - Trim" at bounding box center [470, 312] width 138 height 16
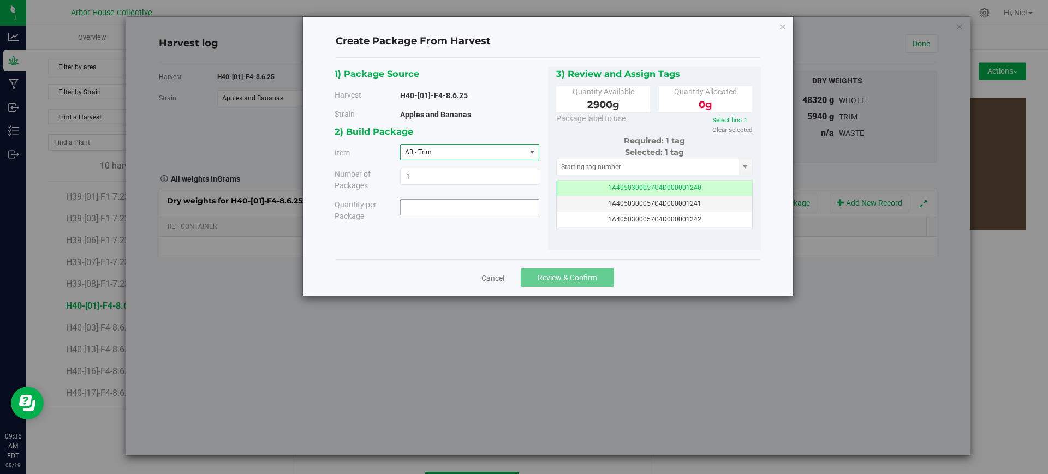
click at [442, 209] on span at bounding box center [469, 207] width 139 height 16
paste input "2900"
type input "2900"
type input "2900.0000 g"
click at [610, 169] on input "text" at bounding box center [648, 166] width 182 height 15
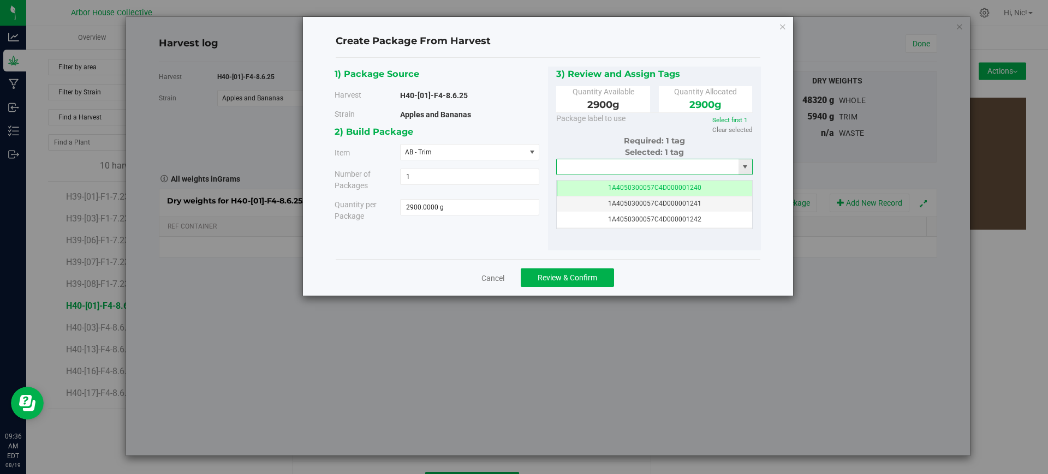
paste input "1A4050300057C4D000001253"
click at [616, 185] on li "1A4050300057C4D000001253" at bounding box center [655, 185] width 196 height 16
type input "1A4050300057C4D000001253"
click at [579, 278] on span "Review & Confirm" at bounding box center [568, 277] width 60 height 9
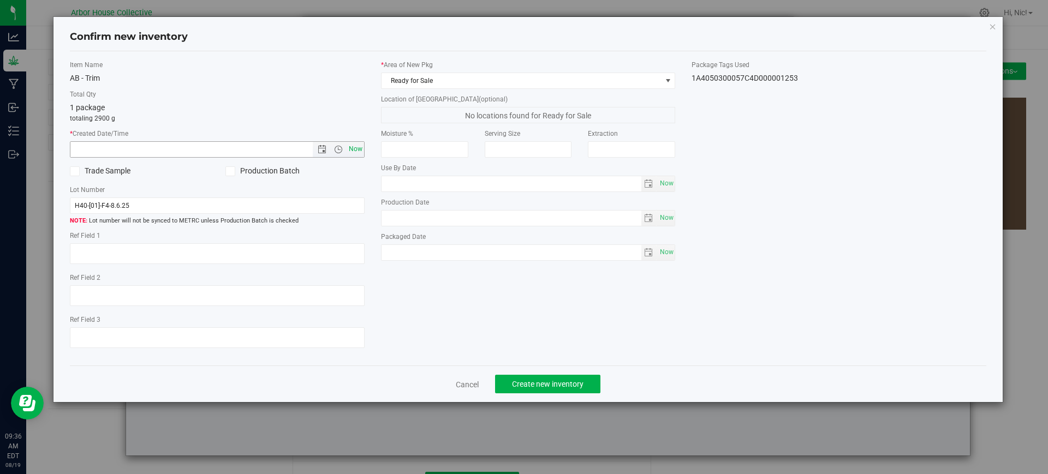
click at [355, 146] on span "Now" at bounding box center [355, 149] width 19 height 16
type input "[DATE] 9:36 AM"
click at [665, 82] on span at bounding box center [668, 80] width 9 height 9
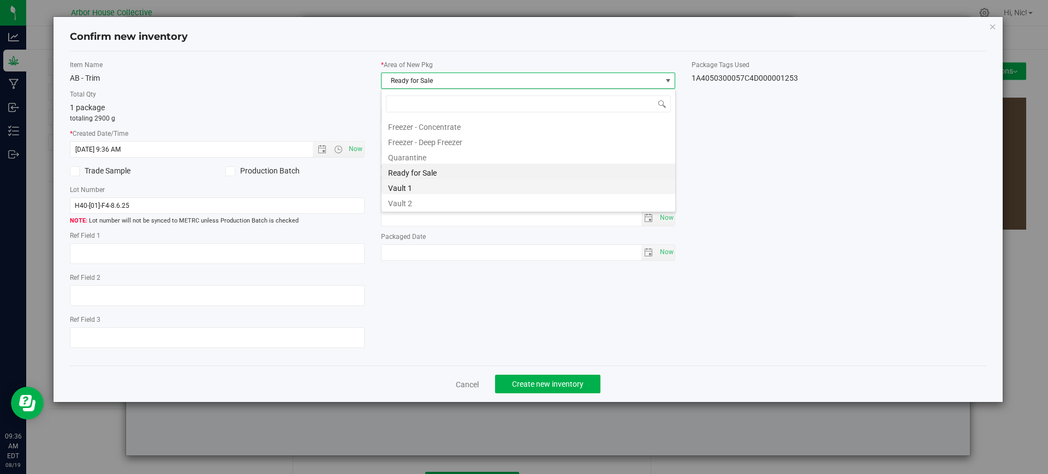
click at [465, 188] on li "Vault 1" at bounding box center [529, 186] width 294 height 15
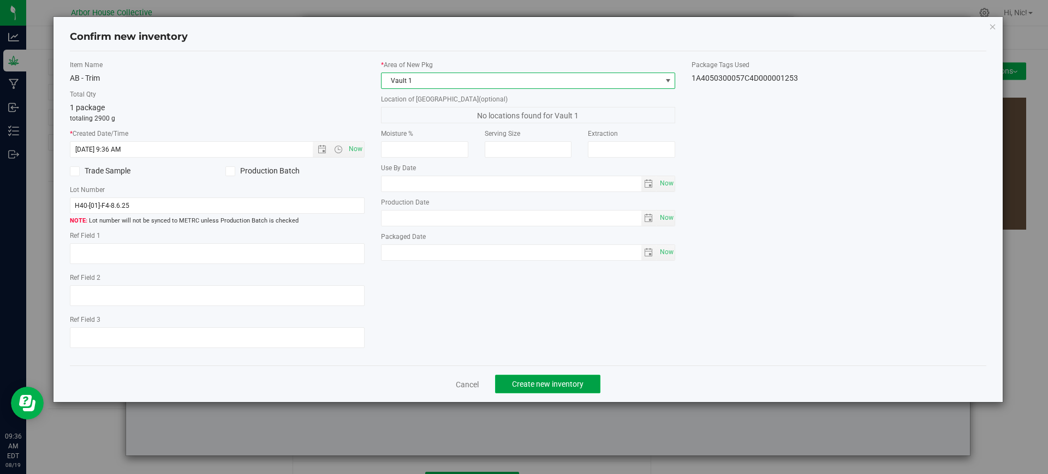
click at [563, 380] on span "Create new inventory" at bounding box center [548, 384] width 72 height 9
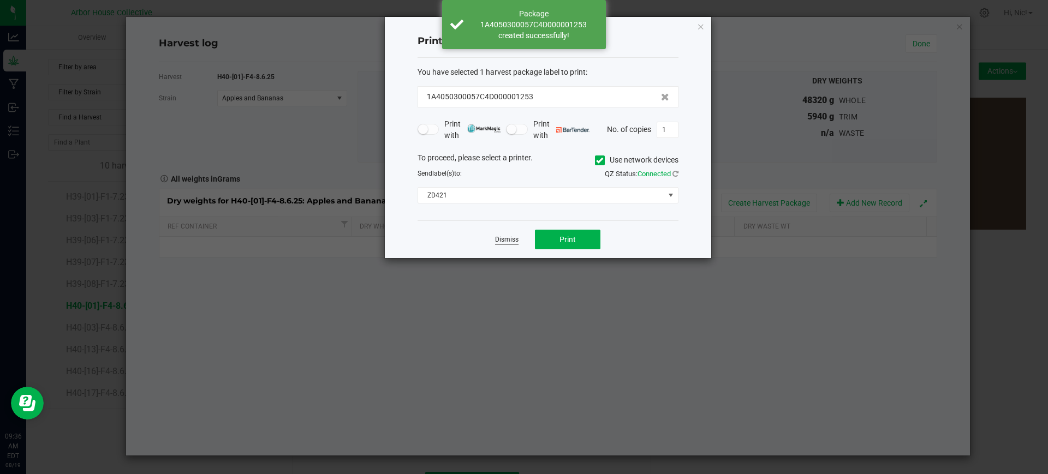
click at [499, 237] on link "Dismiss" at bounding box center [506, 239] width 23 height 9
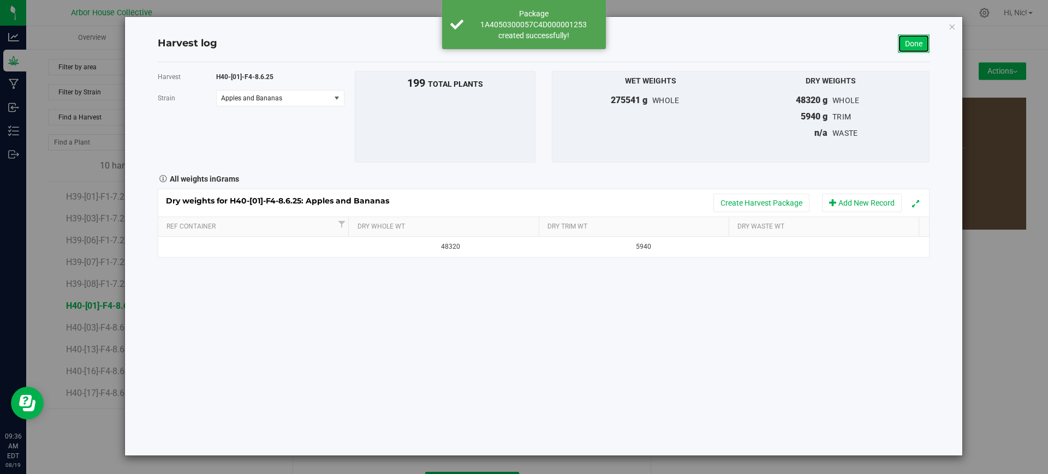
click at [902, 49] on link "Done" at bounding box center [914, 43] width 32 height 19
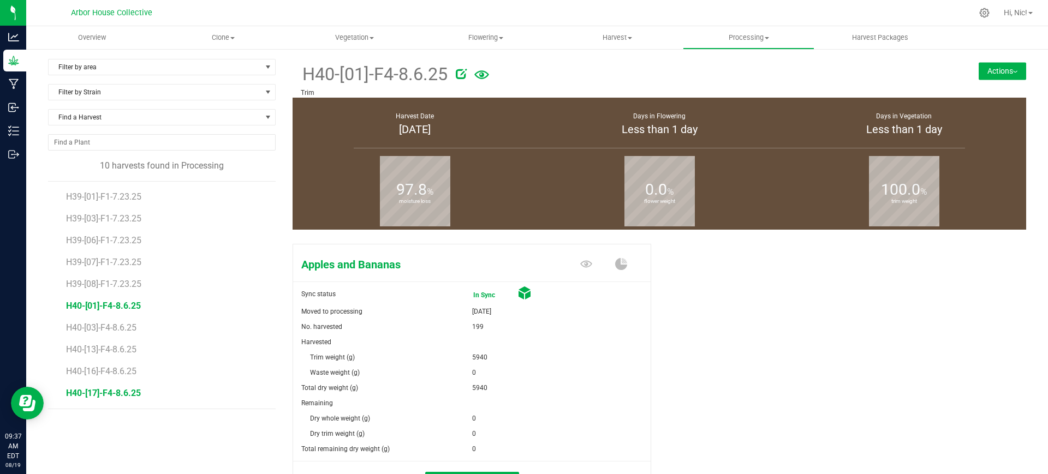
click at [102, 394] on span "H40-[17]-F4-8.6.25" at bounding box center [103, 393] width 75 height 10
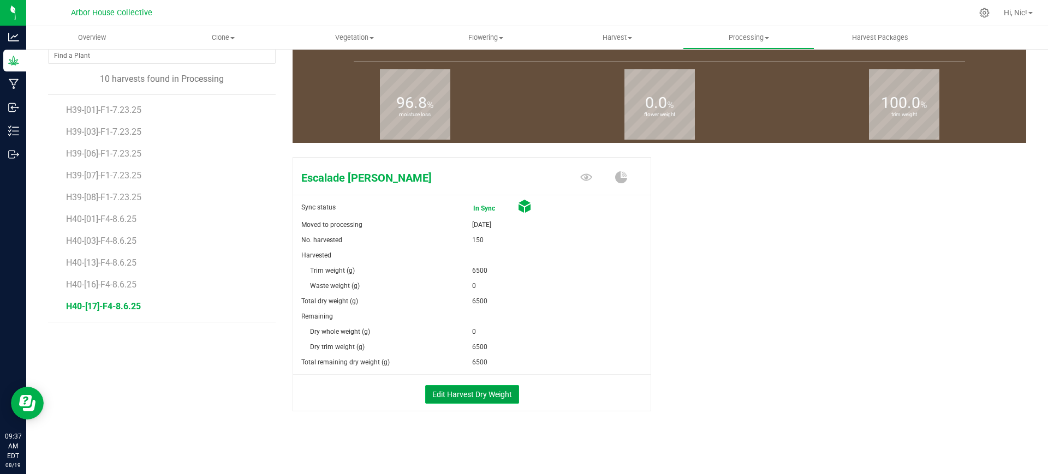
click at [500, 391] on button "Edit Harvest Dry Weight" at bounding box center [472, 394] width 94 height 19
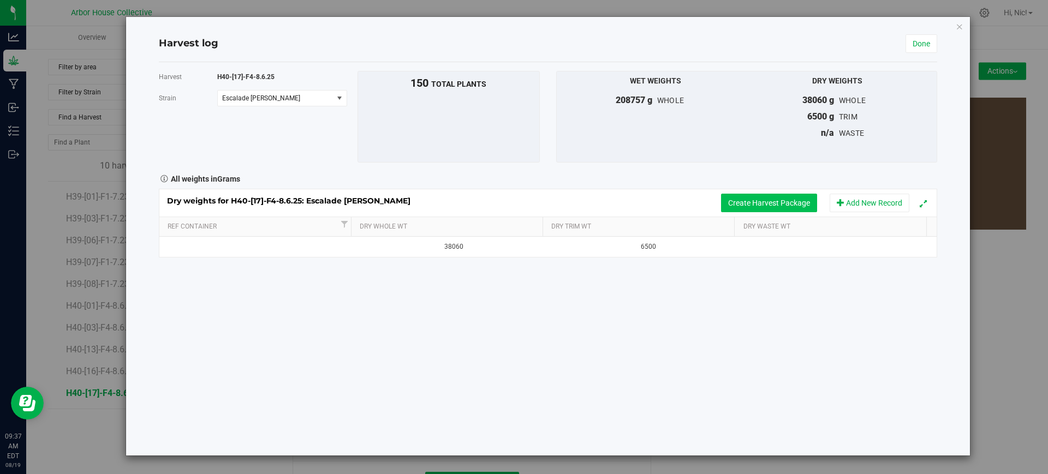
click at [795, 200] on button "Create Harvest Package" at bounding box center [769, 203] width 96 height 19
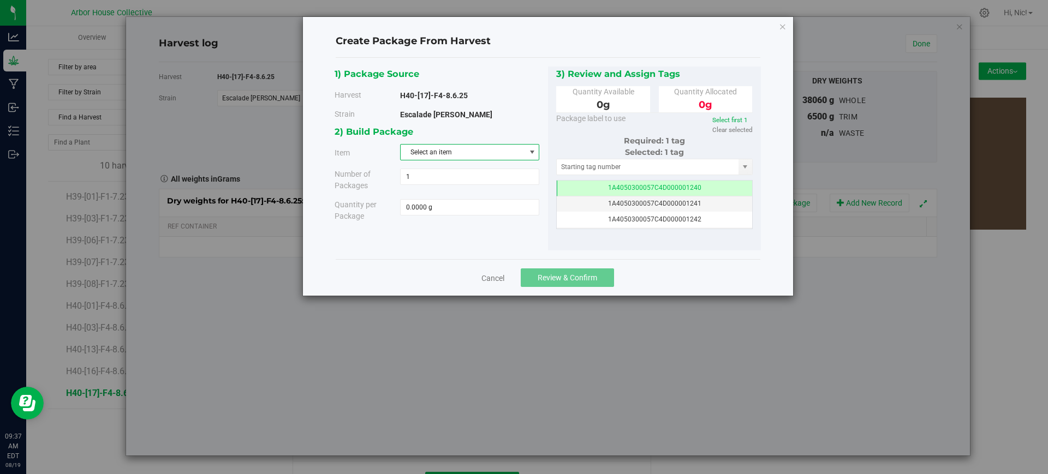
click at [434, 152] on span "Select an item" at bounding box center [463, 152] width 124 height 15
click at [431, 282] on span "ER - Trim" at bounding box center [420, 279] width 26 height 14
click at [515, 212] on span at bounding box center [469, 207] width 139 height 16
paste input "3280"
type input "3280"
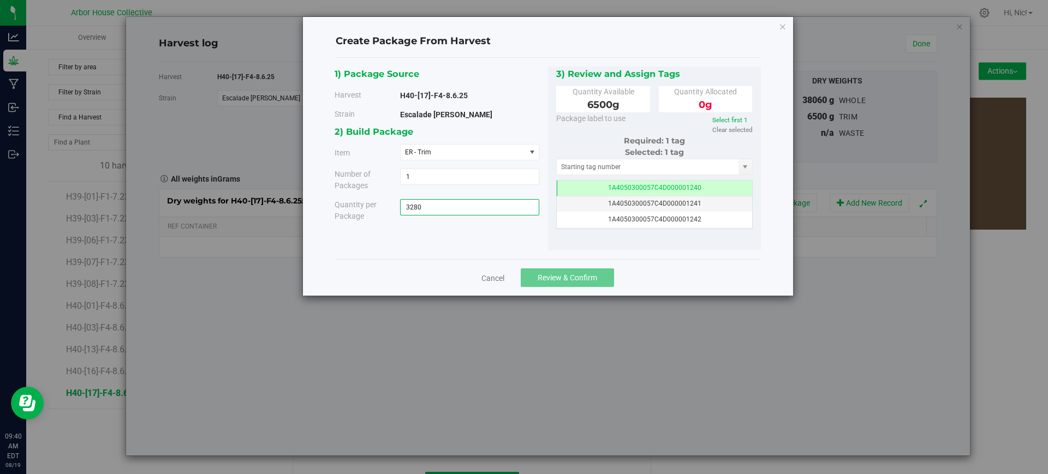
type input "3280.0000 g"
click at [640, 169] on input "text" at bounding box center [648, 166] width 182 height 15
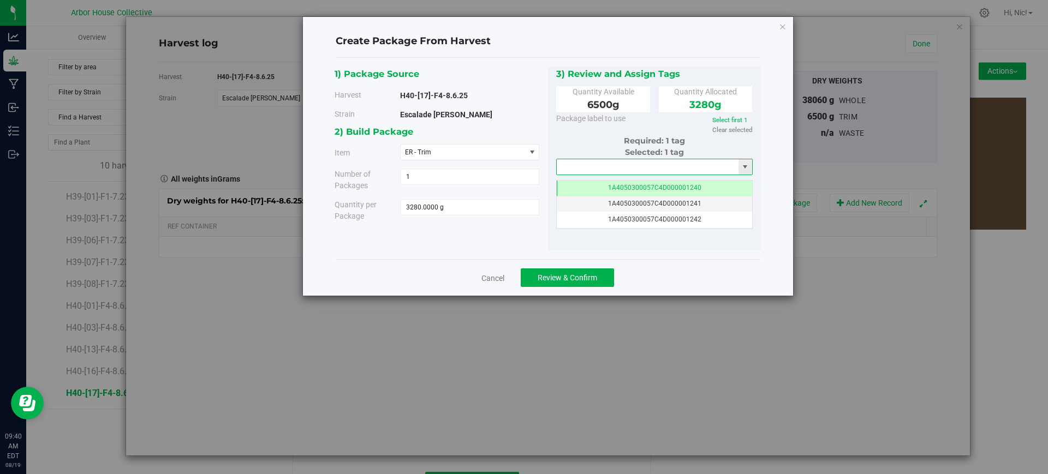
paste input "1A4050300057C4D000001254"
click at [646, 183] on li "1A4050300057C4D000001254" at bounding box center [655, 185] width 196 height 16
type input "1A4050300057C4D000001254"
click at [600, 280] on button "Review & Confirm" at bounding box center [567, 278] width 93 height 19
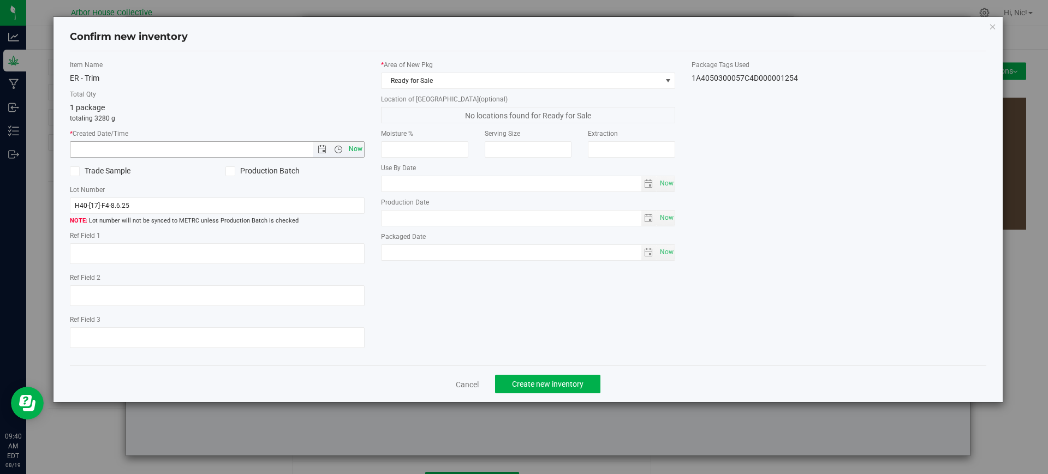
click at [350, 149] on span "Now" at bounding box center [355, 149] width 19 height 16
type input "[DATE] 9:40 AM"
click at [576, 79] on span "Ready for Sale" at bounding box center [522, 80] width 280 height 15
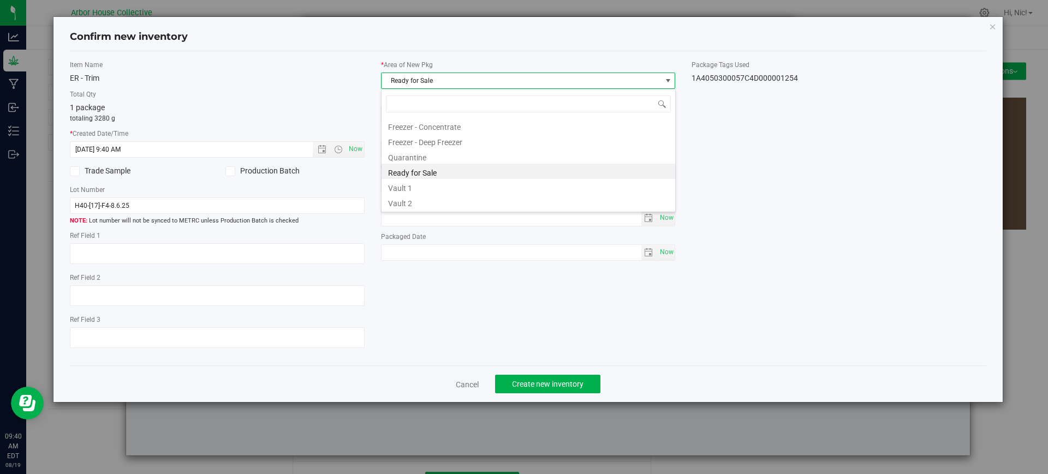
scroll to position [16, 295]
click at [490, 187] on li "Vault 1" at bounding box center [529, 186] width 294 height 15
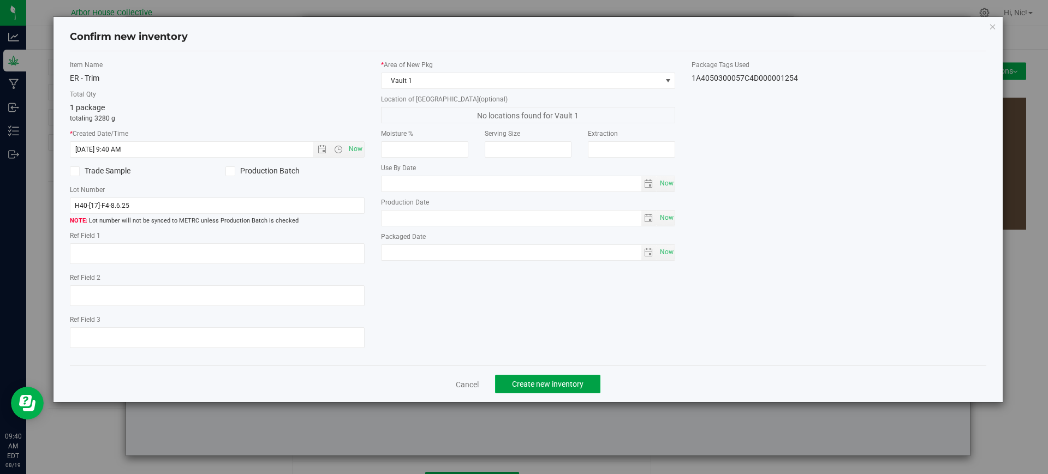
click at [557, 380] on span "Create new inventory" at bounding box center [548, 384] width 72 height 9
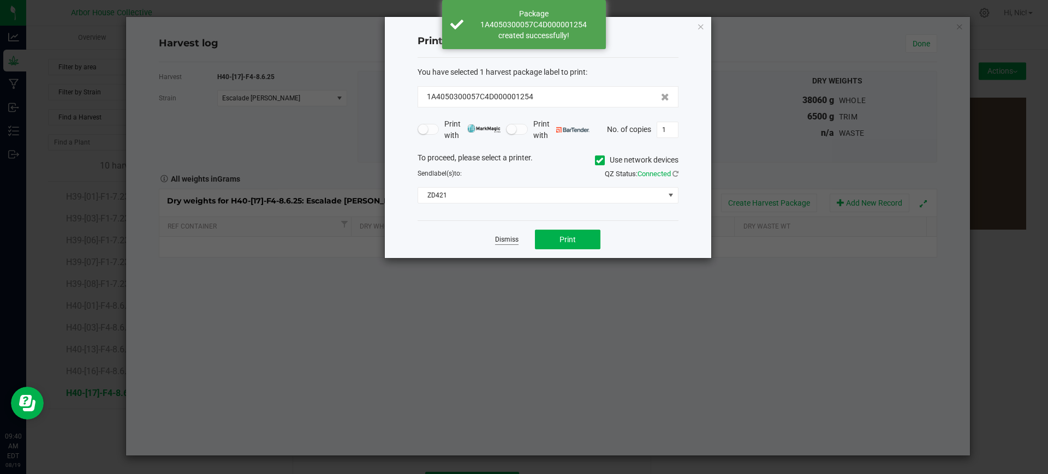
click at [510, 236] on link "Dismiss" at bounding box center [506, 239] width 23 height 9
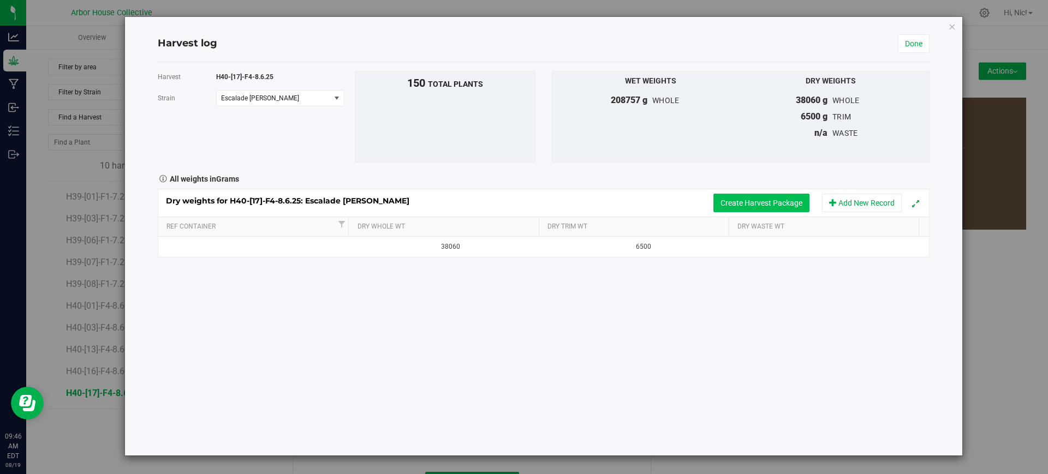
click at [758, 212] on button "Create Harvest Package" at bounding box center [761, 203] width 96 height 19
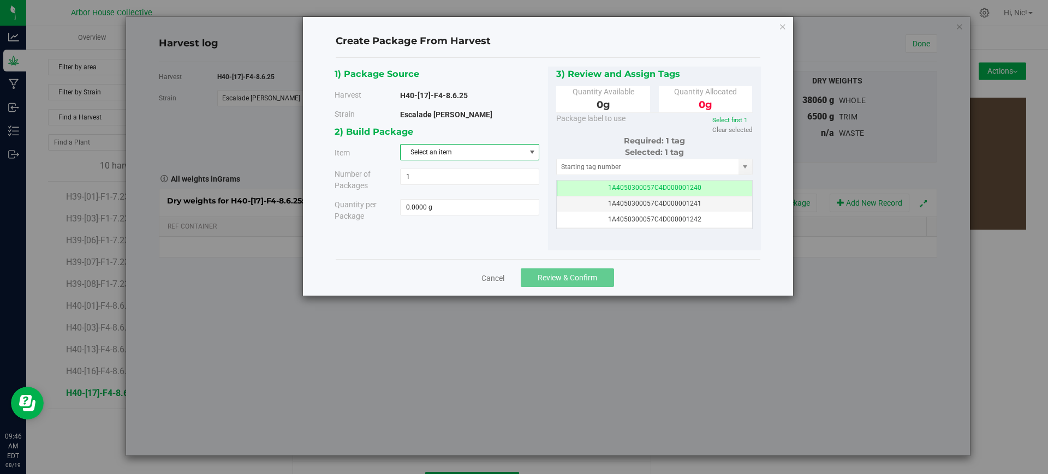
click at [498, 152] on span "Select an item" at bounding box center [463, 152] width 124 height 15
click at [441, 277] on li "ER - Trim" at bounding box center [470, 279] width 138 height 16
click at [448, 204] on span at bounding box center [469, 207] width 139 height 16
type input "0.0000 g"
click at [464, 213] on span at bounding box center [469, 207] width 139 height 16
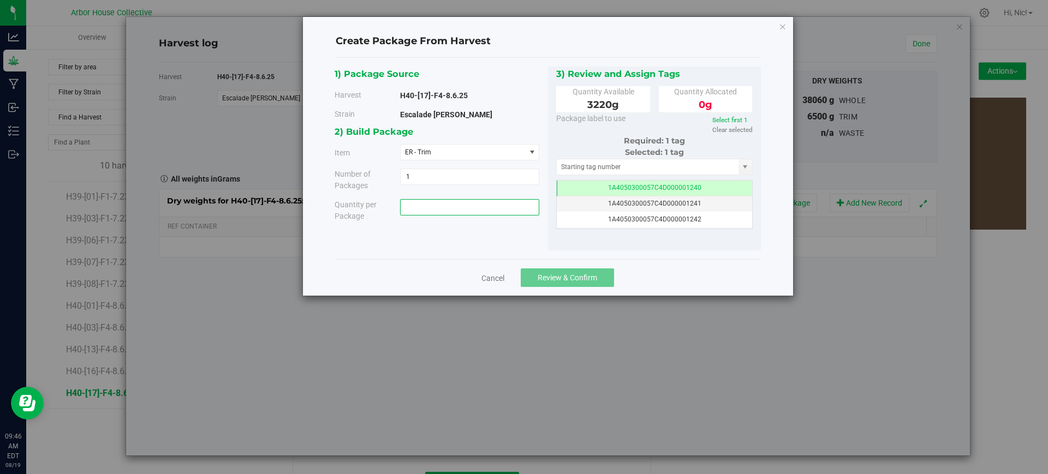
paste input "3220"
type input "3220"
type input "3220.0000 g"
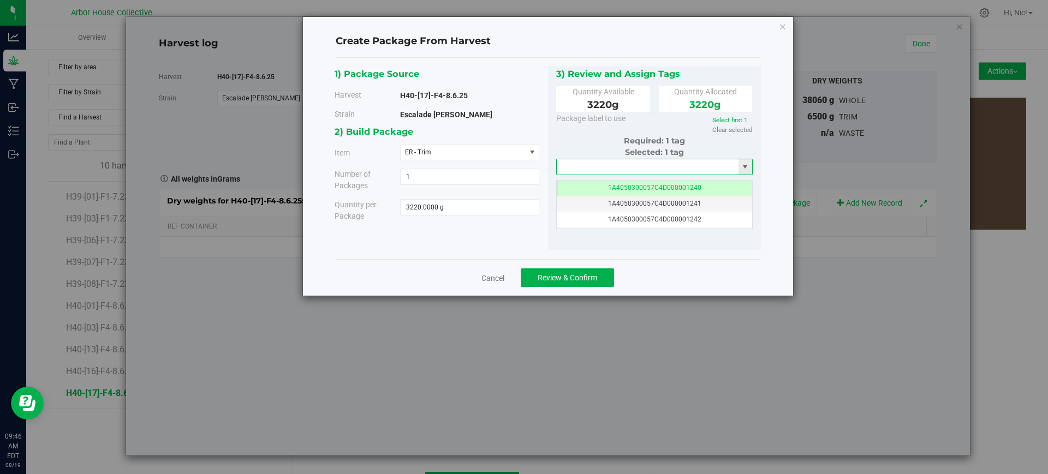
click at [615, 166] on input "text" at bounding box center [648, 166] width 182 height 15
paste input "1A4050300057C4D000001255"
click at [624, 186] on li "1A4050300057C4D000001255" at bounding box center [655, 185] width 196 height 16
type input "1A4050300057C4D000001255"
click at [594, 278] on span "Review & Confirm" at bounding box center [568, 277] width 60 height 9
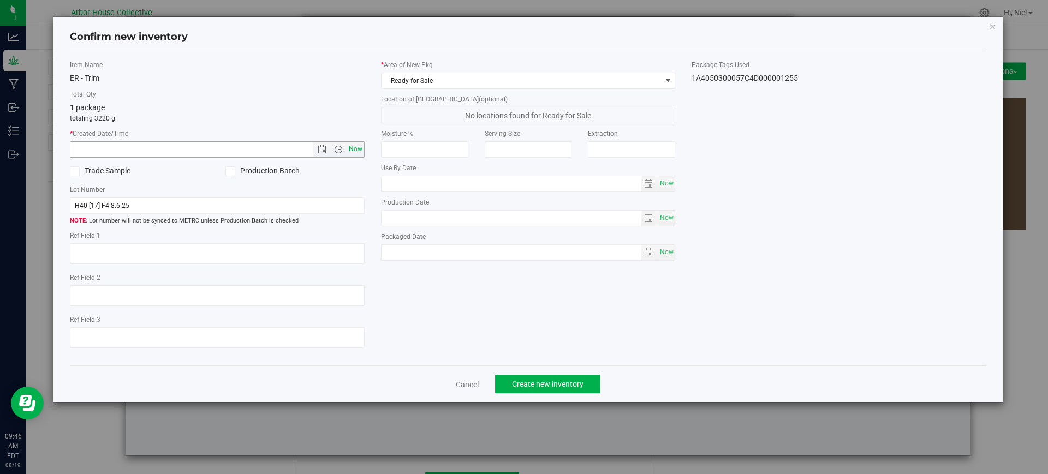
click at [355, 148] on span "Now" at bounding box center [355, 149] width 19 height 16
type input "[DATE] 9:46 AM"
click at [680, 80] on div "* Area of [GEOGRAPHIC_DATA] Ready for Sale Location of [GEOGRAPHIC_DATA] (optio…" at bounding box center [528, 163] width 311 height 206
click at [666, 80] on span at bounding box center [668, 80] width 9 height 9
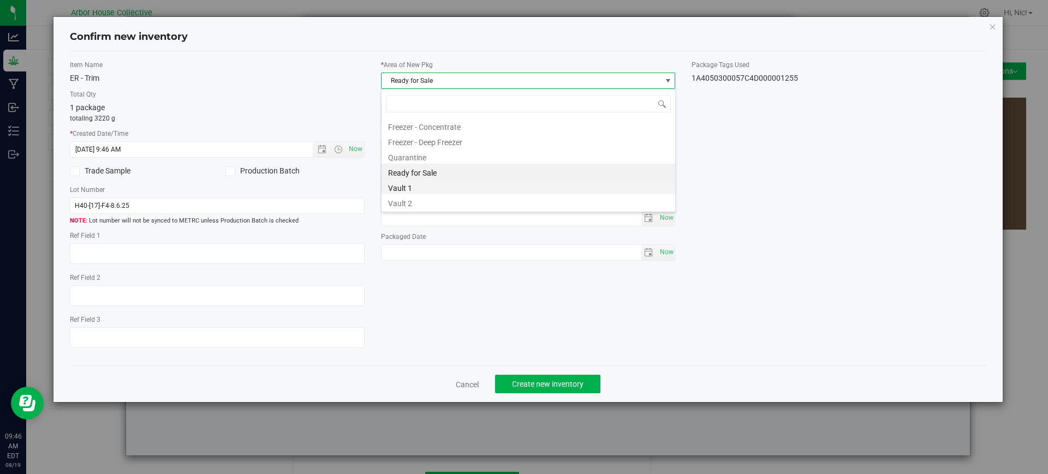
click at [424, 182] on li "Vault 1" at bounding box center [529, 186] width 294 height 15
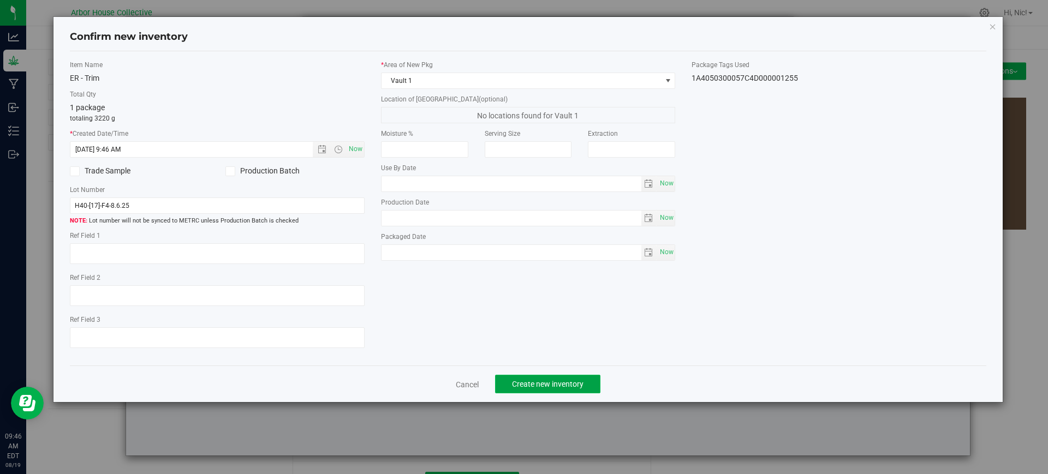
click at [582, 384] on span "Create new inventory" at bounding box center [548, 384] width 72 height 9
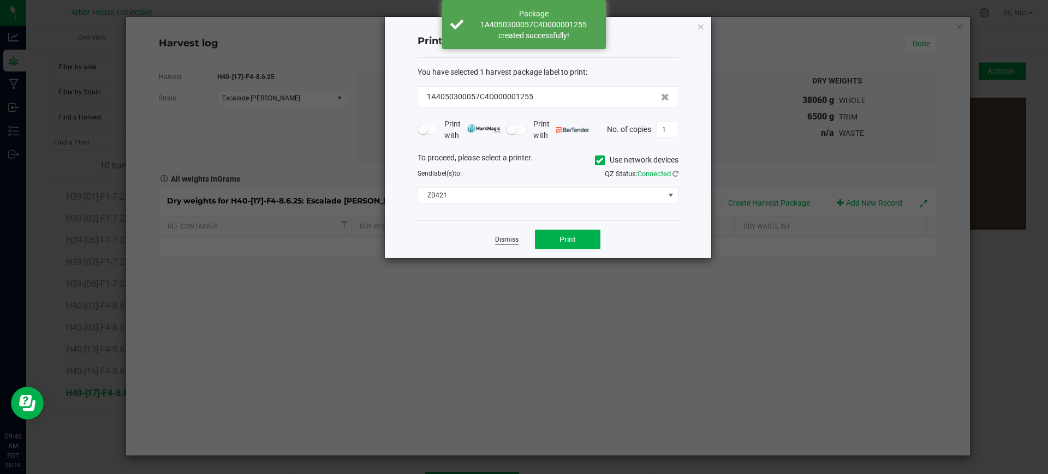
click at [512, 244] on link "Dismiss" at bounding box center [506, 239] width 23 height 9
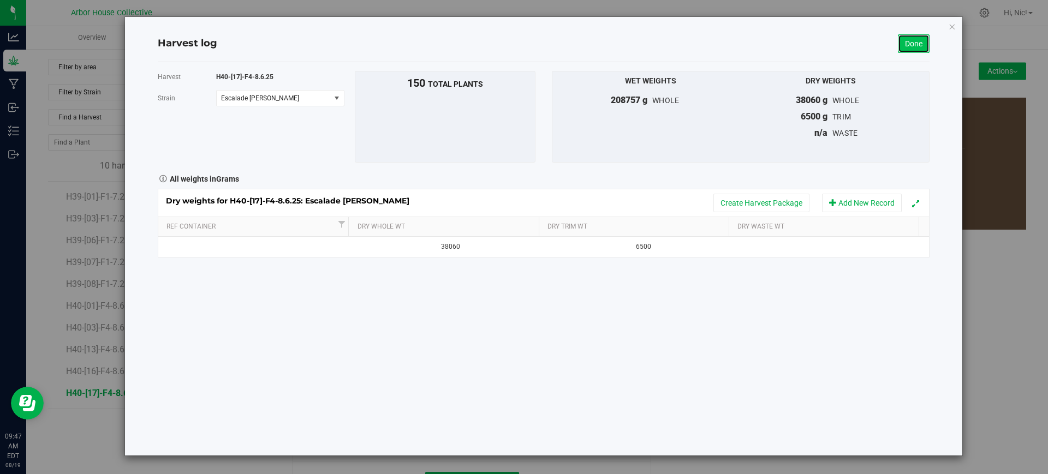
click at [909, 47] on link "Done" at bounding box center [914, 43] width 32 height 19
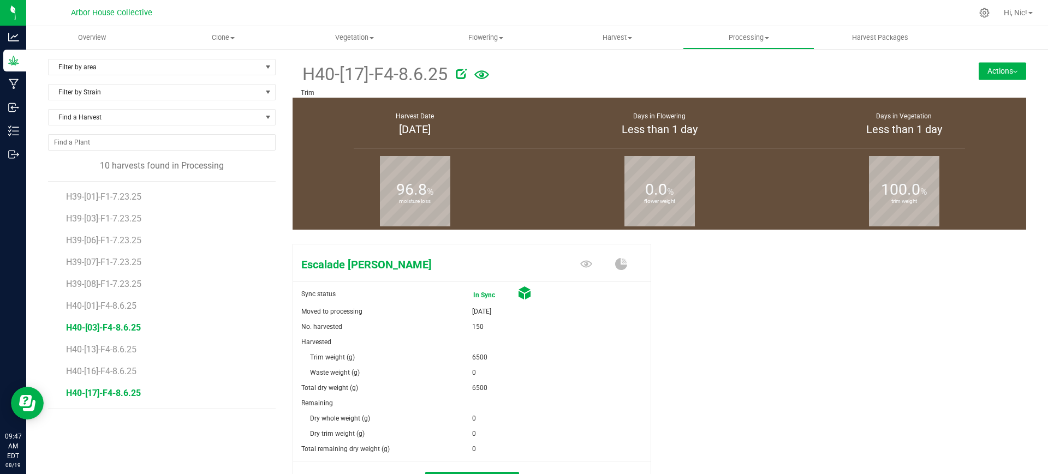
click at [123, 326] on span "H40-[03]-F4-8.6.25" at bounding box center [103, 328] width 75 height 10
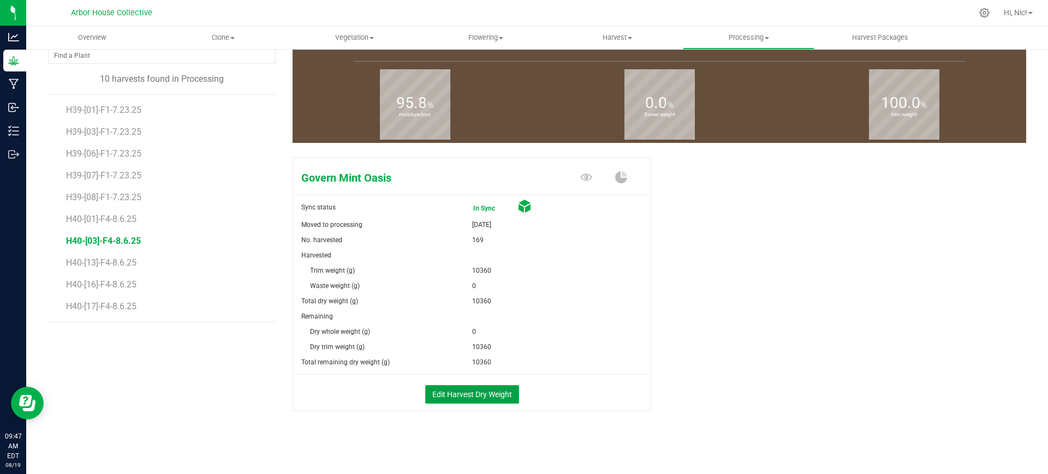
click at [492, 391] on button "Edit Harvest Dry Weight" at bounding box center [472, 394] width 94 height 19
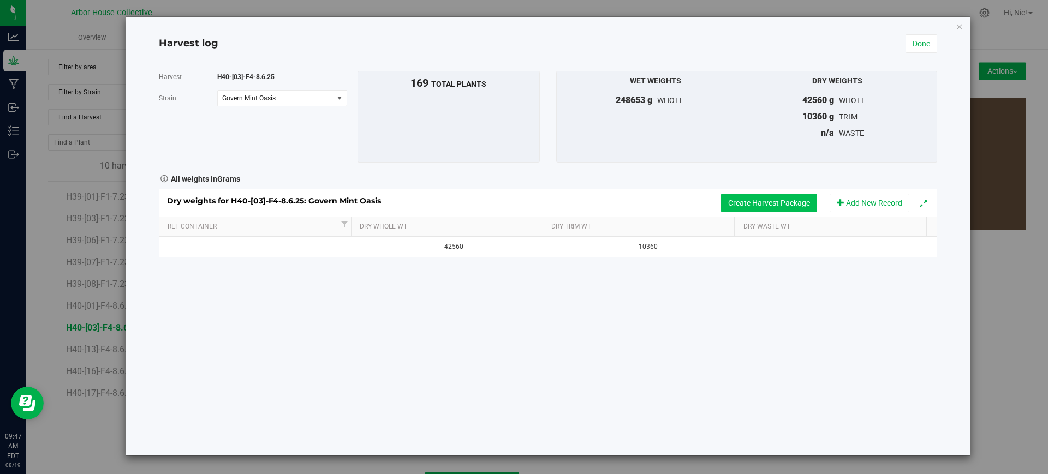
click at [774, 205] on button "Create Harvest Package" at bounding box center [769, 203] width 96 height 19
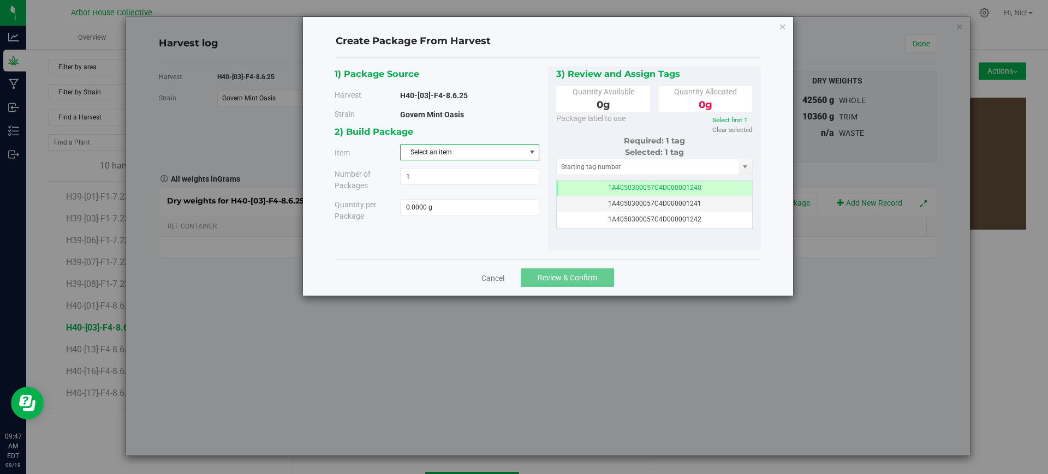
click at [438, 153] on span "Select an item" at bounding box center [463, 152] width 124 height 15
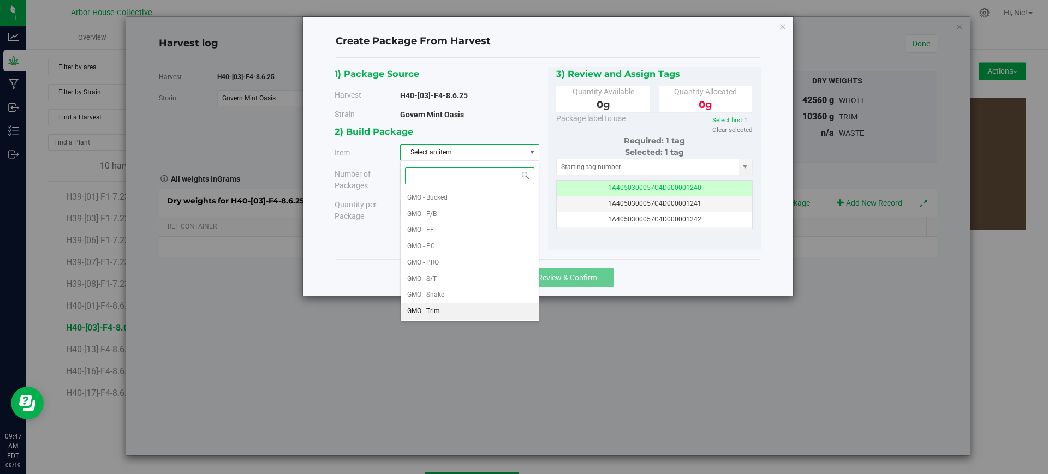
click at [449, 310] on li "GMO - Trim" at bounding box center [470, 312] width 138 height 16
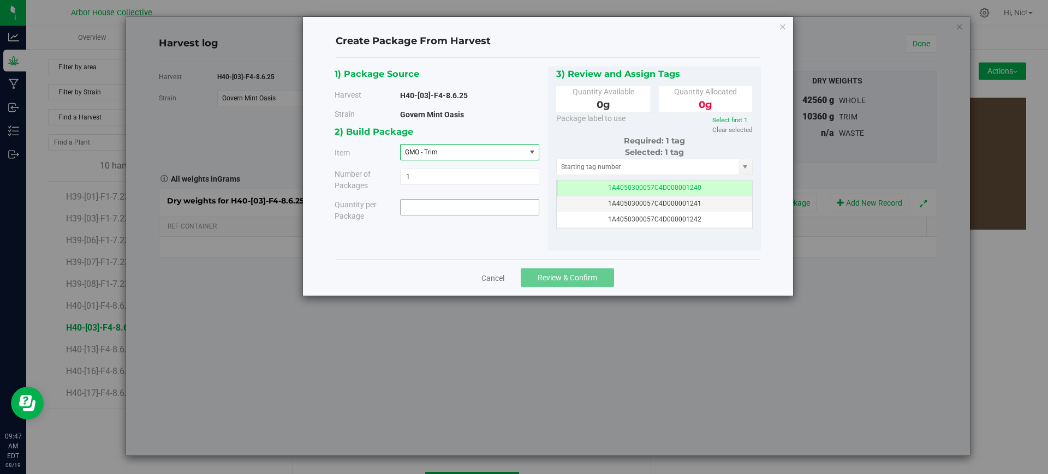
click at [444, 206] on span at bounding box center [469, 207] width 139 height 16
paste input "5480"
type input "5480"
type input "5480.0000 g"
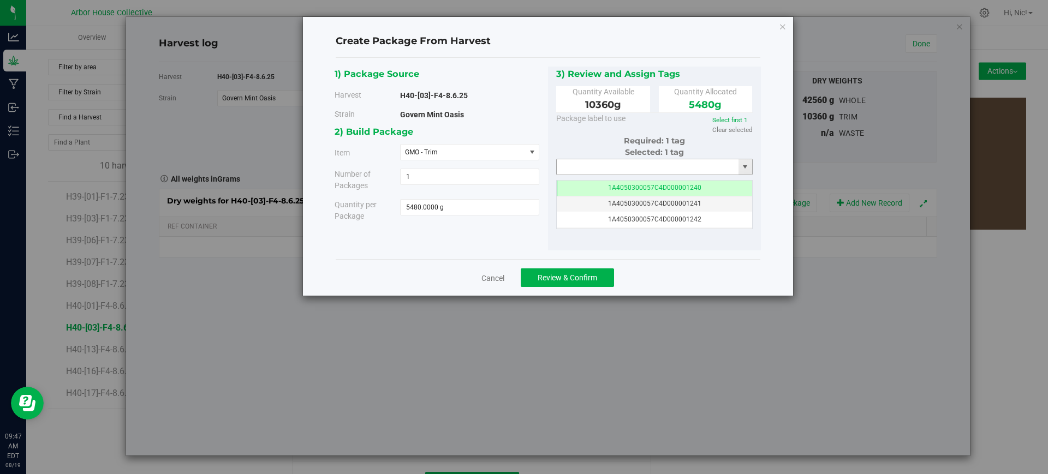
click at [644, 162] on input "text" at bounding box center [648, 166] width 182 height 15
paste input "1A4050300057C4D000001256"
click at [645, 185] on li "1A4050300057C4D000001256" at bounding box center [655, 185] width 196 height 16
type input "1A4050300057C4D000001256"
click at [587, 278] on span "Review & Confirm" at bounding box center [568, 277] width 60 height 9
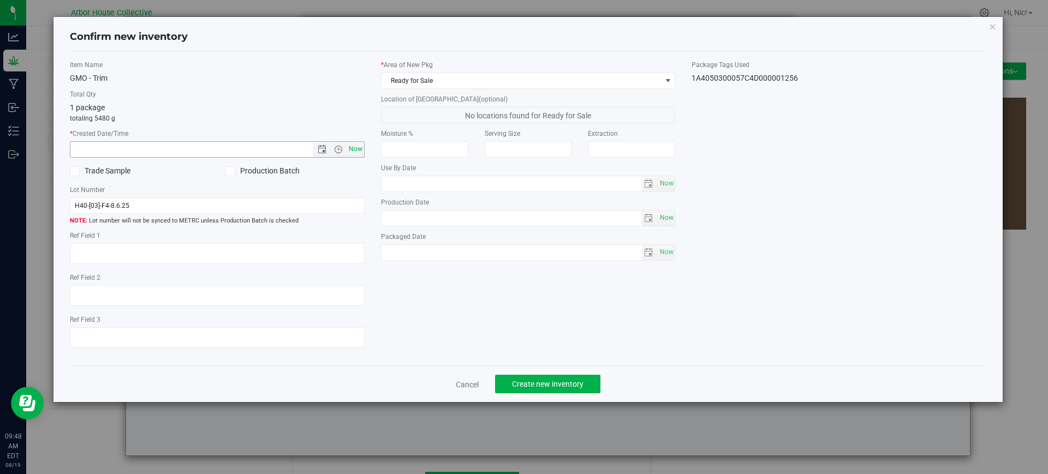
click at [353, 150] on span "Now" at bounding box center [355, 149] width 19 height 16
type input "[DATE] 9:48 AM"
click at [630, 81] on span "Ready for Sale" at bounding box center [522, 80] width 280 height 15
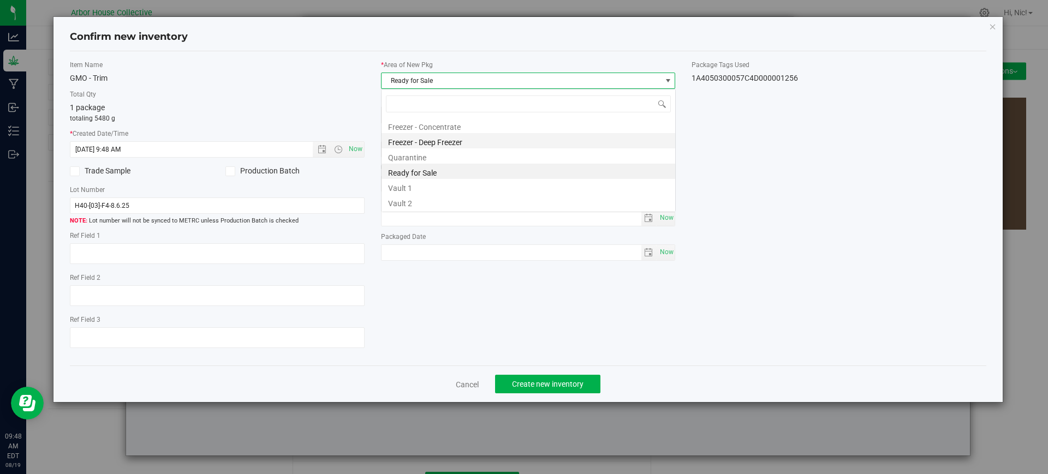
scroll to position [16, 295]
click at [431, 189] on li "Vault 1" at bounding box center [529, 186] width 294 height 15
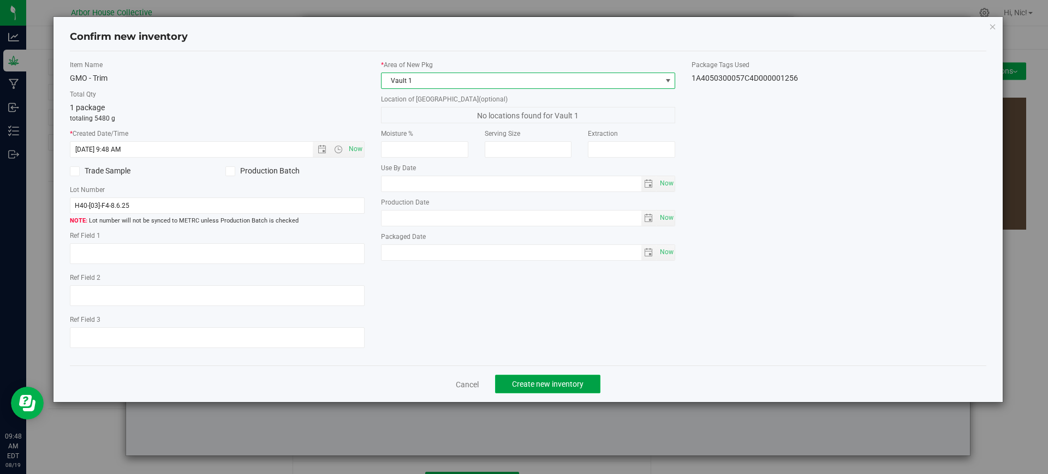
click at [571, 392] on button "Create new inventory" at bounding box center [547, 384] width 105 height 19
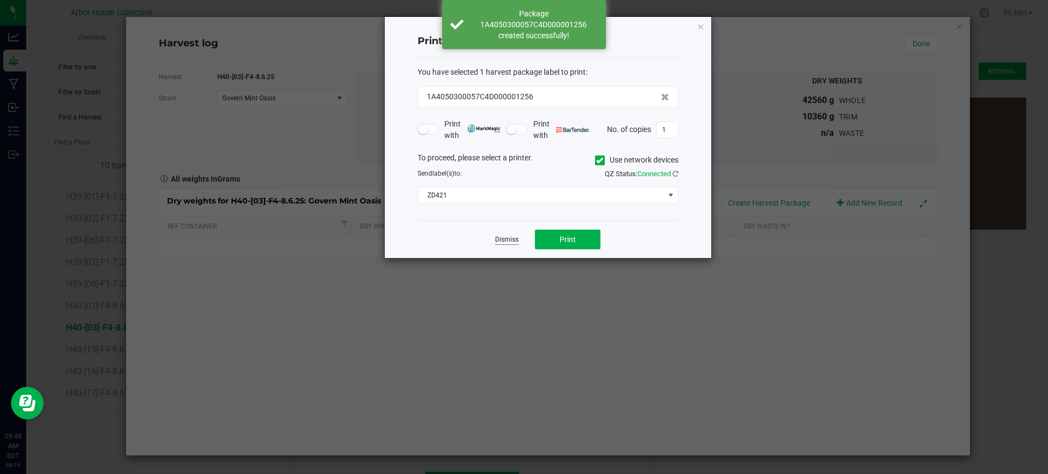
click at [495, 240] on link "Dismiss" at bounding box center [506, 239] width 23 height 9
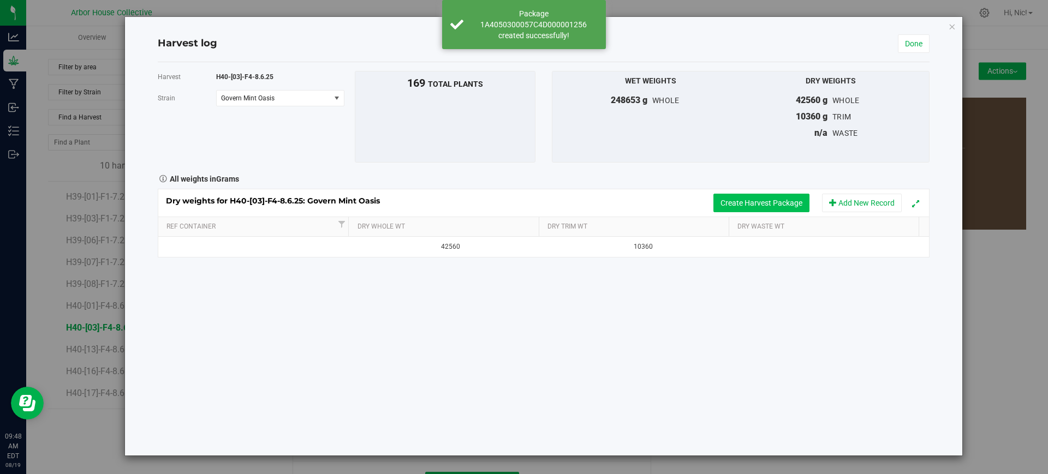
click at [746, 197] on button "Create Harvest Package" at bounding box center [761, 203] width 96 height 19
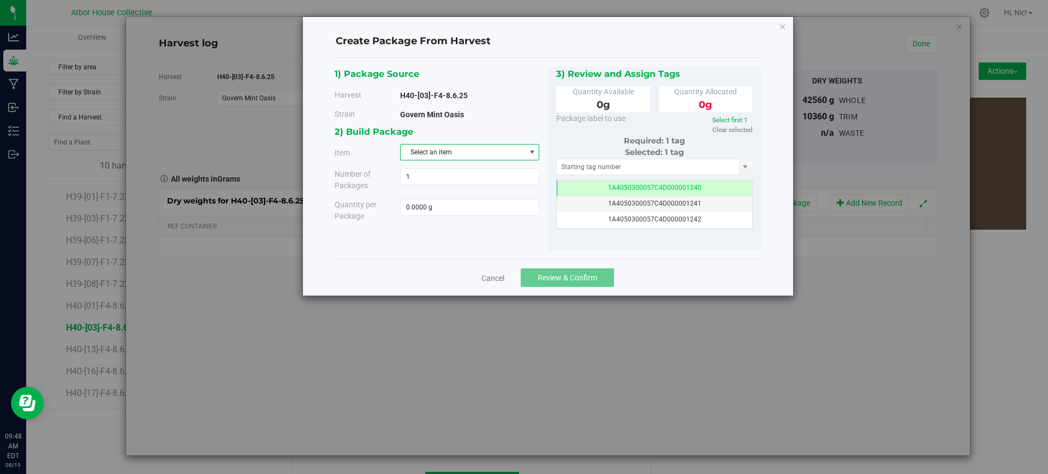
click at [454, 158] on span "Select an item" at bounding box center [463, 152] width 124 height 15
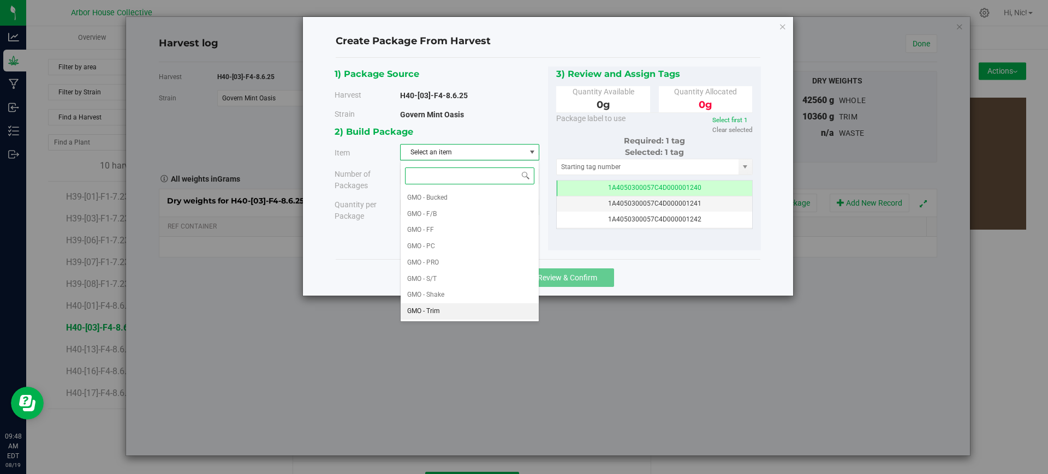
click at [443, 308] on li "GMO - Trim" at bounding box center [470, 312] width 138 height 16
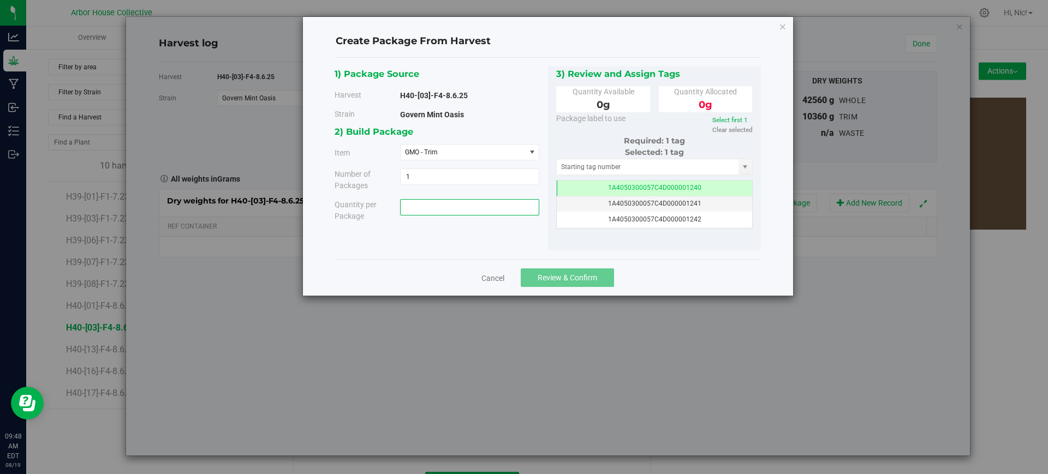
click at [432, 205] on span at bounding box center [469, 207] width 139 height 16
paste input "4880"
type input "4880"
type input "4880.0000 g"
click at [503, 231] on div "1) Package Source Harvest H40-[03]-F4-8.6.25 [GEOGRAPHIC_DATA] Govern Mint Oasi…" at bounding box center [548, 159] width 426 height 185
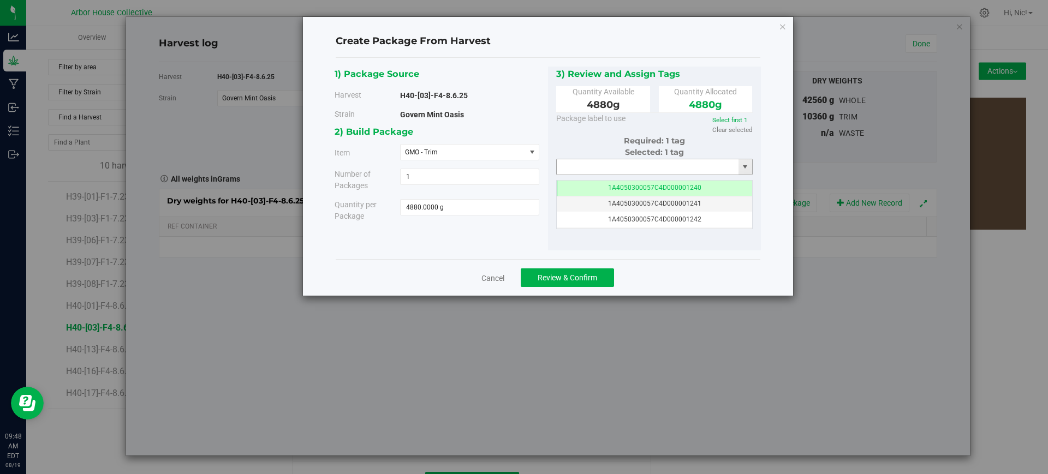
click at [628, 169] on input "text" at bounding box center [648, 166] width 182 height 15
paste input "1A4050300057C4D000001257"
click at [634, 185] on li "1A4050300057C4D000001257" at bounding box center [655, 185] width 196 height 16
type input "1A4050300057C4D000001257"
click at [576, 281] on span "Review & Confirm" at bounding box center [568, 277] width 60 height 9
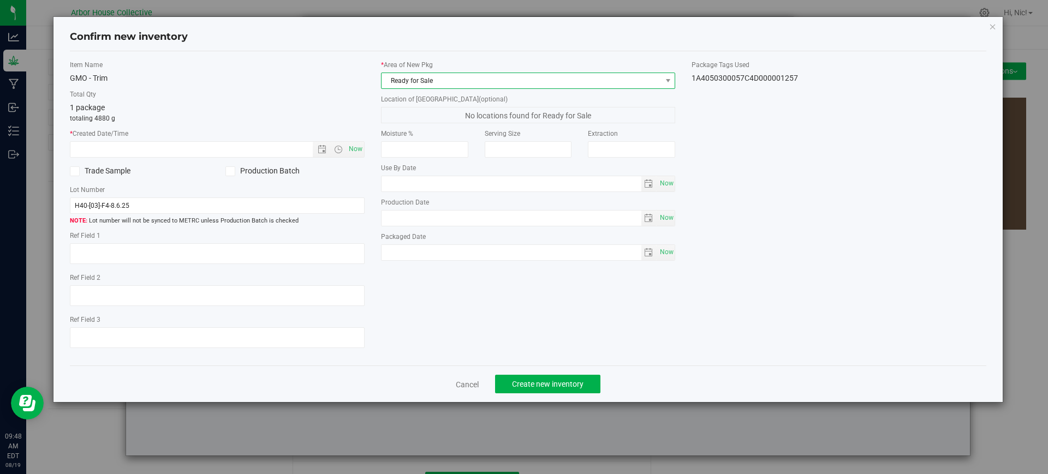
click at [489, 80] on span "Ready for Sale" at bounding box center [522, 80] width 280 height 15
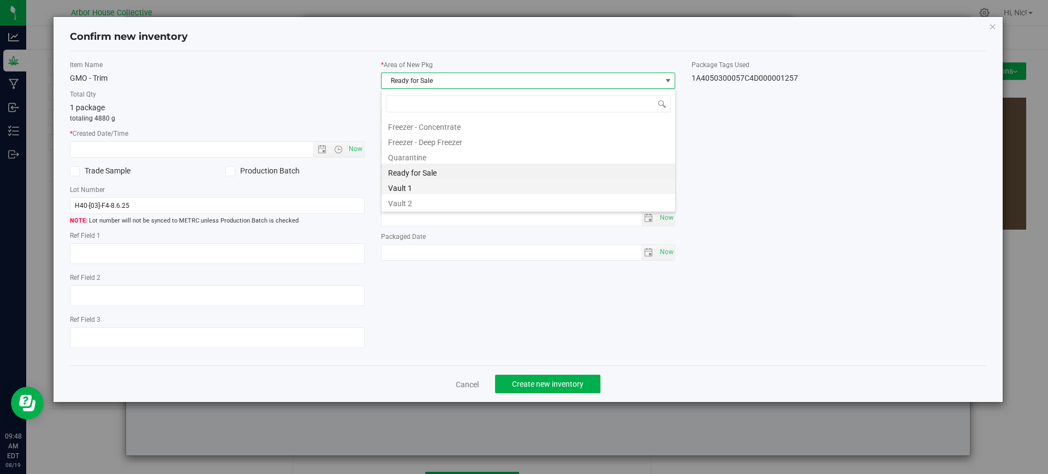
click at [447, 184] on li "Vault 1" at bounding box center [529, 186] width 294 height 15
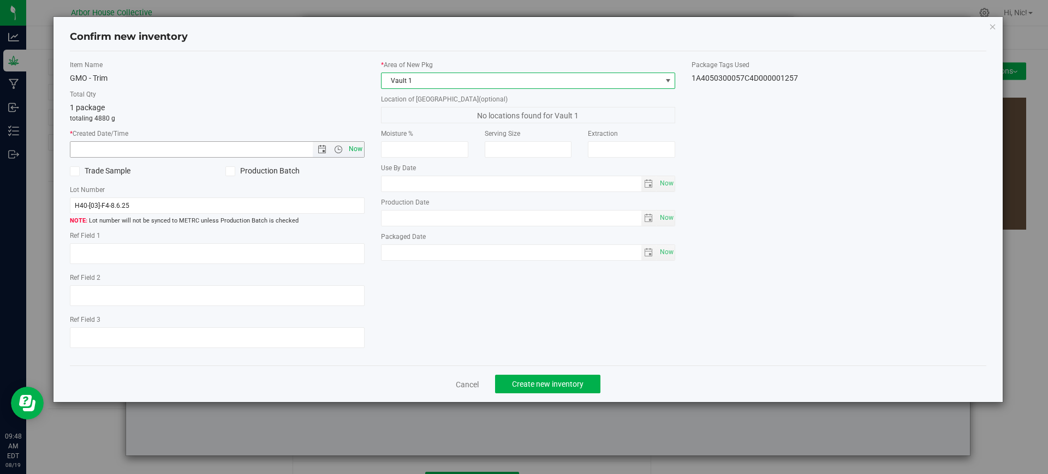
click at [353, 146] on span "Now" at bounding box center [355, 149] width 19 height 16
type input "[DATE] 9:48 AM"
click at [464, 299] on div "Item Name GMO - Trim Total Qty 1 package totaling 4880 g * Created Date/Time [D…" at bounding box center [528, 209] width 933 height 298
click at [540, 385] on span "Create new inventory" at bounding box center [548, 384] width 72 height 9
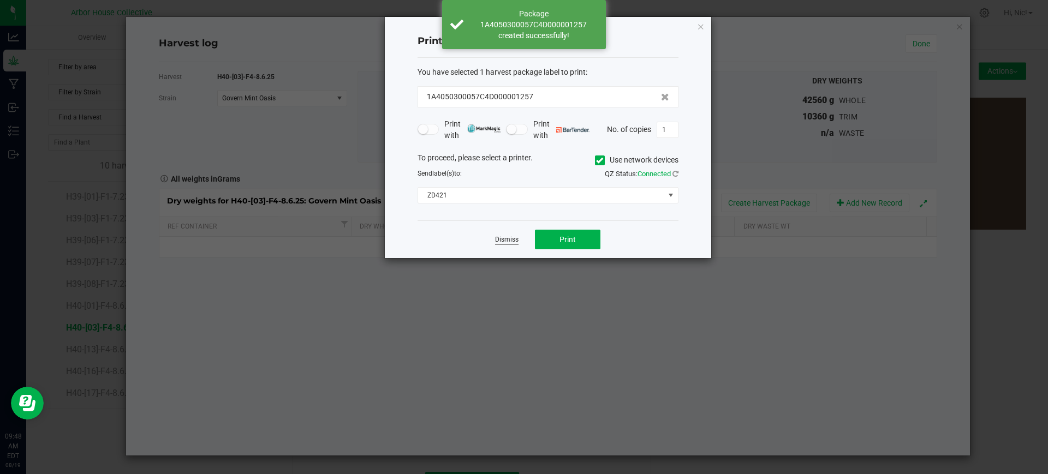
click at [503, 237] on link "Dismiss" at bounding box center [506, 239] width 23 height 9
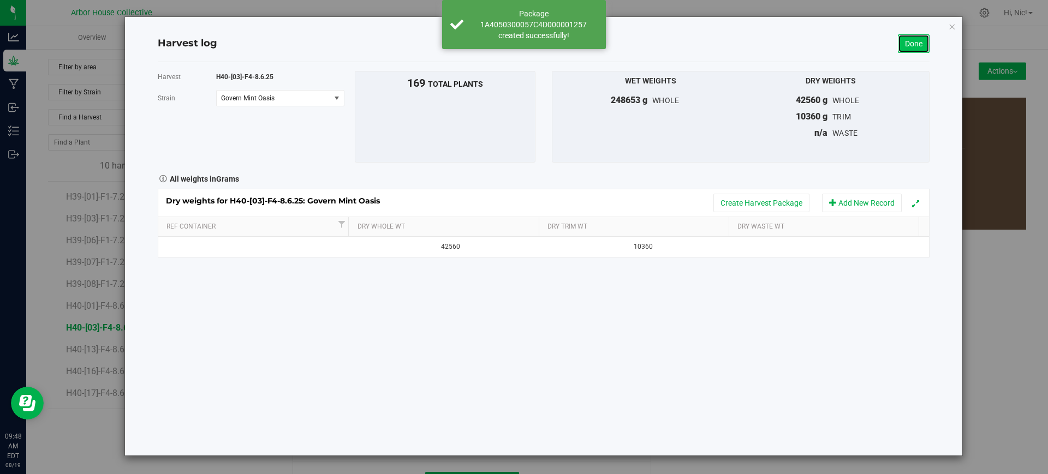
click at [908, 45] on link "Done" at bounding box center [914, 43] width 32 height 19
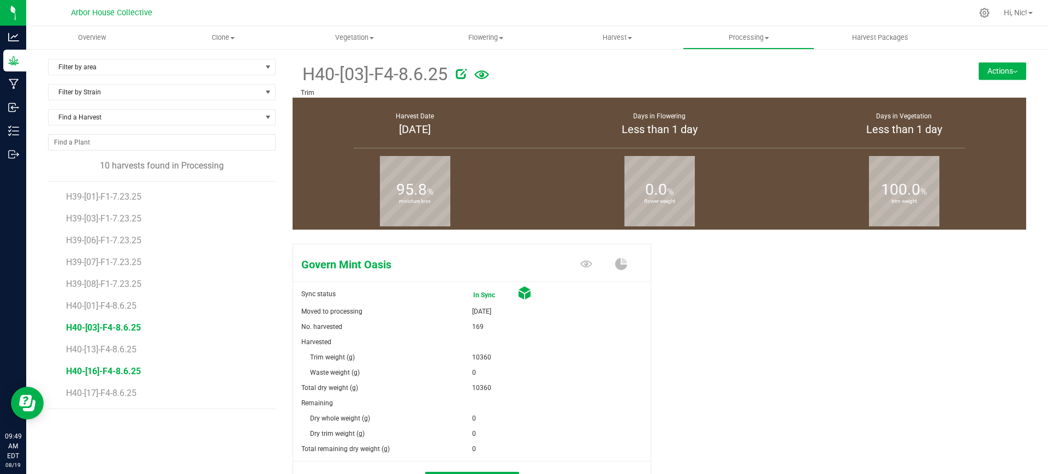
click at [105, 372] on span "H40-[16]-F4-8.6.25" at bounding box center [103, 371] width 75 height 10
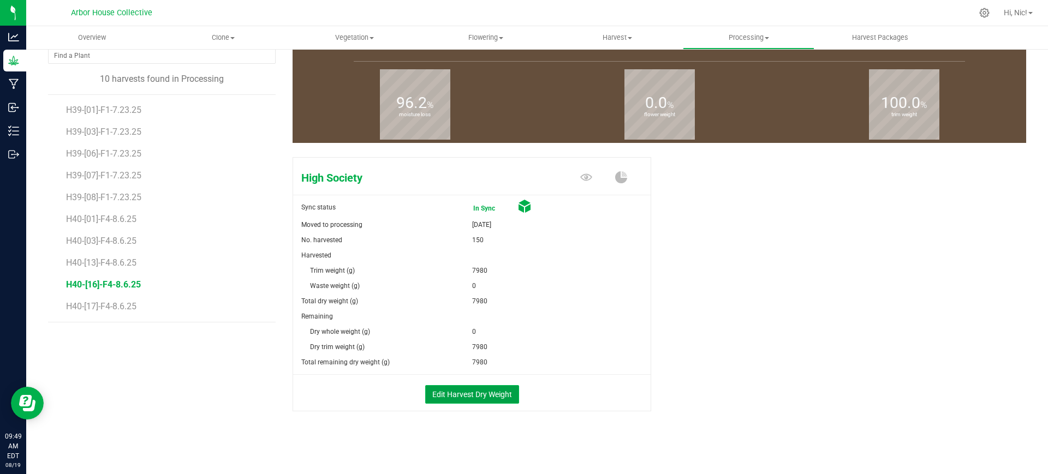
click at [482, 402] on button "Edit Harvest Dry Weight" at bounding box center [472, 394] width 94 height 19
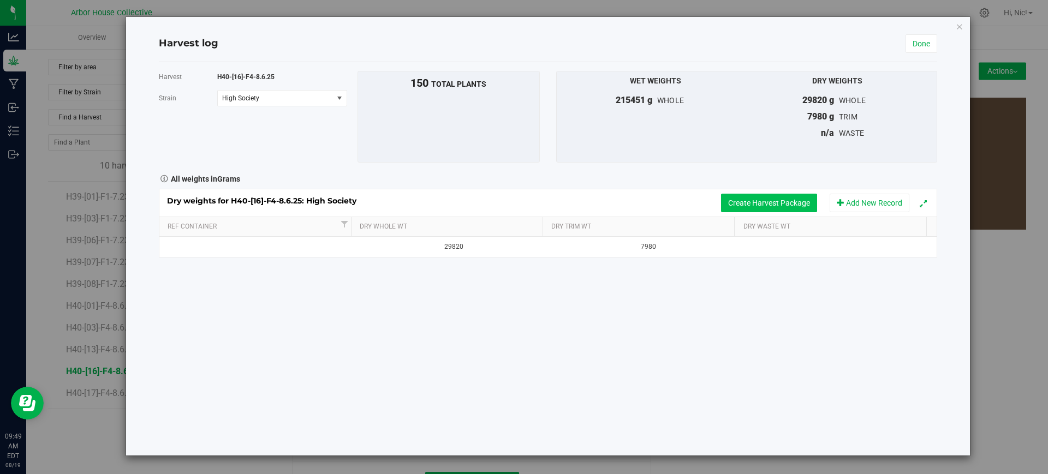
click at [748, 199] on button "Create Harvest Package" at bounding box center [769, 203] width 96 height 19
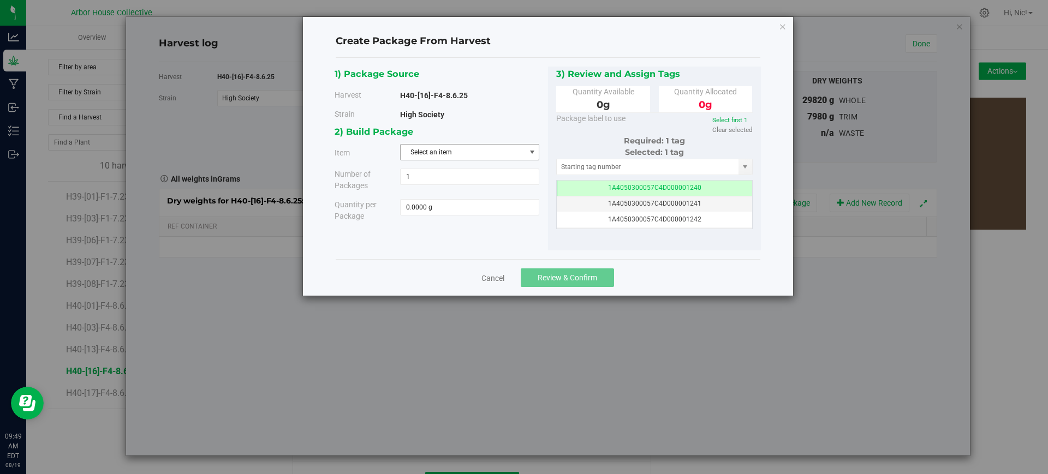
click at [464, 153] on span "Select an item" at bounding box center [463, 152] width 124 height 15
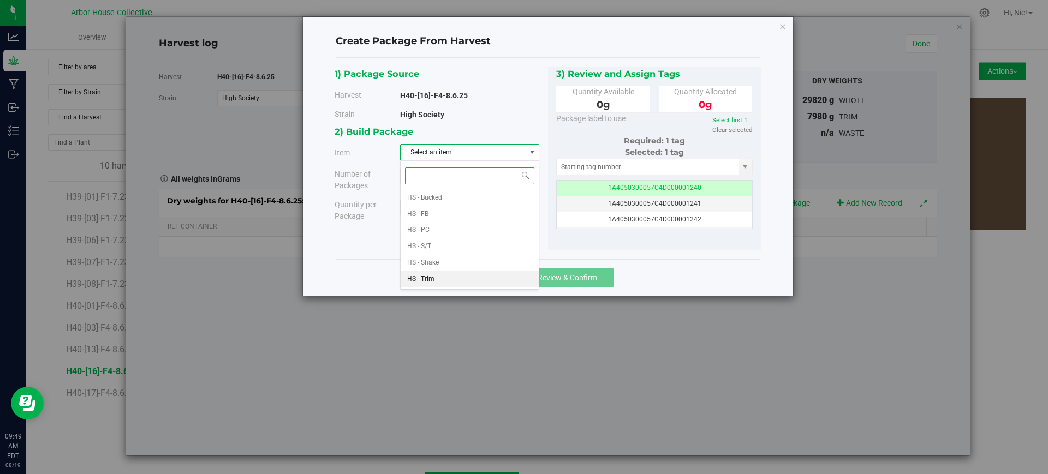
click at [449, 277] on li "HS - Trim" at bounding box center [470, 279] width 138 height 16
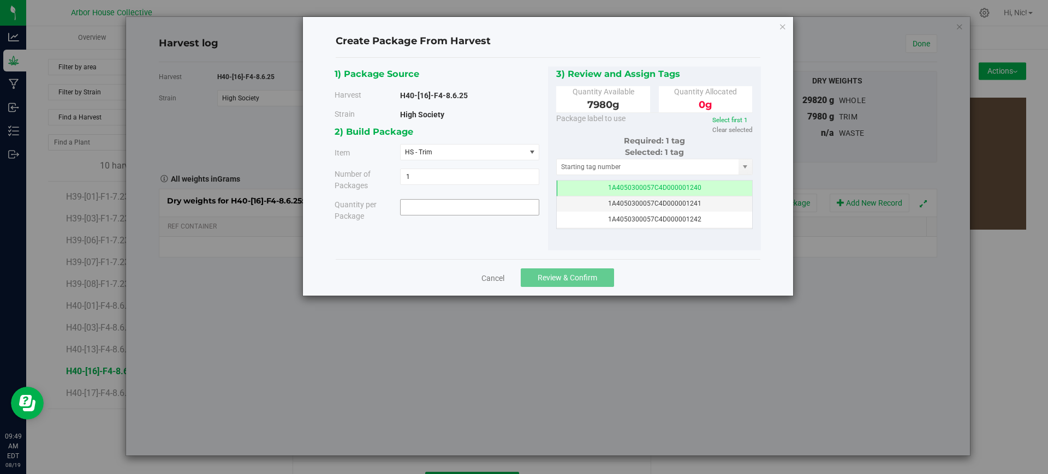
click at [457, 213] on span at bounding box center [469, 207] width 139 height 16
paste input "4020"
type input "4020"
type input "4020.0000 g"
click at [635, 168] on input "text" at bounding box center [648, 166] width 182 height 15
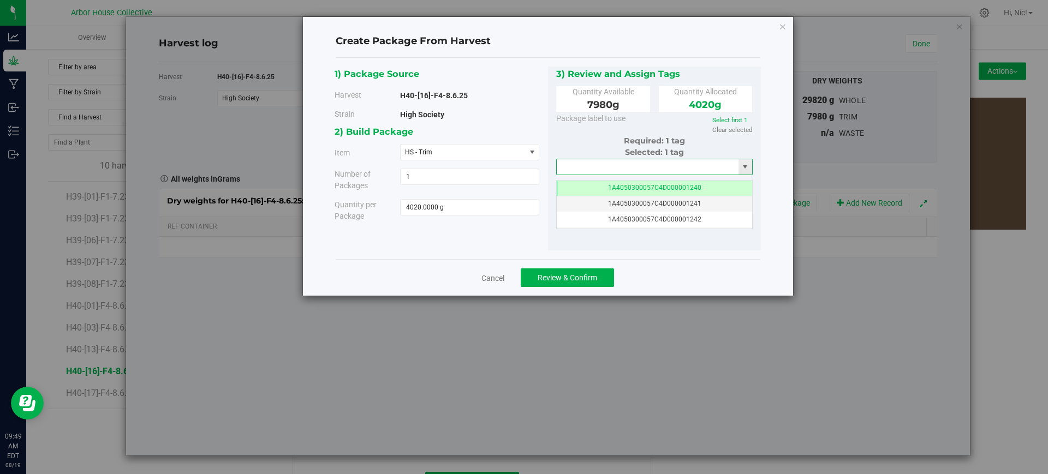
paste input "1A4050300057C4D000001258"
click at [636, 184] on li "1A4050300057C4D000001258" at bounding box center [655, 185] width 196 height 16
type input "1A4050300057C4D000001258"
click at [605, 281] on button "Review & Confirm" at bounding box center [567, 278] width 93 height 19
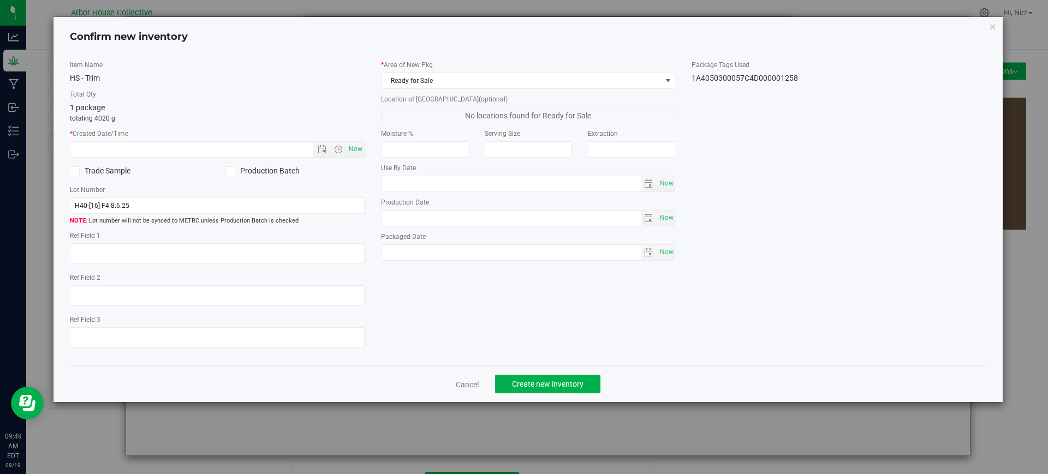
click at [367, 152] on div "Item Name HS - Trim Total Qty 1 package totaling 4020 g * Created Date/Time Now…" at bounding box center [217, 209] width 311 height 298
click at [359, 149] on span "Now" at bounding box center [355, 149] width 19 height 16
type input "[DATE] 9:49 AM"
click at [632, 75] on span "Ready for Sale" at bounding box center [522, 80] width 280 height 15
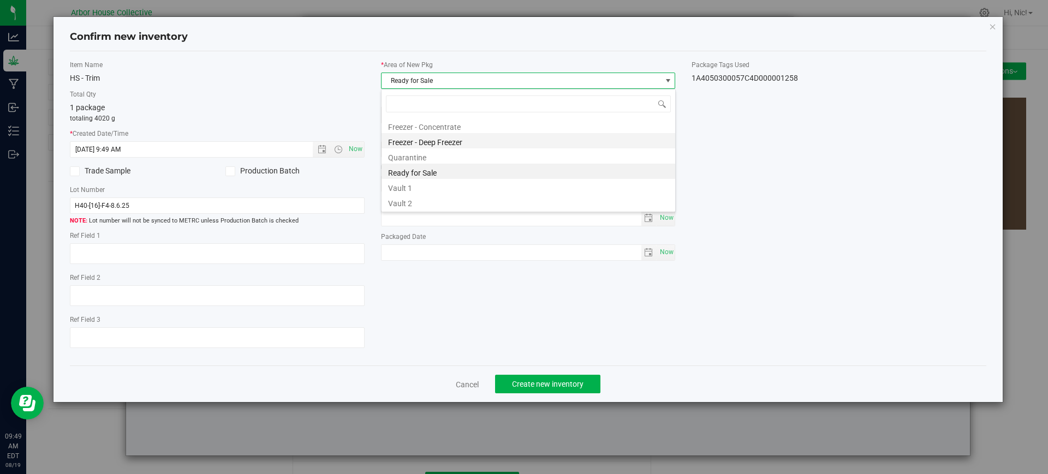
scroll to position [16, 295]
click at [446, 186] on li "Vault 1" at bounding box center [529, 186] width 294 height 15
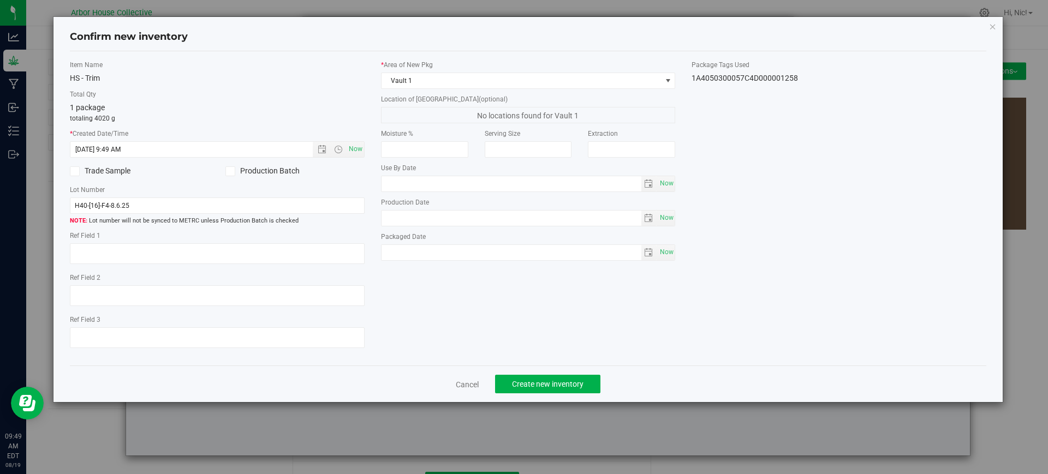
click at [555, 285] on div "Item Name HS - Trim Total Qty 1 package totaling 4020 g * Created Date/Time [DA…" at bounding box center [528, 209] width 933 height 298
click at [569, 377] on button "Create new inventory" at bounding box center [547, 384] width 105 height 19
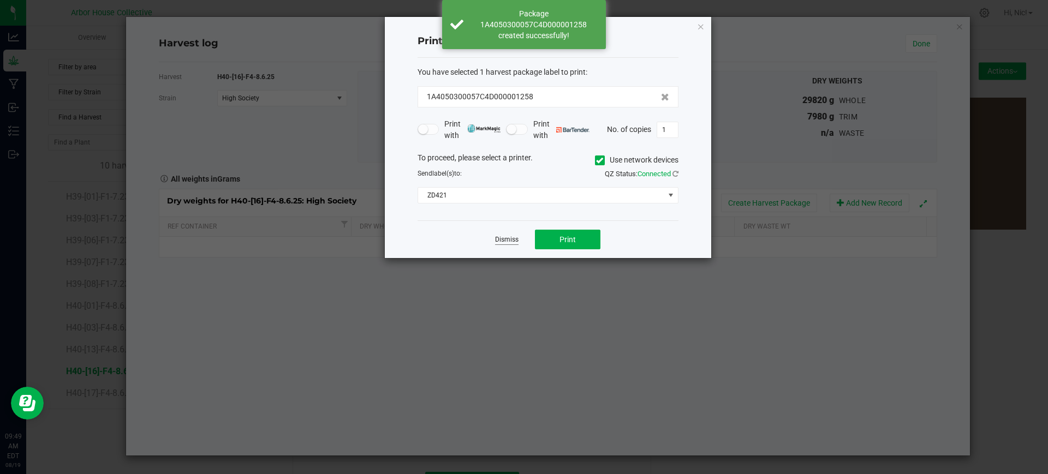
click at [508, 241] on link "Dismiss" at bounding box center [506, 239] width 23 height 9
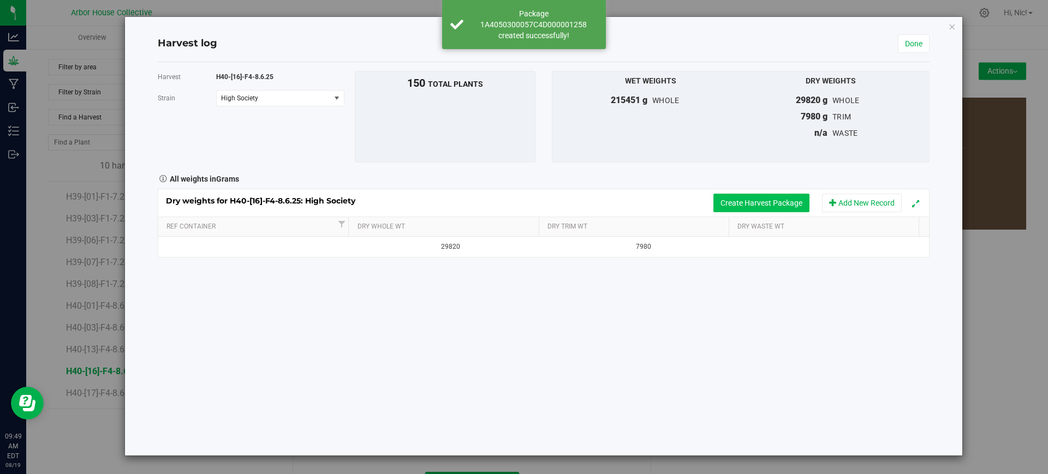
click at [785, 199] on button "Create Harvest Package" at bounding box center [761, 203] width 96 height 19
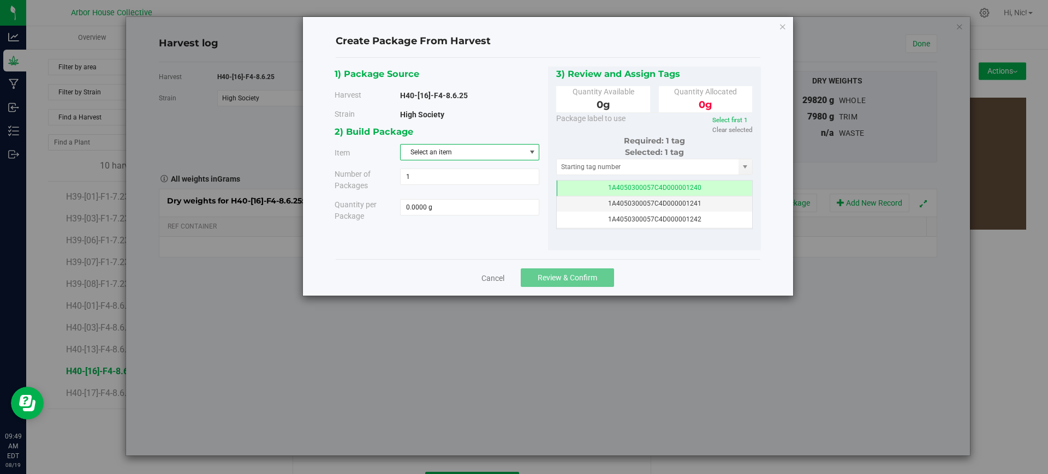
click at [443, 154] on span "Select an item" at bounding box center [463, 152] width 124 height 15
click at [443, 272] on li "HS - Trim" at bounding box center [470, 279] width 138 height 16
click at [436, 207] on span at bounding box center [469, 207] width 139 height 16
paste input "3960"
type input "3960"
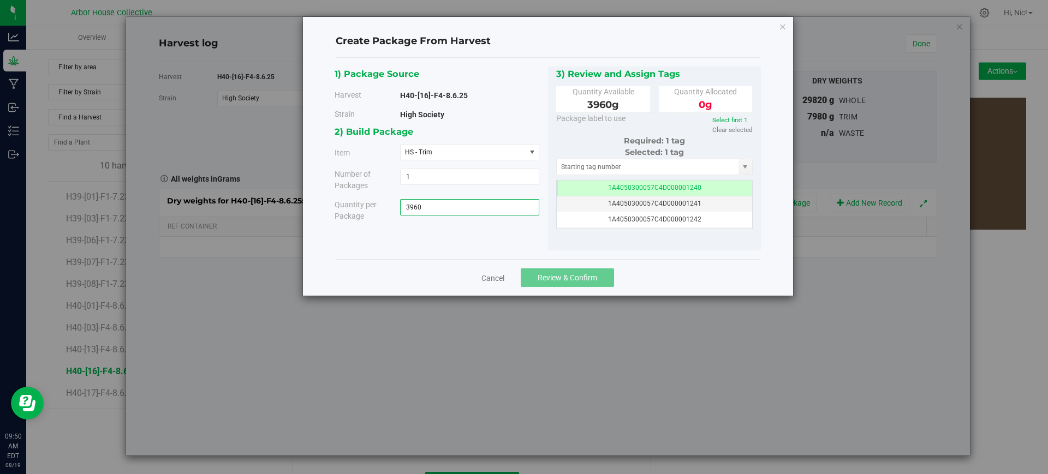
type input "3960.0000 g"
click at [520, 239] on div "1) Package Source Harvest H40-[16]-F4-8.6.25 [GEOGRAPHIC_DATA] High Society" at bounding box center [548, 159] width 426 height 185
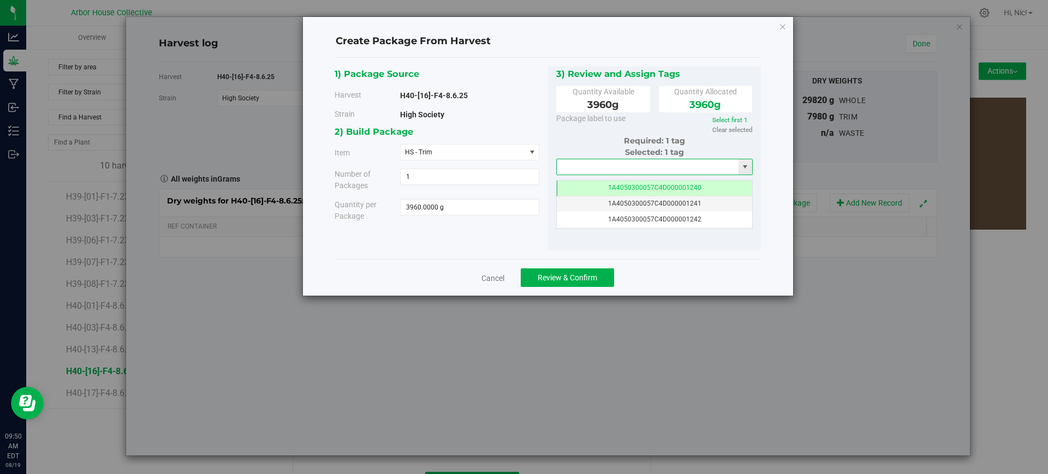
click at [605, 169] on input "text" at bounding box center [648, 166] width 182 height 15
paste input "1A4050300057C4D000001259"
click at [614, 185] on li "1A4050300057C4D000001259" at bounding box center [655, 185] width 196 height 16
type input "1A4050300057C4D000001259"
click at [573, 276] on span "Review & Confirm" at bounding box center [568, 277] width 60 height 9
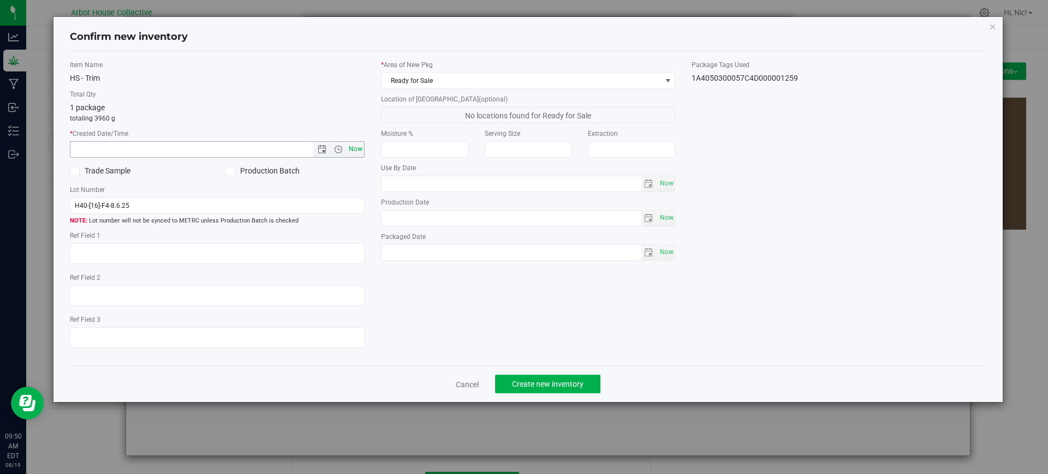
click at [356, 153] on span "Now" at bounding box center [355, 149] width 19 height 16
type input "[DATE] 9:50 AM"
click at [584, 80] on span "Ready for Sale" at bounding box center [522, 80] width 280 height 15
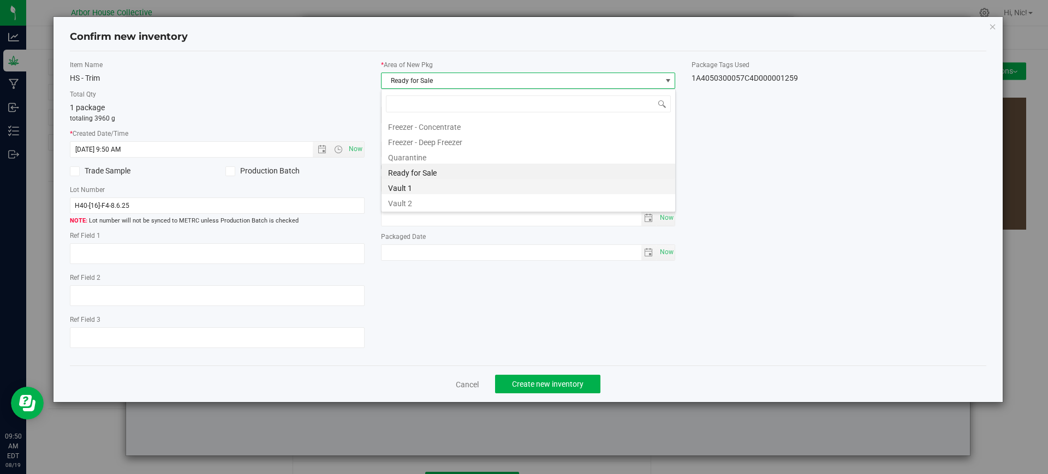
click at [446, 185] on li "Vault 1" at bounding box center [529, 186] width 294 height 15
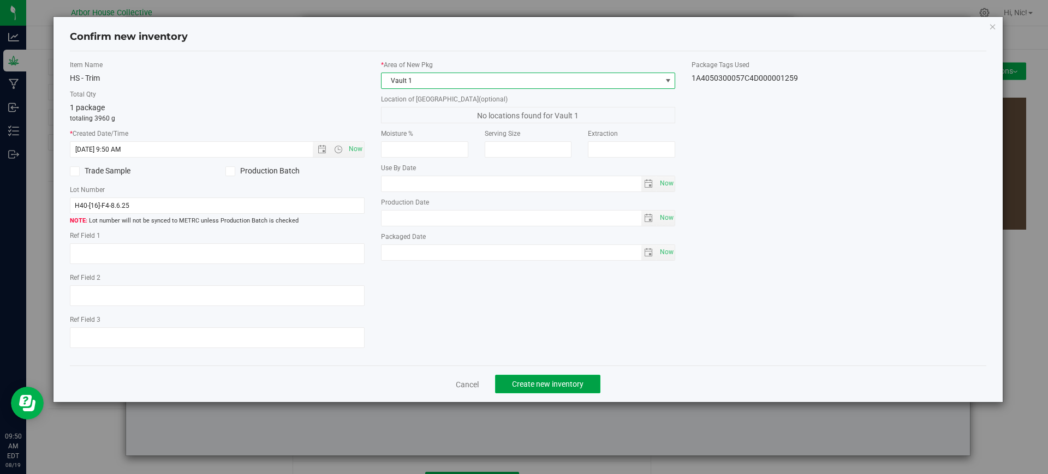
click at [550, 377] on button "Create new inventory" at bounding box center [547, 384] width 105 height 19
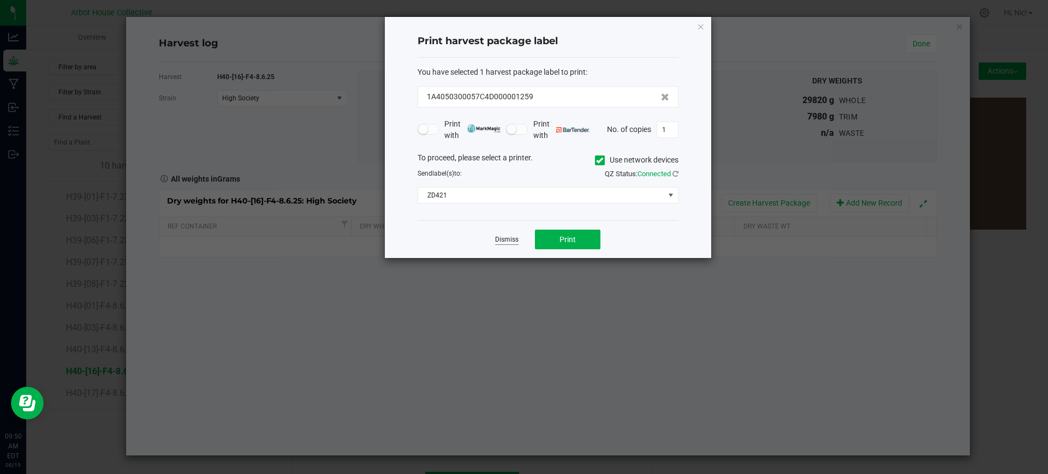
click at [505, 237] on link "Dismiss" at bounding box center [506, 239] width 23 height 9
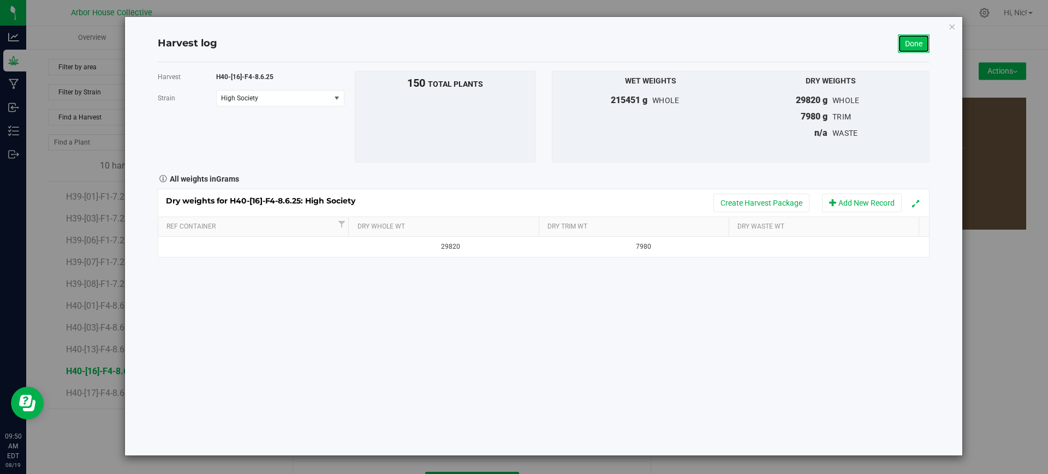
click at [909, 46] on link "Done" at bounding box center [914, 43] width 32 height 19
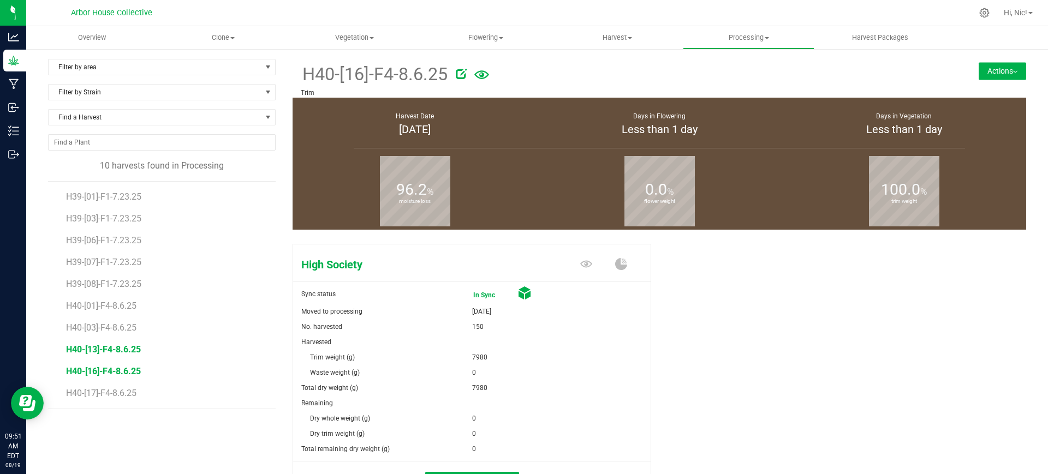
click at [106, 351] on span "H40-[13]-F4-8.6.25" at bounding box center [103, 349] width 75 height 10
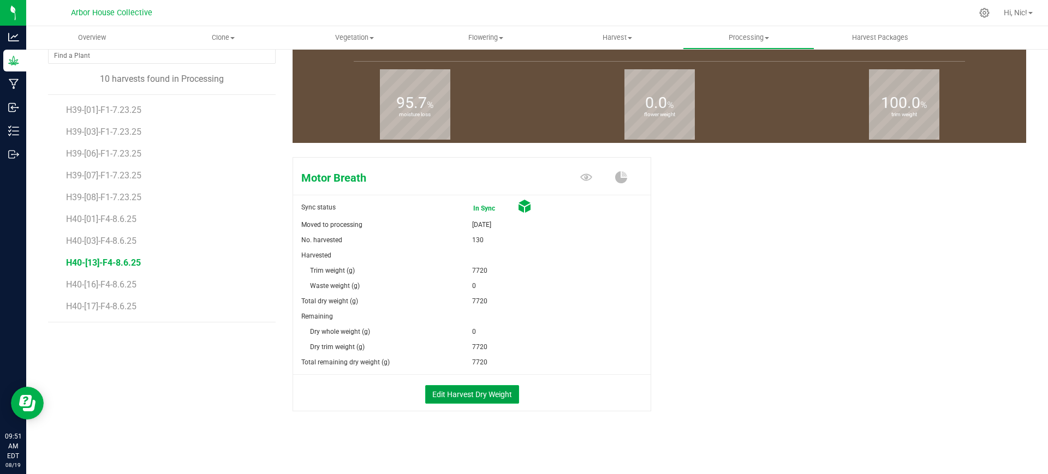
click at [480, 395] on button "Edit Harvest Dry Weight" at bounding box center [472, 394] width 94 height 19
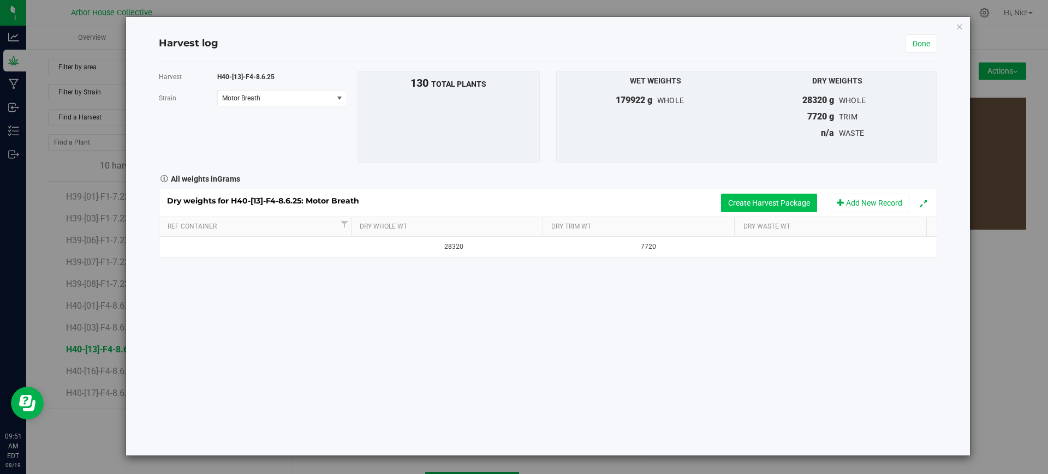
click at [779, 197] on button "Create Harvest Package" at bounding box center [769, 203] width 96 height 19
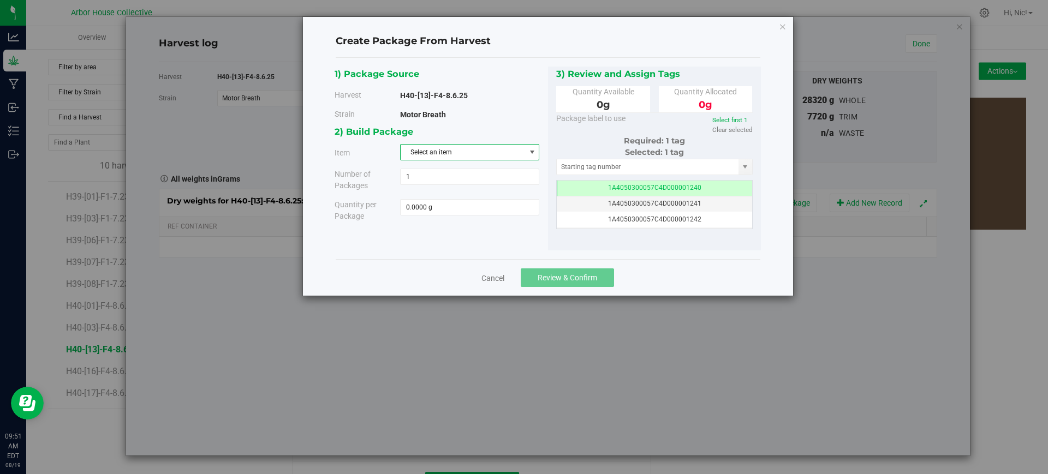
click at [486, 151] on span "Select an item" at bounding box center [463, 152] width 124 height 15
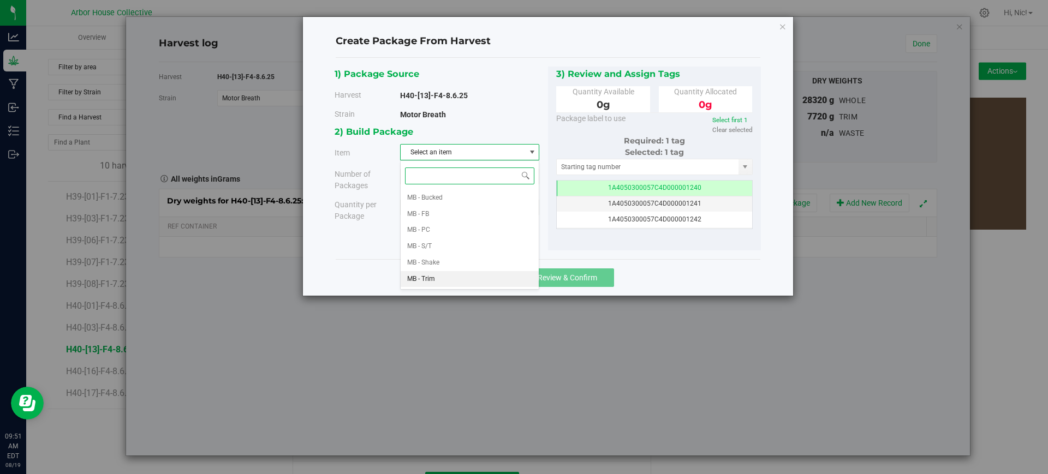
click at [439, 277] on li "MB - Trim" at bounding box center [470, 279] width 138 height 16
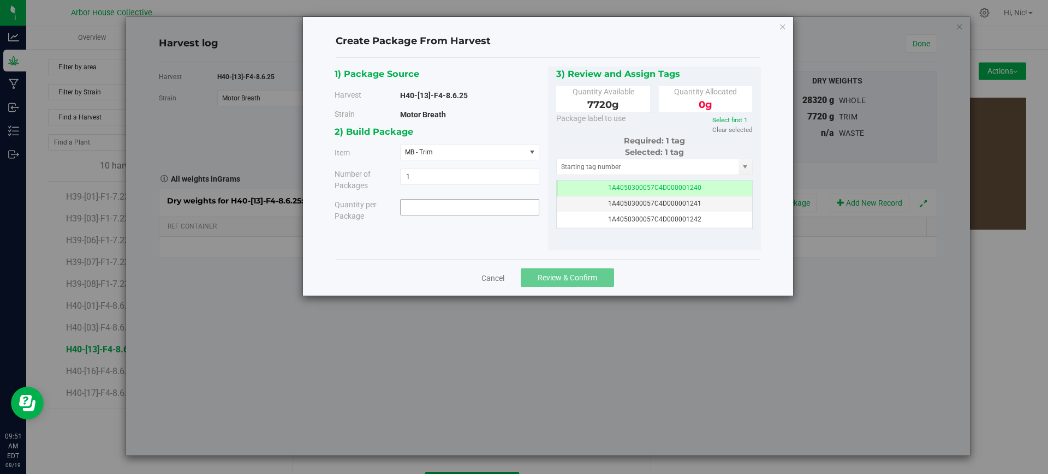
click at [471, 199] on span at bounding box center [469, 207] width 139 height 16
paste input "3960"
type input "3960"
type input "3960.0000 g"
click at [507, 224] on div "2) Build Package Item MB - Trim MB - Bucked MB - FB MB - PC MB - S/T MB - Shake…" at bounding box center [441, 176] width 213 height 105
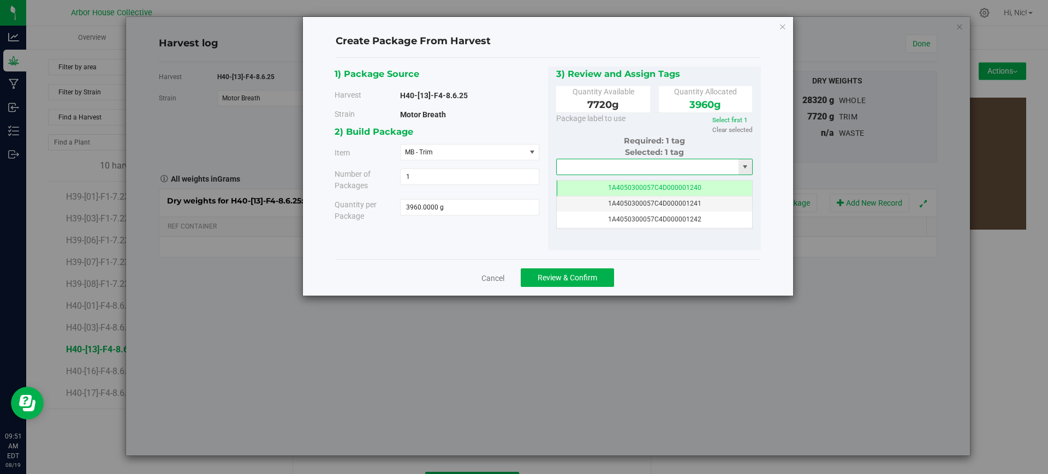
click at [645, 166] on input "text" at bounding box center [648, 166] width 182 height 15
paste input "1A4050300057C4D000001260"
click at [644, 186] on li "1A4050300057C4D000001260" at bounding box center [655, 185] width 196 height 16
type input "1A4050300057C4D000001260"
click at [611, 274] on button "Review & Confirm" at bounding box center [567, 278] width 93 height 19
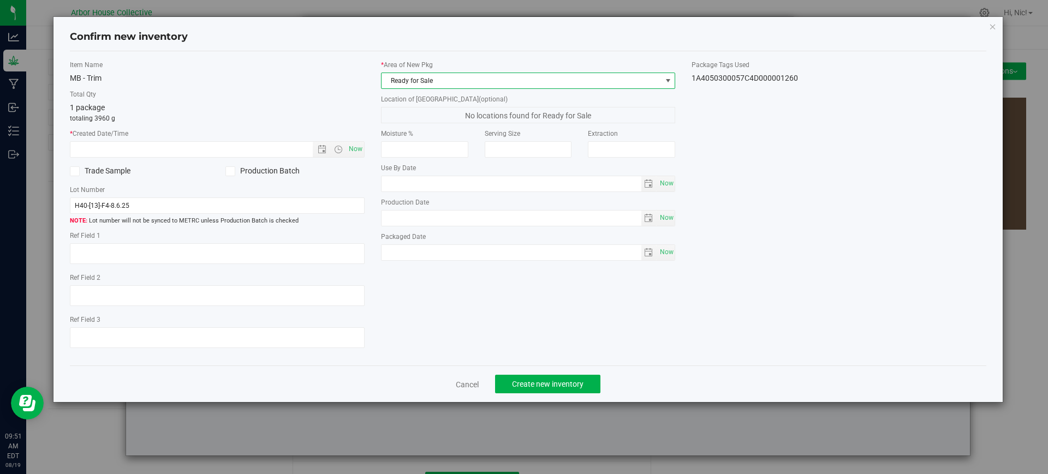
click at [552, 84] on span "Ready for Sale" at bounding box center [522, 80] width 280 height 15
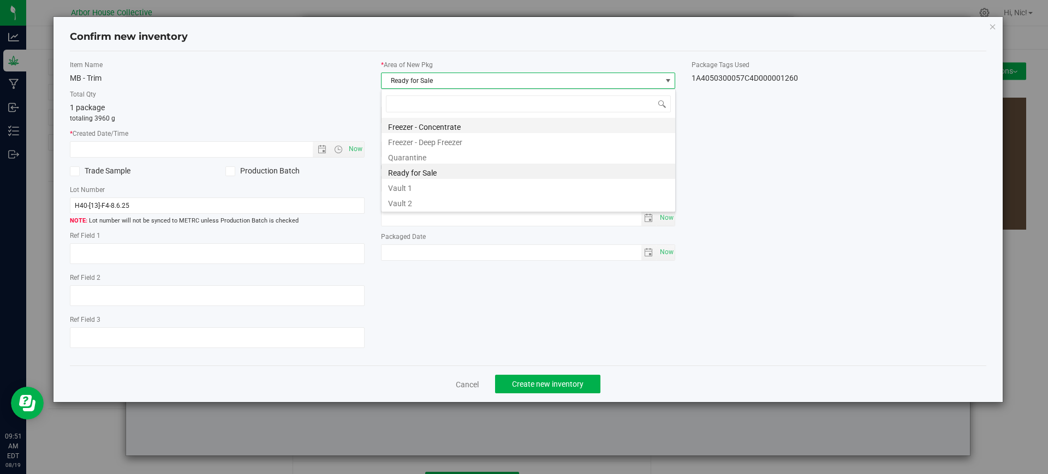
scroll to position [16, 295]
click at [447, 183] on li "Vault 1" at bounding box center [529, 186] width 294 height 15
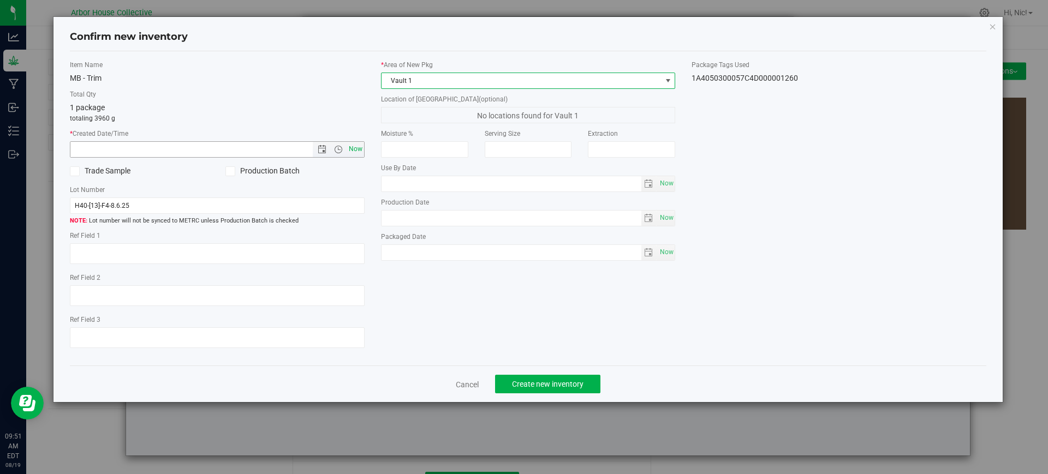
click at [347, 147] on span "Now" at bounding box center [355, 149] width 19 height 16
type input "[DATE] 9:51 AM"
click at [543, 388] on span "Create new inventory" at bounding box center [548, 384] width 72 height 9
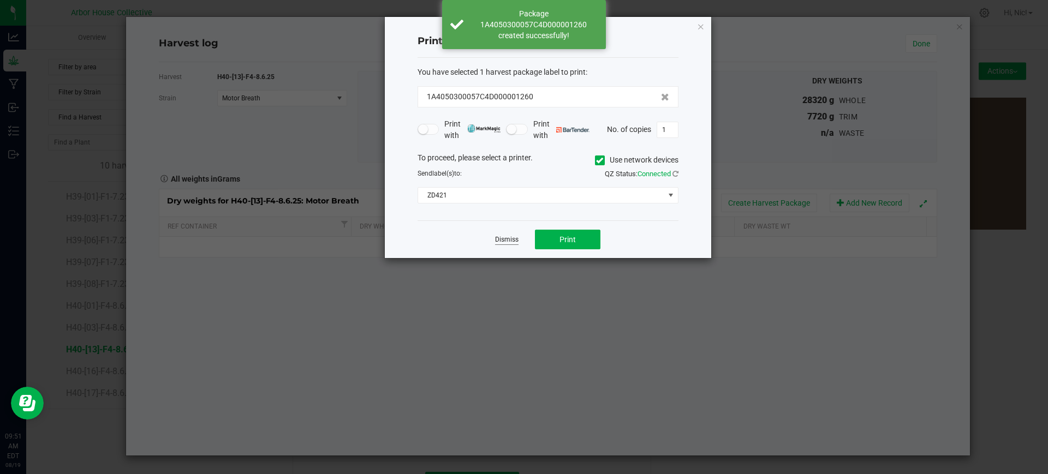
click at [499, 241] on link "Dismiss" at bounding box center [506, 239] width 23 height 9
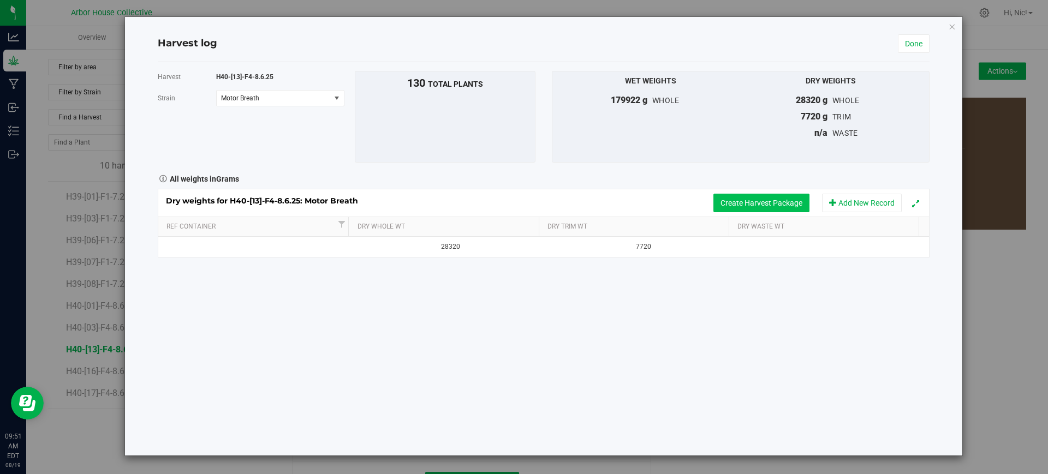
click at [753, 199] on button "Create Harvest Package" at bounding box center [761, 203] width 96 height 19
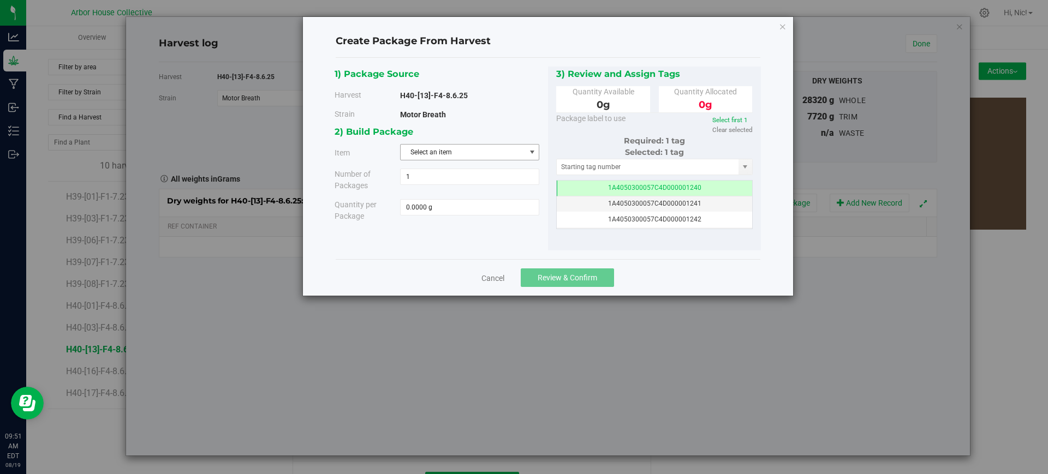
click at [483, 151] on span "Select an item" at bounding box center [463, 152] width 124 height 15
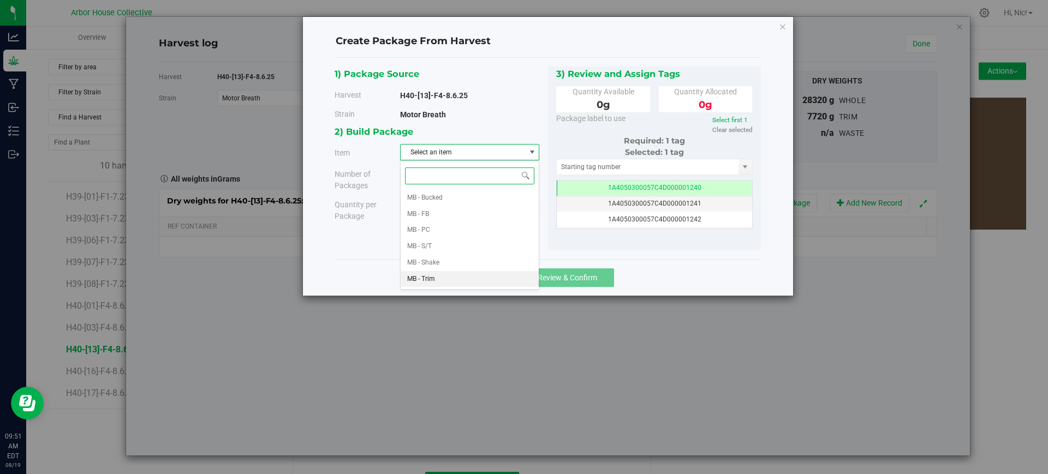
click at [433, 277] on span "MB - Trim" at bounding box center [421, 279] width 28 height 14
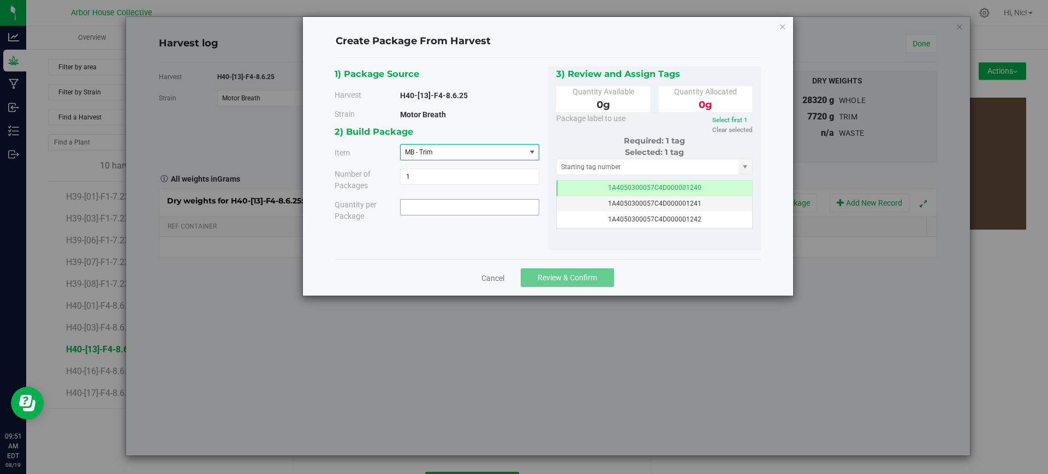
click at [431, 210] on span at bounding box center [469, 207] width 139 height 16
paste input "3760"
type input "3760"
type input "3760.0000 g"
click at [492, 236] on div "1) Package Source Harvest H40-[13]-F4-8.6.25 [GEOGRAPHIC_DATA] Motor Breath" at bounding box center [548, 159] width 426 height 185
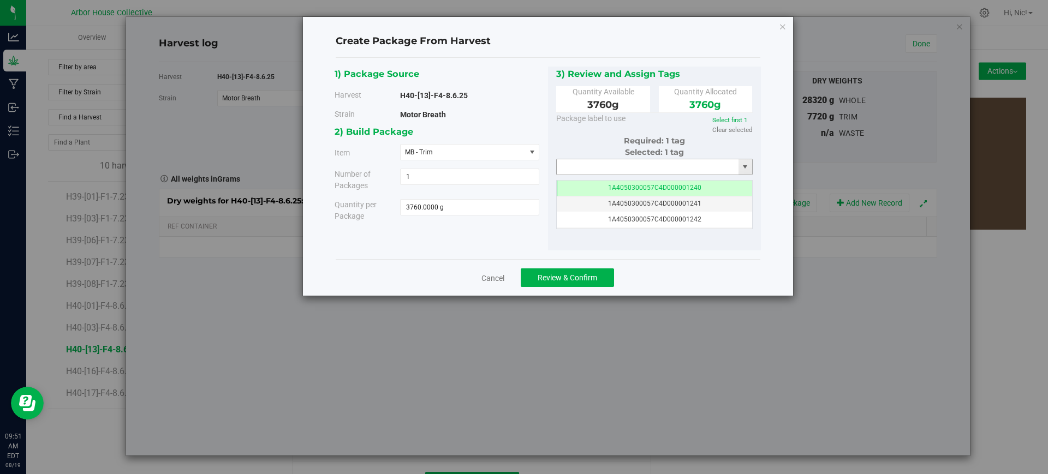
click at [618, 166] on input "text" at bounding box center [648, 166] width 182 height 15
paste input "1A4050300057C4D000001261"
click at [629, 187] on li "1A4050300057C4D000001261" at bounding box center [655, 185] width 196 height 16
type input "1A4050300057C4D000001261"
click at [513, 235] on div "1) Package Source Harvest H40-[13]-F4-8.6.25 [GEOGRAPHIC_DATA] Motor Breath" at bounding box center [548, 159] width 426 height 185
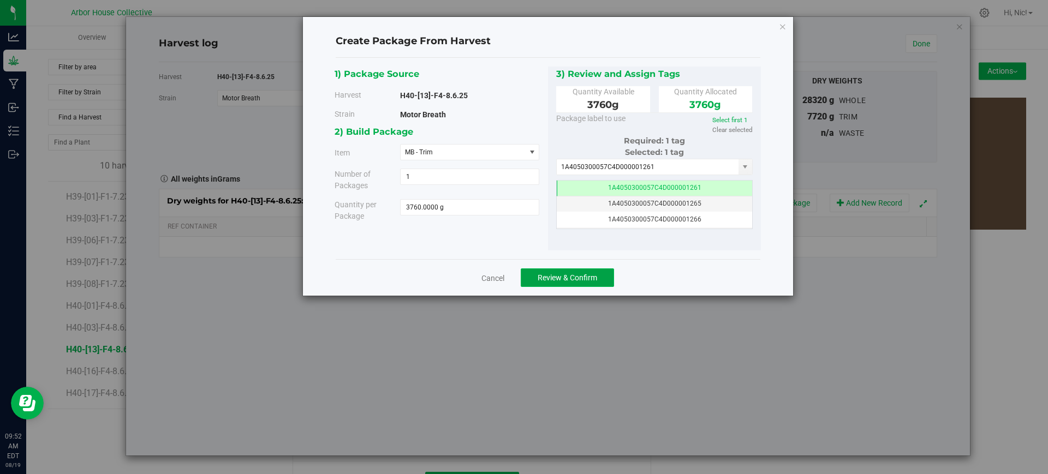
click at [575, 277] on span "Review & Confirm" at bounding box center [568, 277] width 60 height 9
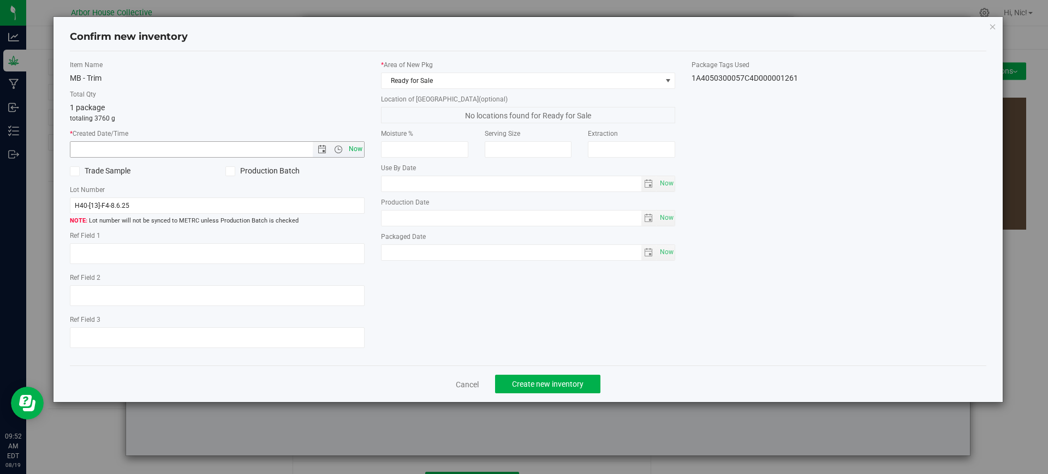
click at [355, 151] on span "Now" at bounding box center [355, 149] width 19 height 16
type input "[DATE] 9:52 AM"
click at [609, 86] on span "Ready for Sale" at bounding box center [522, 80] width 280 height 15
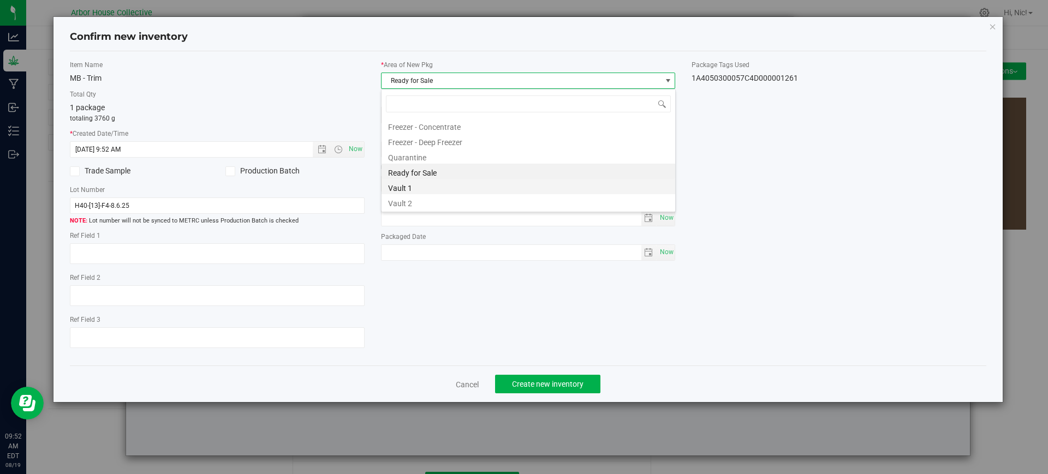
click at [461, 188] on li "Vault 1" at bounding box center [529, 186] width 294 height 15
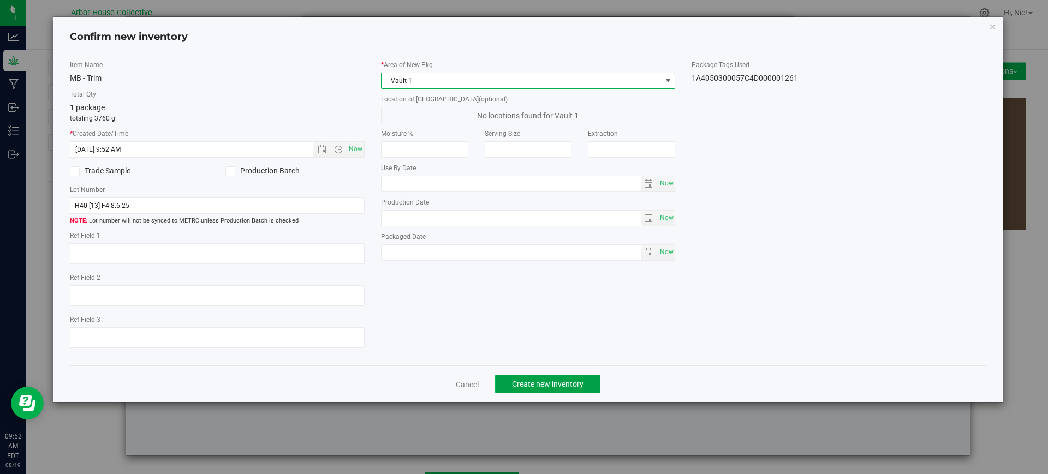
click at [528, 391] on button "Create new inventory" at bounding box center [547, 384] width 105 height 19
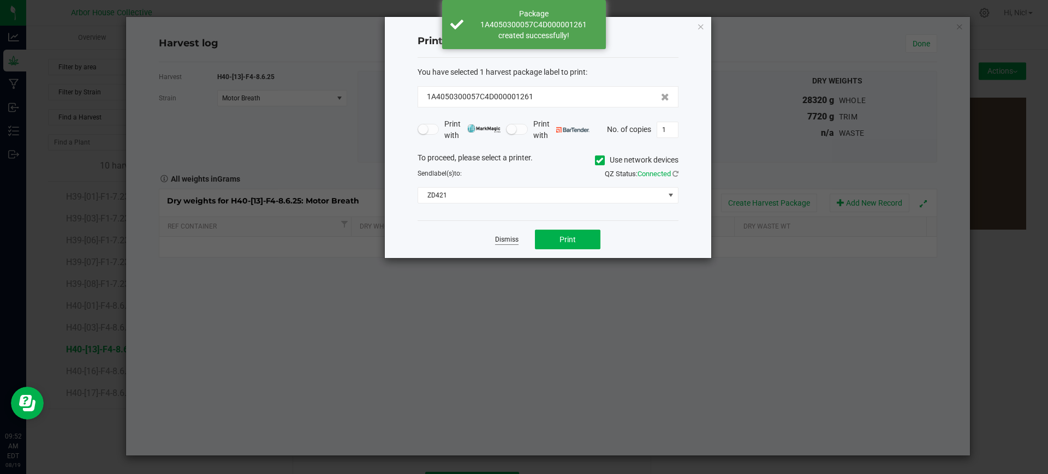
click at [501, 240] on link "Dismiss" at bounding box center [506, 239] width 23 height 9
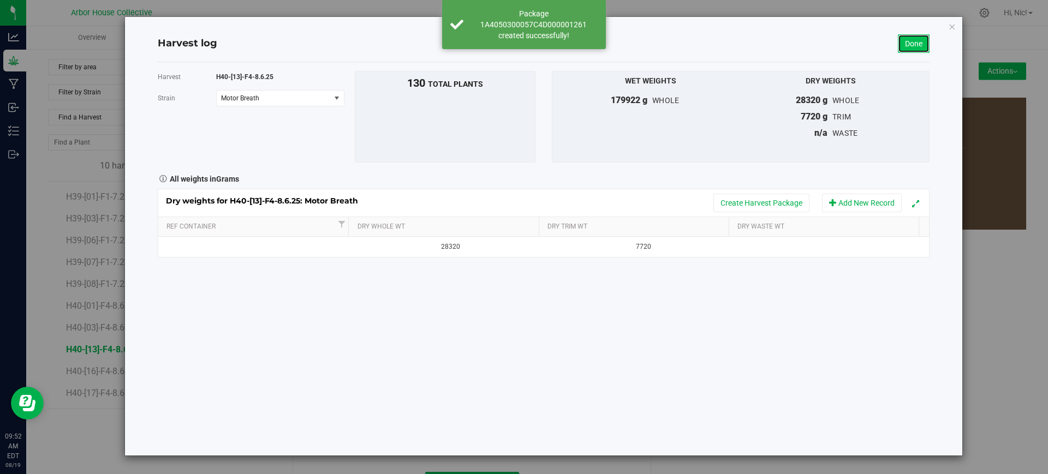
click at [918, 47] on link "Done" at bounding box center [914, 43] width 32 height 19
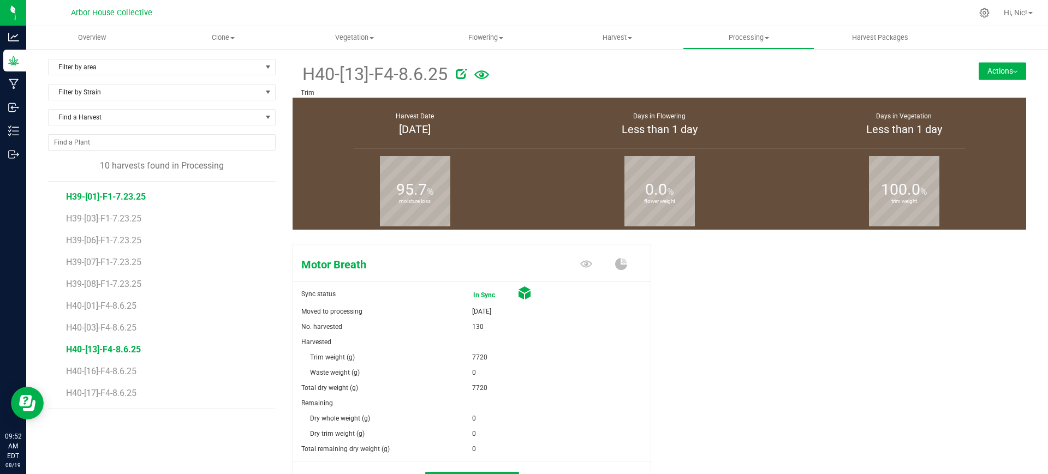
click at [110, 194] on span "H39-[01]-F1-7.23.25" at bounding box center [106, 197] width 80 height 10
click at [985, 73] on button "Actions" at bounding box center [1002, 70] width 47 height 17
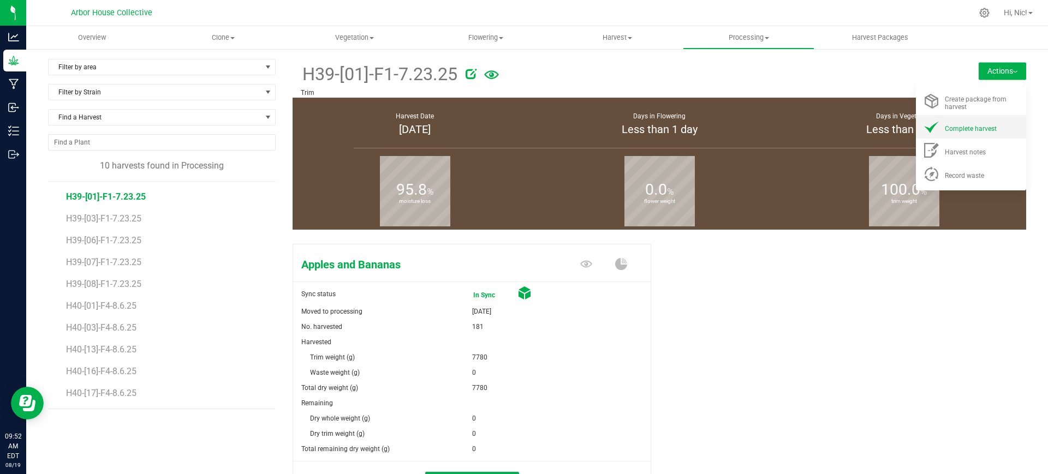
click at [990, 126] on div "Complete harvest" at bounding box center [982, 126] width 74 height 11
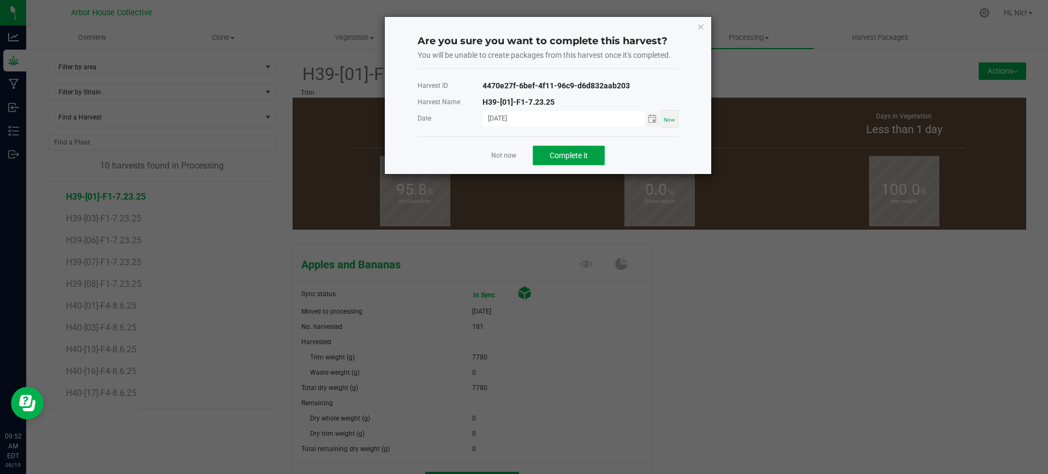
click at [590, 153] on button "Complete it" at bounding box center [569, 156] width 72 height 20
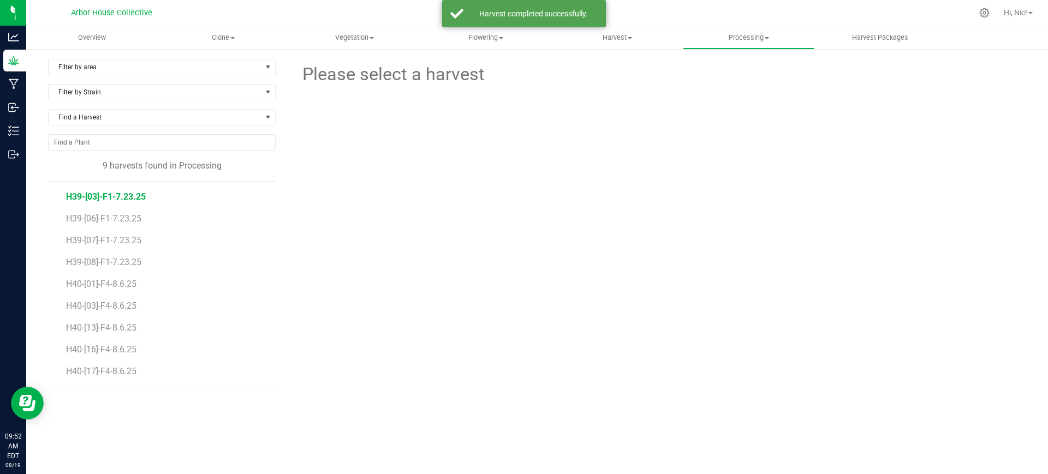
click at [121, 194] on span "H39-[03]-F1-7.23.25" at bounding box center [106, 197] width 80 height 10
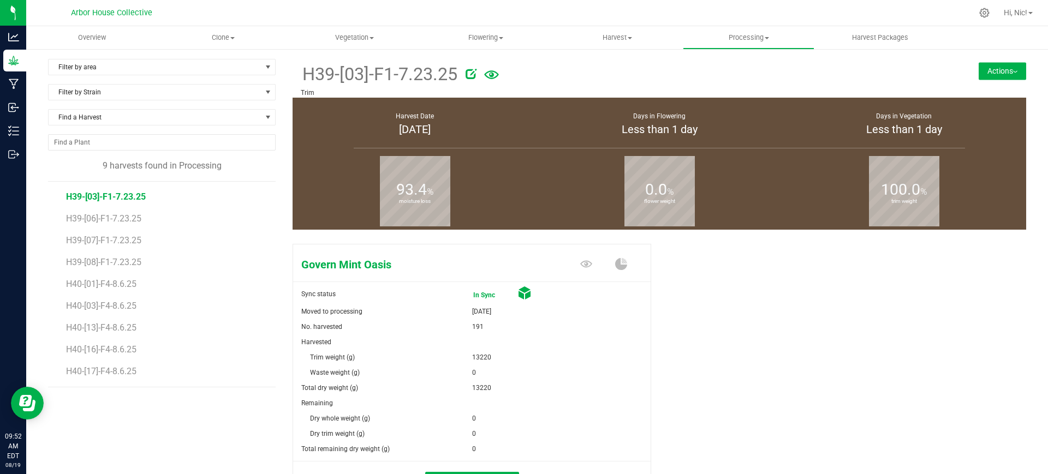
click at [1005, 64] on button "Actions" at bounding box center [1002, 70] width 47 height 17
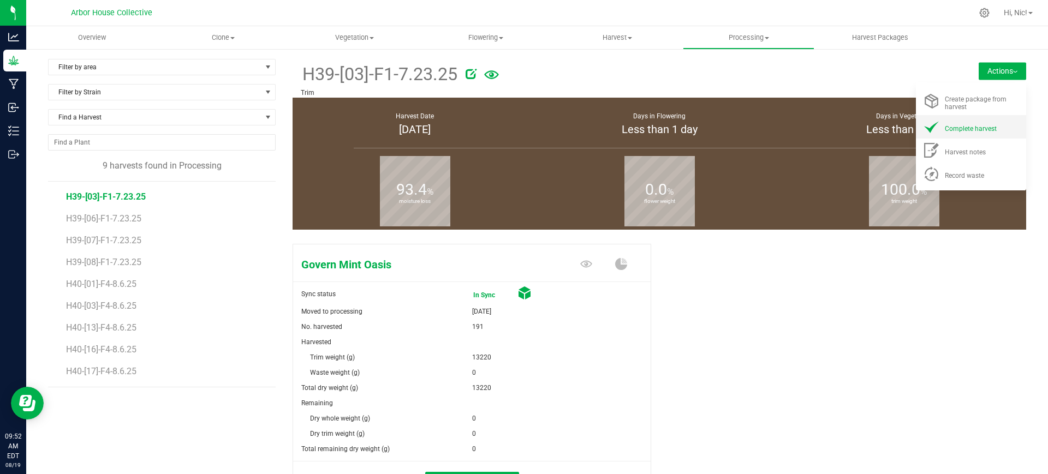
click at [973, 128] on span "Complete harvest" at bounding box center [971, 129] width 52 height 8
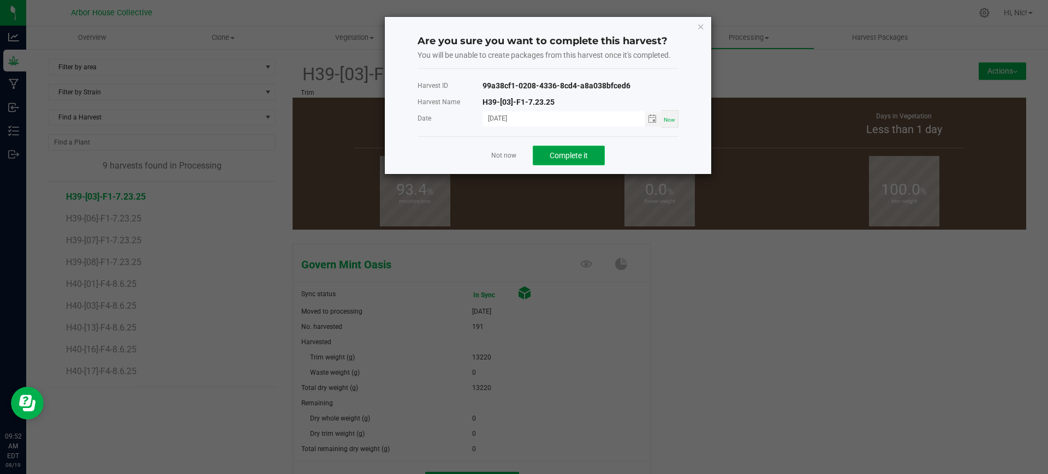
click at [580, 153] on span "Complete it" at bounding box center [569, 155] width 38 height 9
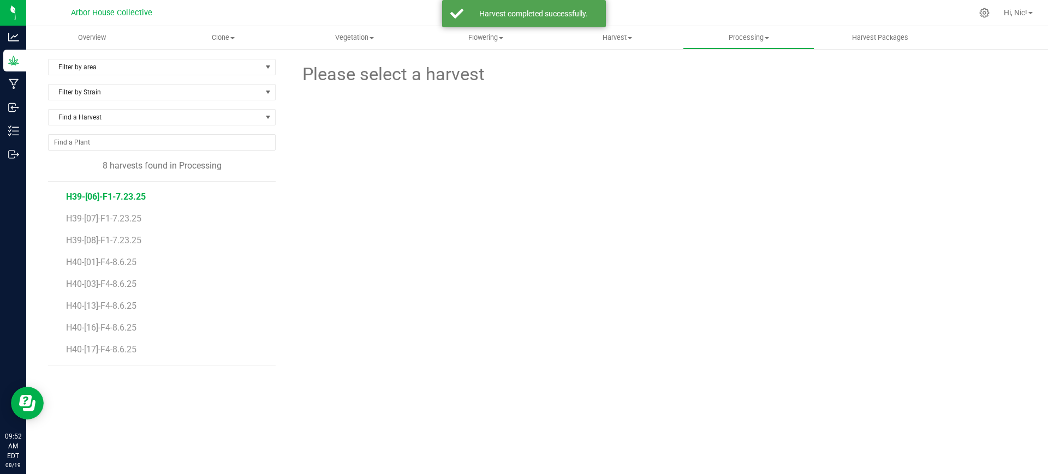
click at [129, 199] on span "H39-[06]-F1-7.23.25" at bounding box center [106, 197] width 80 height 10
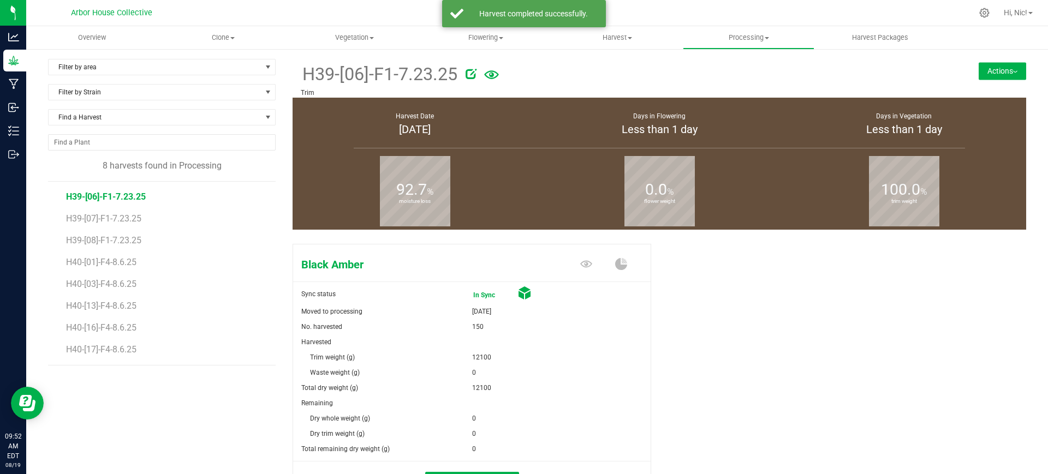
click at [987, 74] on button "Actions" at bounding box center [1002, 70] width 47 height 17
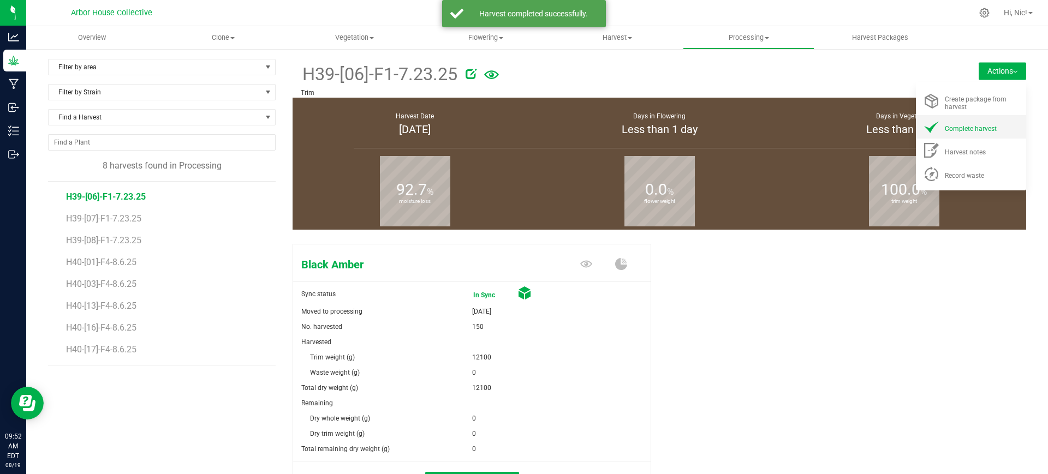
click at [981, 128] on span "Complete harvest" at bounding box center [971, 129] width 52 height 8
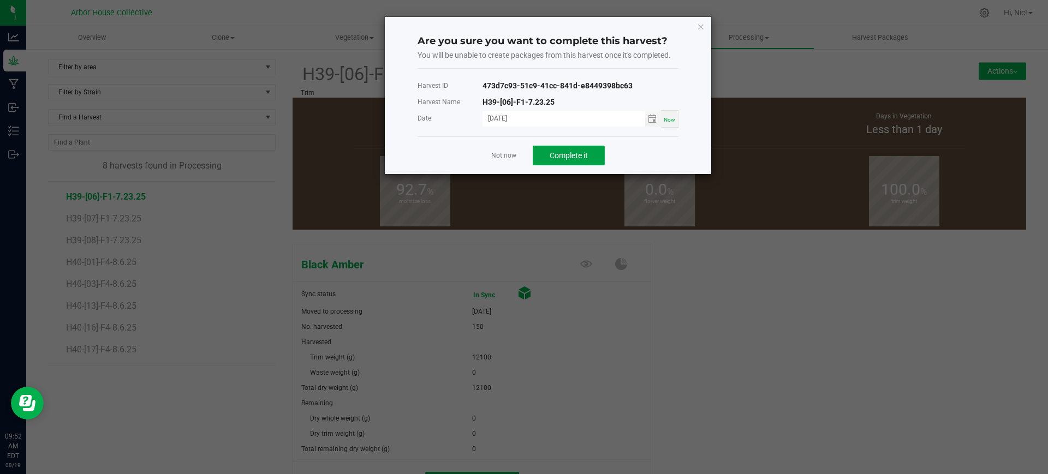
click at [592, 152] on button "Complete it" at bounding box center [569, 156] width 72 height 20
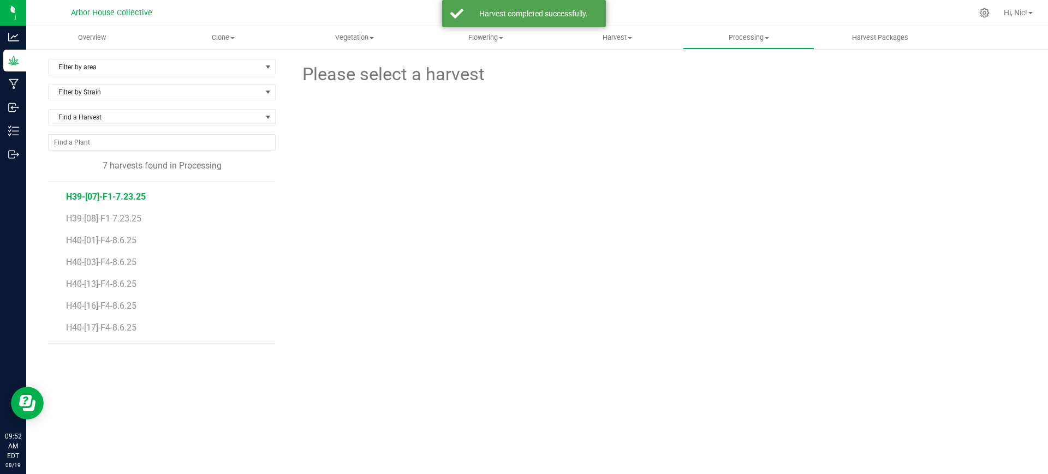
click at [127, 195] on span "H39-[07]-F1-7.23.25" at bounding box center [106, 197] width 80 height 10
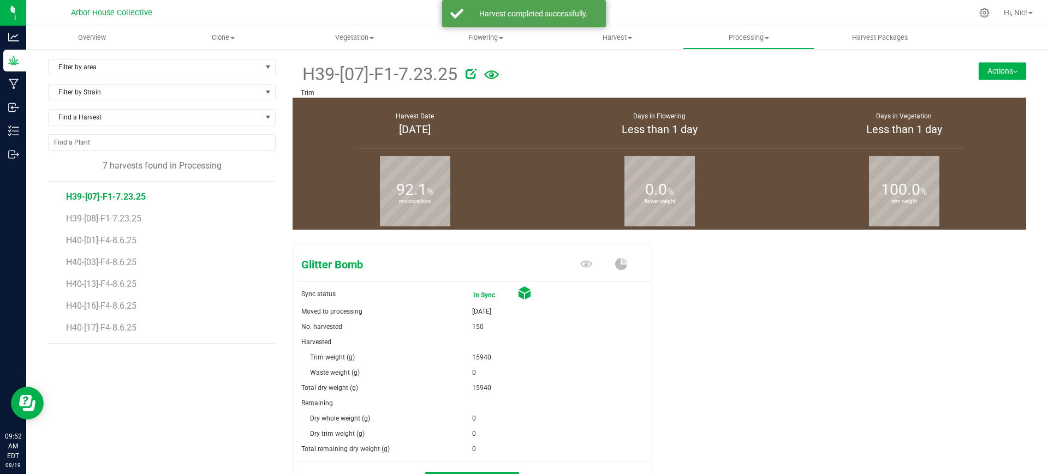
click at [985, 69] on button "Actions" at bounding box center [1002, 70] width 47 height 17
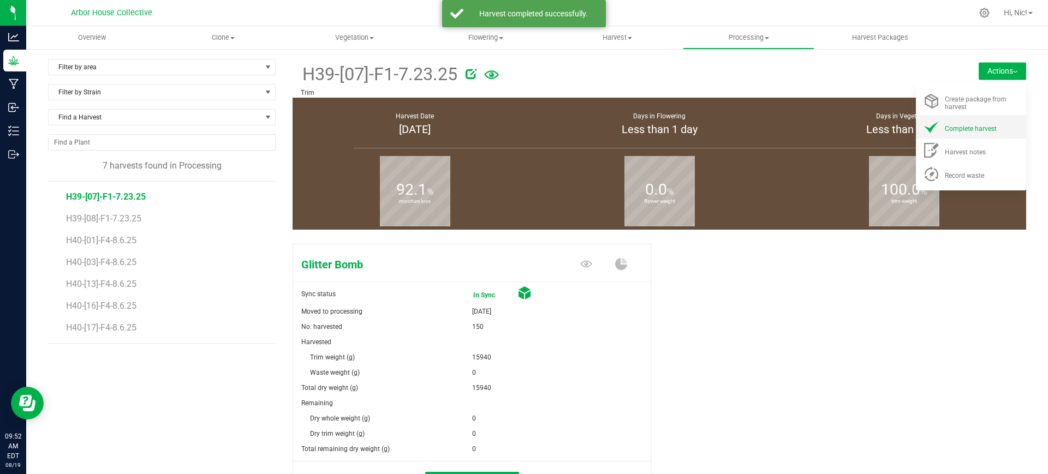
click at [957, 123] on div "Complete harvest" at bounding box center [982, 126] width 74 height 11
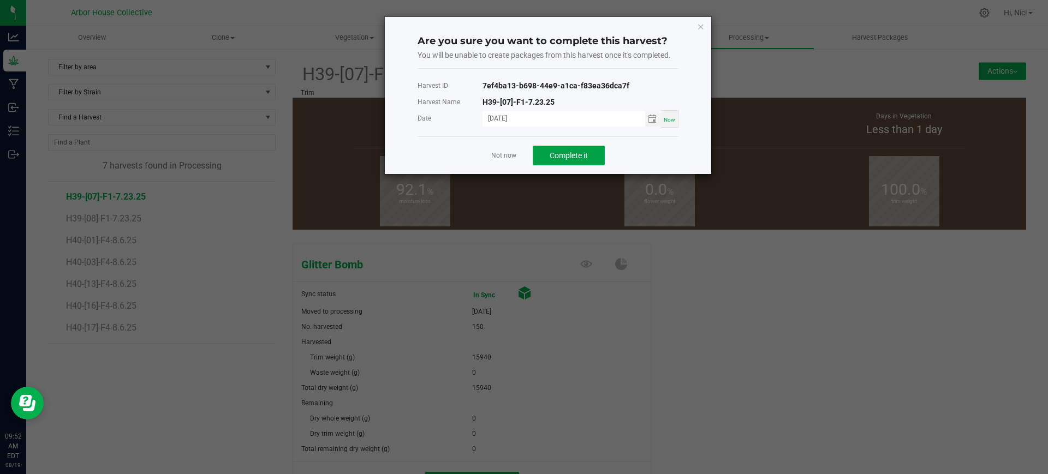
click at [582, 153] on span "Complete it" at bounding box center [569, 155] width 38 height 9
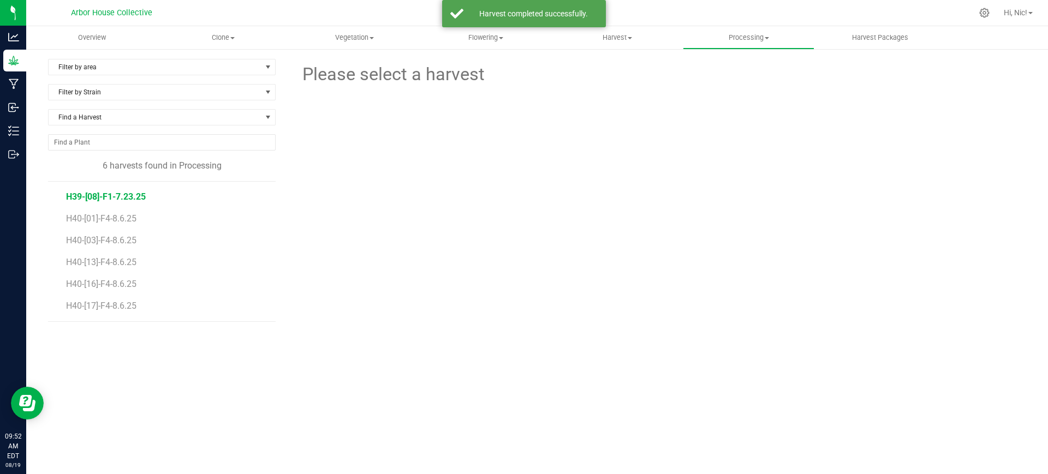
click at [129, 195] on span "H39-[08]-F1-7.23.25" at bounding box center [106, 197] width 80 height 10
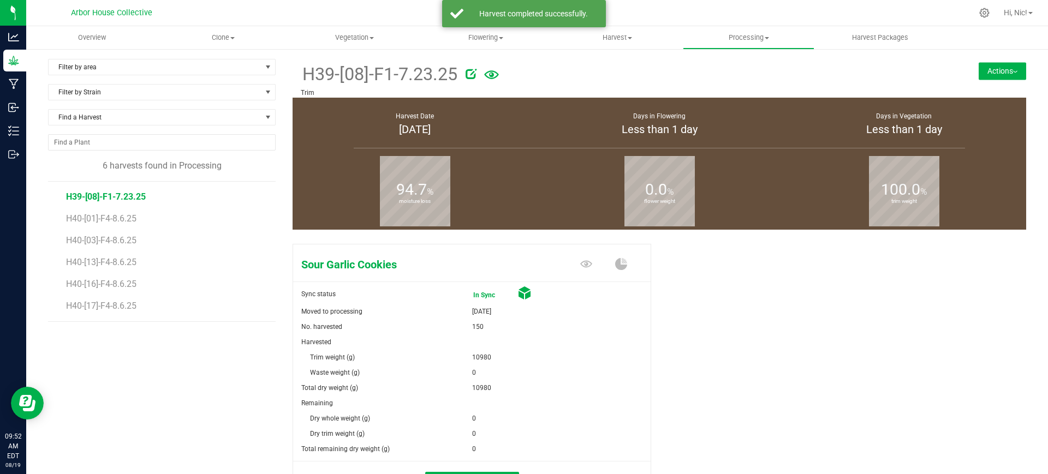
click at [1002, 74] on button "Actions" at bounding box center [1002, 70] width 47 height 17
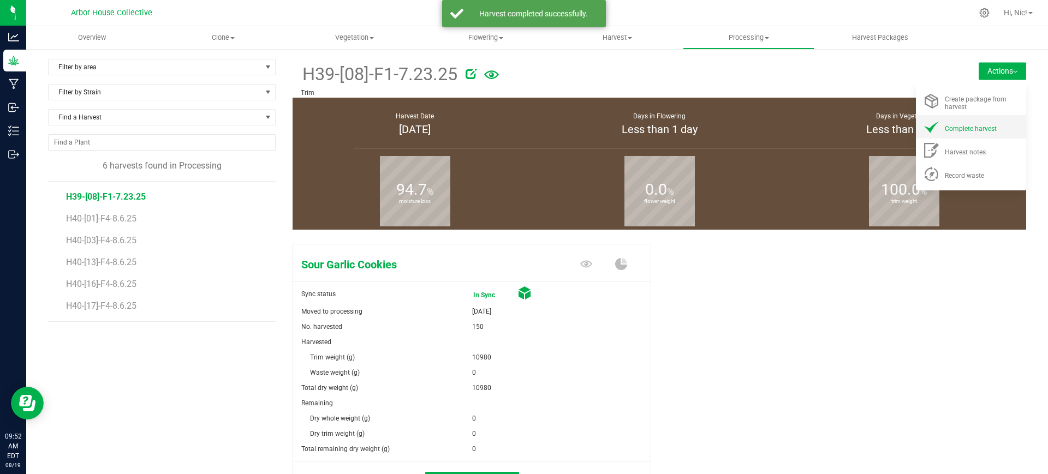
click at [974, 123] on div "Complete harvest" at bounding box center [982, 126] width 74 height 11
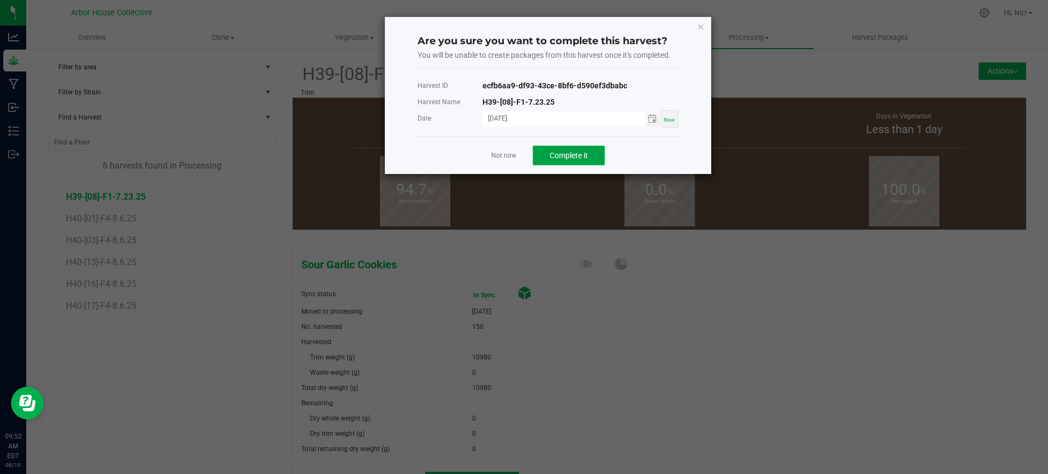
click at [581, 161] on button "Complete it" at bounding box center [569, 156] width 72 height 20
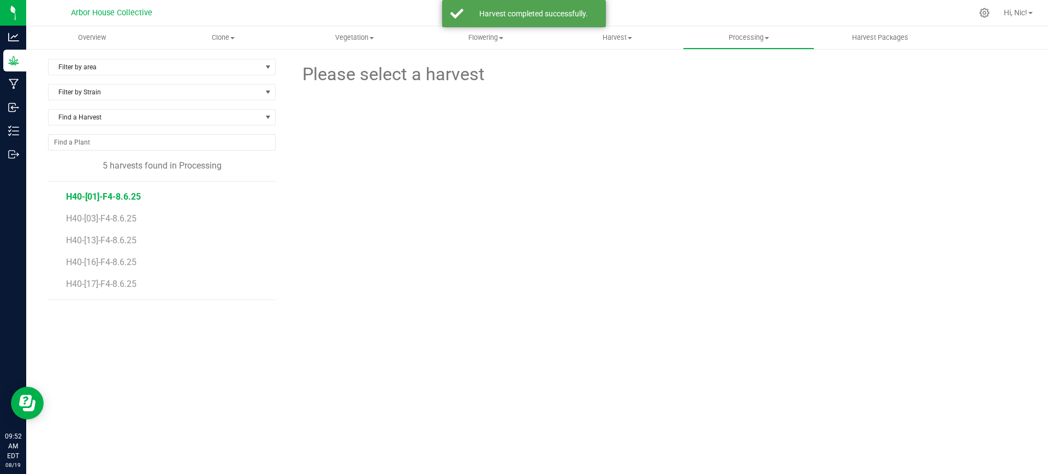
click at [106, 193] on span "H40-[01]-F4-8.6.25" at bounding box center [103, 197] width 75 height 10
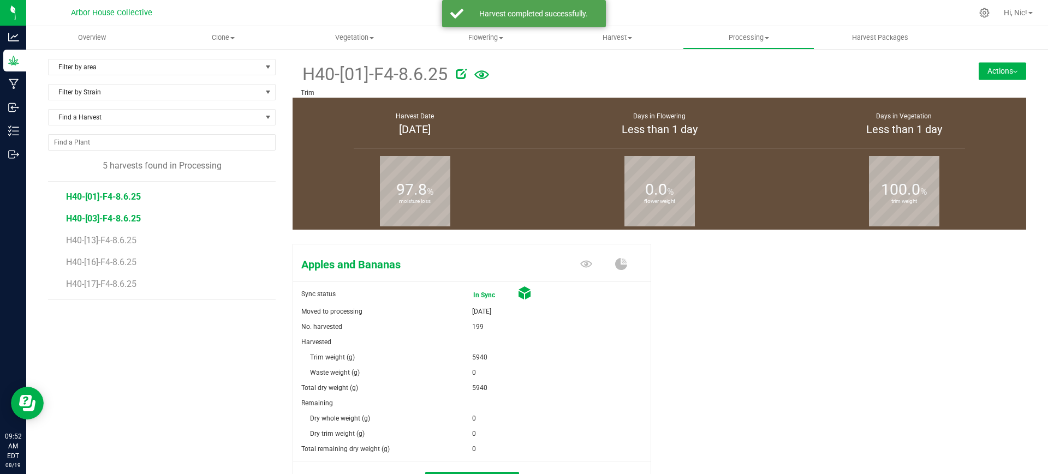
click at [117, 217] on span "H40-[03]-F4-8.6.25" at bounding box center [103, 218] width 75 height 10
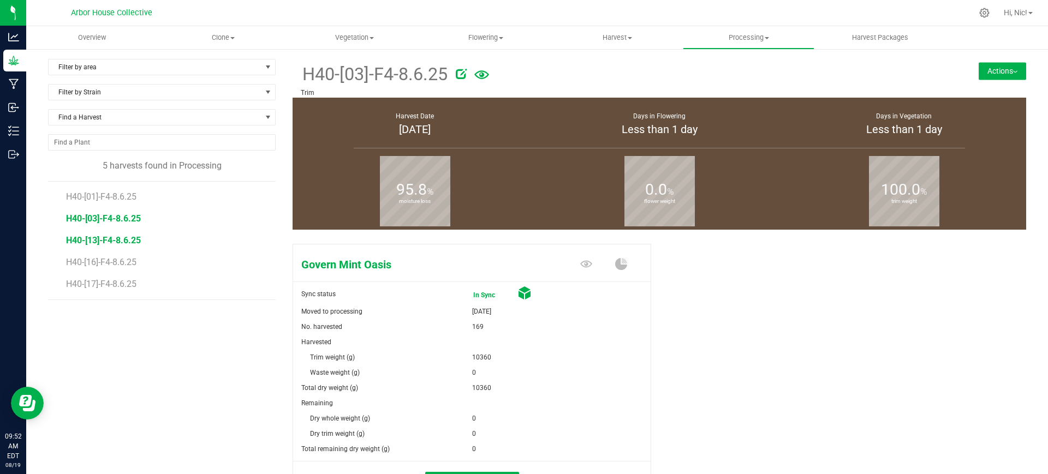
click at [123, 240] on span "H40-[13]-F4-8.6.25" at bounding box center [103, 240] width 75 height 10
click at [128, 263] on span "H40-[16]-F4-8.6.25" at bounding box center [103, 262] width 75 height 10
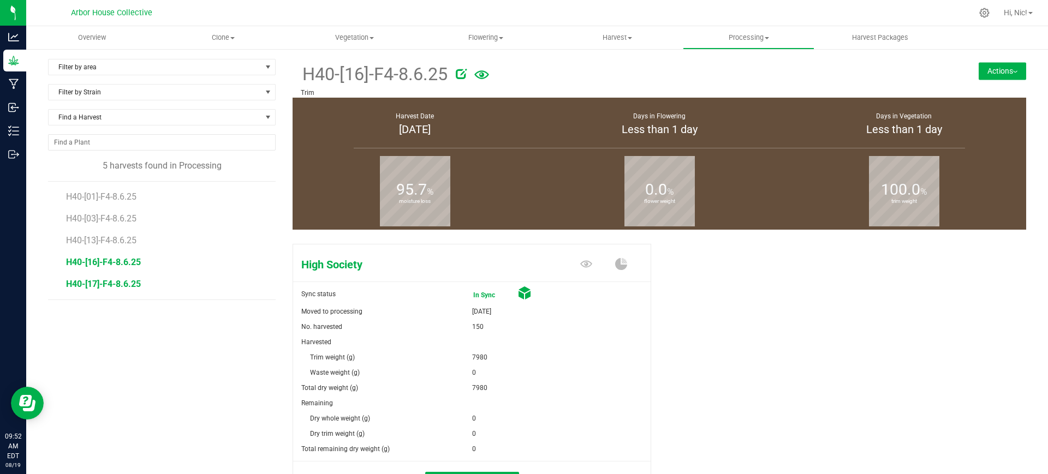
click at [128, 282] on span "H40-[17]-F4-8.6.25" at bounding box center [103, 284] width 75 height 10
click at [676, 340] on div "Escalade [PERSON_NAME] Sync status In Sync Moved to processing [DATE] No. harve…" at bounding box center [660, 383] width 734 height 286
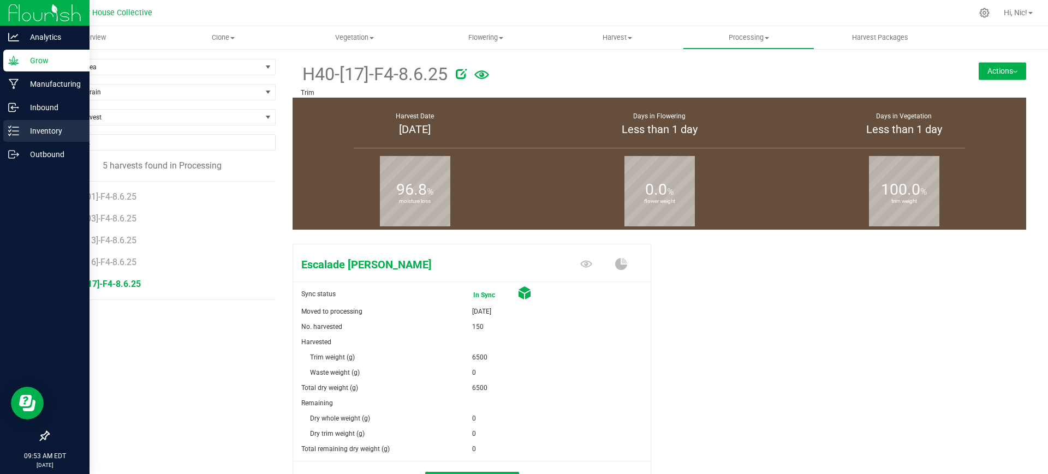
click at [50, 129] on p "Inventory" at bounding box center [52, 130] width 66 height 13
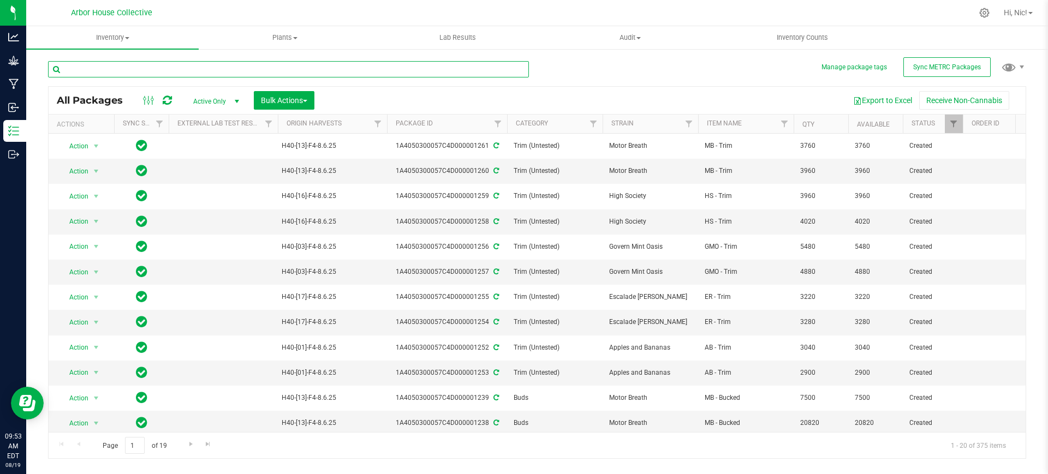
click at [243, 73] on input "text" at bounding box center [288, 69] width 481 height 16
type input "1012"
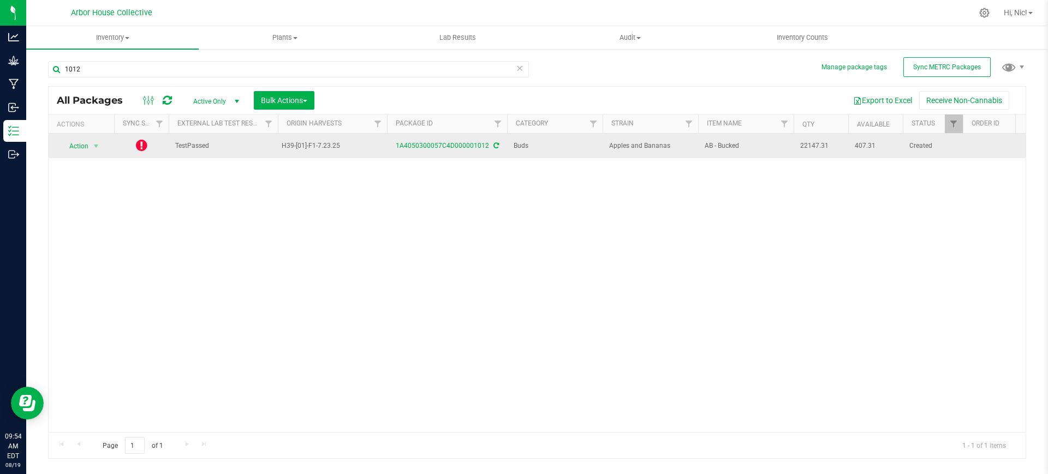
click at [141, 145] on icon at bounding box center [141, 145] width 11 height 13
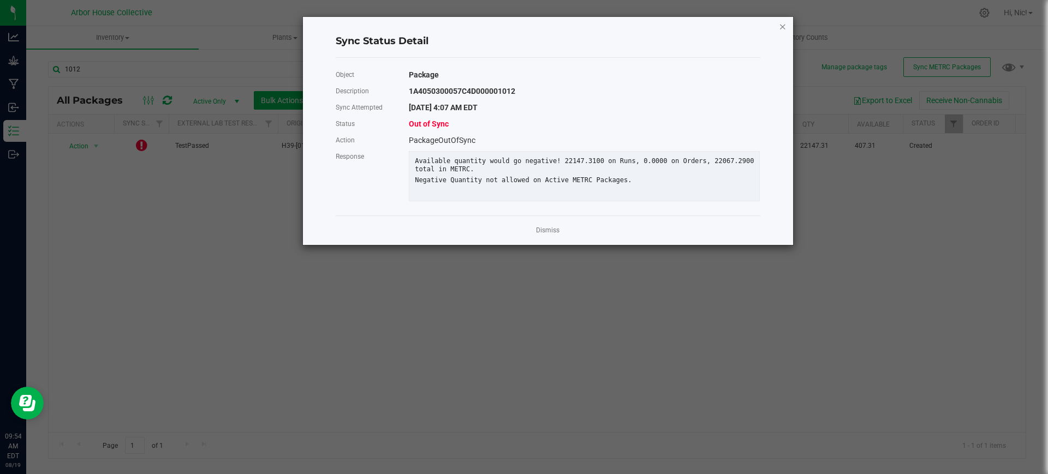
click at [780, 26] on icon "Close" at bounding box center [783, 26] width 8 height 13
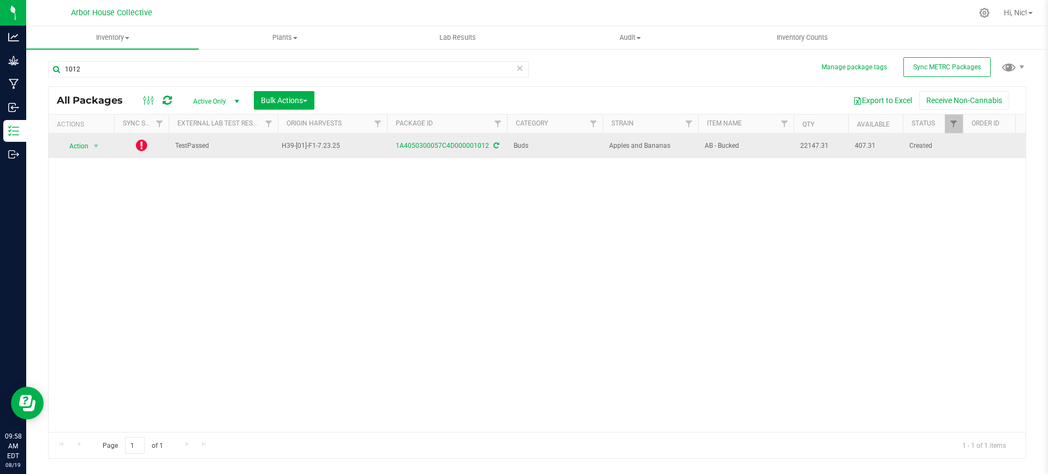
click at [144, 144] on icon at bounding box center [141, 145] width 11 height 13
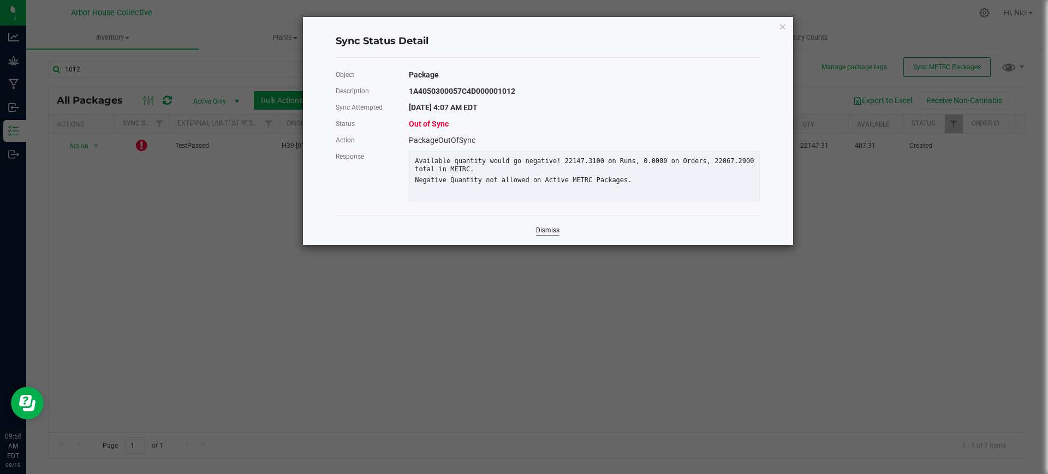
click at [549, 235] on link "Dismiss" at bounding box center [547, 230] width 23 height 9
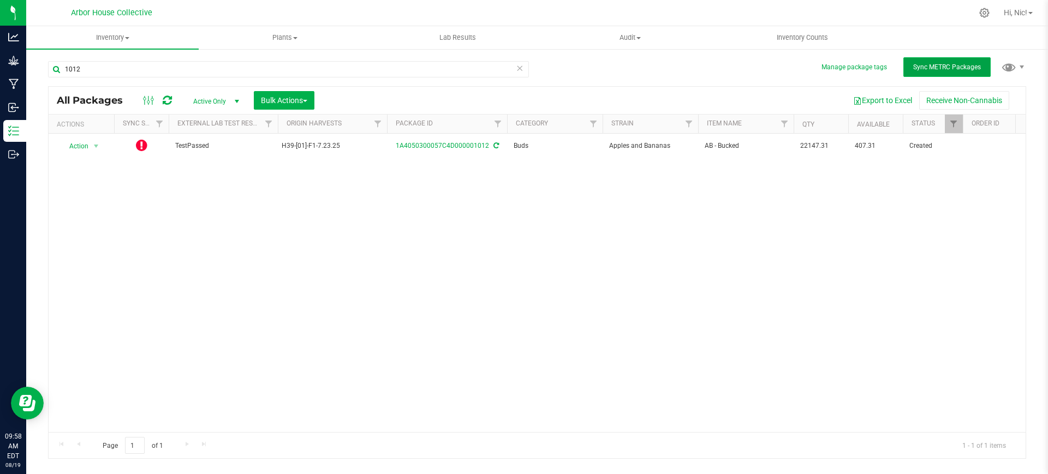
click at [951, 66] on span "Sync METRC Packages" at bounding box center [947, 67] width 68 height 8
click at [168, 96] on icon at bounding box center [167, 100] width 9 height 11
click at [517, 68] on icon at bounding box center [520, 67] width 8 height 13
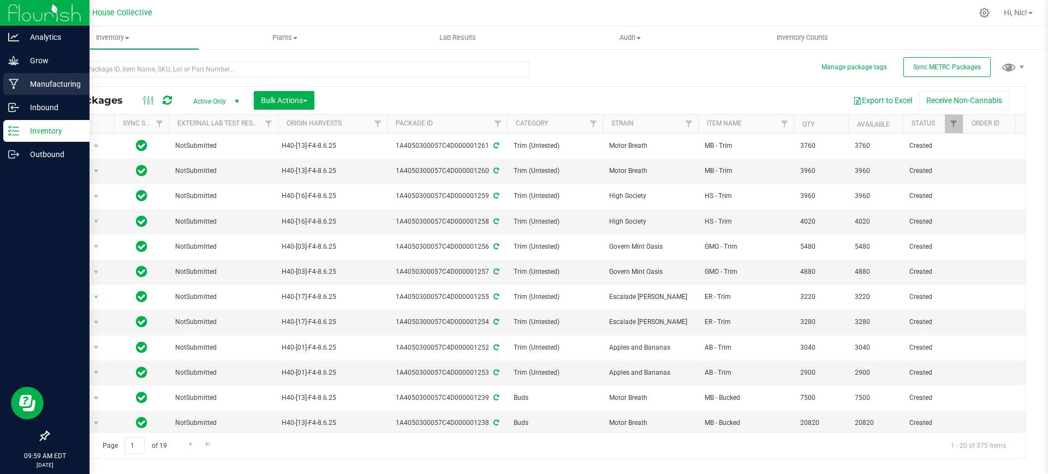
click at [40, 85] on p "Manufacturing" at bounding box center [52, 84] width 66 height 13
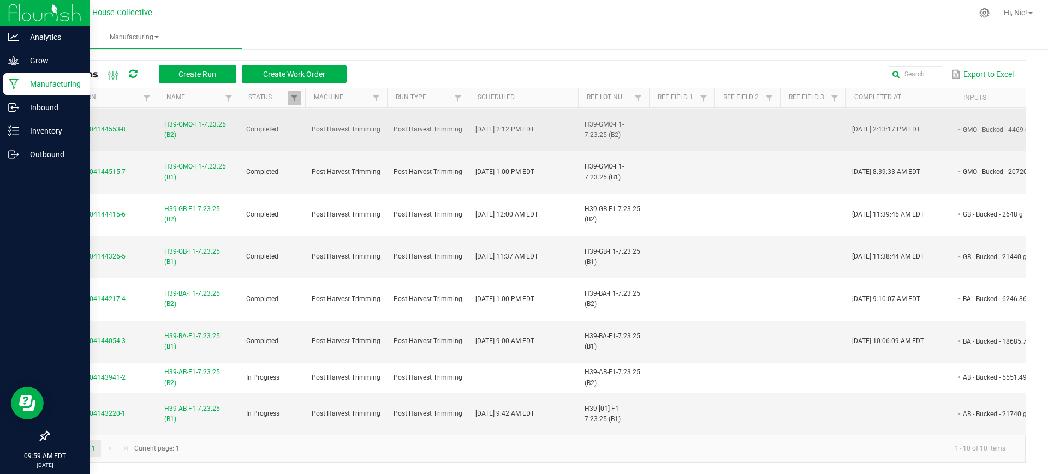
scroll to position [2, 0]
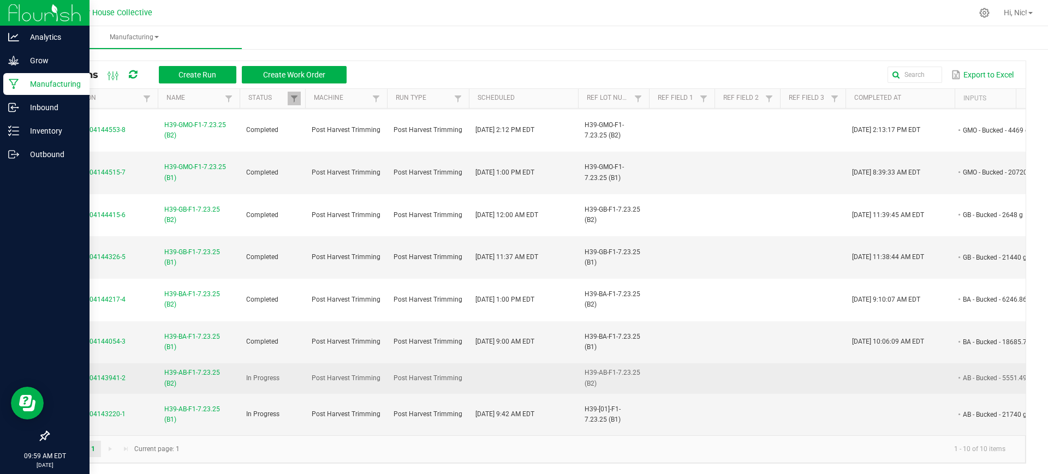
click at [213, 368] on span "H39-AB-F1-7.23.25 (B2)" at bounding box center [198, 378] width 69 height 21
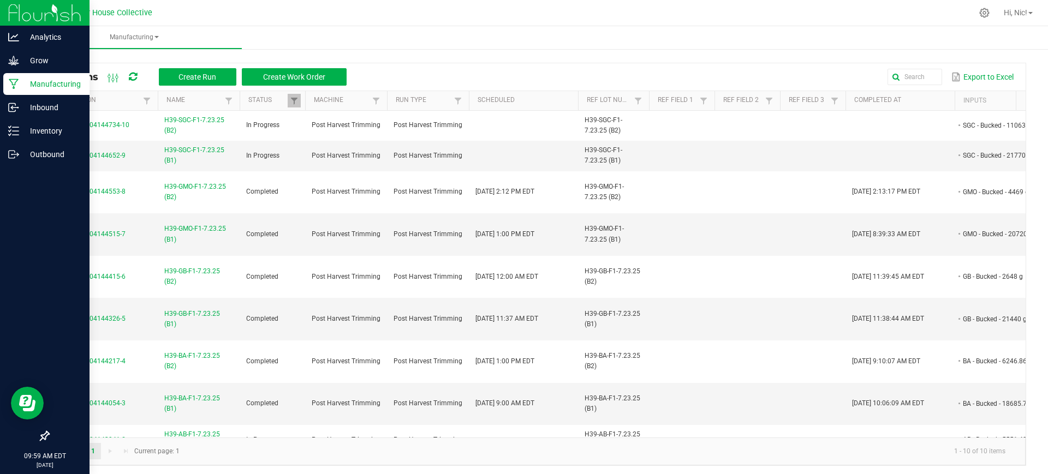
scroll to position [70, 0]
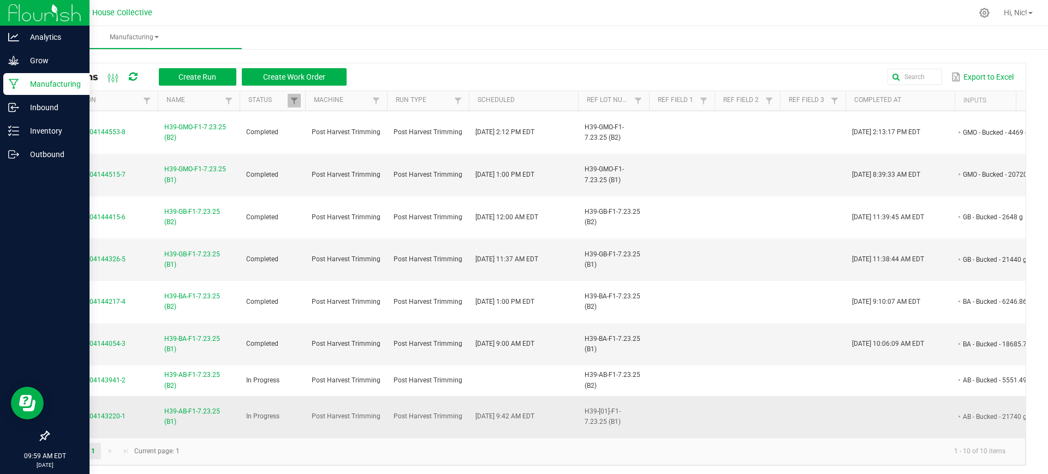
click at [202, 407] on span "H39-AB-F1-7.23.25 (B1)" at bounding box center [198, 417] width 69 height 21
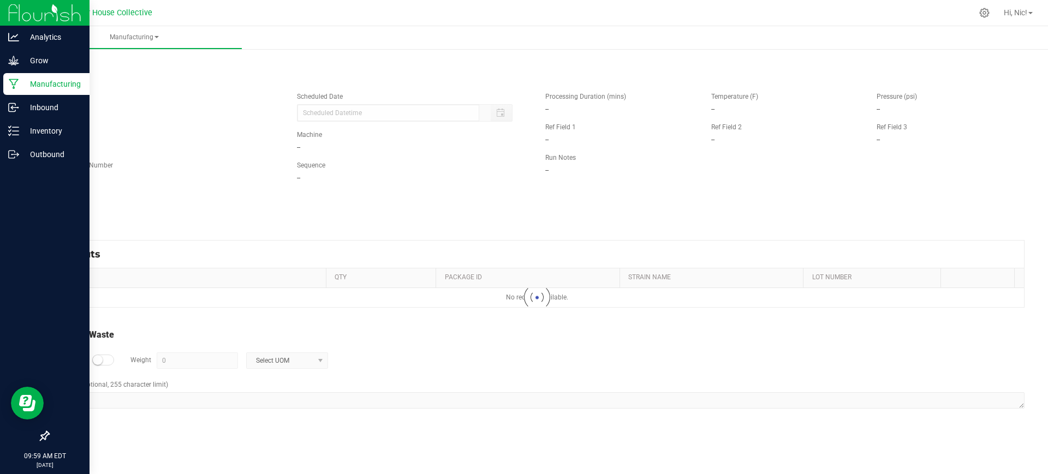
type input "[DATE] 9:42 AM"
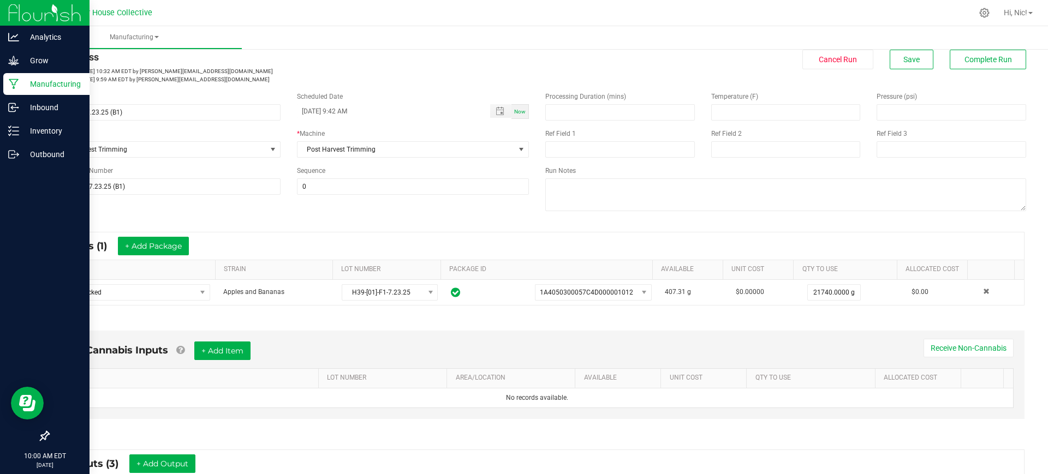
scroll to position [22, 0]
click at [22, 85] on p "Manufacturing" at bounding box center [52, 84] width 66 height 13
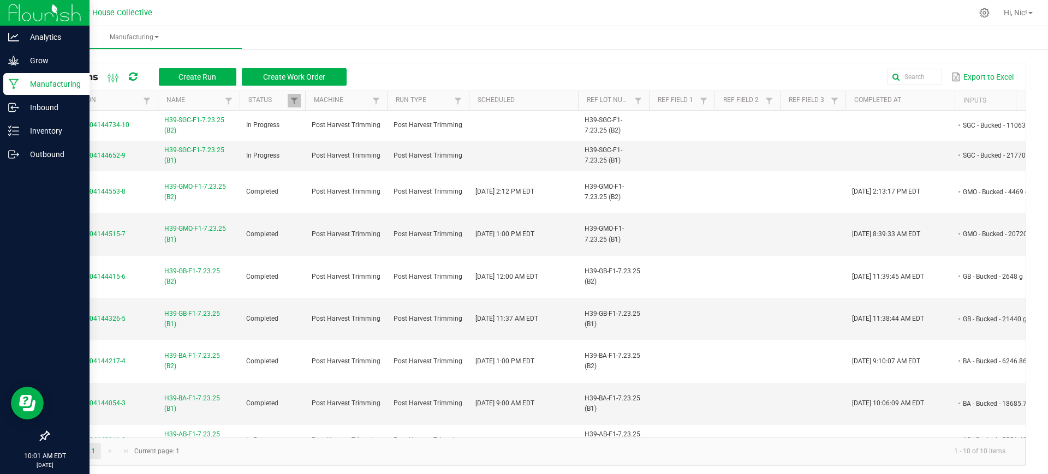
click at [59, 87] on p "Manufacturing" at bounding box center [52, 84] width 66 height 13
click at [52, 132] on p "Inventory" at bounding box center [52, 130] width 66 height 13
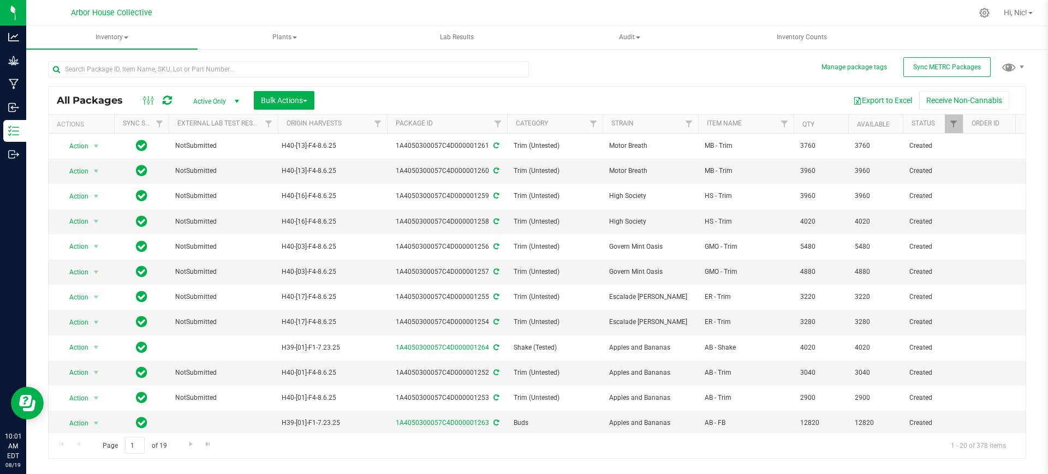
click at [718, 58] on div "All Packages Active Only Active Only Lab Samples Locked All External Internal B…" at bounding box center [537, 255] width 978 height 408
